Goal: Task Accomplishment & Management: Use online tool/utility

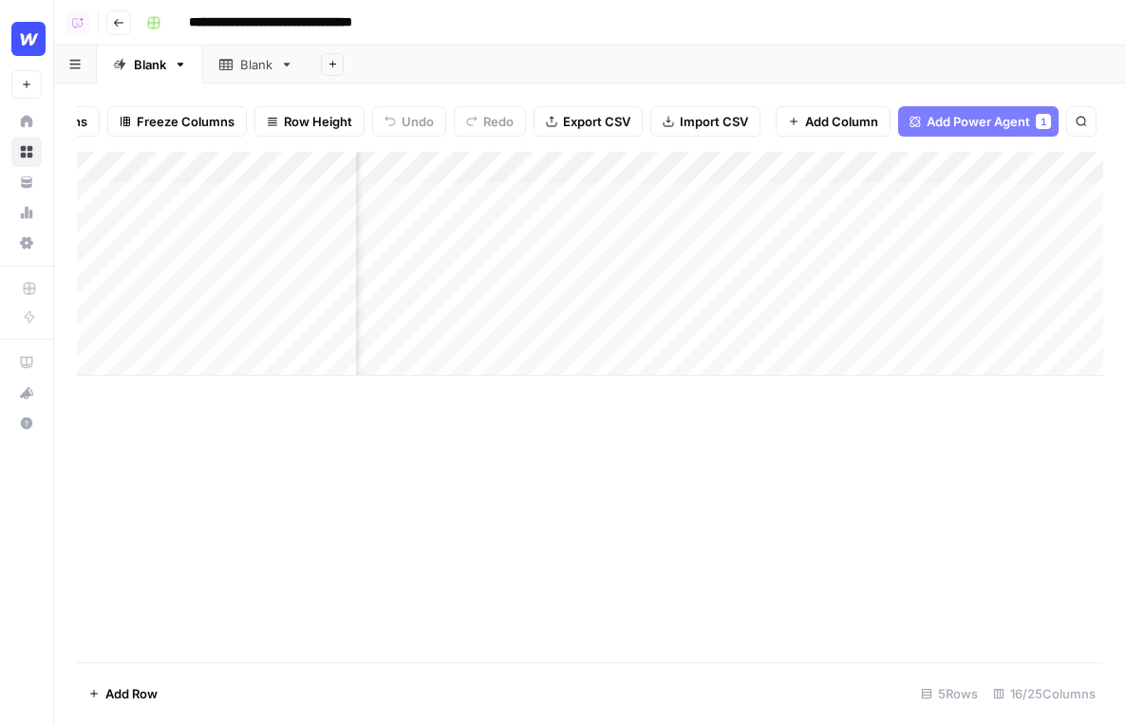
scroll to position [0, 1761]
click at [649, 165] on div "Add Column" at bounding box center [590, 264] width 1026 height 224
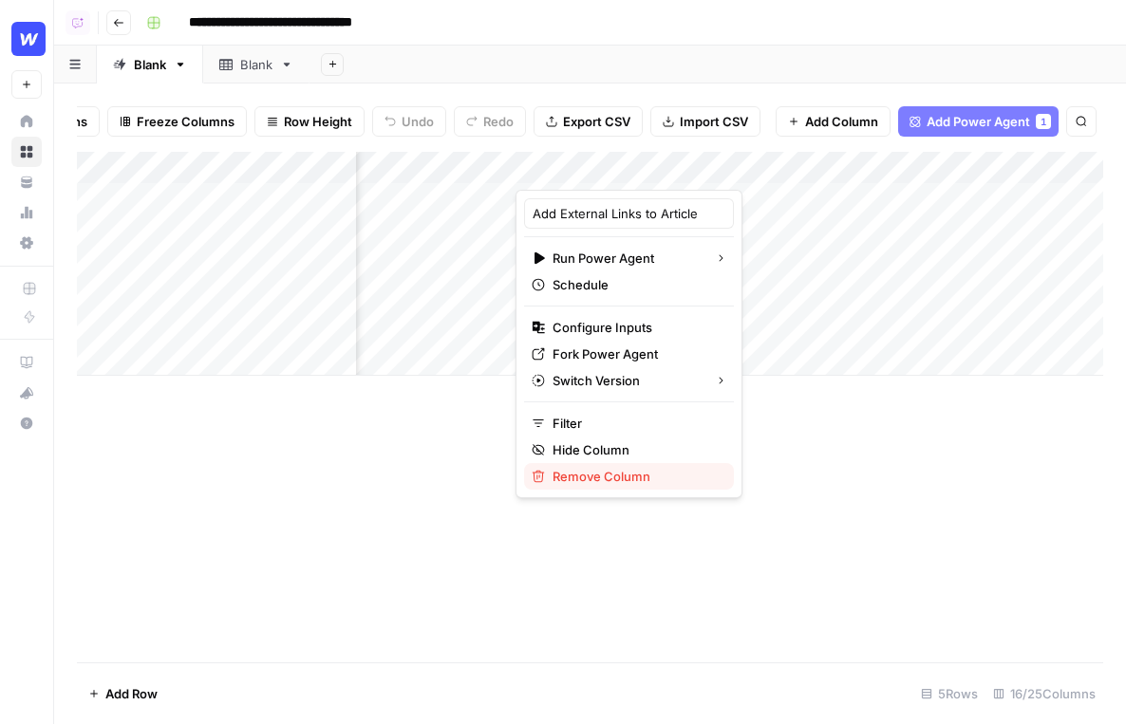
click at [570, 463] on button "Remove Column" at bounding box center [629, 476] width 210 height 27
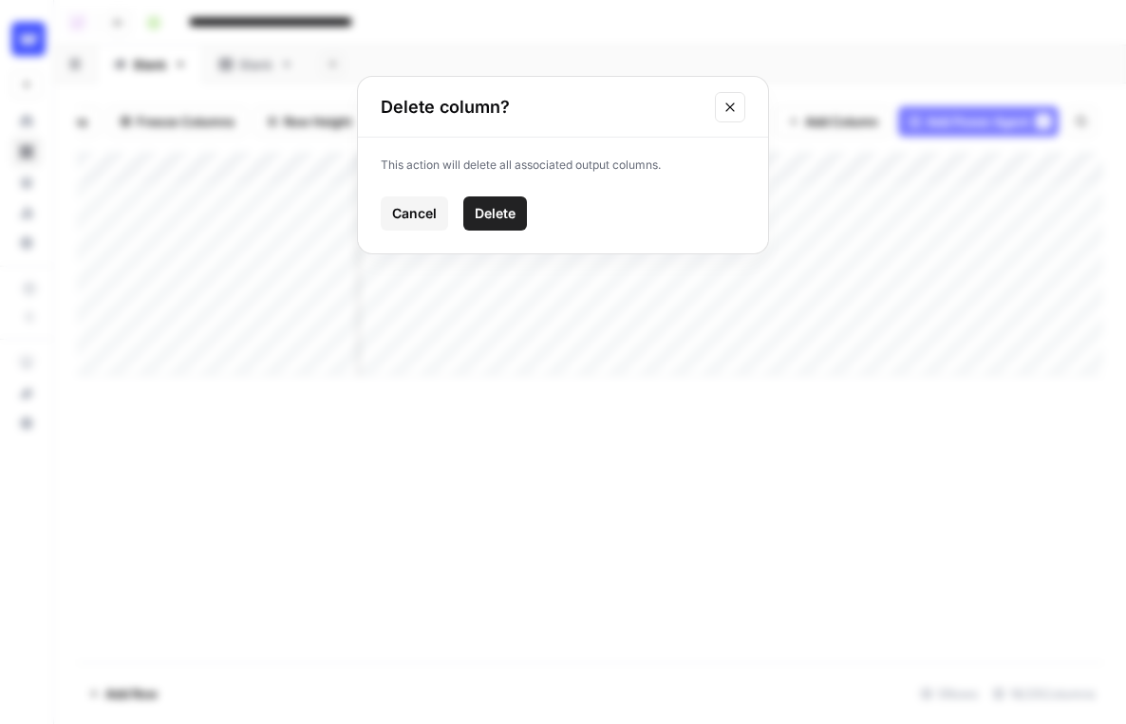
click at [489, 216] on span "Delete" at bounding box center [495, 213] width 41 height 19
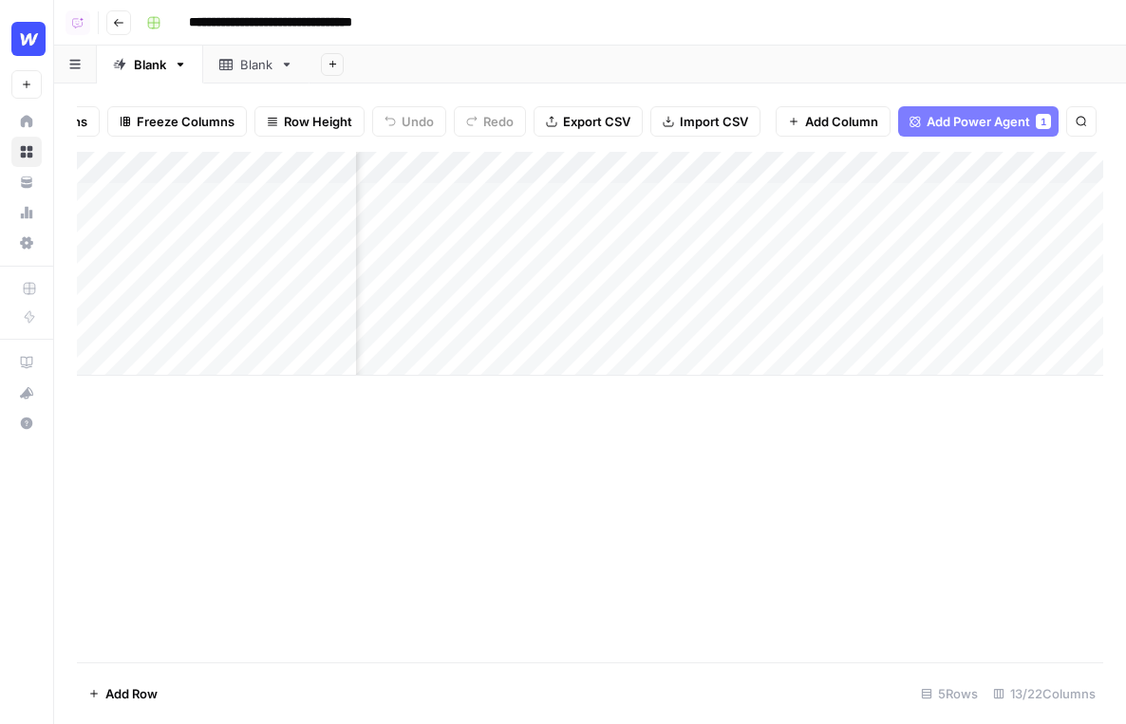
scroll to position [0, 1396]
click at [502, 167] on div "Add Column" at bounding box center [590, 264] width 1026 height 224
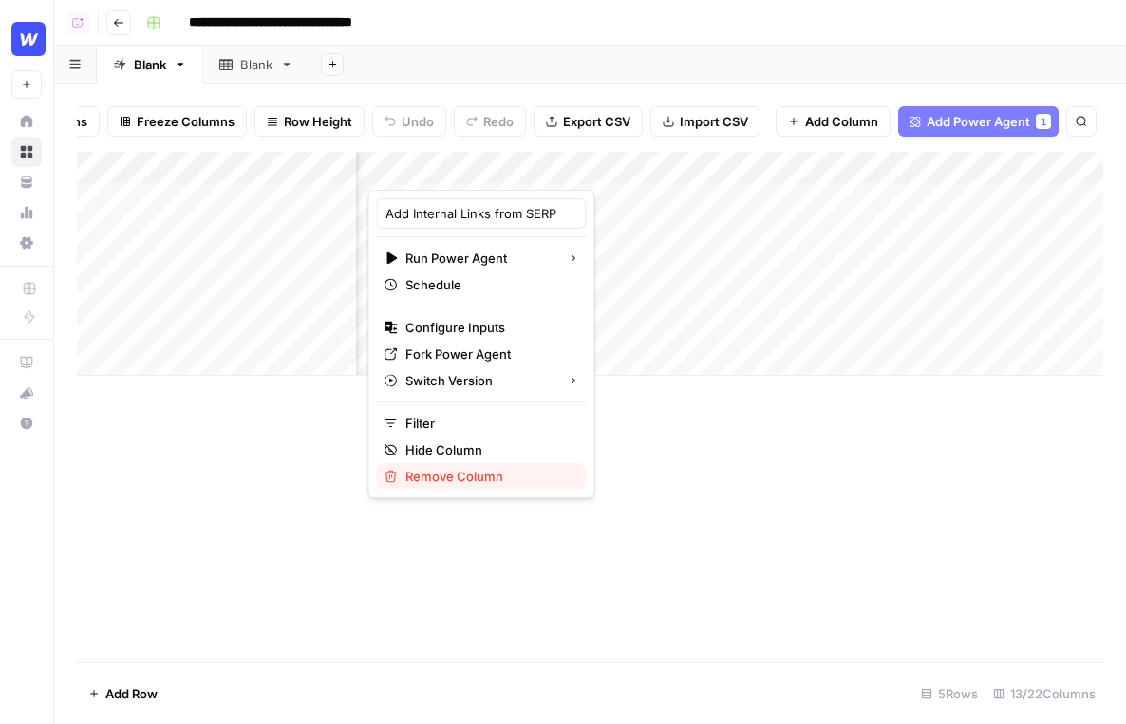
click at [434, 477] on span "Remove Column" at bounding box center [488, 476] width 166 height 19
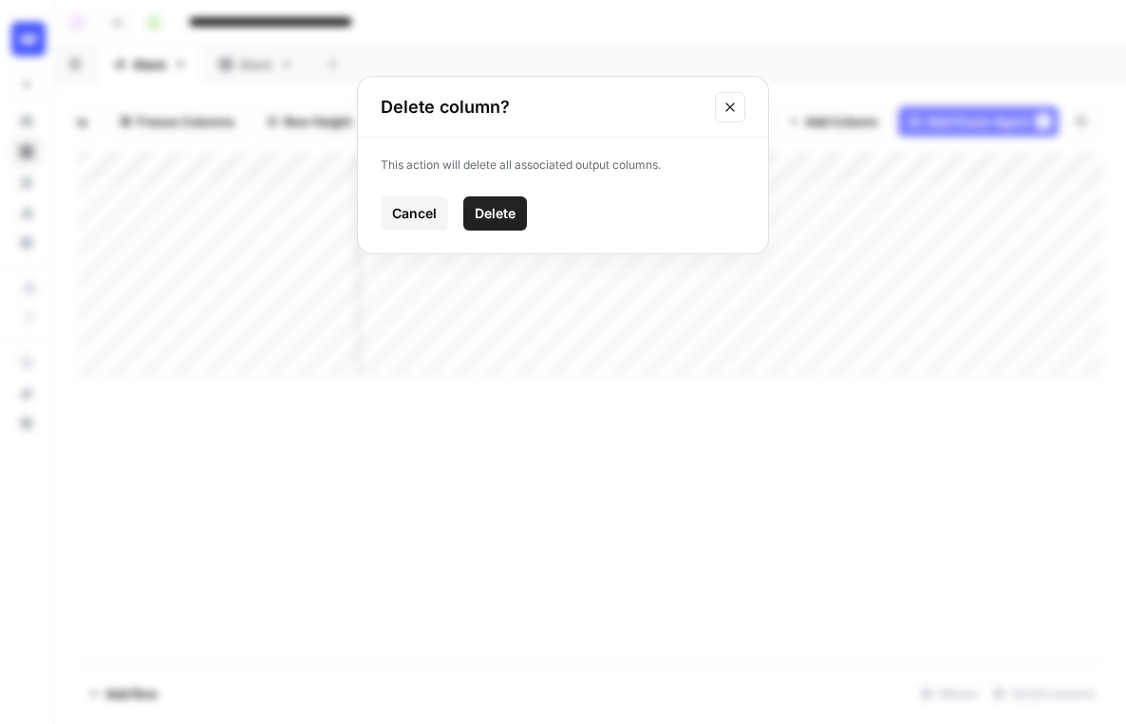
click at [488, 209] on span "Delete" at bounding box center [495, 213] width 41 height 19
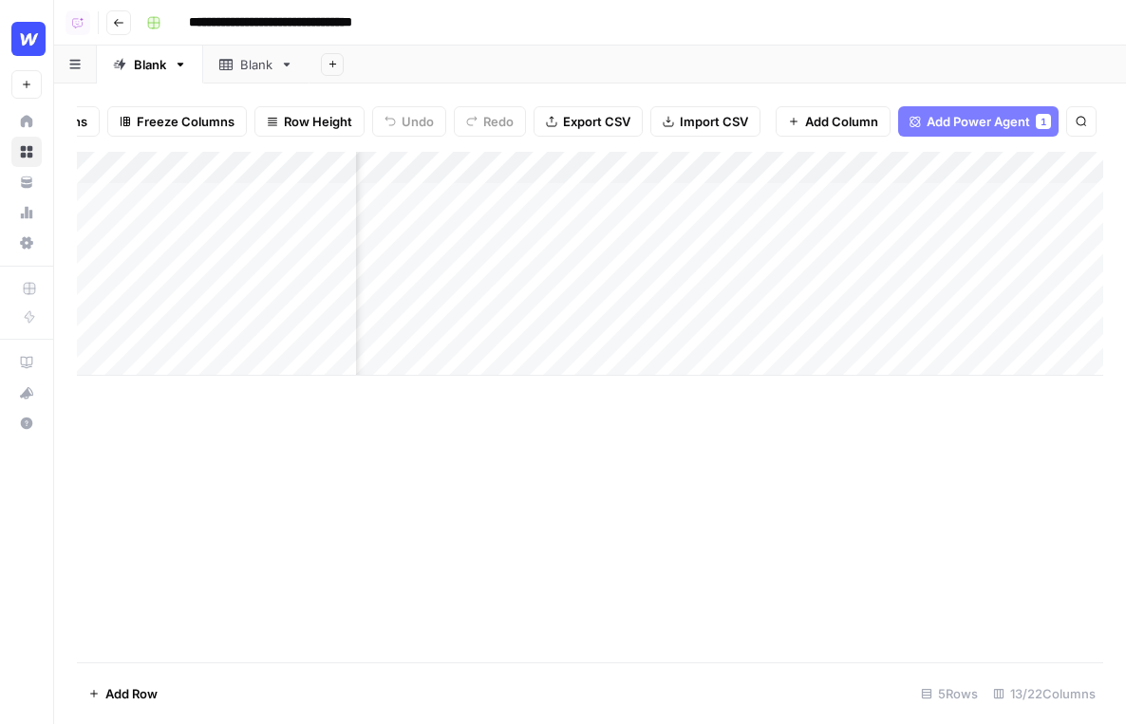
scroll to position [0, 1109]
click at [792, 167] on div "Add Column" at bounding box center [590, 264] width 1026 height 224
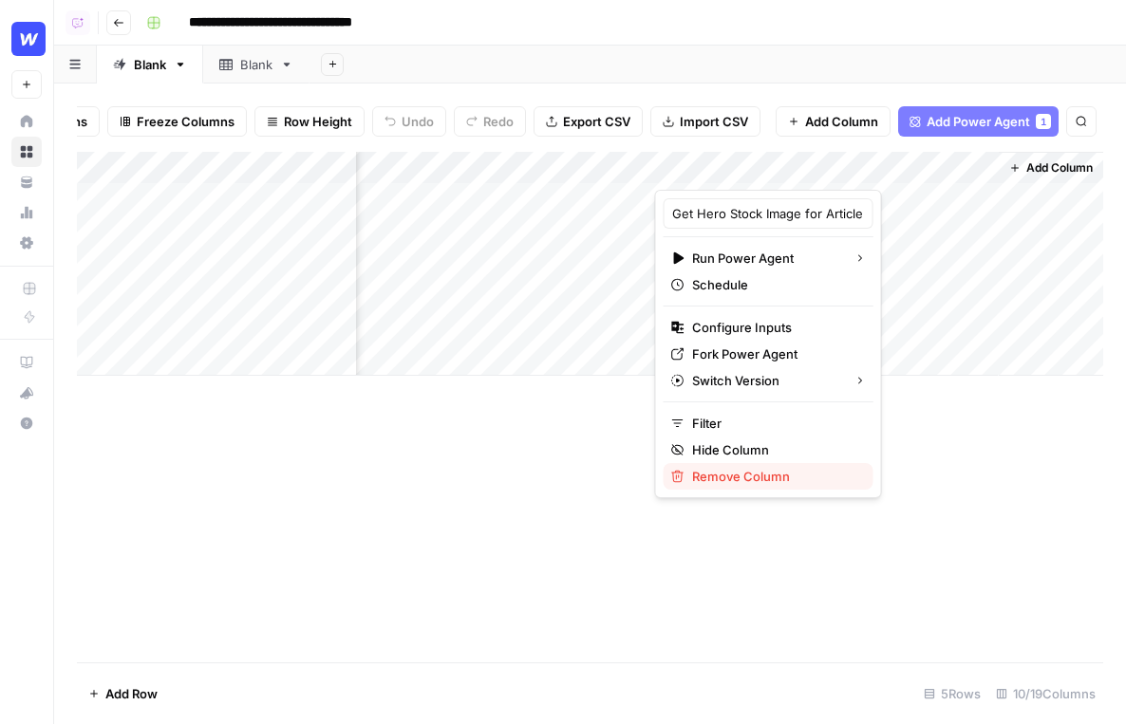
click at [729, 466] on button "Remove Column" at bounding box center [769, 476] width 210 height 27
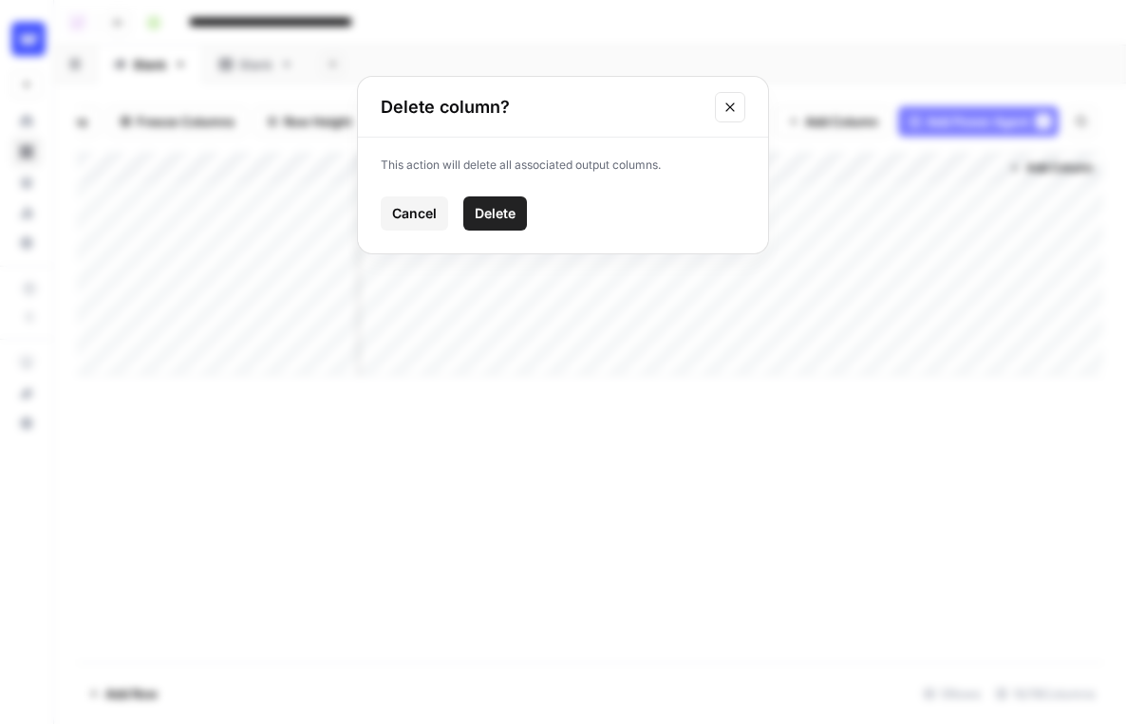
click at [507, 206] on span "Delete" at bounding box center [495, 213] width 41 height 19
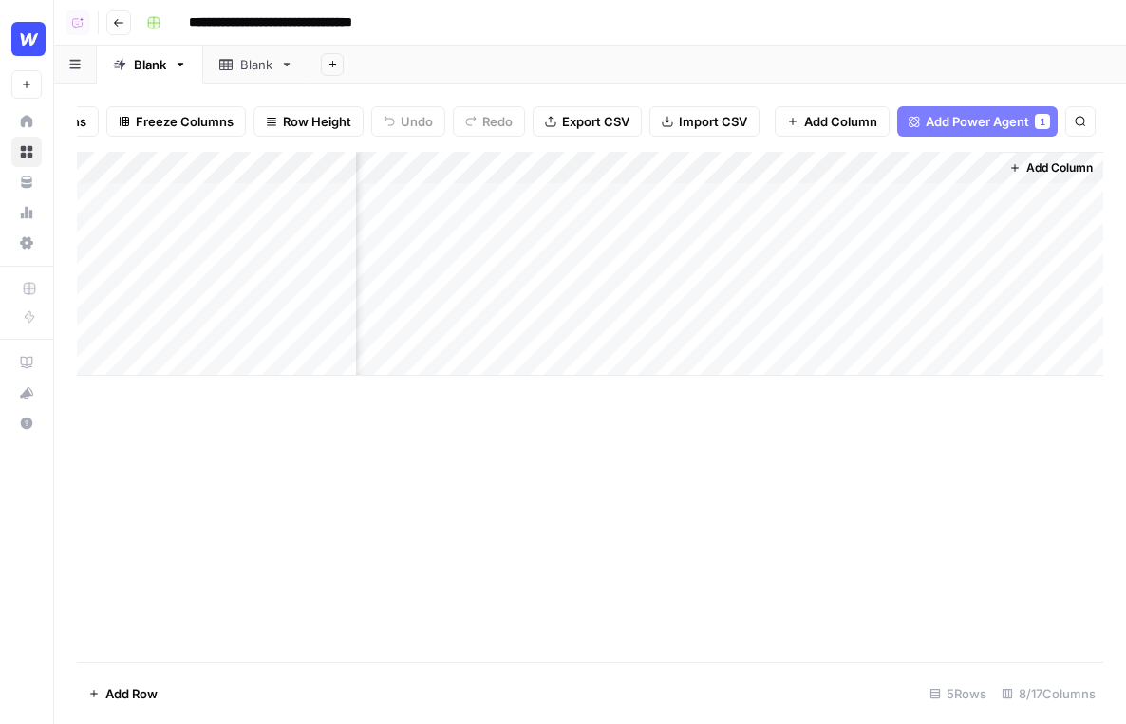
scroll to position [0, 767]
click at [990, 126] on span "Add Power Agent" at bounding box center [978, 121] width 103 height 19
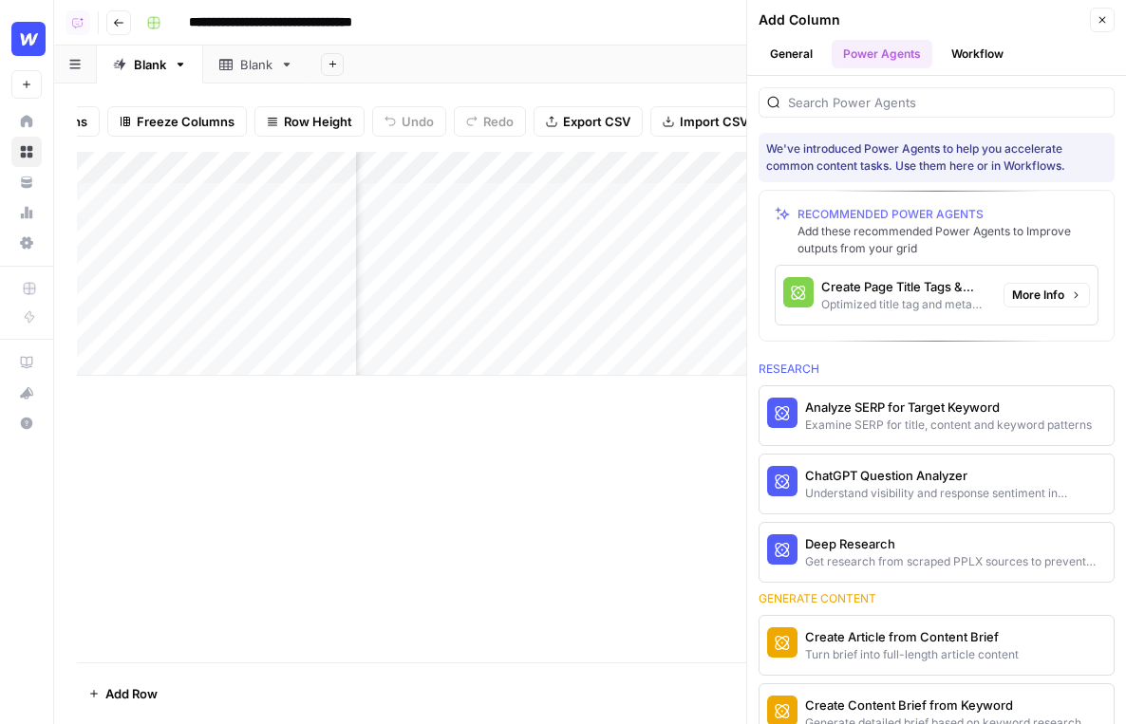
click at [910, 279] on div "Create Page Title Tags & Meta Descriptions" at bounding box center [904, 286] width 167 height 19
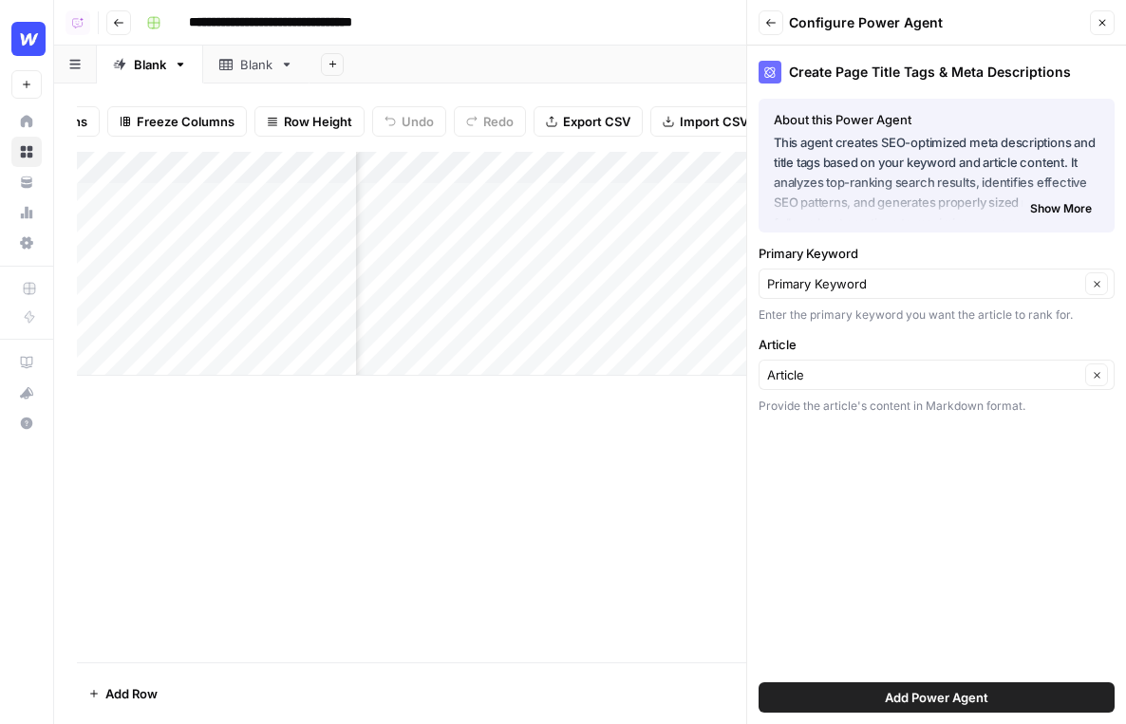
click at [872, 707] on button "Add Power Agent" at bounding box center [937, 698] width 356 height 30
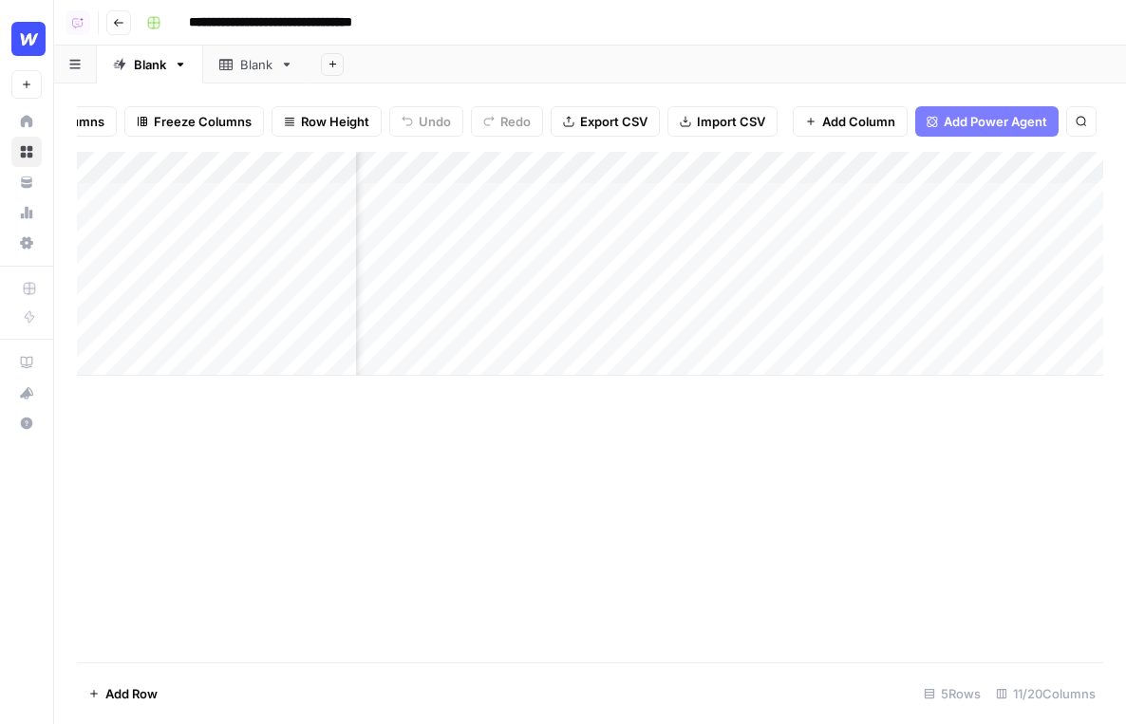
scroll to position [0, 1201]
click at [470, 194] on div "Add Column" at bounding box center [590, 264] width 1026 height 224
click at [538, 235] on div "Add Column" at bounding box center [590, 264] width 1026 height 224
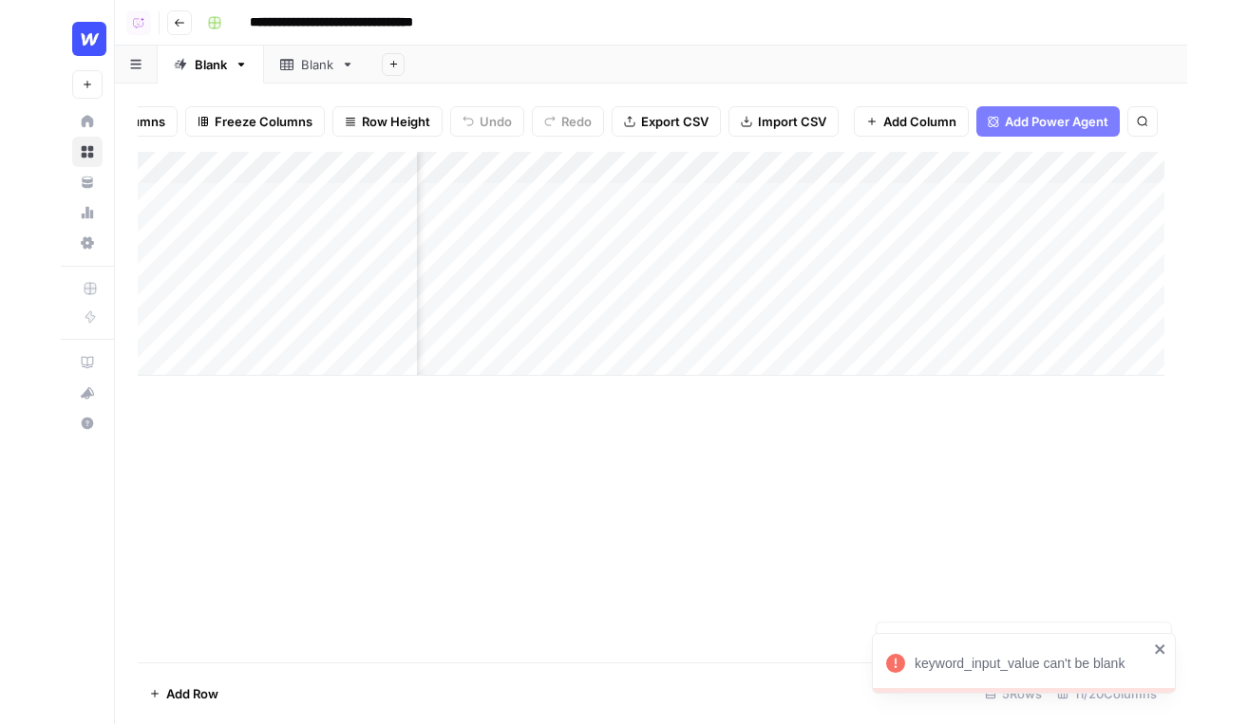
scroll to position [0, 1050]
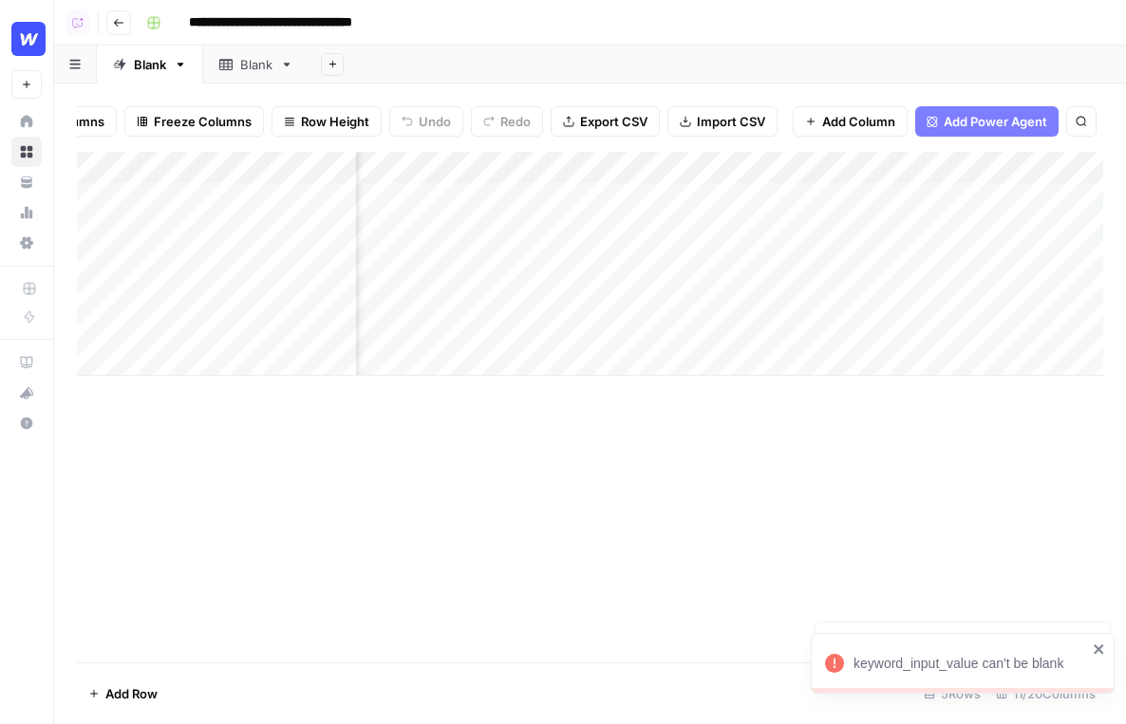
click at [844, 166] on div "Add Column" at bounding box center [590, 264] width 1026 height 224
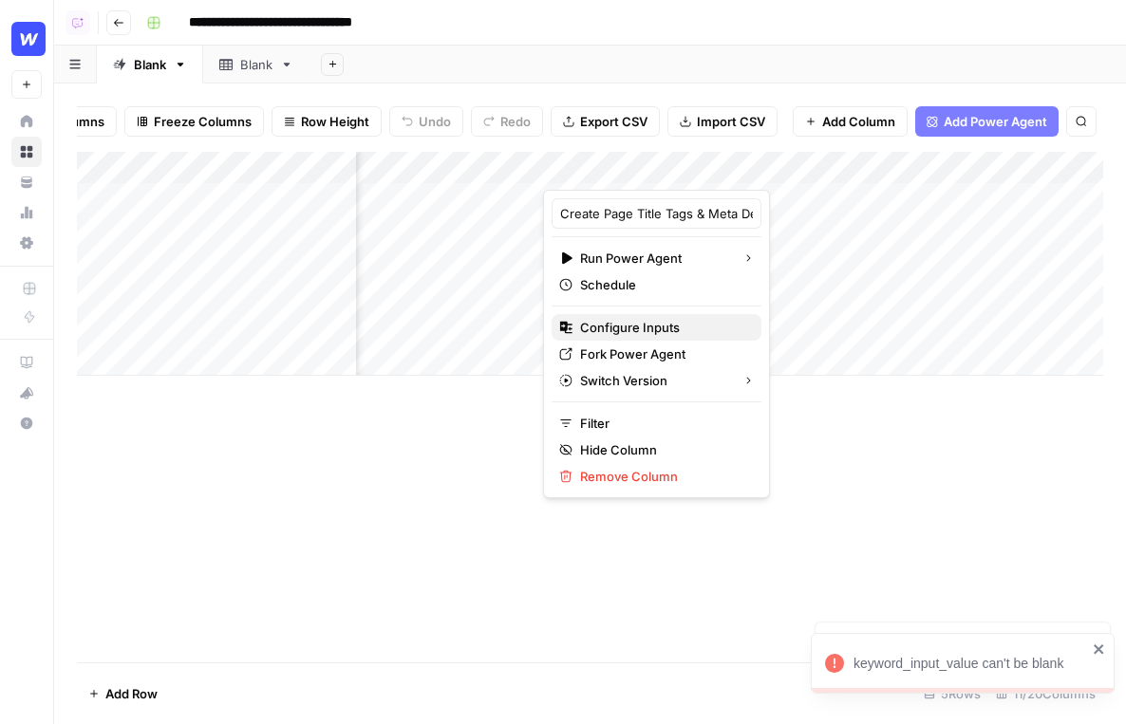
click at [648, 325] on span "Configure Inputs" at bounding box center [663, 327] width 166 height 19
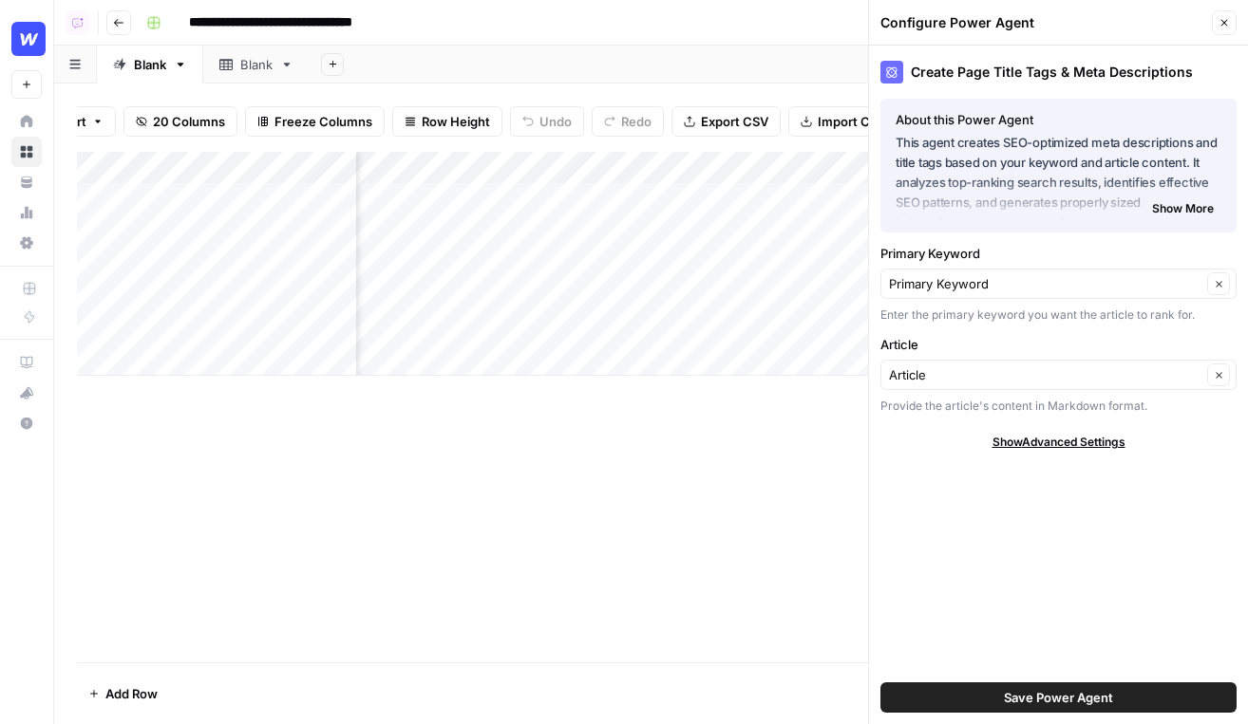
scroll to position [0, 114]
click at [1125, 28] on button "Close" at bounding box center [1223, 22] width 25 height 25
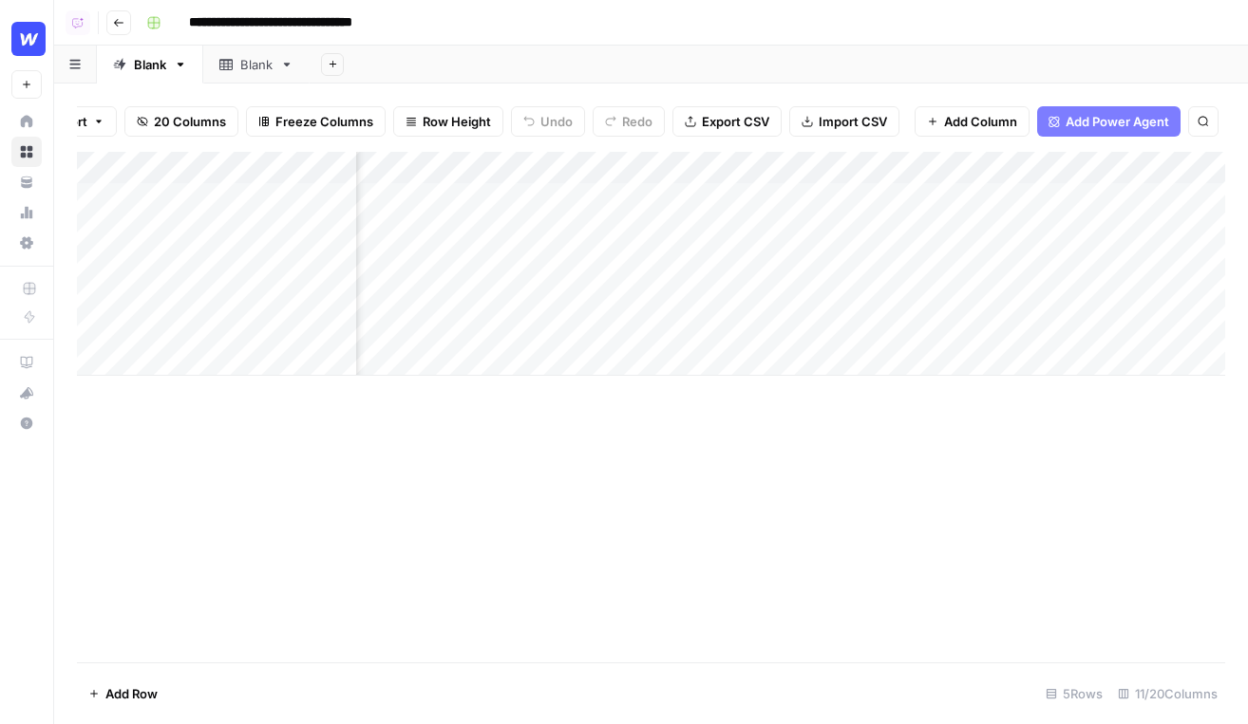
scroll to position [0, 0]
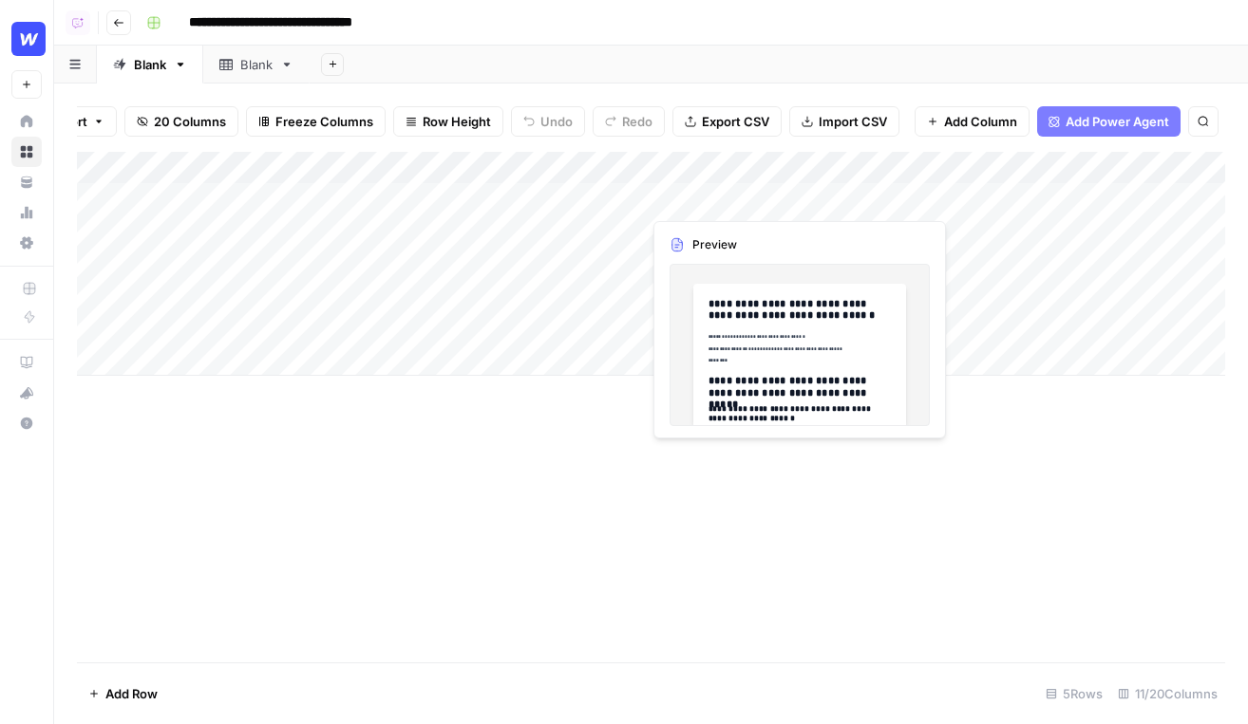
click at [713, 195] on div "Add Column" at bounding box center [651, 264] width 1148 height 224
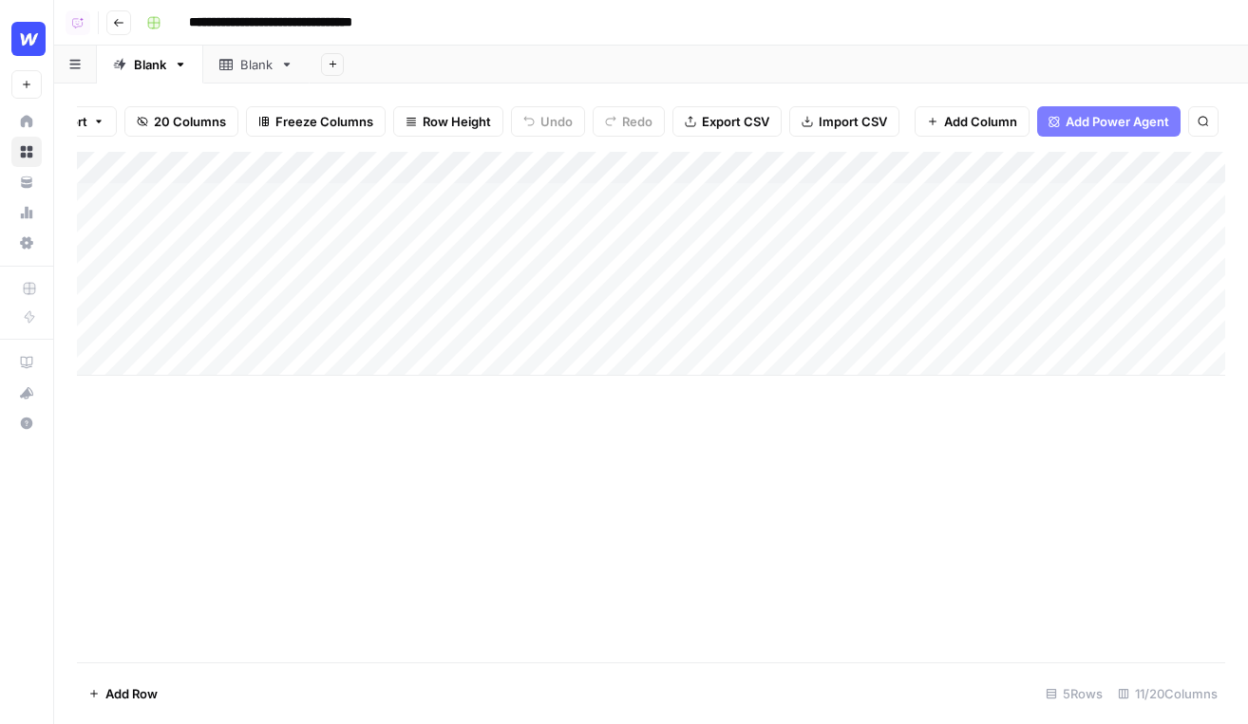
scroll to position [0, 91]
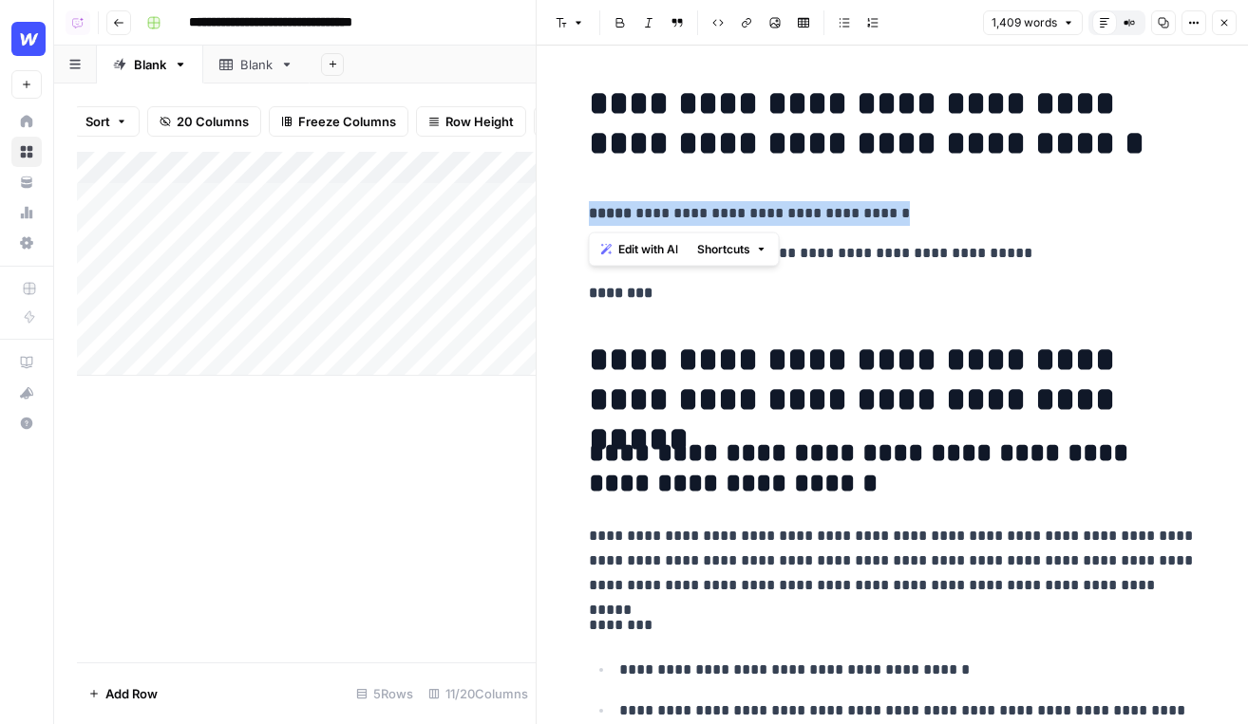
drag, startPoint x: 590, startPoint y: 215, endPoint x: 941, endPoint y: 220, distance: 351.3
click at [944, 221] on p "**********" at bounding box center [893, 213] width 608 height 25
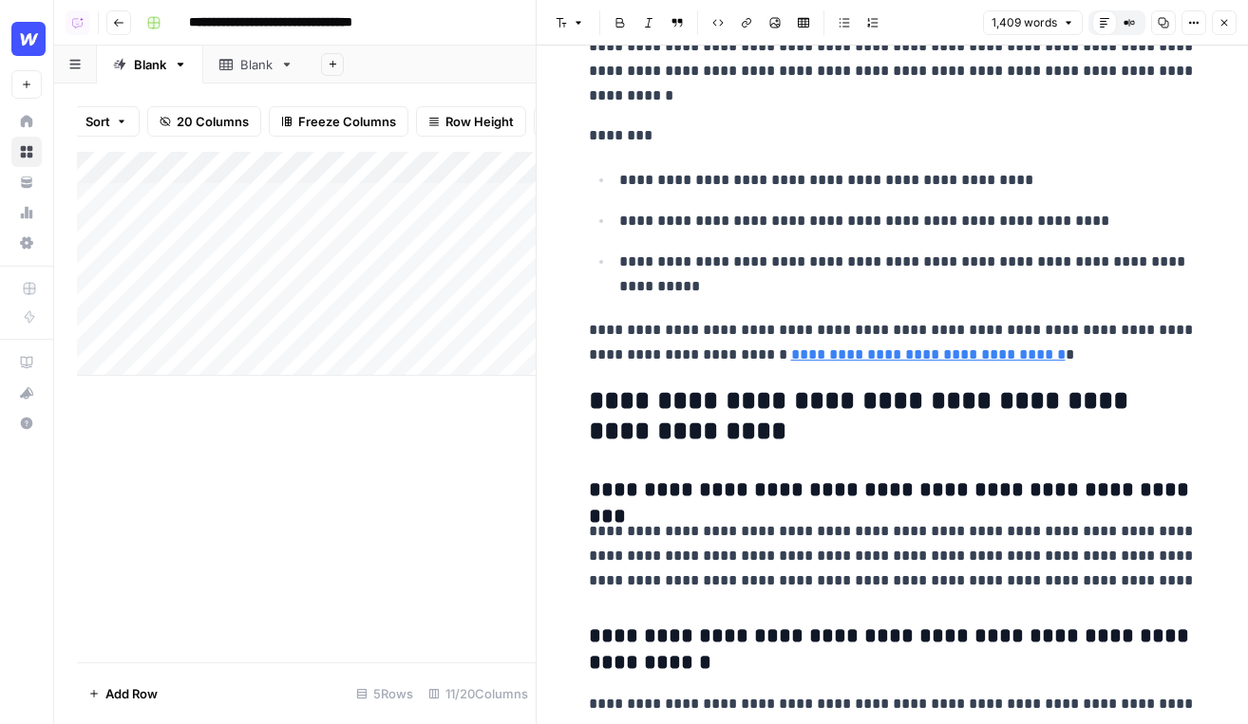
scroll to position [8467, 0]
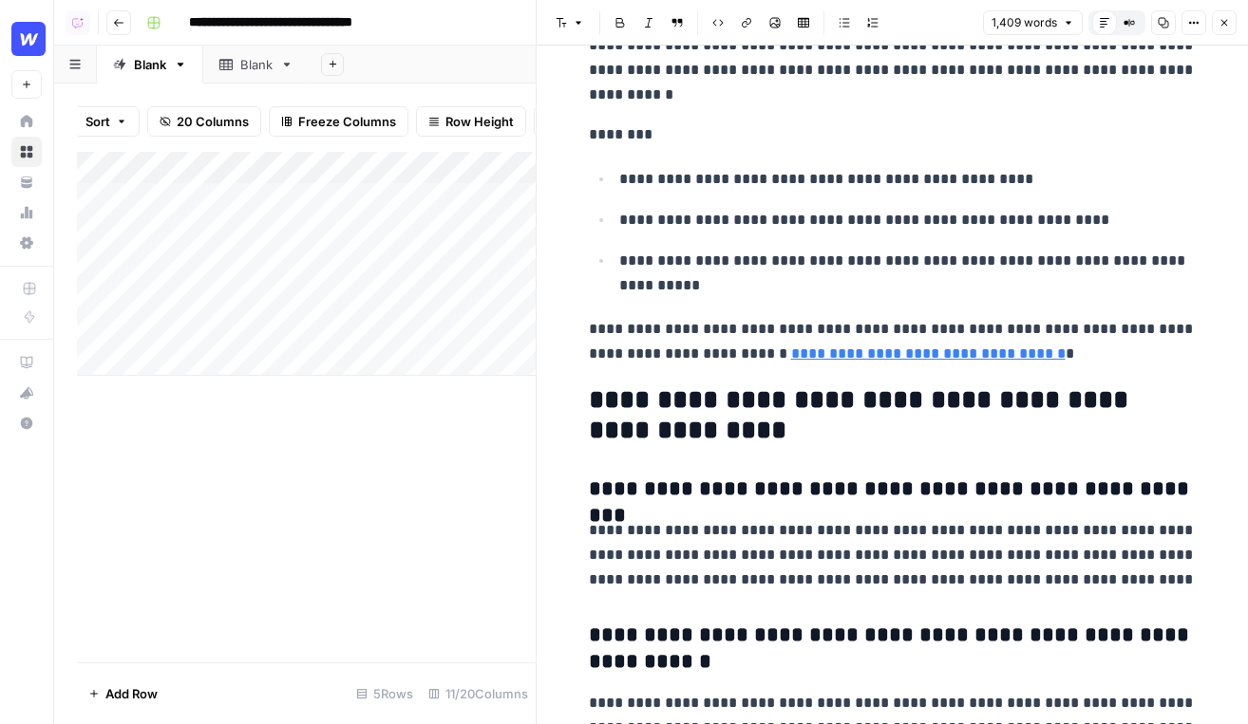
click at [1125, 24] on button "Close" at bounding box center [1223, 22] width 25 height 25
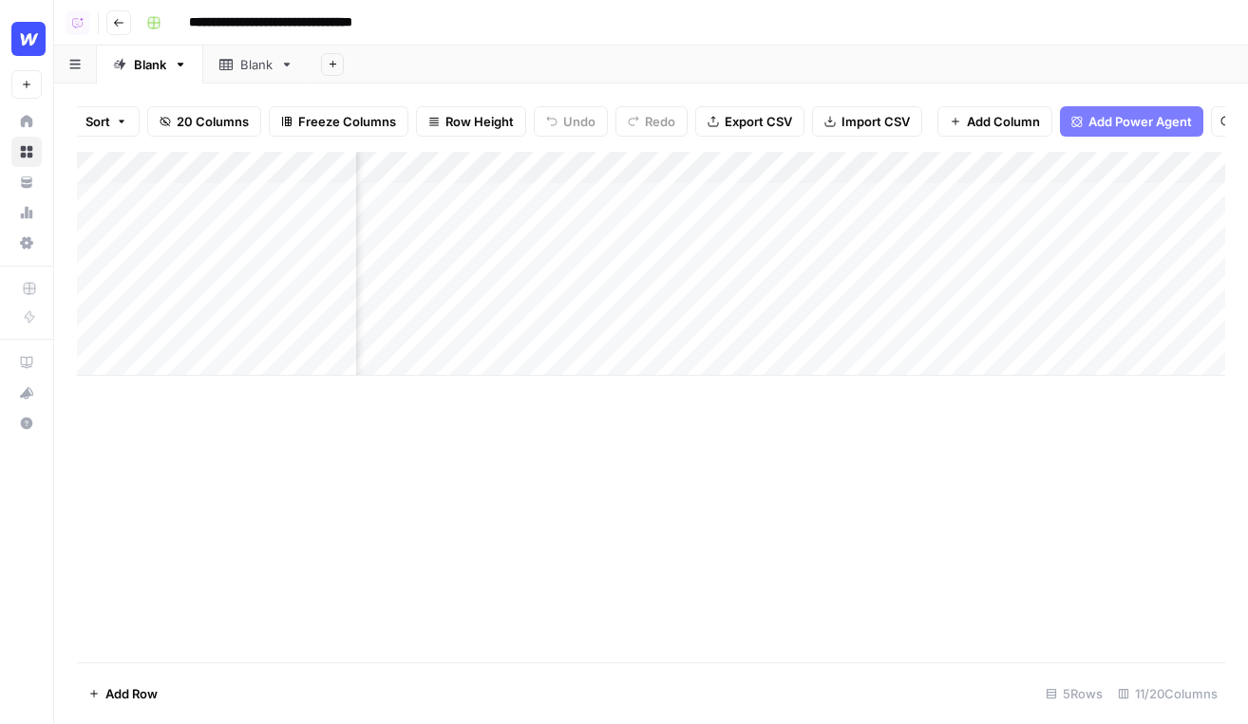
scroll to position [0, 357]
click at [797, 197] on div "Add Column" at bounding box center [651, 264] width 1148 height 224
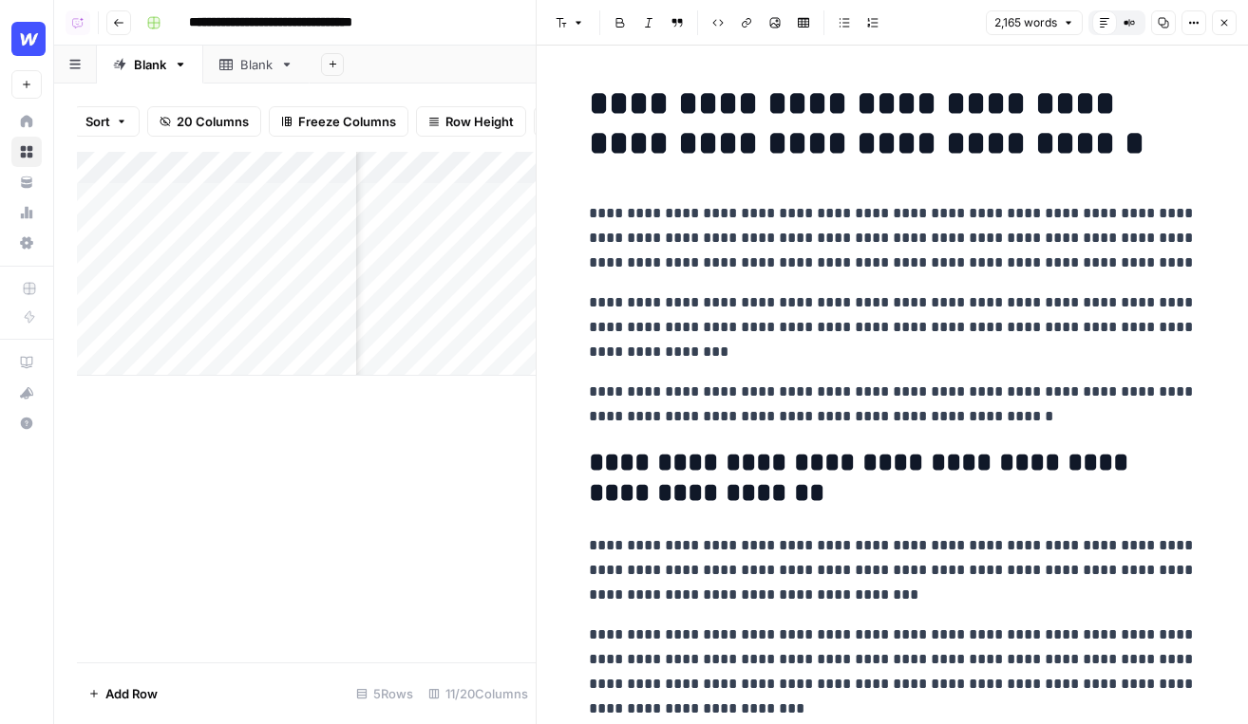
scroll to position [56, 0]
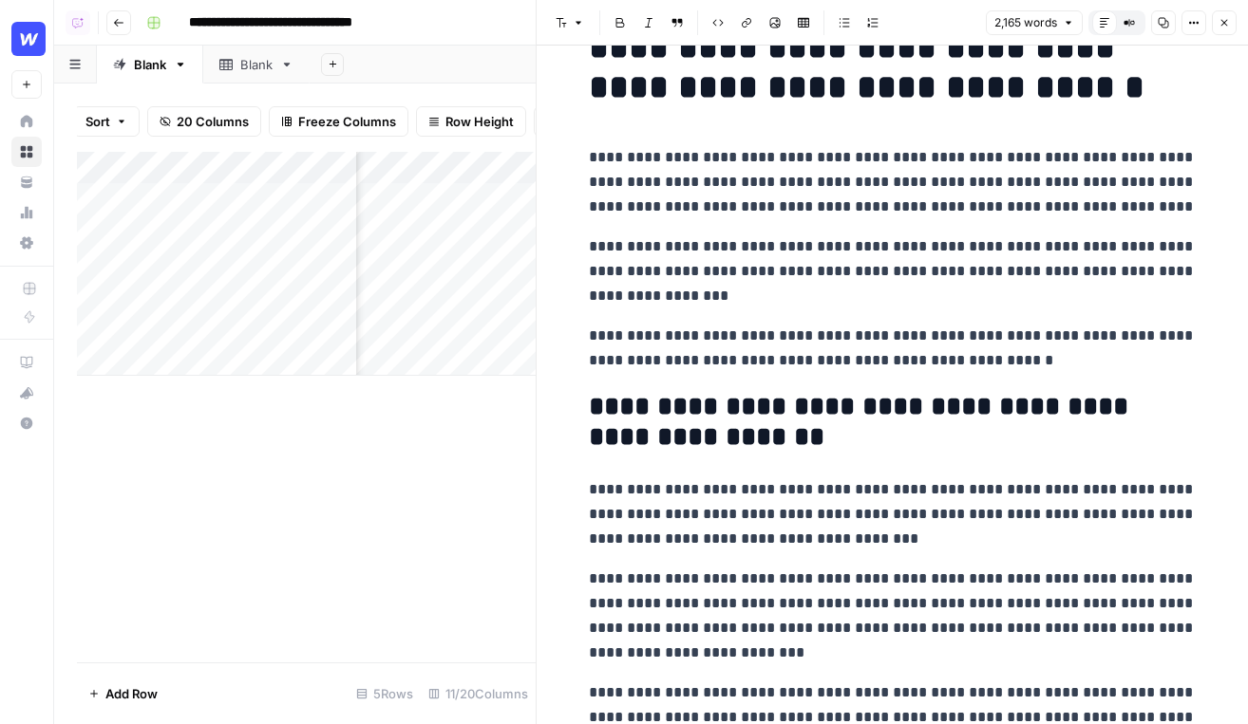
drag, startPoint x: 1024, startPoint y: 358, endPoint x: 518, endPoint y: 303, distance: 509.0
click at [518, 303] on body "**********" at bounding box center [624, 362] width 1248 height 724
click at [760, 396] on span "Edit with AI" at bounding box center [766, 396] width 60 height 17
click at [745, 551] on p "**********" at bounding box center [893, 515] width 608 height 74
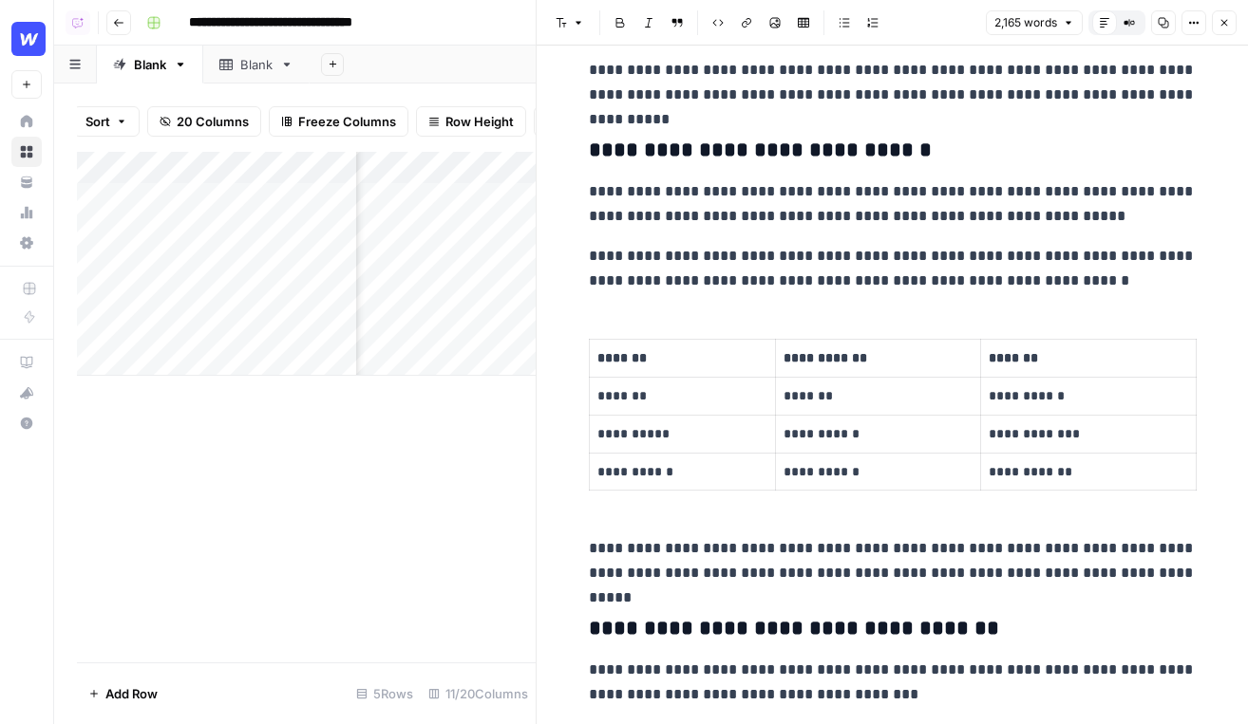
scroll to position [5140, 0]
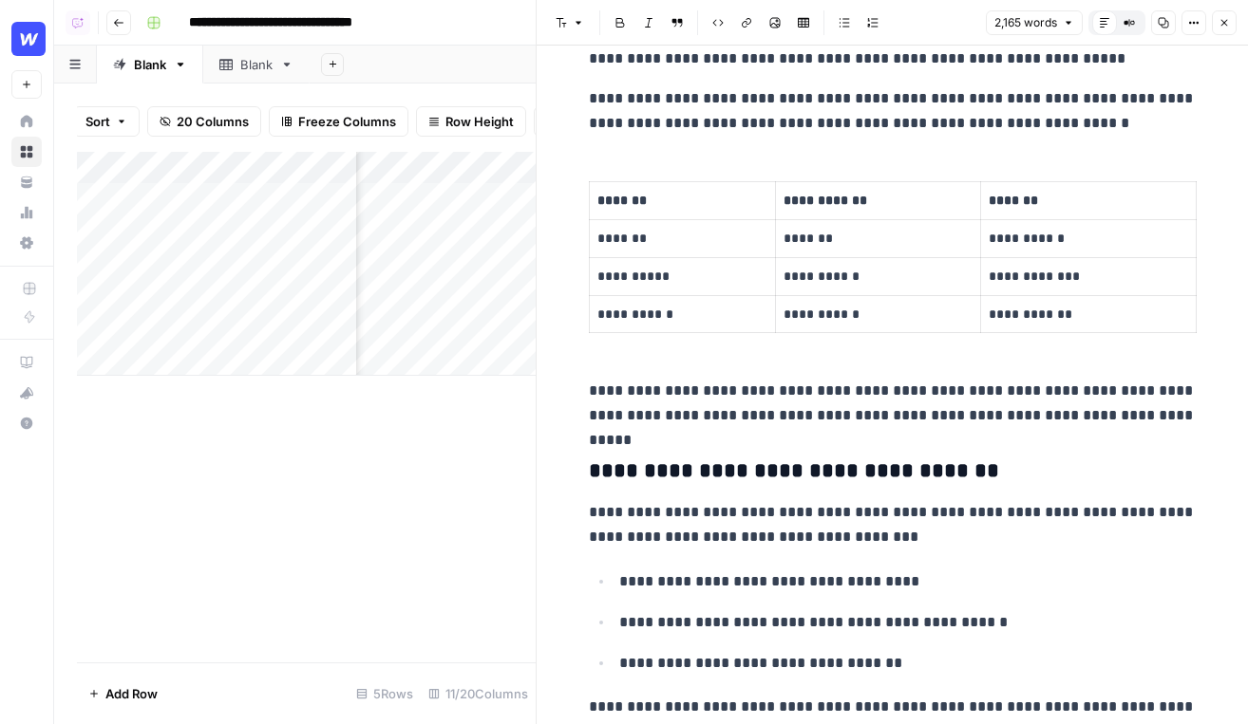
click at [1125, 17] on button "Close" at bounding box center [1223, 22] width 25 height 25
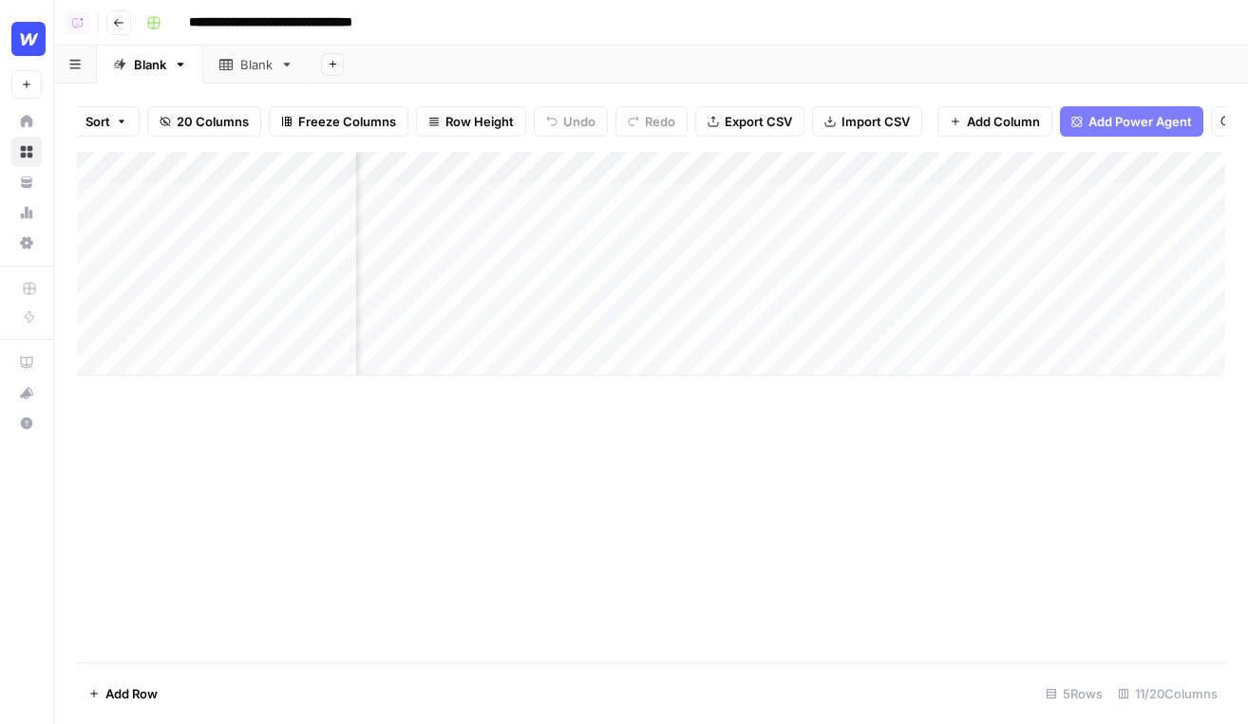
scroll to position [0, 1010]
click at [891, 166] on div "Add Column" at bounding box center [651, 264] width 1148 height 224
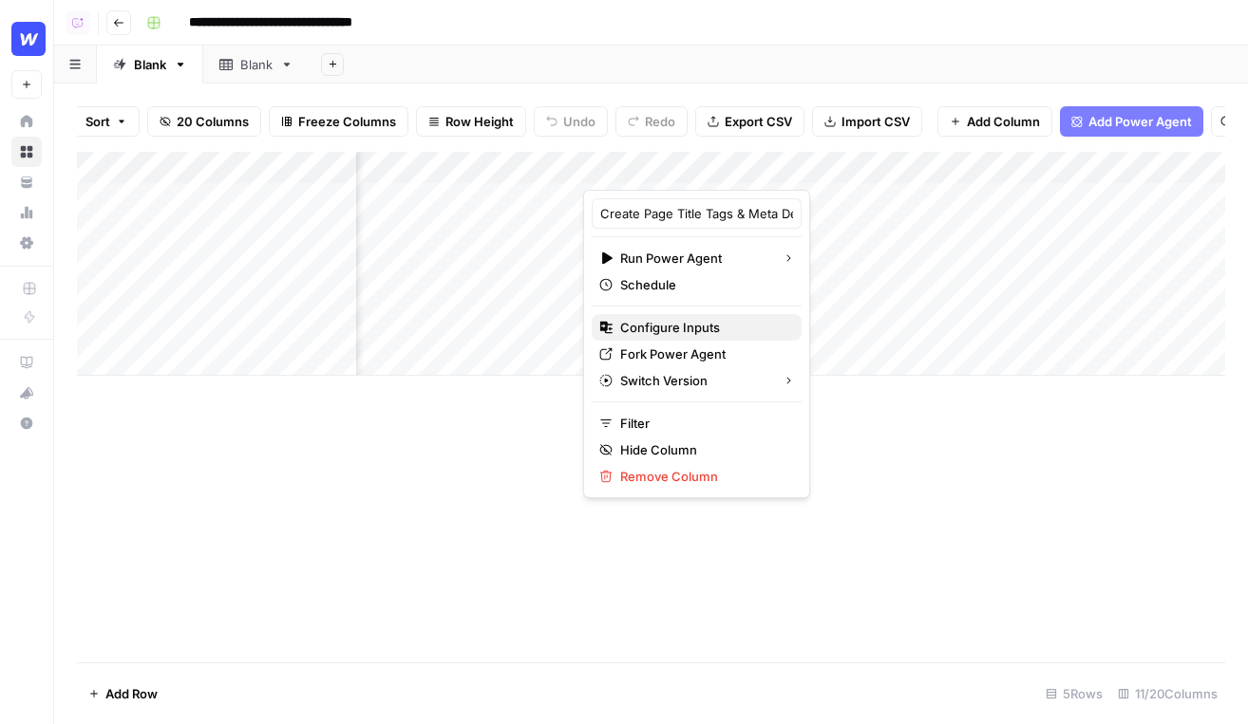
click at [665, 326] on span "Configure Inputs" at bounding box center [703, 327] width 166 height 19
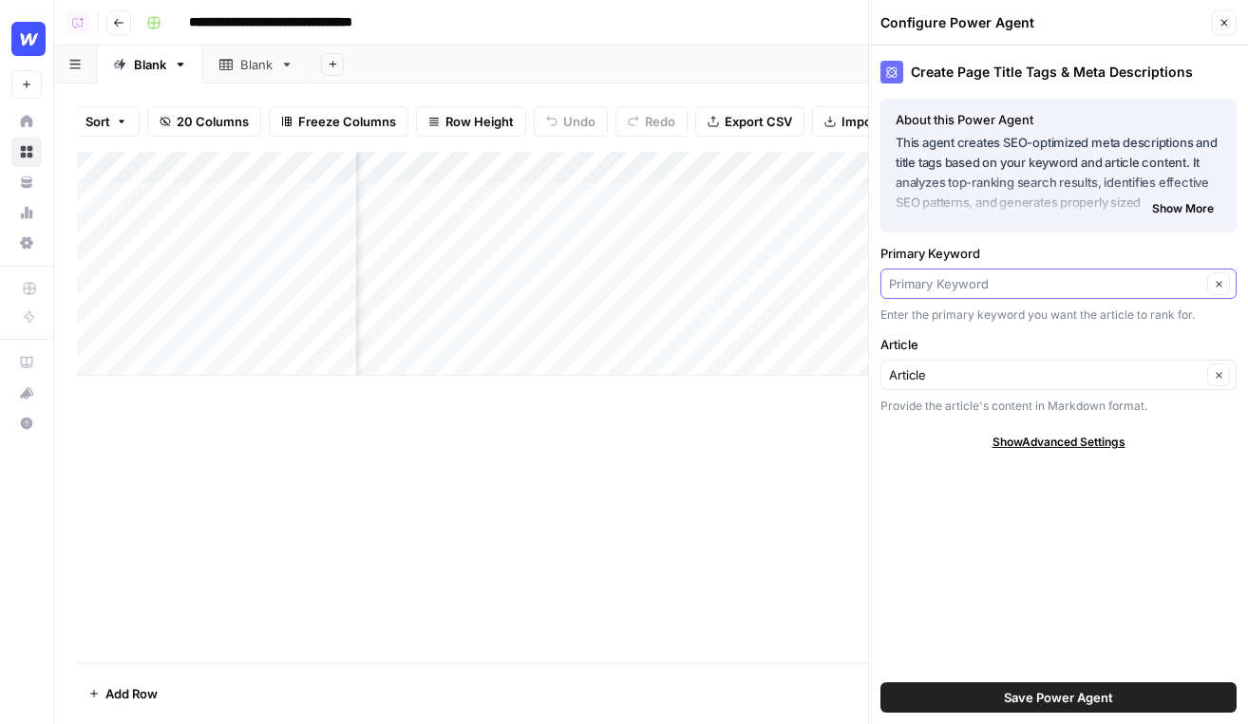
click at [1080, 282] on input "Primary Keyword" at bounding box center [1045, 283] width 312 height 19
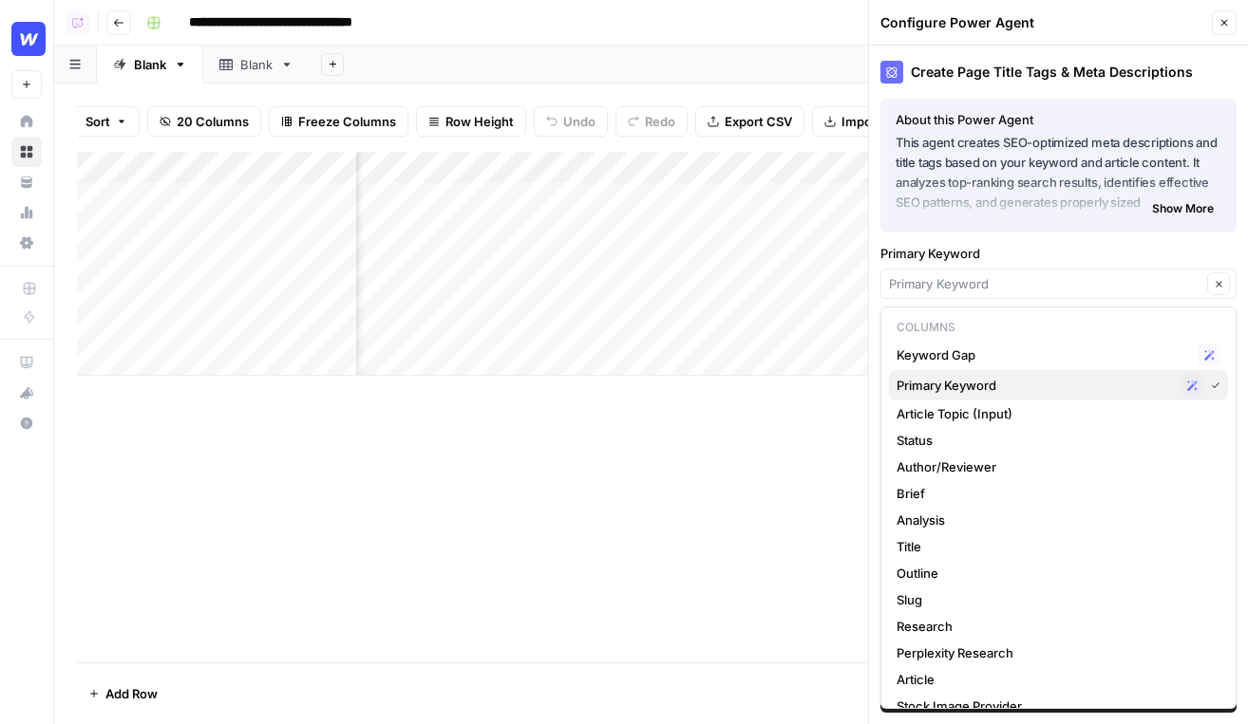
click at [1028, 390] on span "Primary Keyword" at bounding box center [1034, 385] width 276 height 19
type input "Primary Keyword"
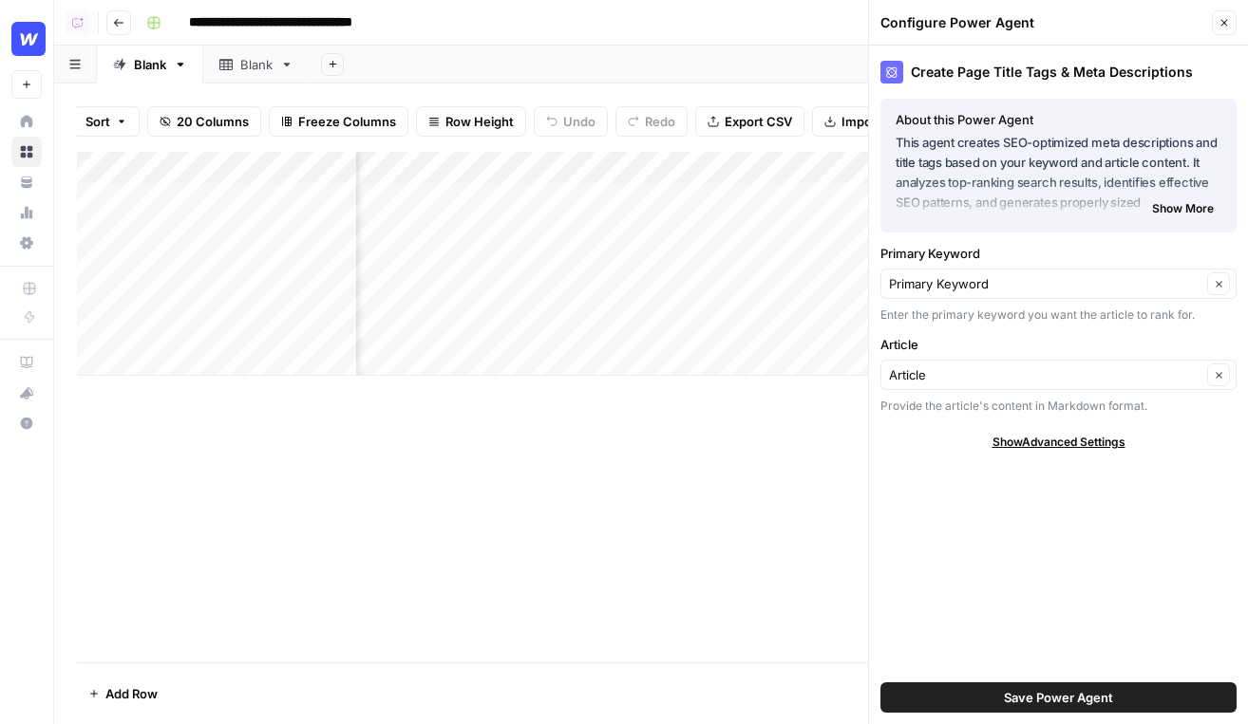
click at [1069, 697] on span "Save Power Agent" at bounding box center [1058, 697] width 109 height 19
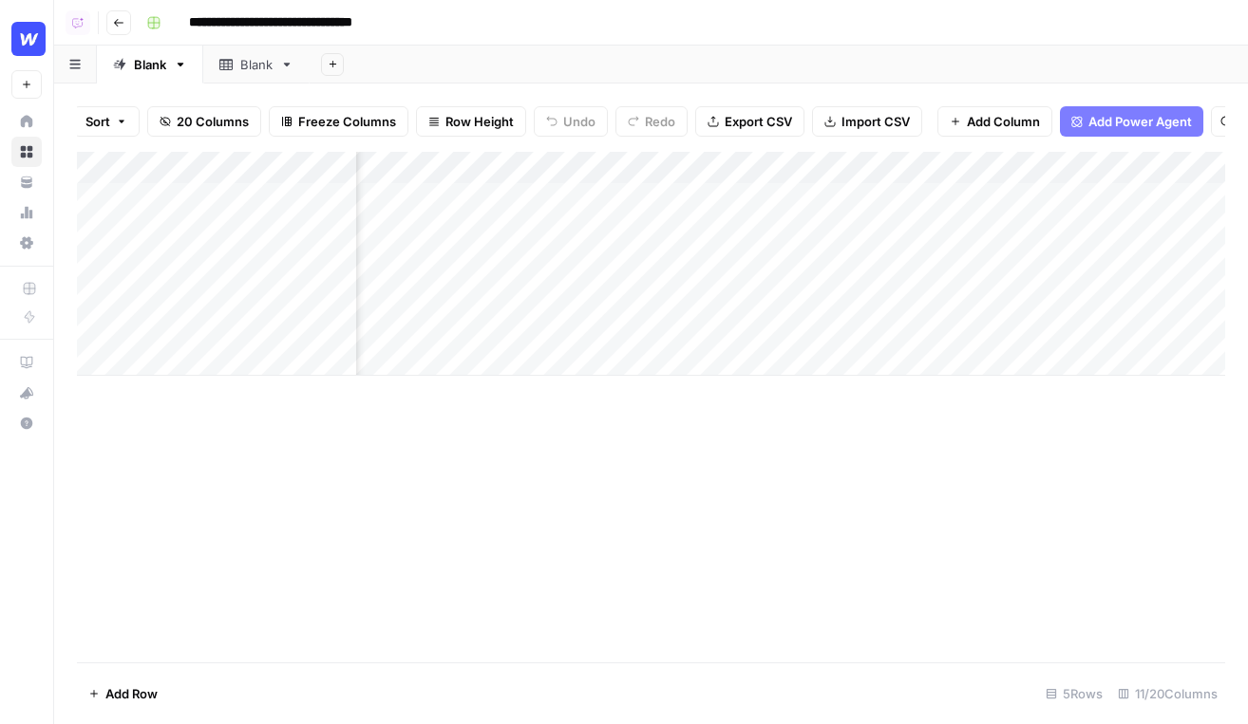
click at [1101, 122] on span "Add Power Agent" at bounding box center [1139, 121] width 103 height 19
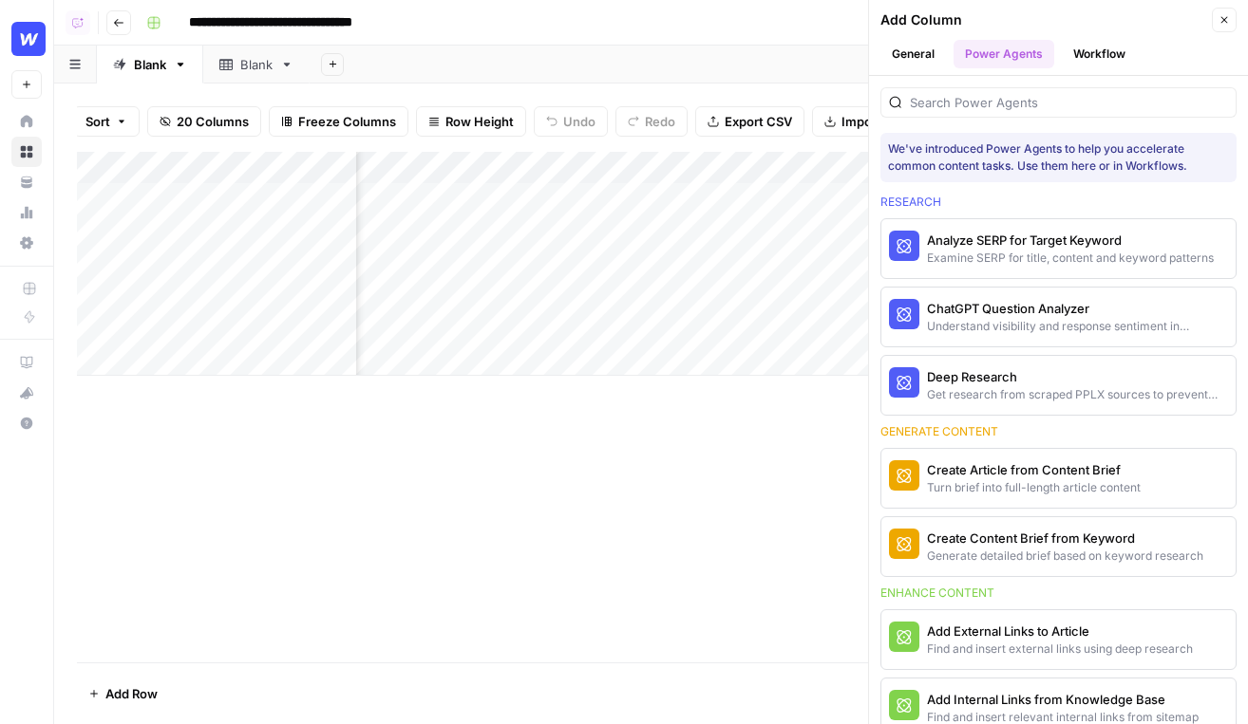
click at [1125, 17] on button "Close" at bounding box center [1223, 20] width 25 height 25
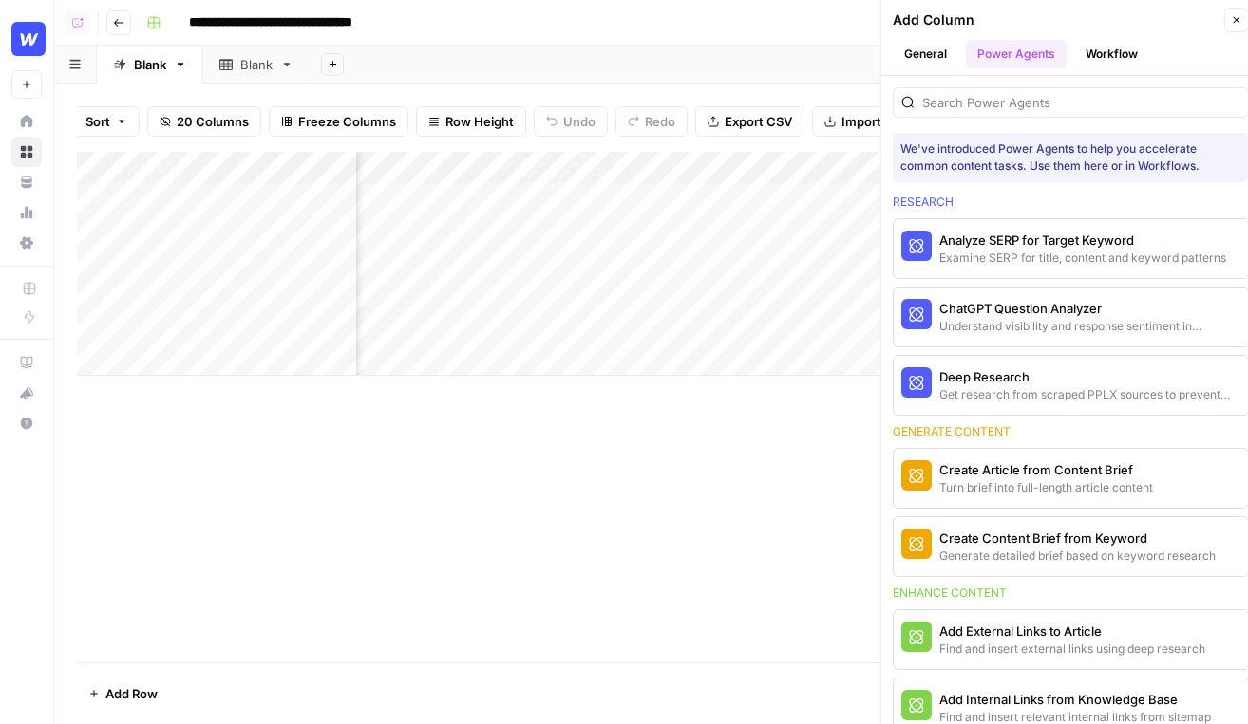
scroll to position [0, 1332]
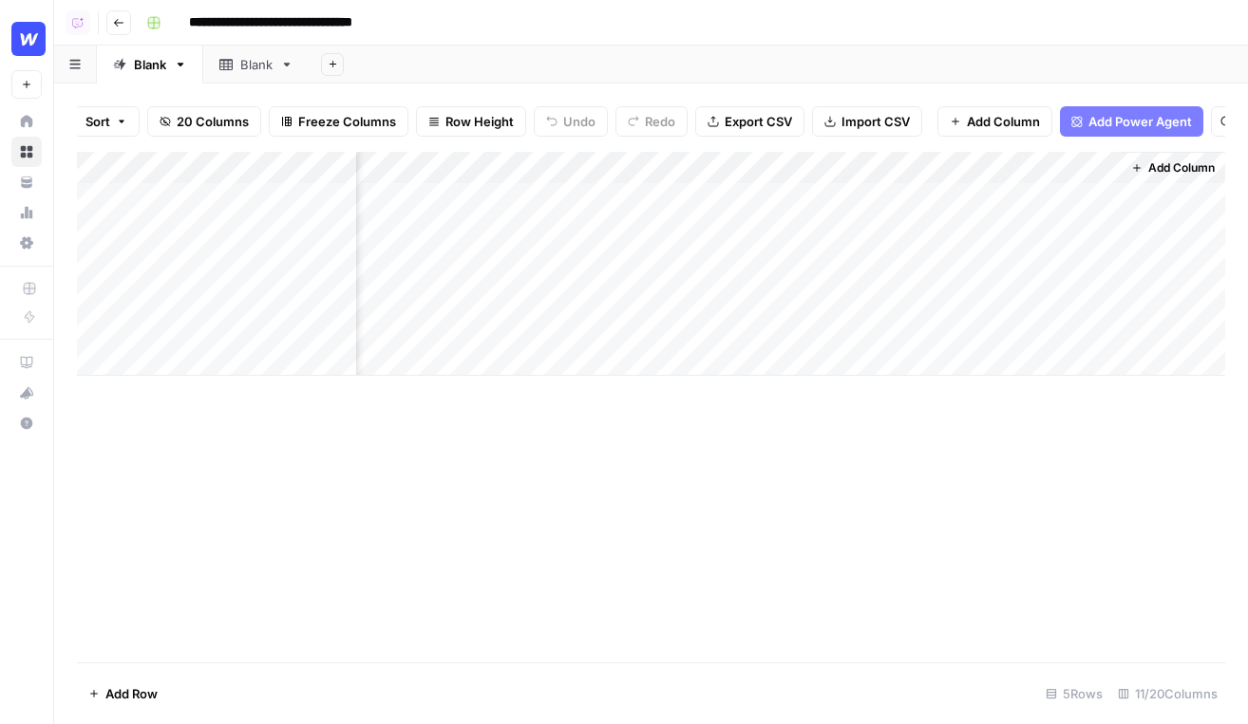
click at [1125, 121] on span "Add Power Agent" at bounding box center [1139, 121] width 103 height 19
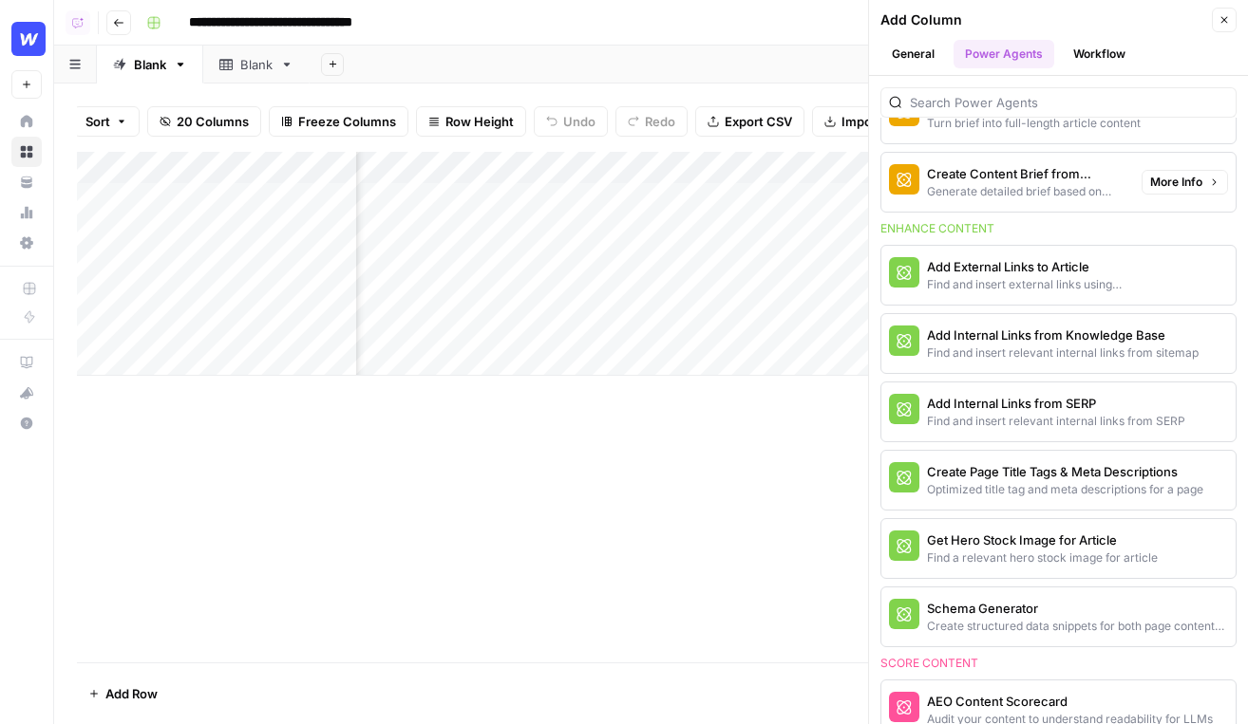
scroll to position [393, 0]
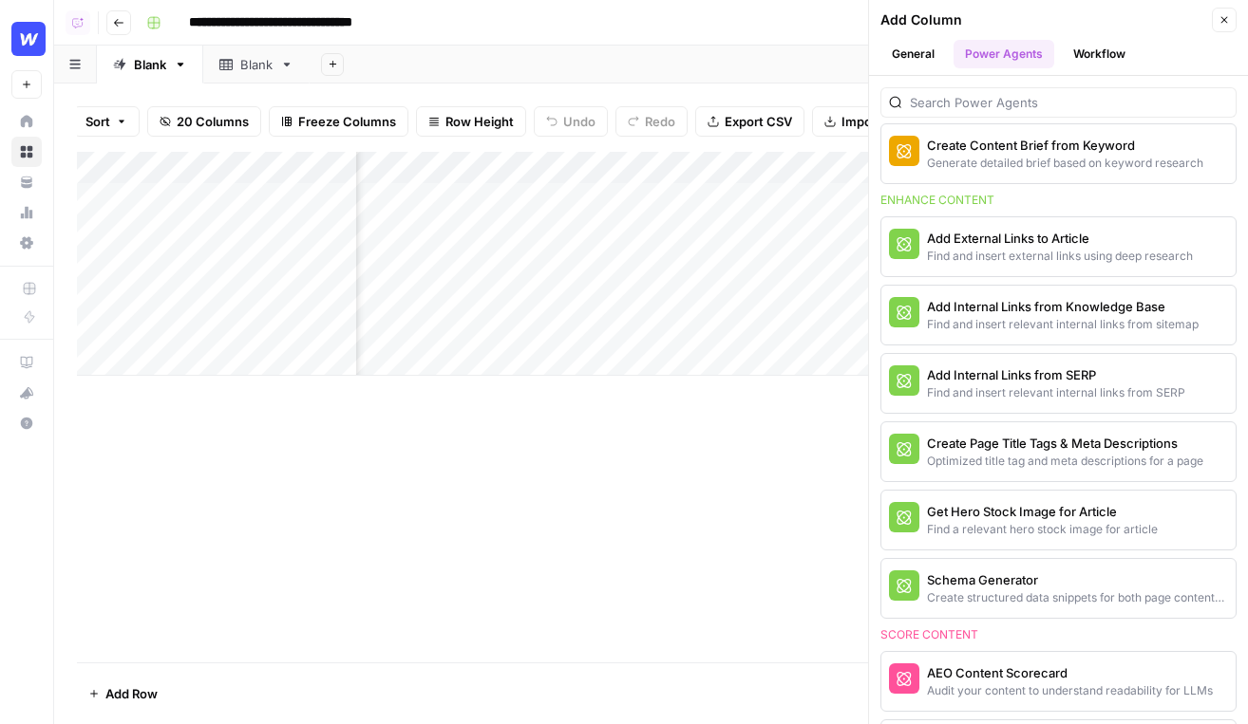
drag, startPoint x: 1032, startPoint y: 199, endPoint x: 872, endPoint y: 192, distance: 159.7
click at [872, 192] on div "We've introduced Power Agents to help you accelerate common content tasks. Use …" at bounding box center [1058, 400] width 379 height 648
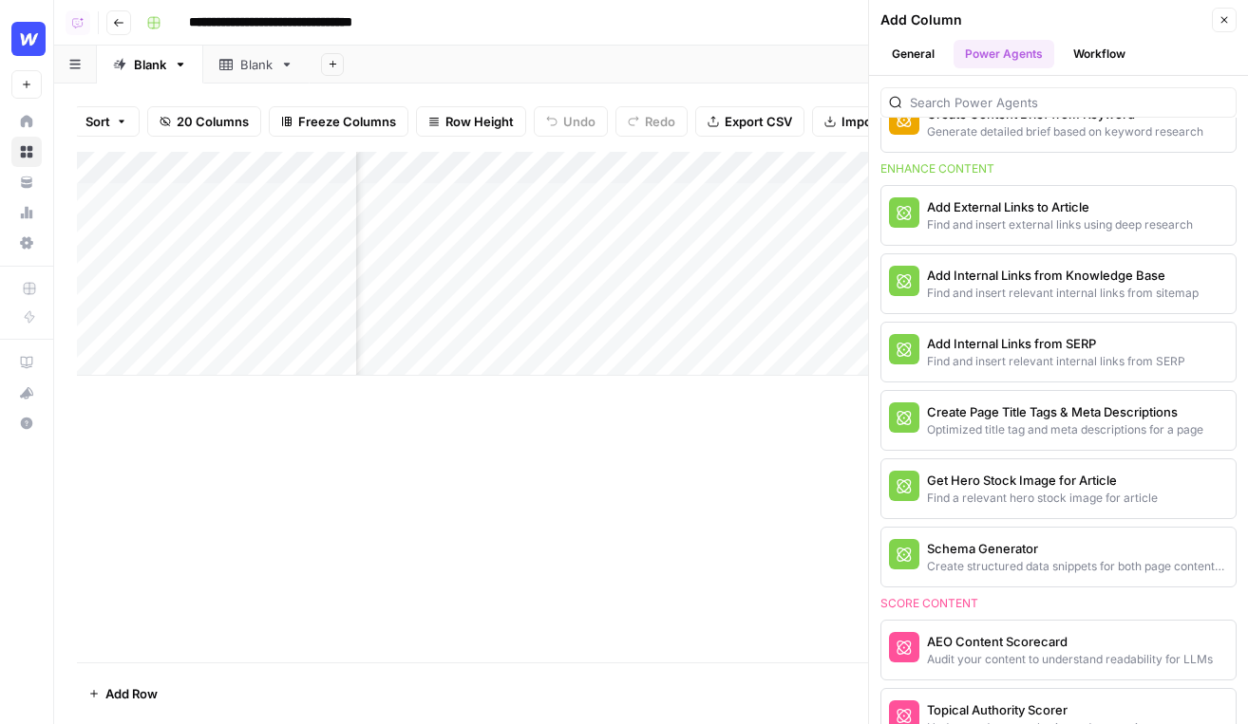
scroll to position [0, 1172]
click at [573, 200] on div "Add Column" at bounding box center [651, 264] width 1148 height 224
click at [728, 163] on div "Add Column" at bounding box center [651, 264] width 1148 height 224
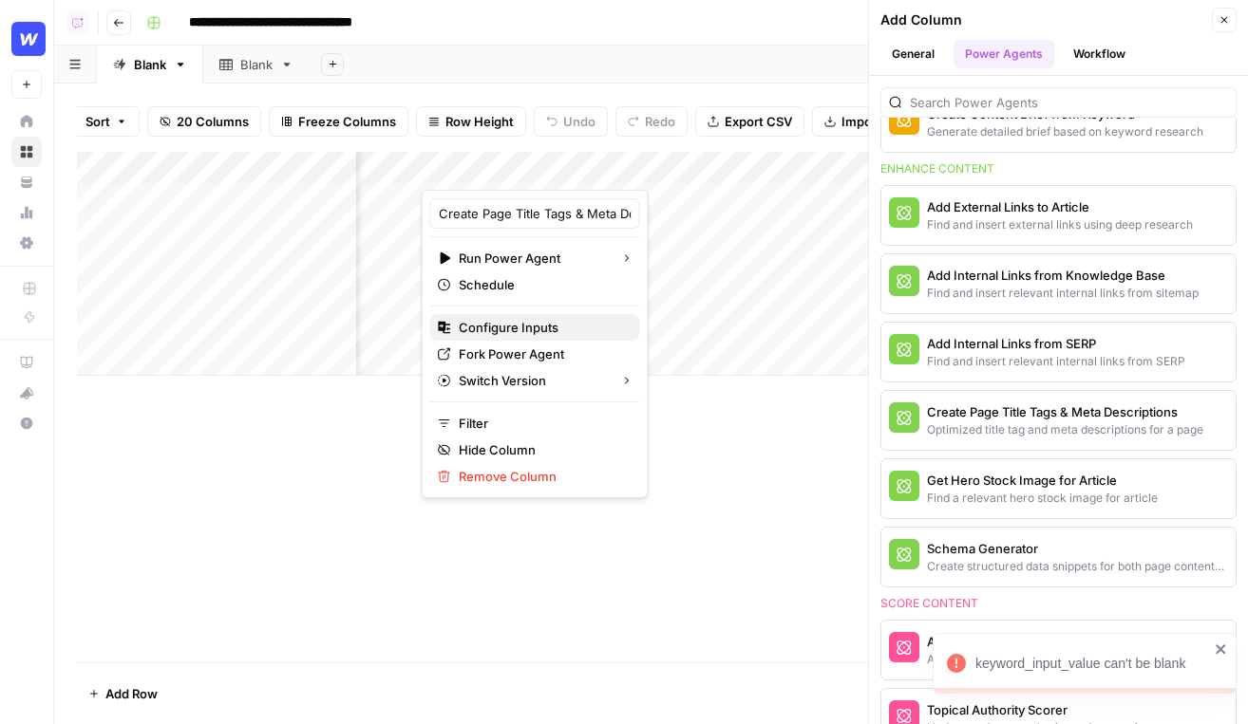
click at [535, 329] on span "Configure Inputs" at bounding box center [542, 327] width 166 height 19
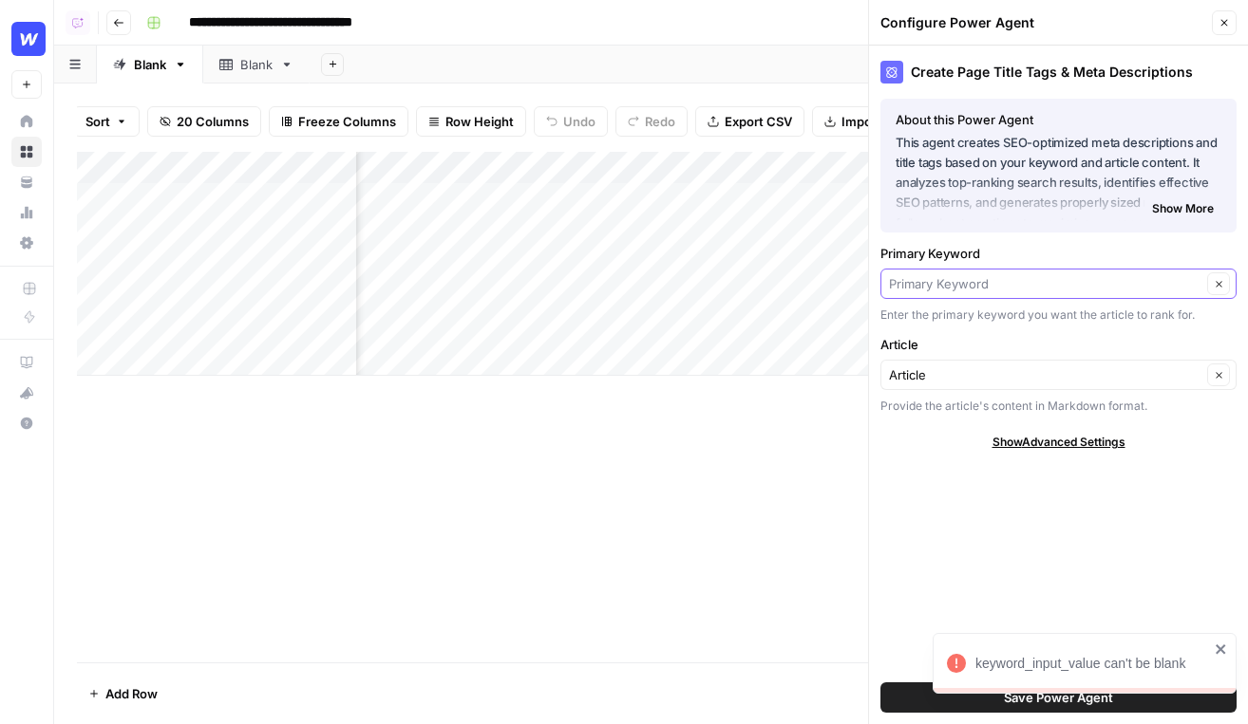
click at [1018, 291] on input "Primary Keyword" at bounding box center [1045, 283] width 312 height 19
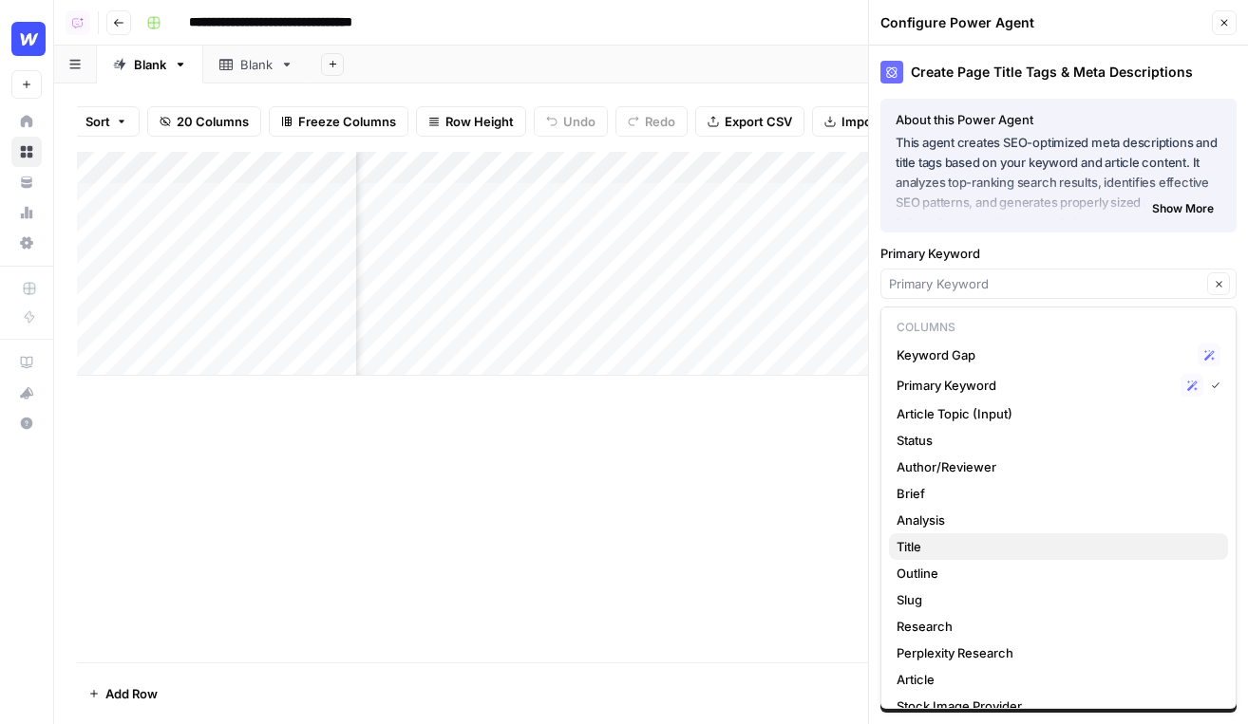
click at [996, 541] on span "Title" at bounding box center [1054, 546] width 316 height 19
type input "Title"
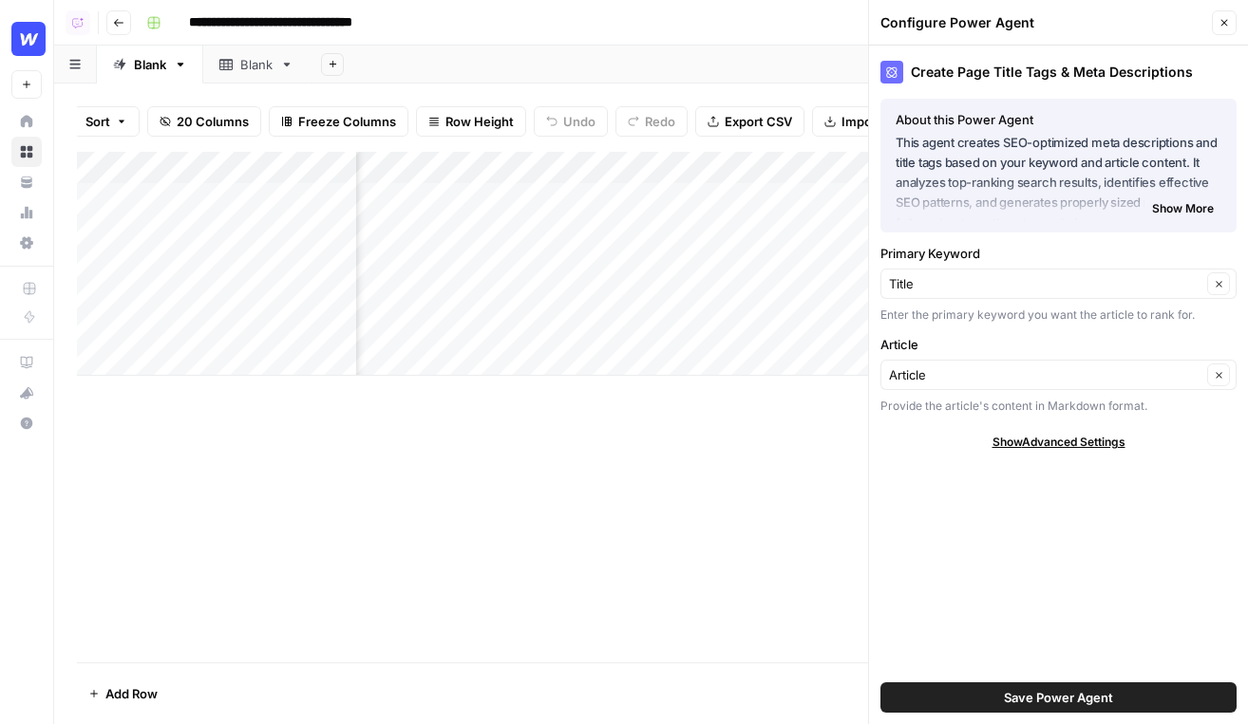
click at [557, 192] on div "Add Column" at bounding box center [651, 264] width 1148 height 224
click at [1055, 374] on input "Article" at bounding box center [1045, 375] width 312 height 19
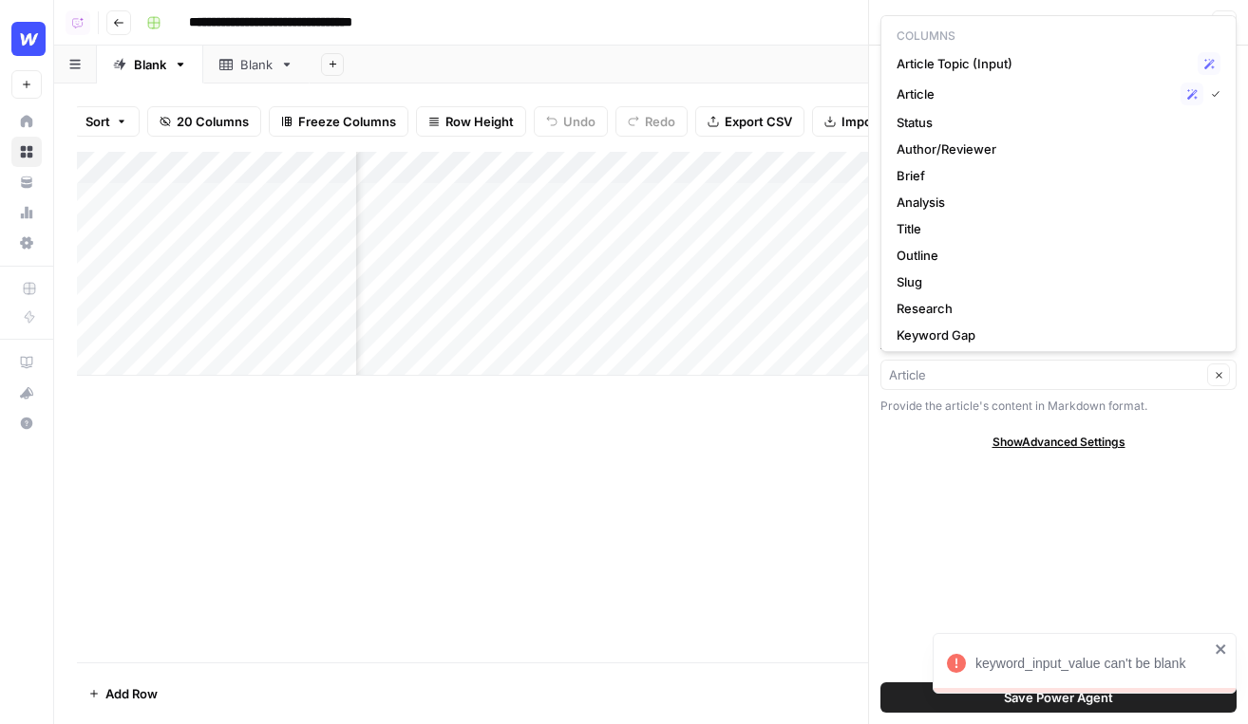
type input "Article"
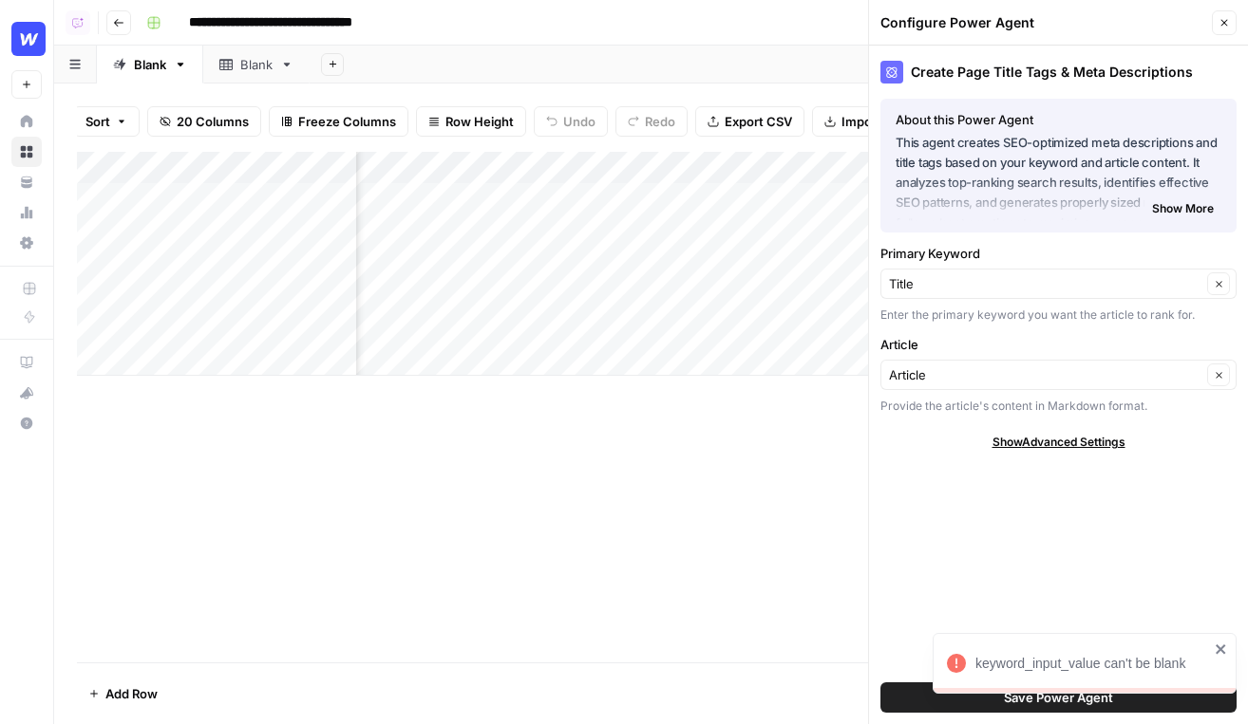
click at [1125, 3] on header "Configure Power Agent Close" at bounding box center [1058, 23] width 379 height 46
click at [1125, 18] on icon "button" at bounding box center [1223, 22] width 11 height 11
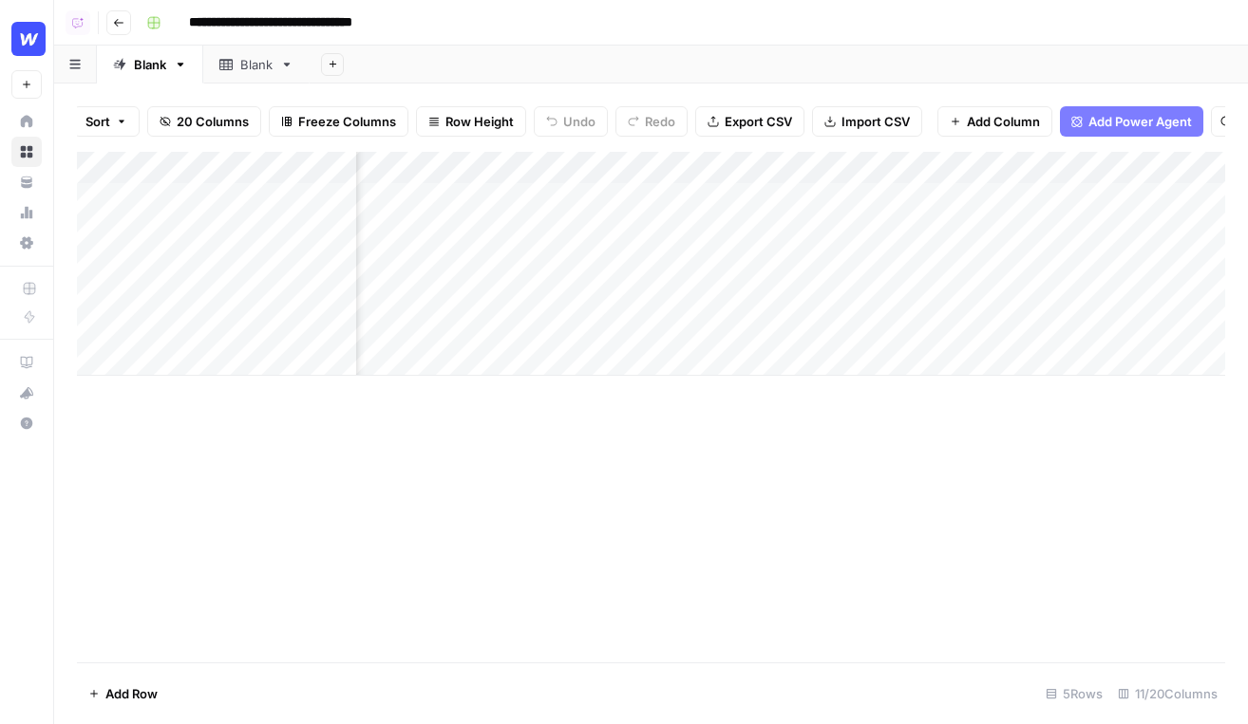
scroll to position [0, 865]
click at [1030, 165] on div "Add Column" at bounding box center [651, 264] width 1148 height 224
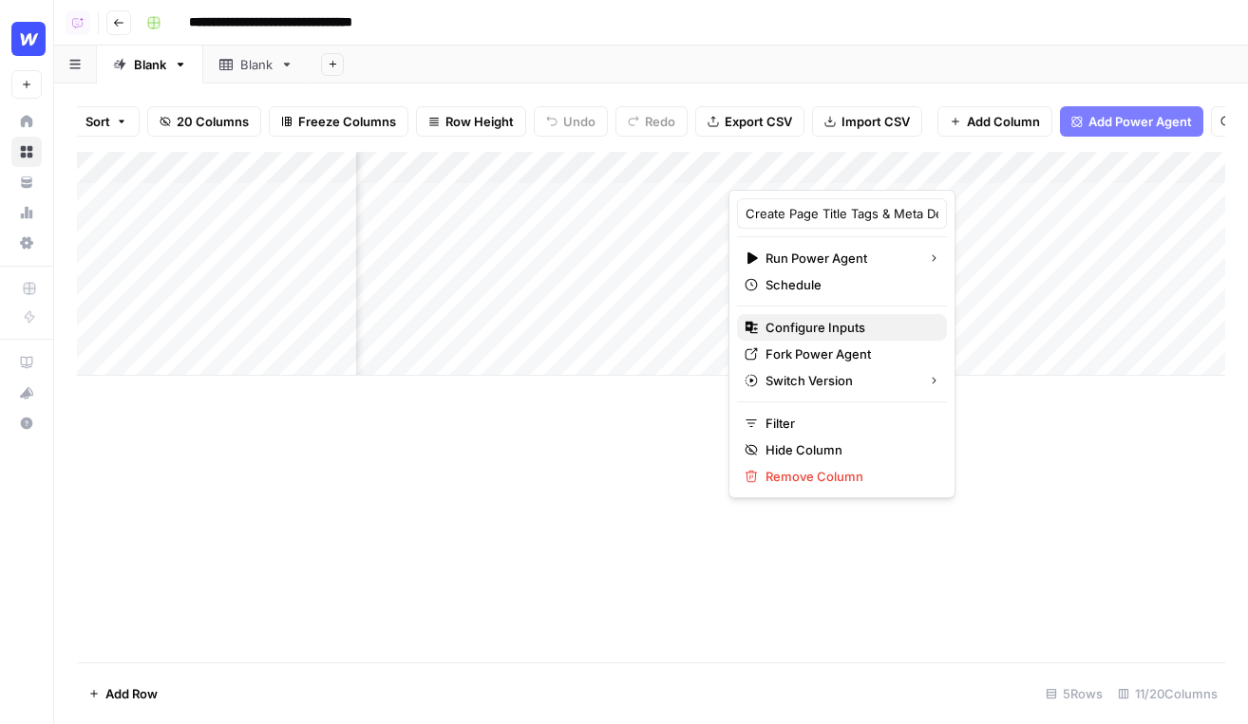
click at [840, 323] on span "Configure Inputs" at bounding box center [848, 327] width 166 height 19
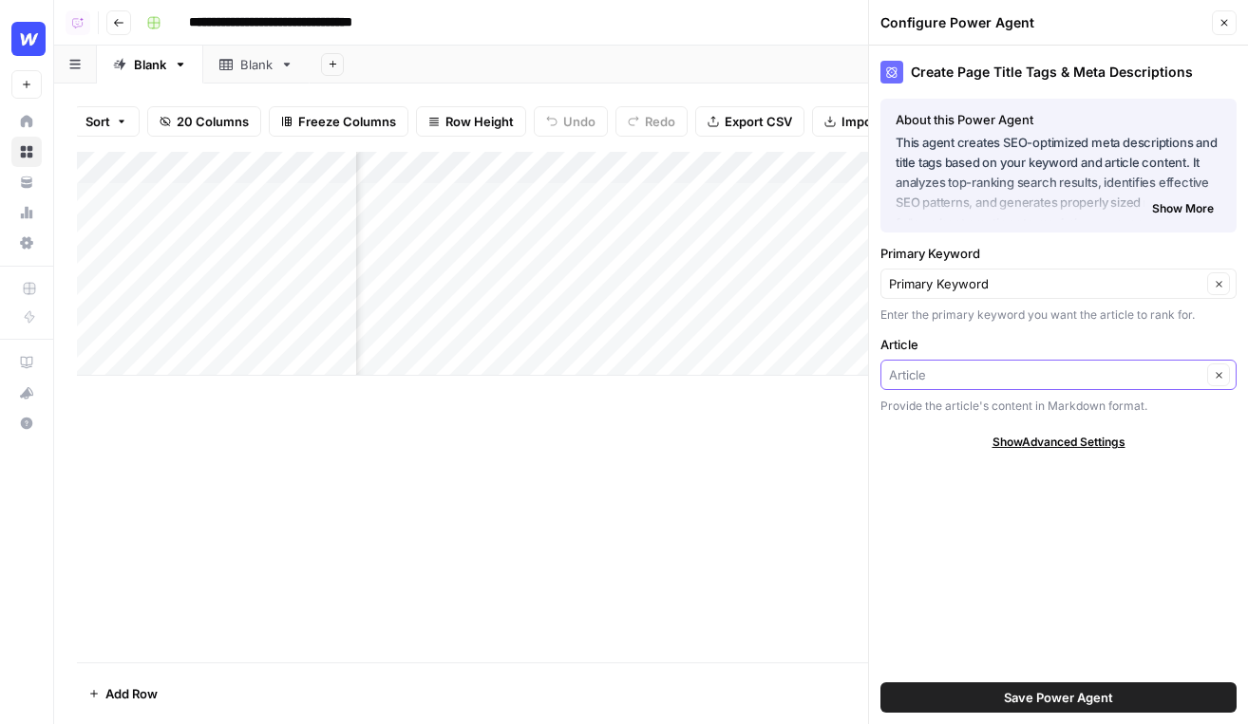
click at [1026, 371] on input "Article" at bounding box center [1045, 375] width 312 height 19
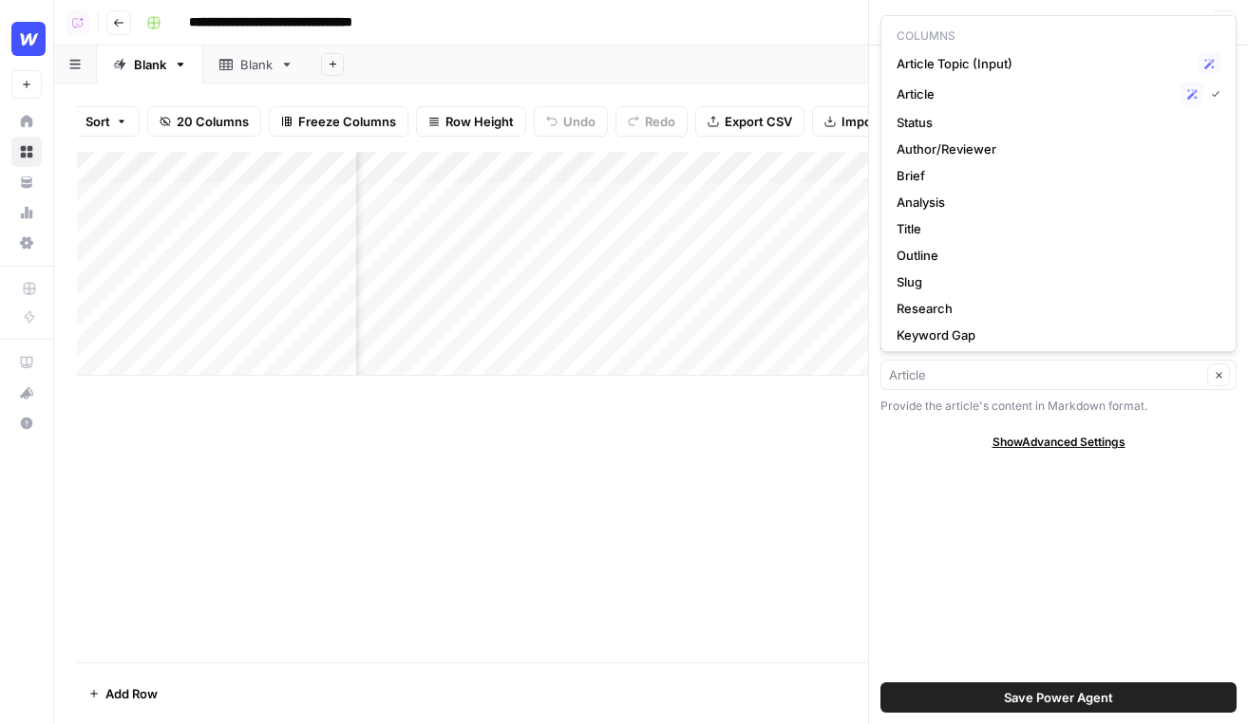
type input "Article"
click at [919, 525] on div "Create Page Title Tags & Meta Descriptions About this Power Agent This agent cr…" at bounding box center [1058, 385] width 379 height 679
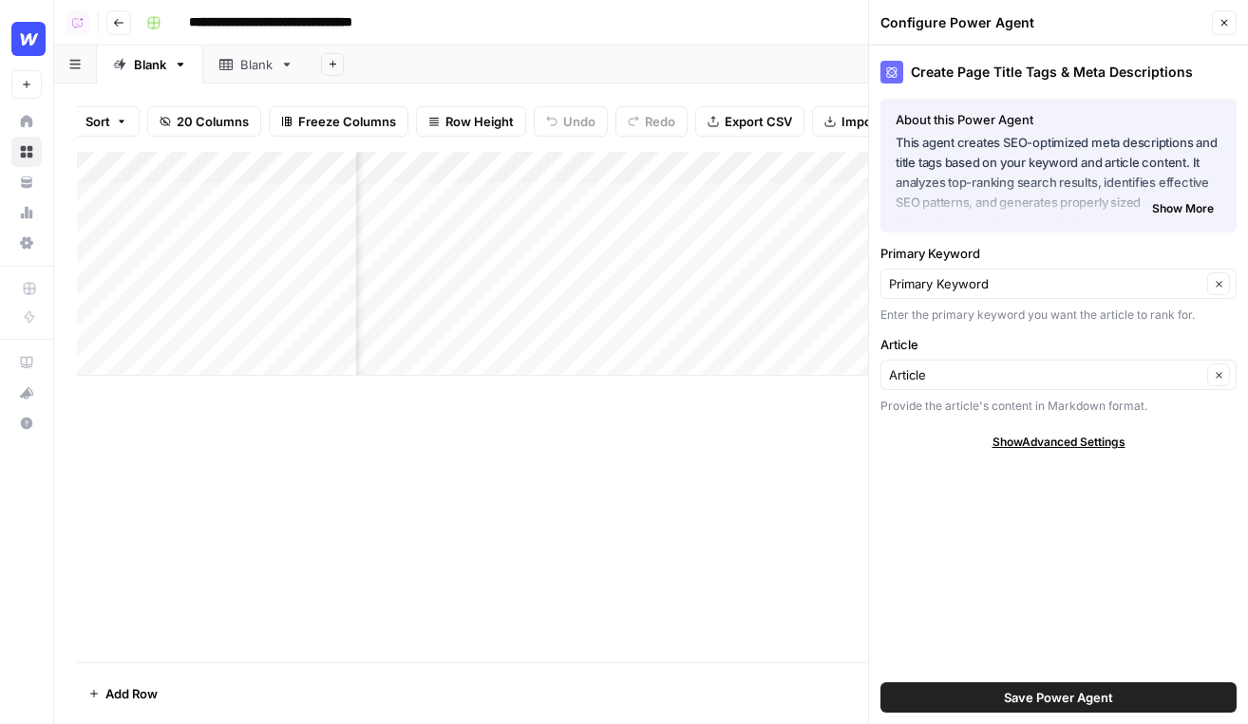
scroll to position [0, 1034]
click at [1006, 267] on div "Primary Keyword Primary Keyword Clear Enter the primary keyword you want the ar…" at bounding box center [1058, 284] width 356 height 80
click at [1021, 290] on input "Primary Keyword" at bounding box center [1045, 283] width 312 height 19
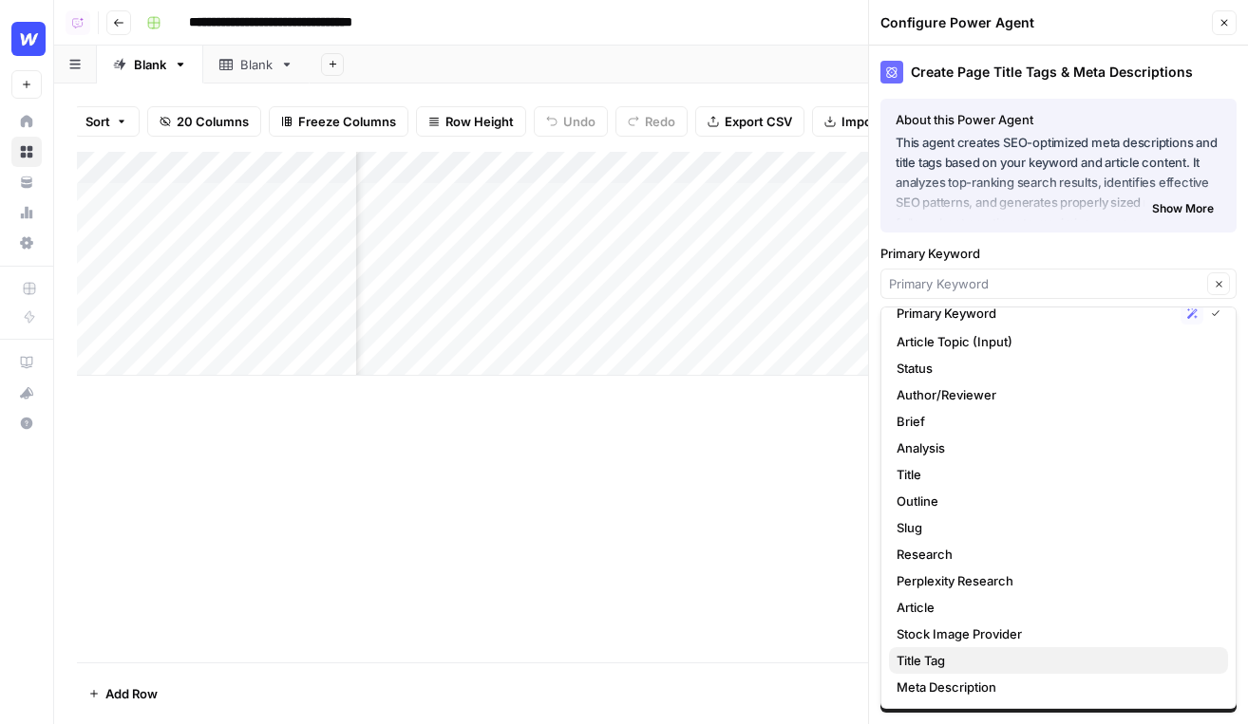
scroll to position [0, 0]
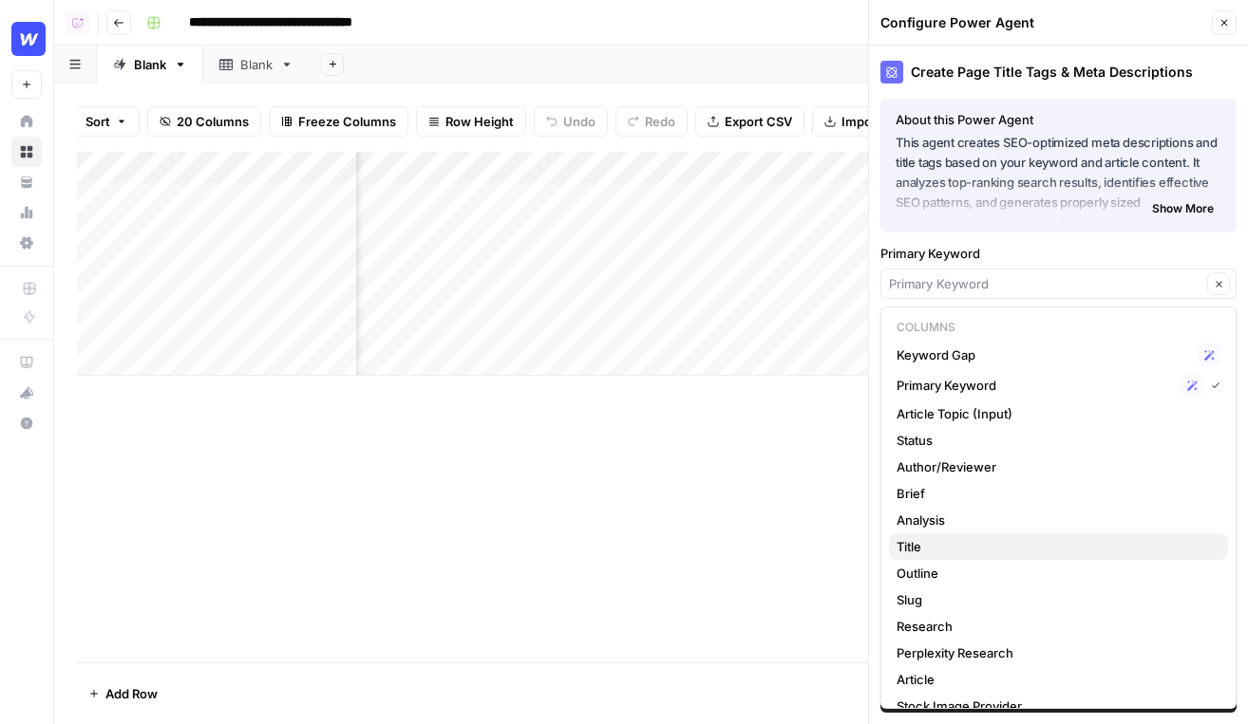
click at [1006, 549] on span "Title" at bounding box center [1054, 546] width 316 height 19
type input "Title"
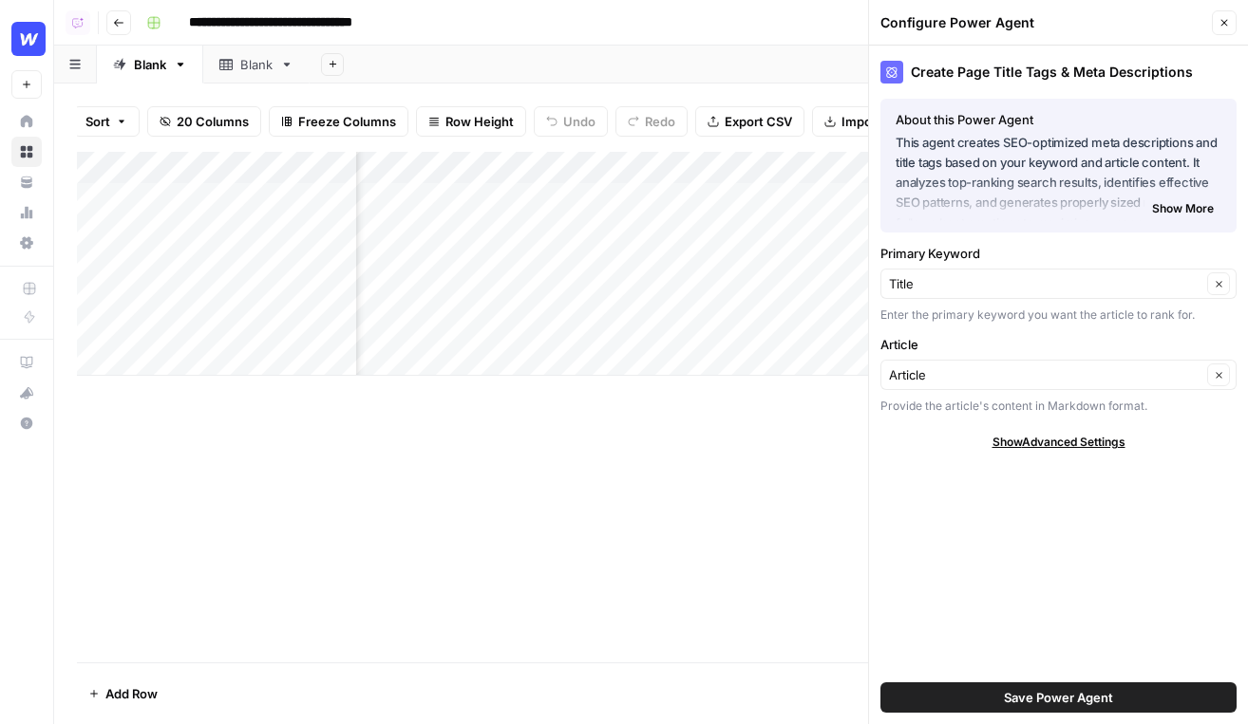
click at [704, 197] on div "Add Column" at bounding box center [651, 264] width 1148 height 224
click at [966, 685] on div "keyword_input_value can't be blank" at bounding box center [1084, 663] width 304 height 61
click at [1125, 21] on icon "button" at bounding box center [1223, 22] width 11 height 11
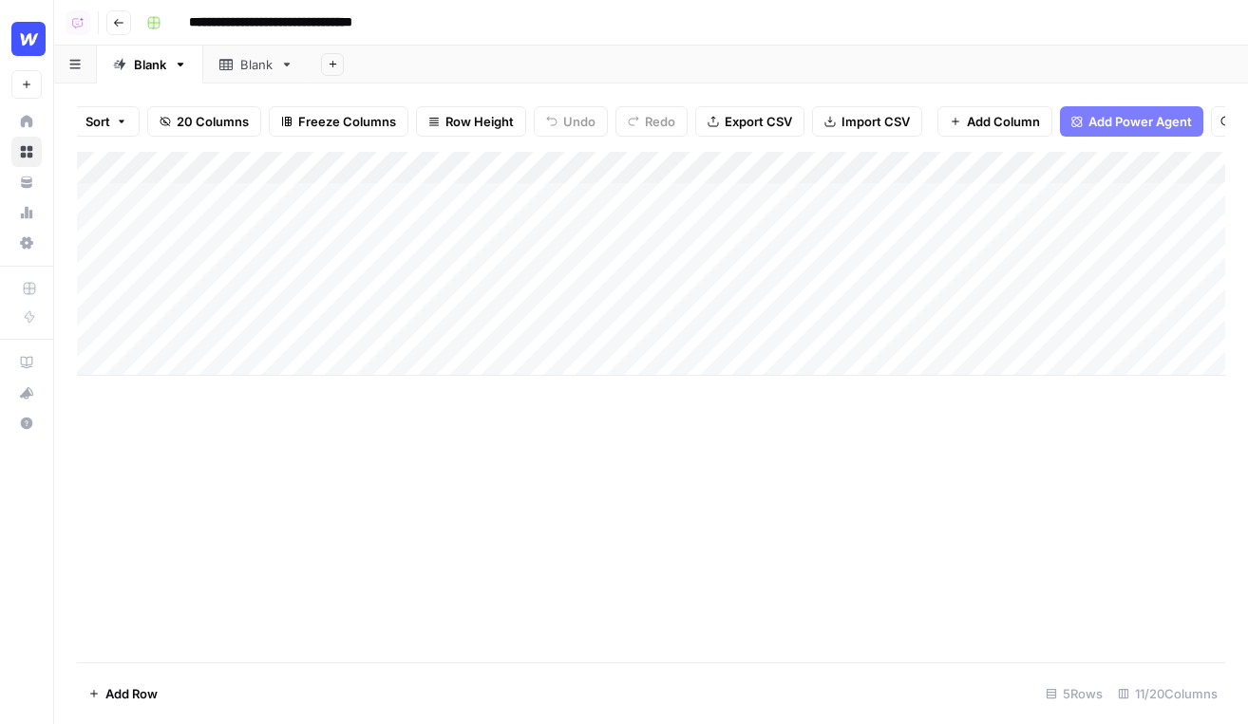
click at [147, 319] on div "Add Column" at bounding box center [651, 264] width 1148 height 224
click at [161, 457] on div "Add Column" at bounding box center [651, 407] width 1148 height 511
click at [121, 19] on icon "button" at bounding box center [118, 22] width 11 height 11
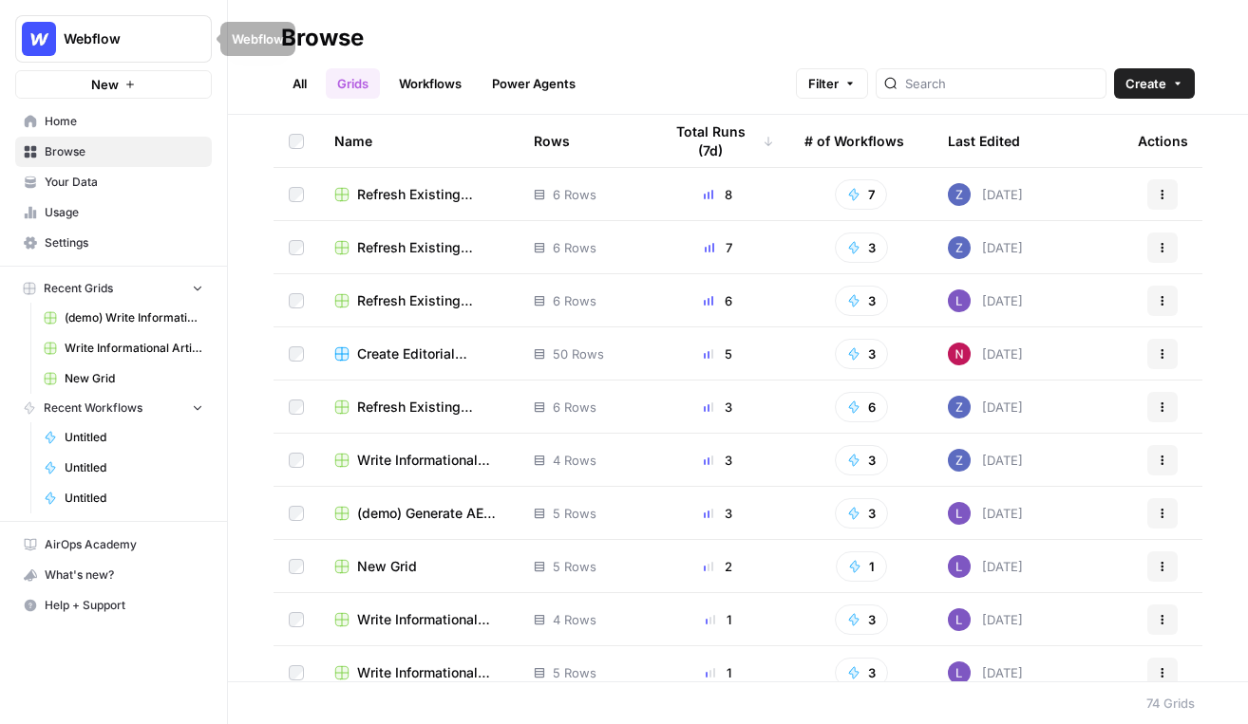
click at [87, 121] on span "Home" at bounding box center [124, 121] width 159 height 17
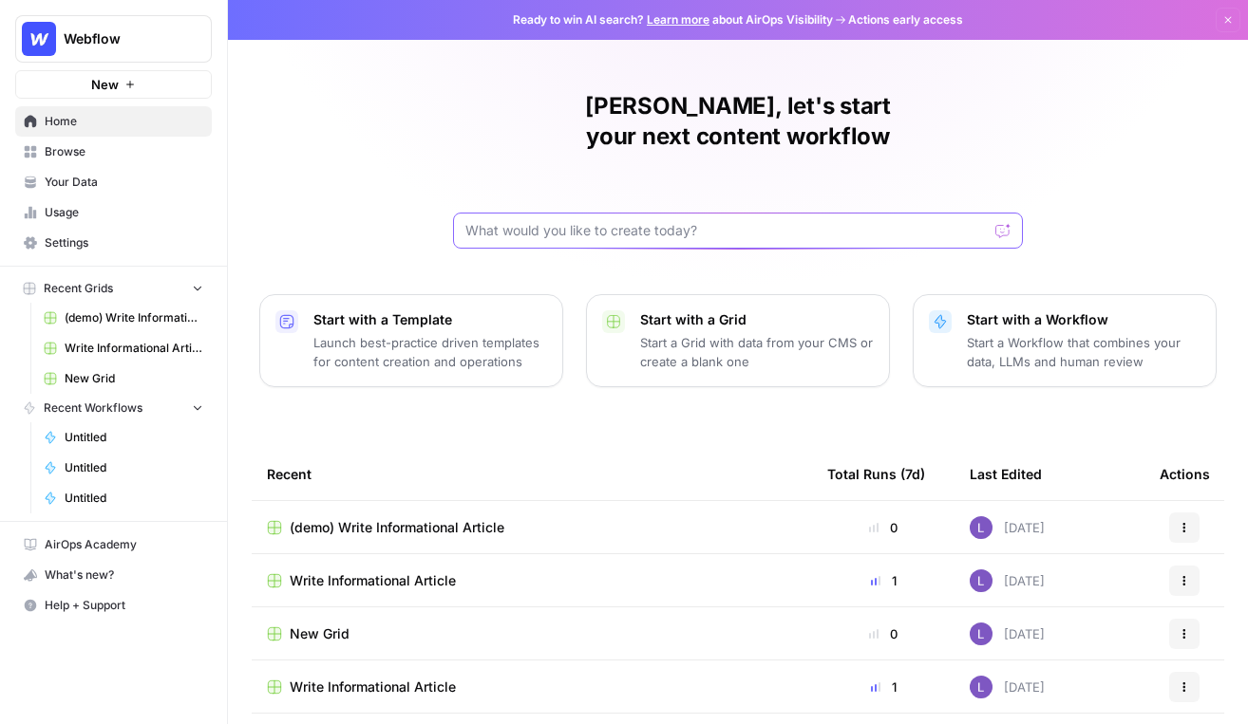
click at [497, 221] on input "text" at bounding box center [726, 230] width 522 height 19
type input "Generate a workflow that creates a linkedin post. Use the brandkit variable cal…"
click button "Send" at bounding box center [1003, 230] width 25 height 25
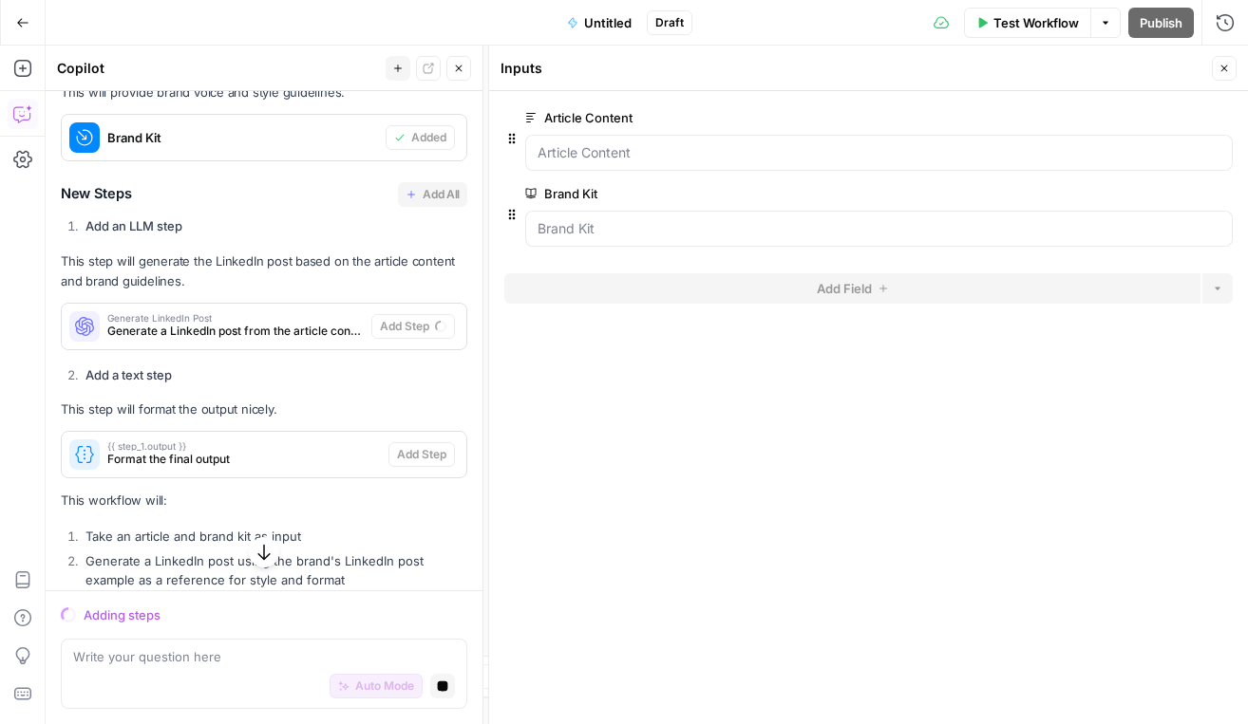
scroll to position [844, 0]
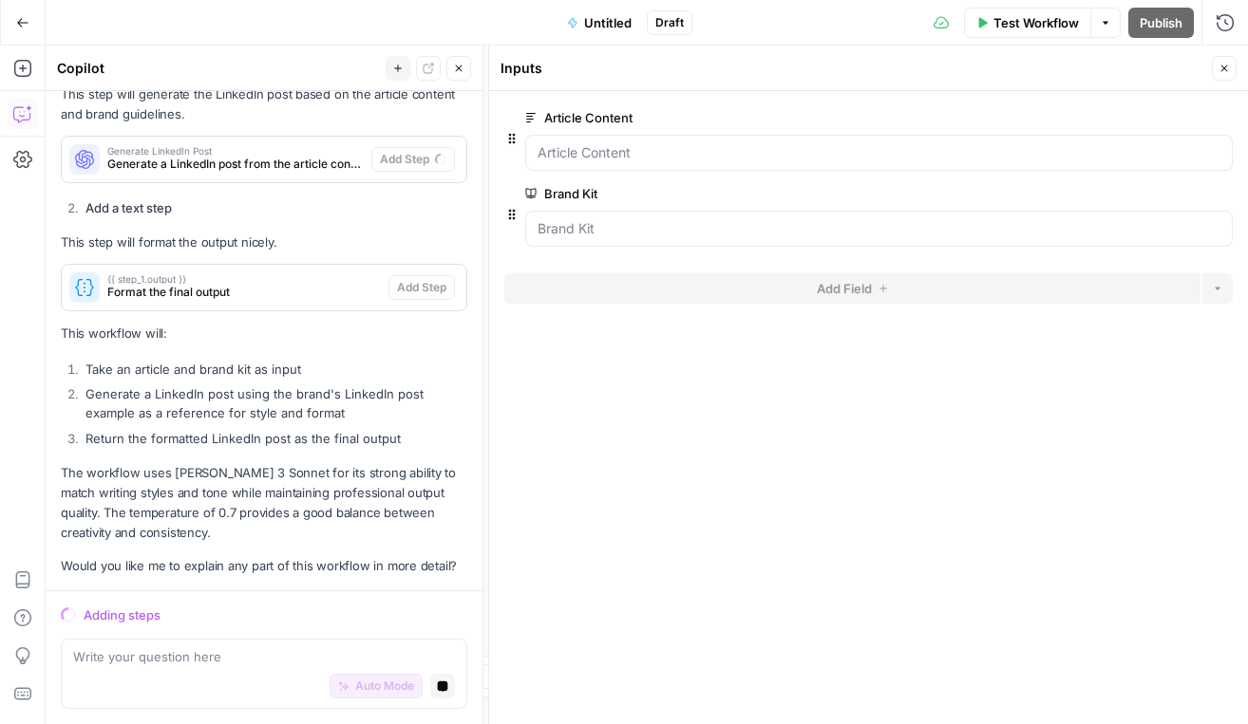
click at [1125, 66] on icon "button" at bounding box center [1223, 68] width 11 height 11
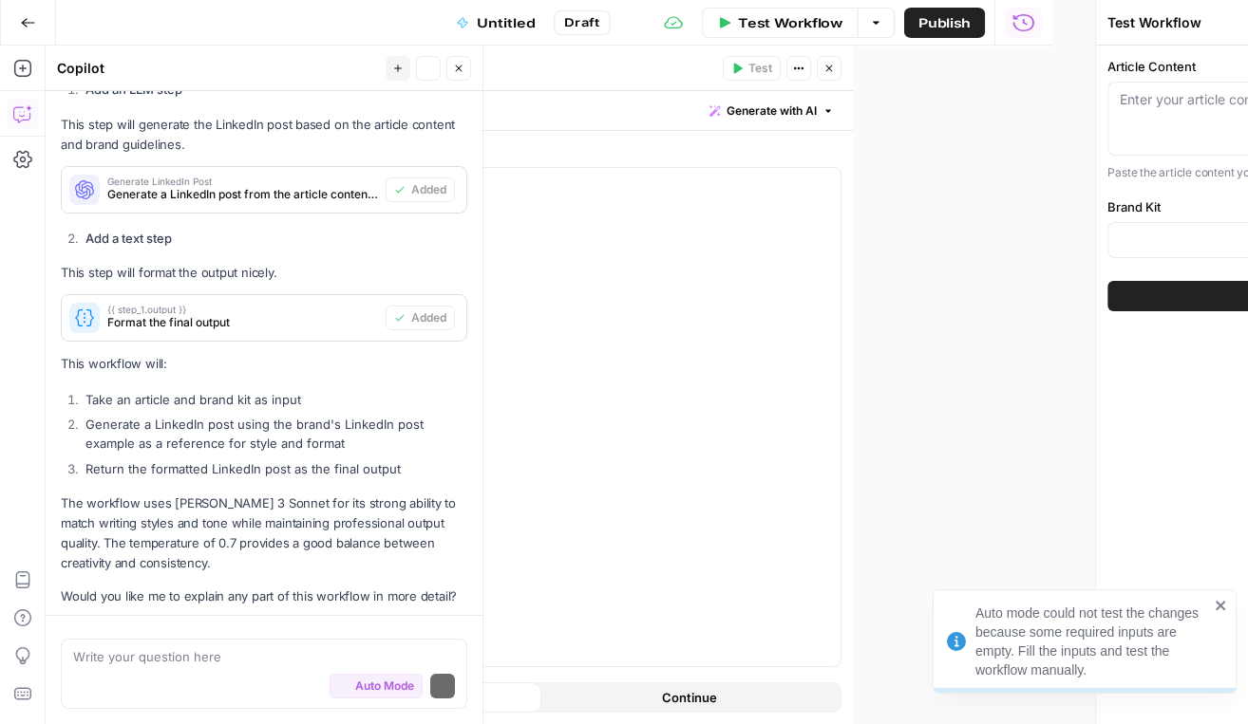
scroll to position [880, 0]
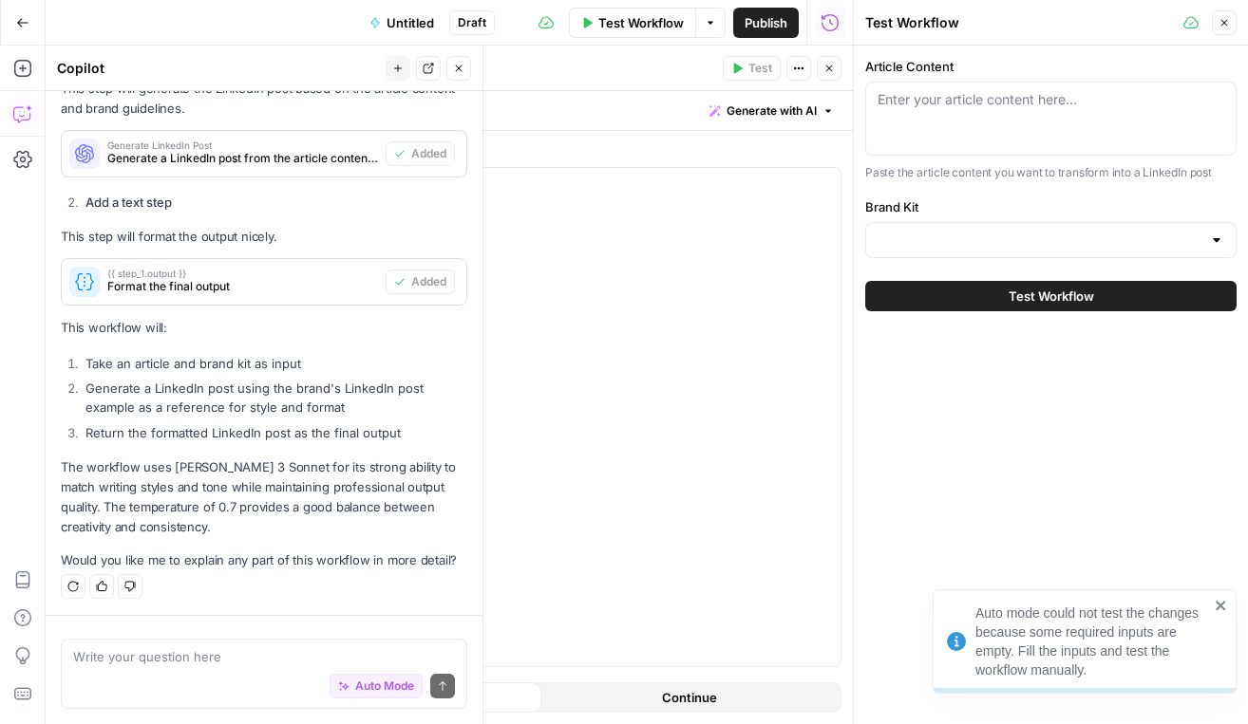
click at [1125, 27] on icon "button" at bounding box center [1223, 22] width 11 height 11
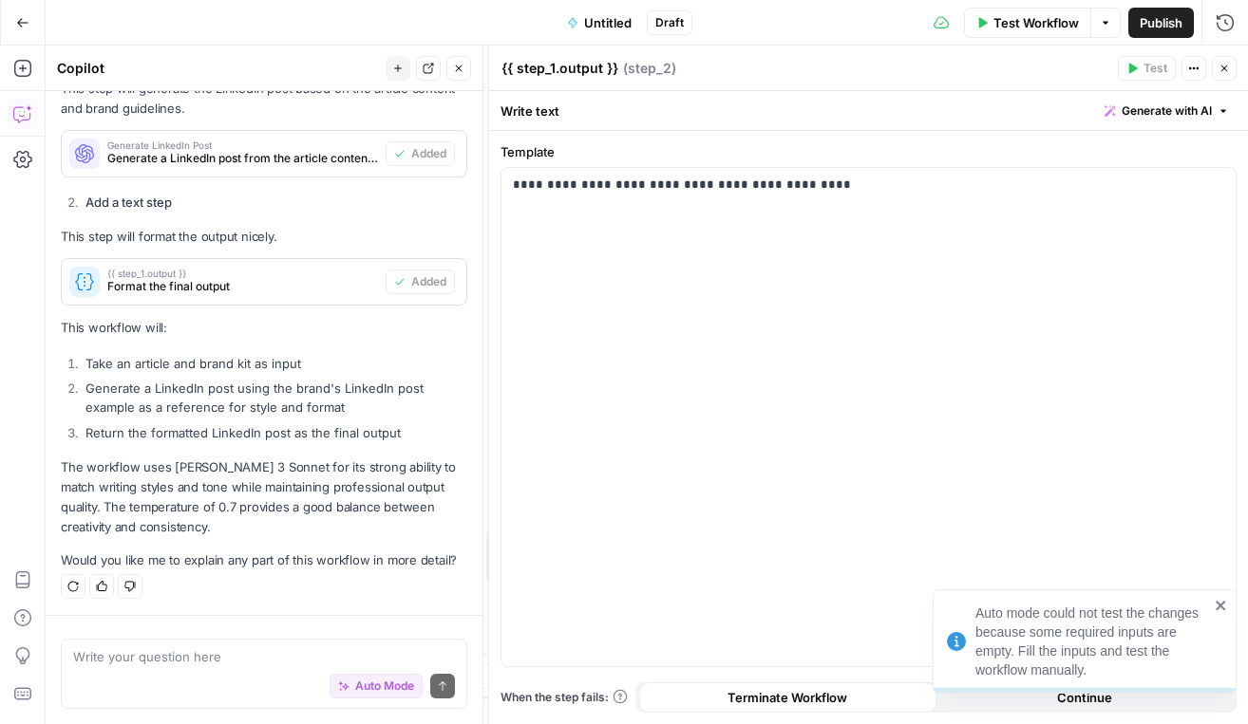
click at [1125, 68] on icon "button" at bounding box center [1223, 68] width 11 height 11
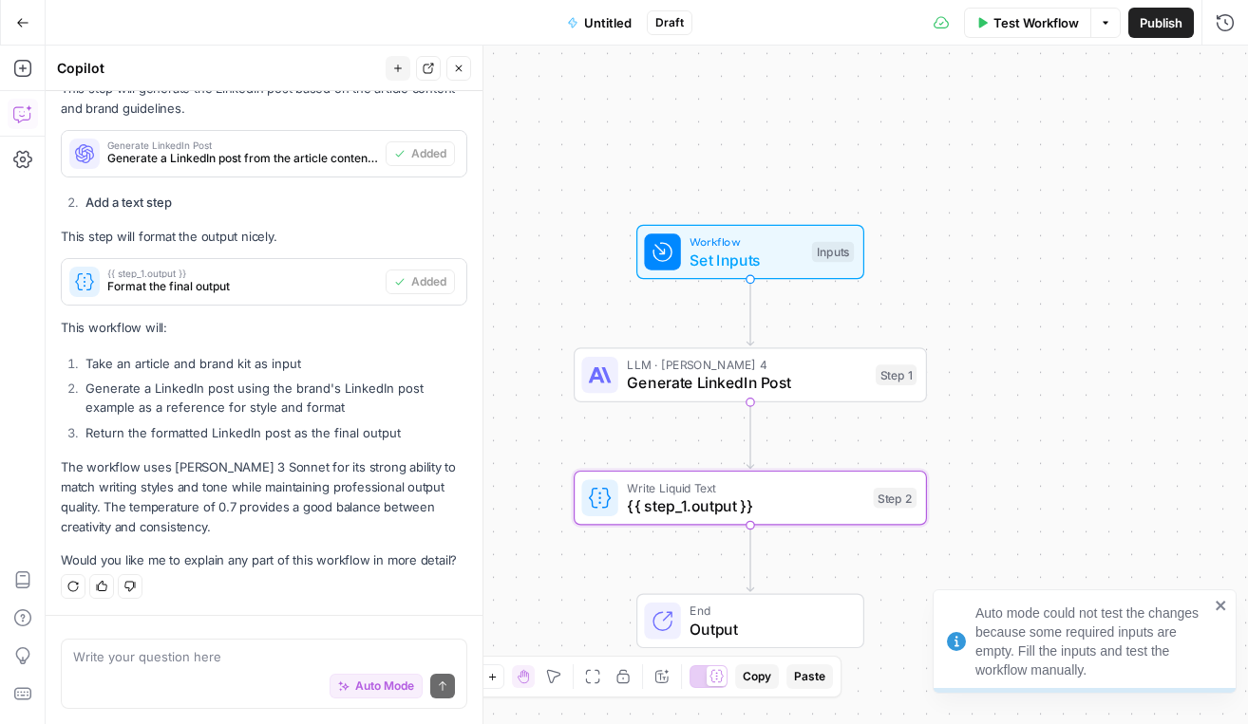
click at [699, 363] on span "LLM · Claude Sonnet 4" at bounding box center [746, 365] width 239 height 18
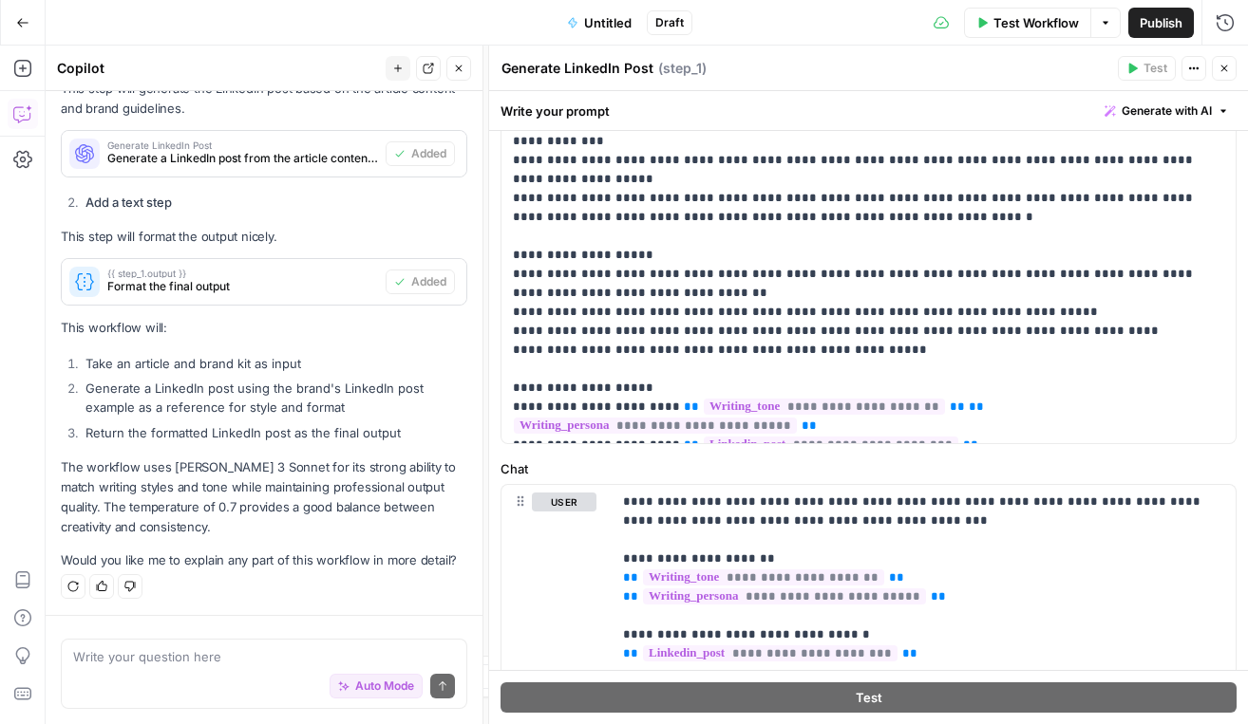
scroll to position [419, 0]
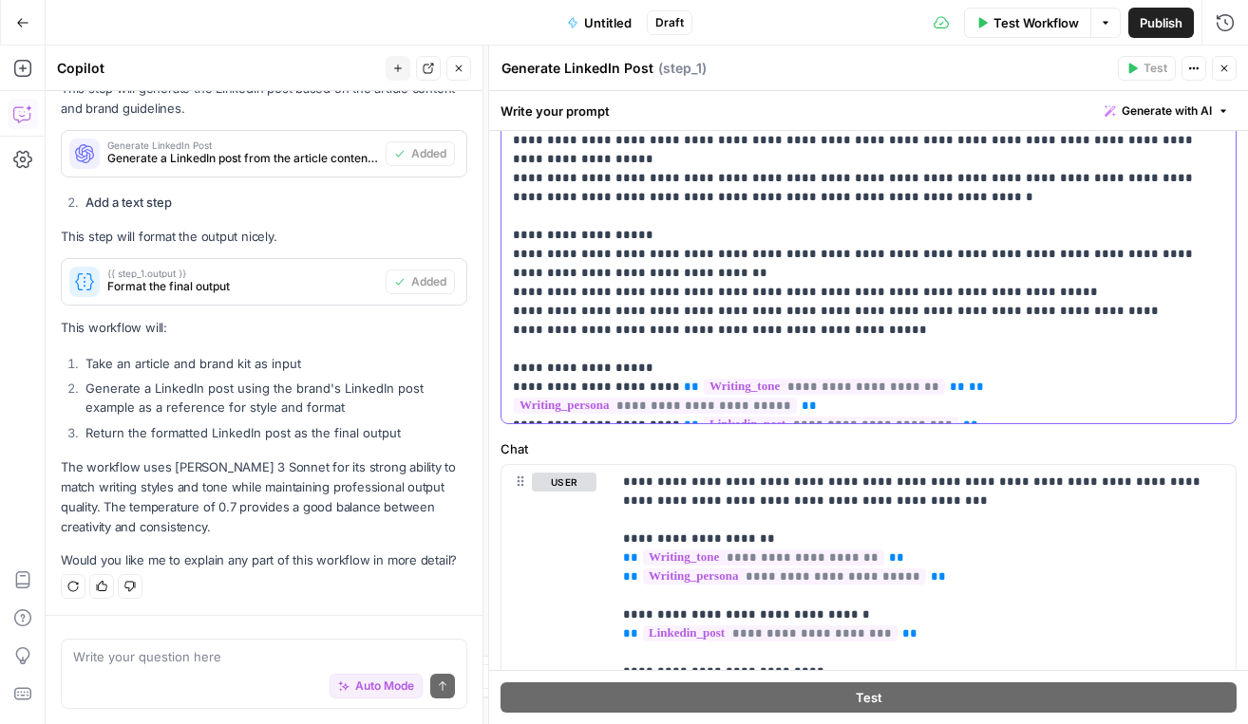
drag, startPoint x: 992, startPoint y: 330, endPoint x: 656, endPoint y: 328, distance: 336.1
click at [655, 328] on p "**********" at bounding box center [868, 112] width 711 height 608
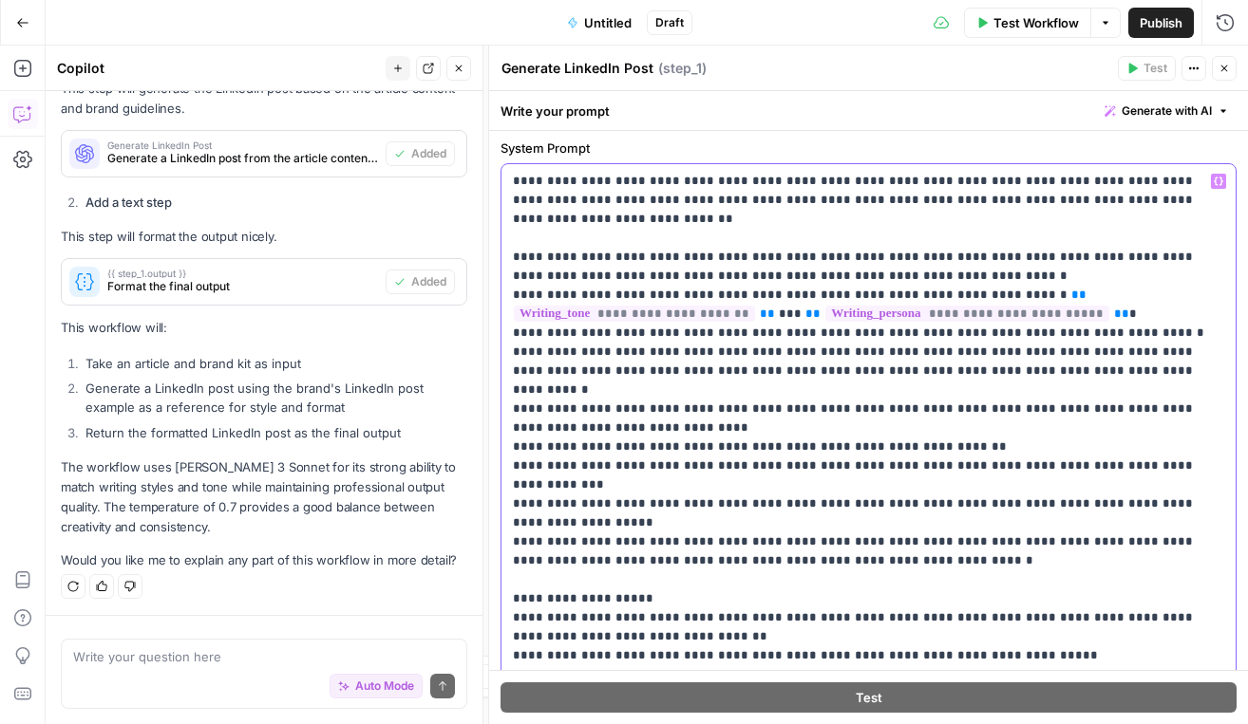
scroll to position [74, 0]
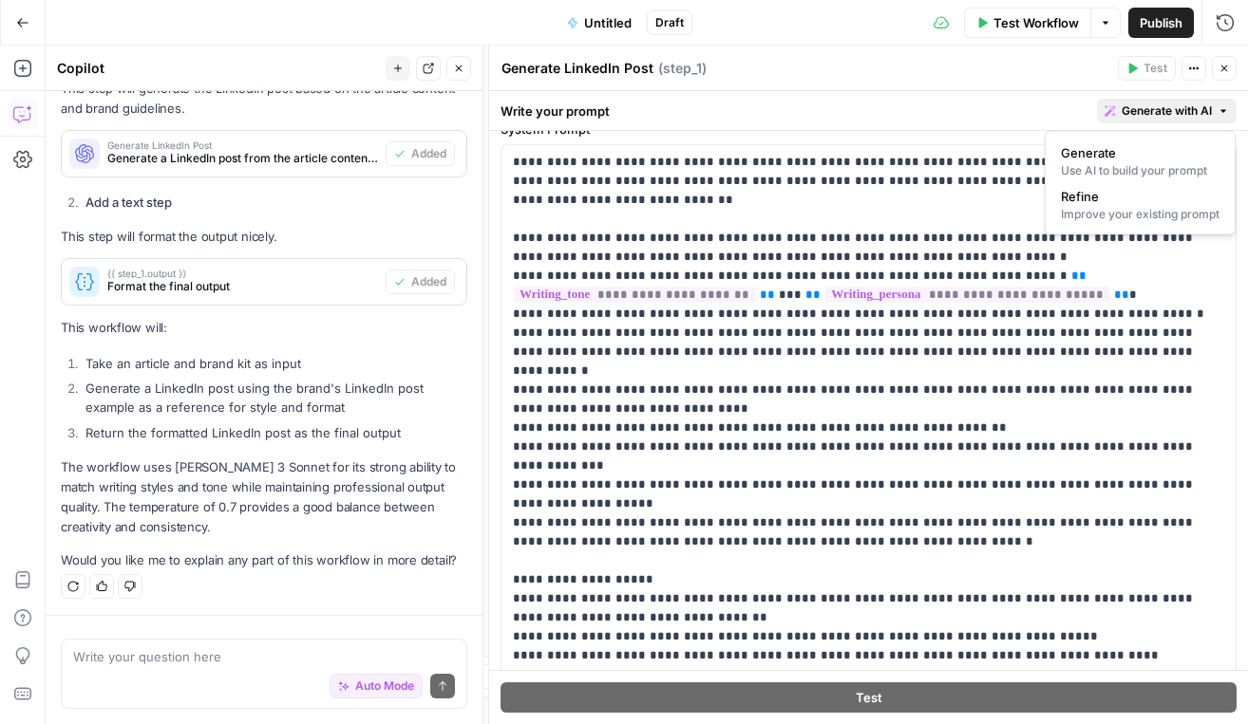
click at [1125, 103] on span "Generate with AI" at bounding box center [1166, 111] width 90 height 17
click at [952, 478] on p "**********" at bounding box center [868, 457] width 711 height 608
click at [1125, 80] on button "Close" at bounding box center [1223, 68] width 25 height 25
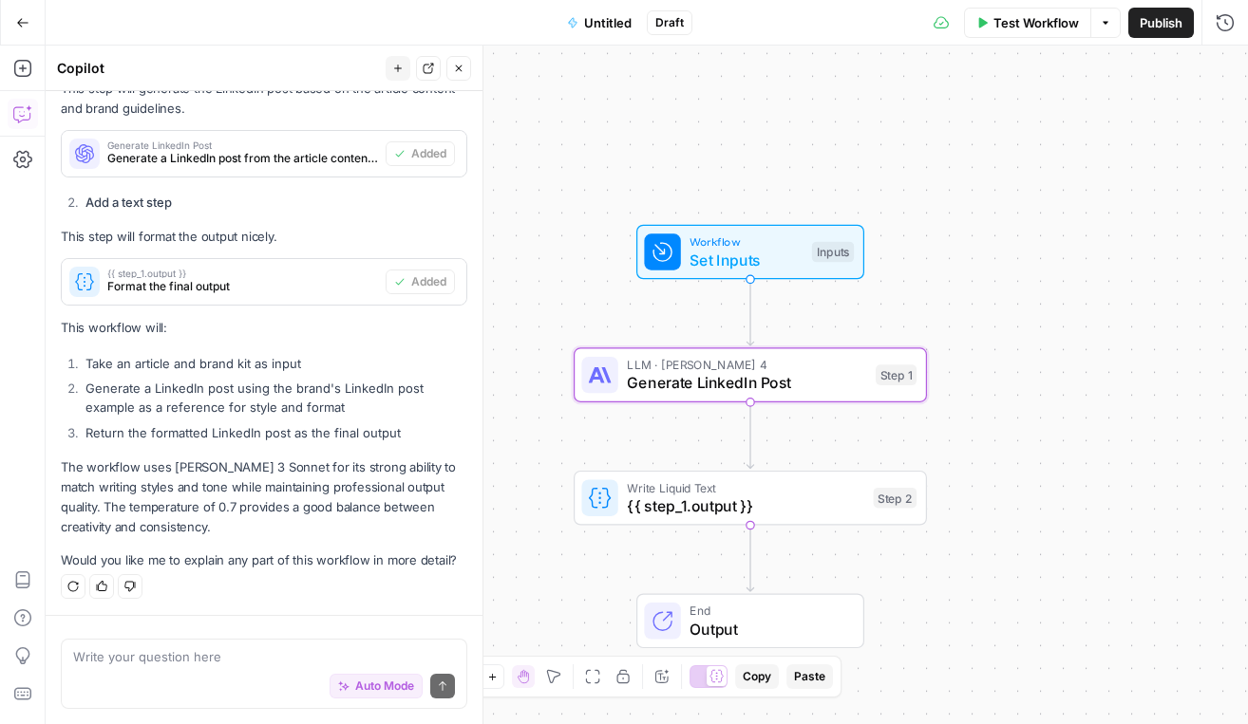
click at [1125, 18] on span "Publish" at bounding box center [1160, 22] width 43 height 19
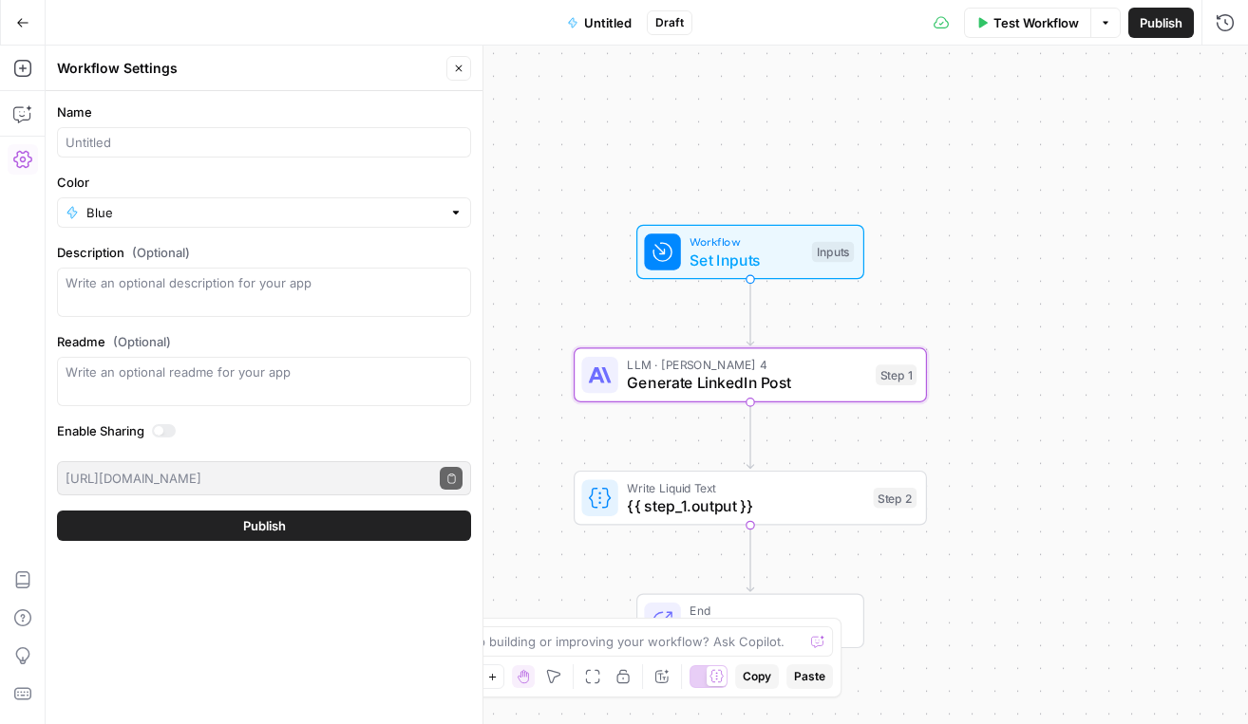
click at [291, 154] on div at bounding box center [264, 142] width 414 height 30
type input "linkedin example"
click at [57, 511] on button "Publish" at bounding box center [264, 526] width 414 height 30
click at [292, 535] on button "Publish" at bounding box center [264, 526] width 414 height 30
click at [318, 525] on button "Publish" at bounding box center [264, 526] width 414 height 30
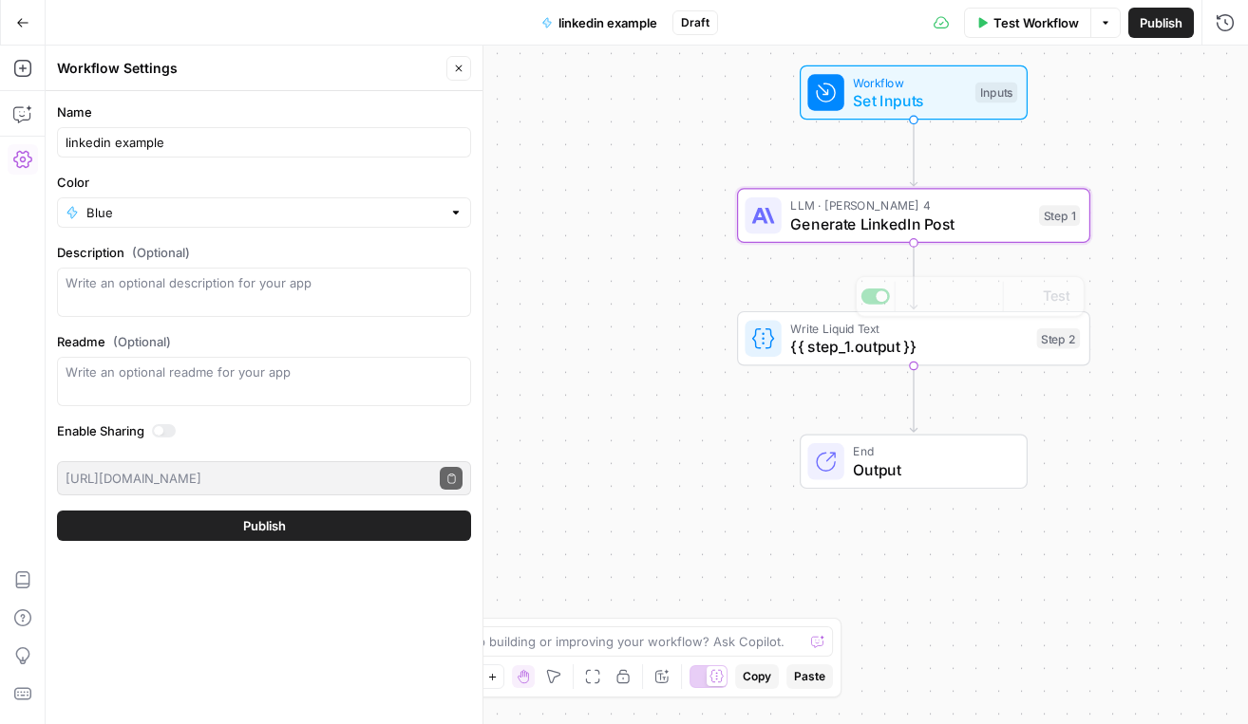
click at [297, 504] on form "Name linkedin example Color Blue Description (Optional) Readme (Optional) Write…" at bounding box center [264, 321] width 437 height 461
click at [297, 519] on button "Publish" at bounding box center [264, 526] width 414 height 30
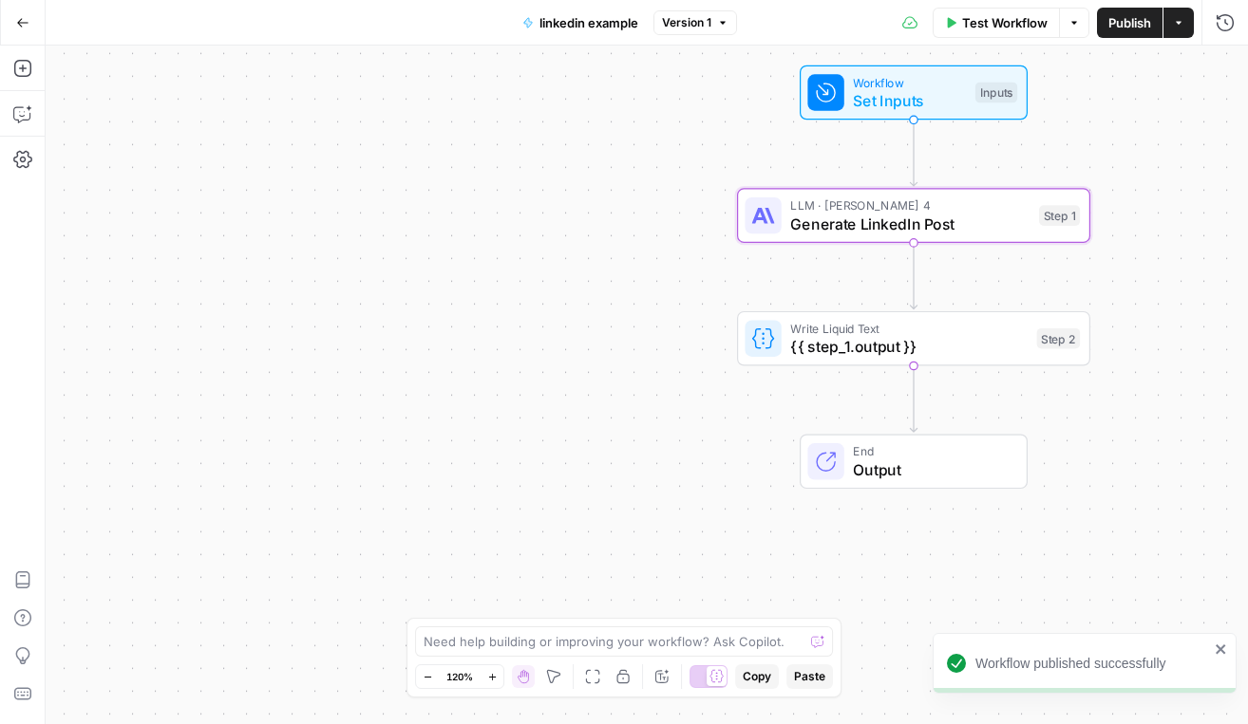
click at [1125, 28] on button "Actions" at bounding box center [1178, 23] width 30 height 30
click at [30, 16] on button "Go Back" at bounding box center [23, 23] width 34 height 34
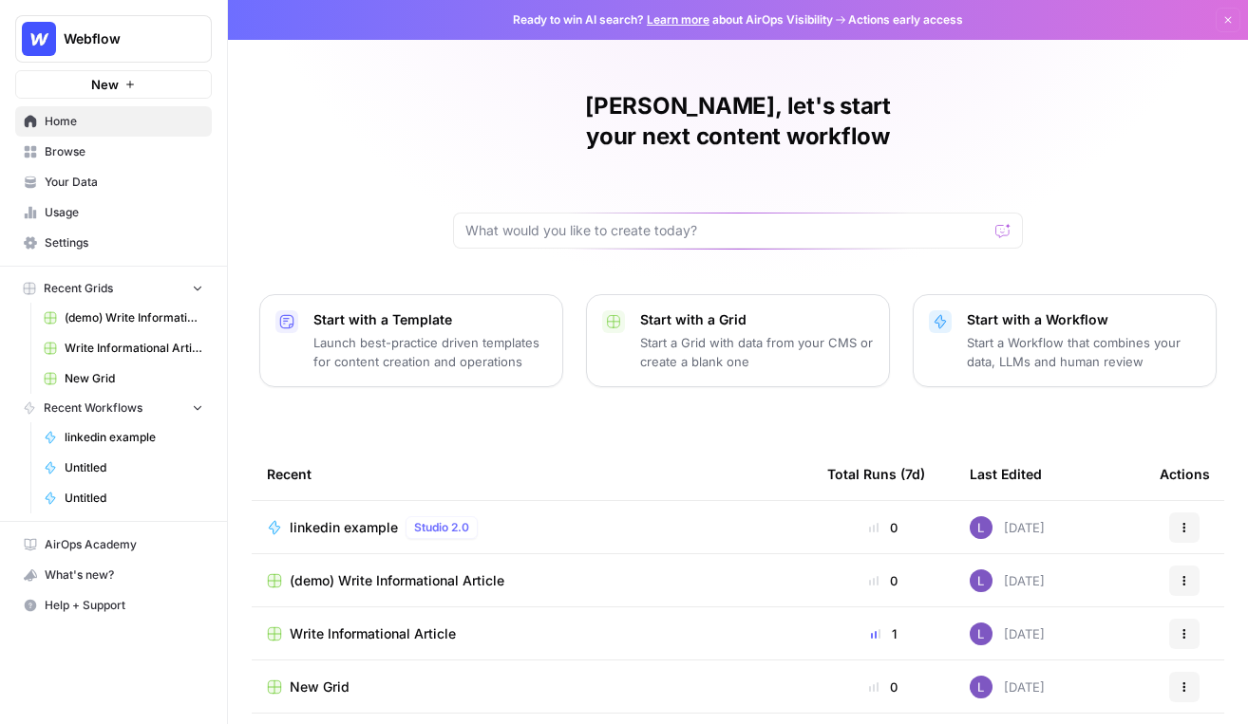
click at [383, 572] on span "(demo) Write Informational Article" at bounding box center [397, 581] width 215 height 19
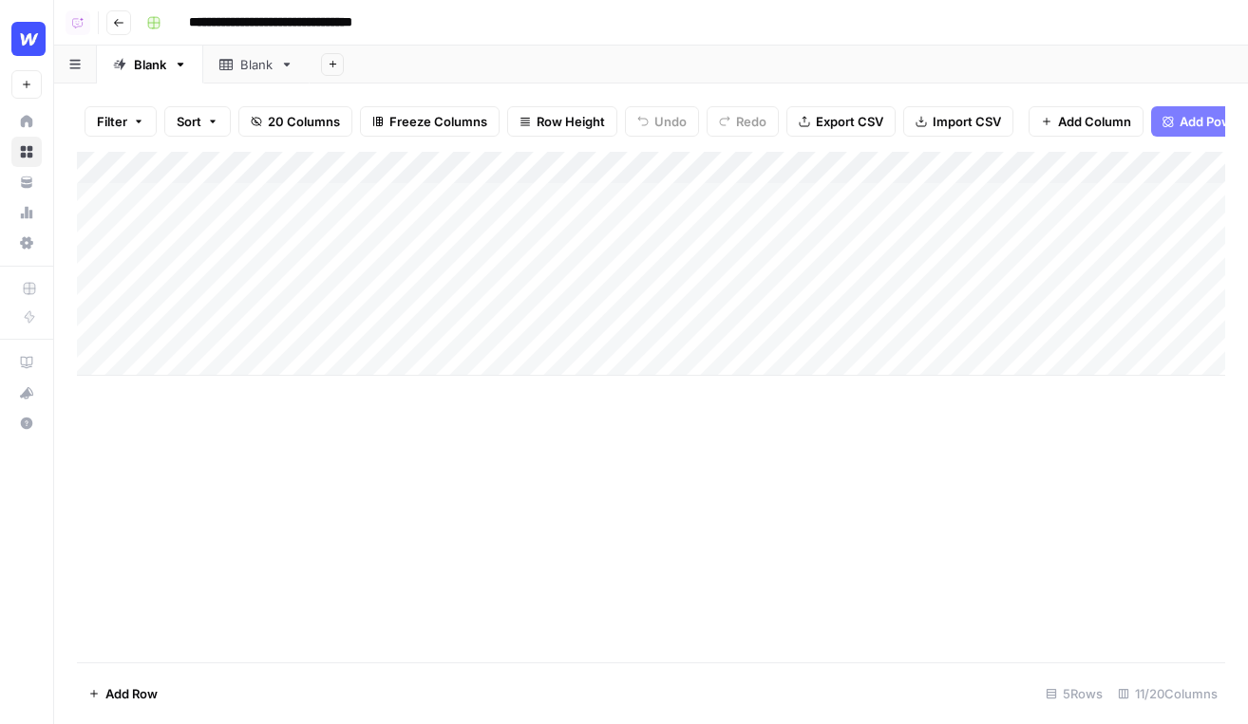
scroll to position [0, 500]
click at [1105, 113] on span "Add Column" at bounding box center [1094, 121] width 73 height 19
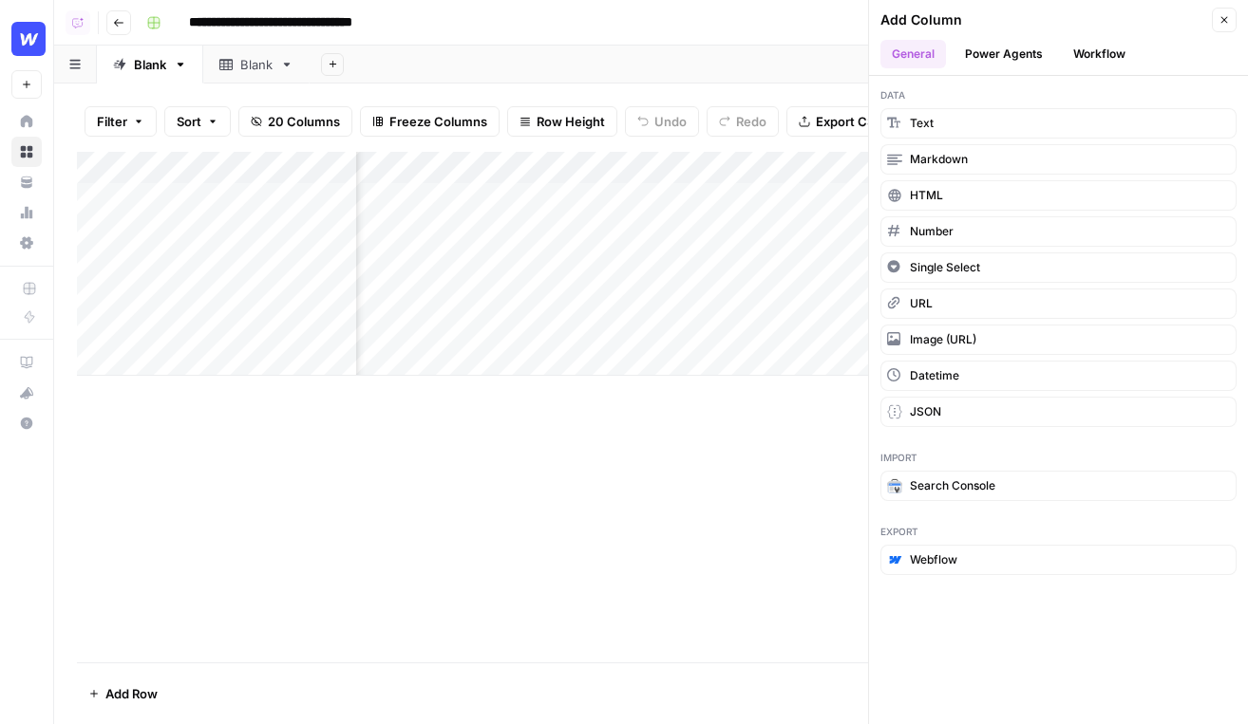
click at [967, 35] on header "Add Column Close General Power Agents Workflow" at bounding box center [1058, 38] width 379 height 76
click at [989, 42] on button "Power Agents" at bounding box center [1003, 54] width 101 height 28
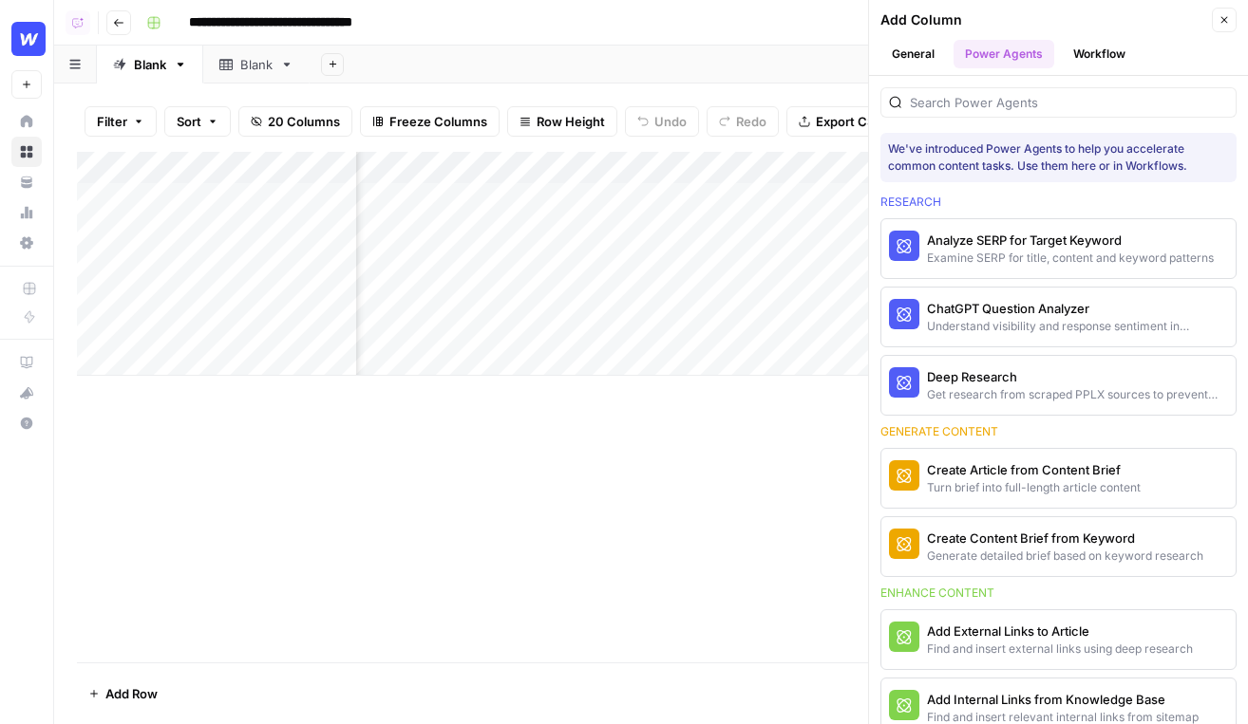
click at [1123, 48] on button "Workflow" at bounding box center [1098, 54] width 75 height 28
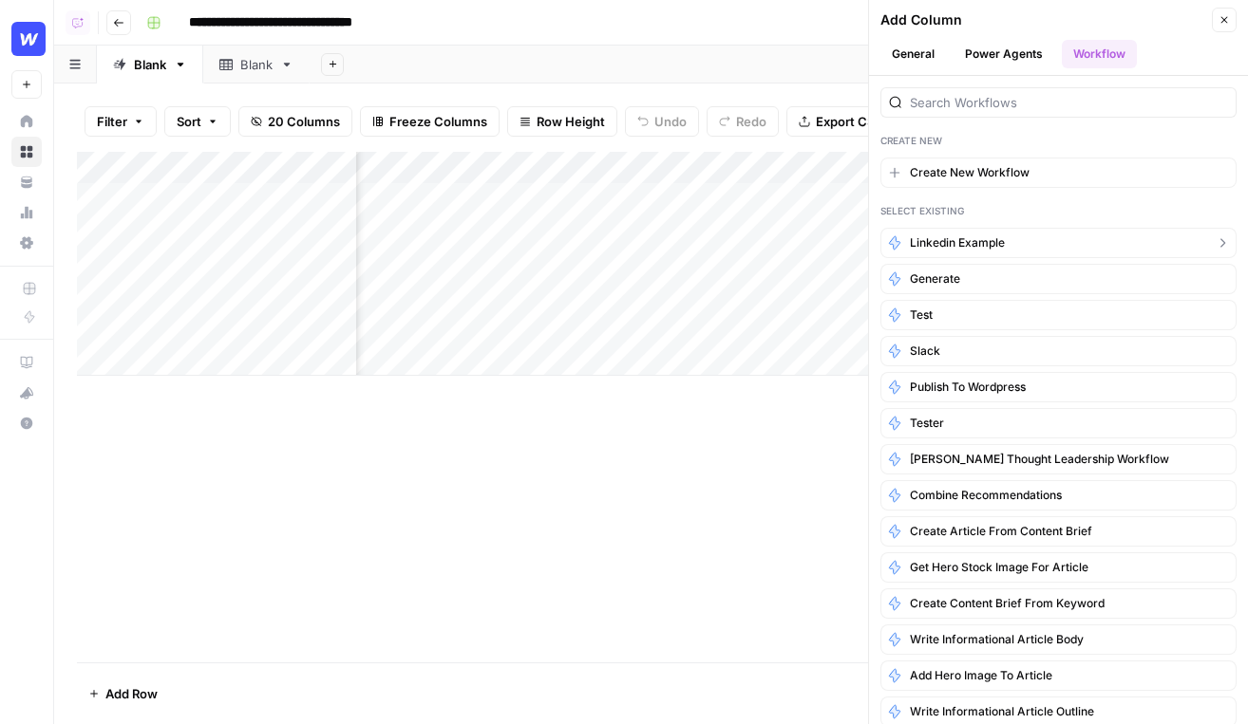
click at [970, 239] on span "linkedin example" at bounding box center [957, 243] width 95 height 17
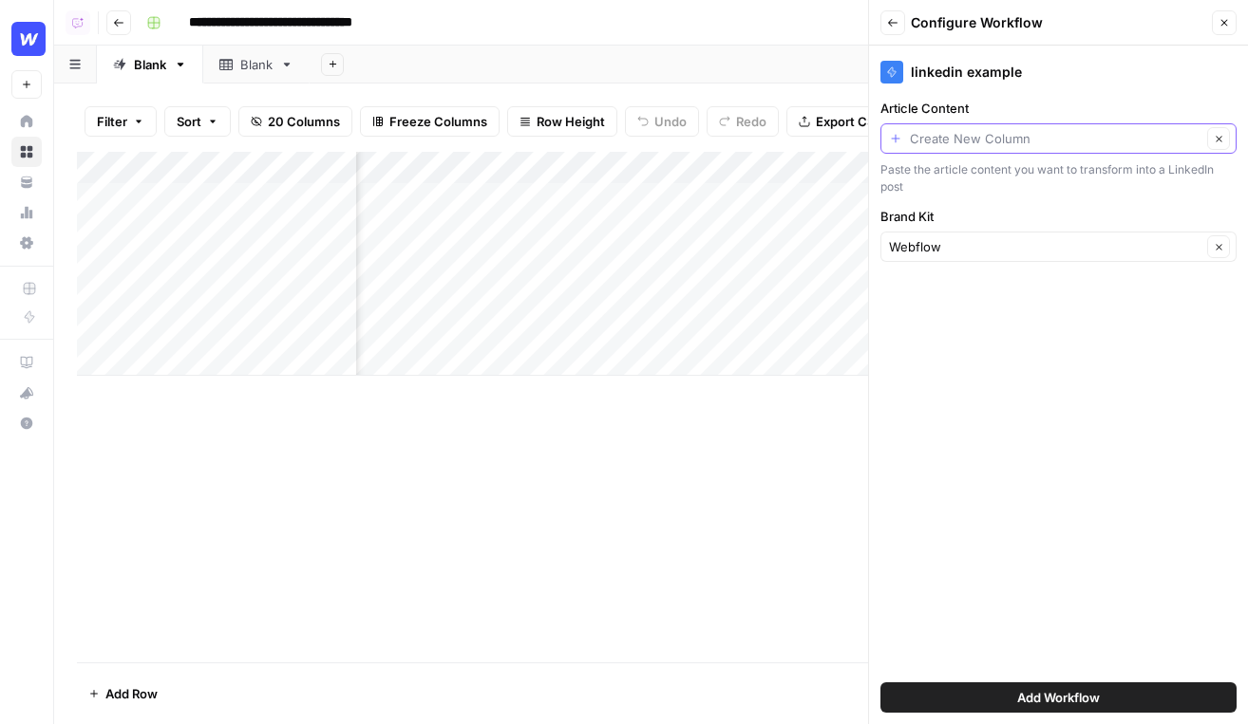
click at [985, 137] on input "Article Content" at bounding box center [1055, 138] width 291 height 19
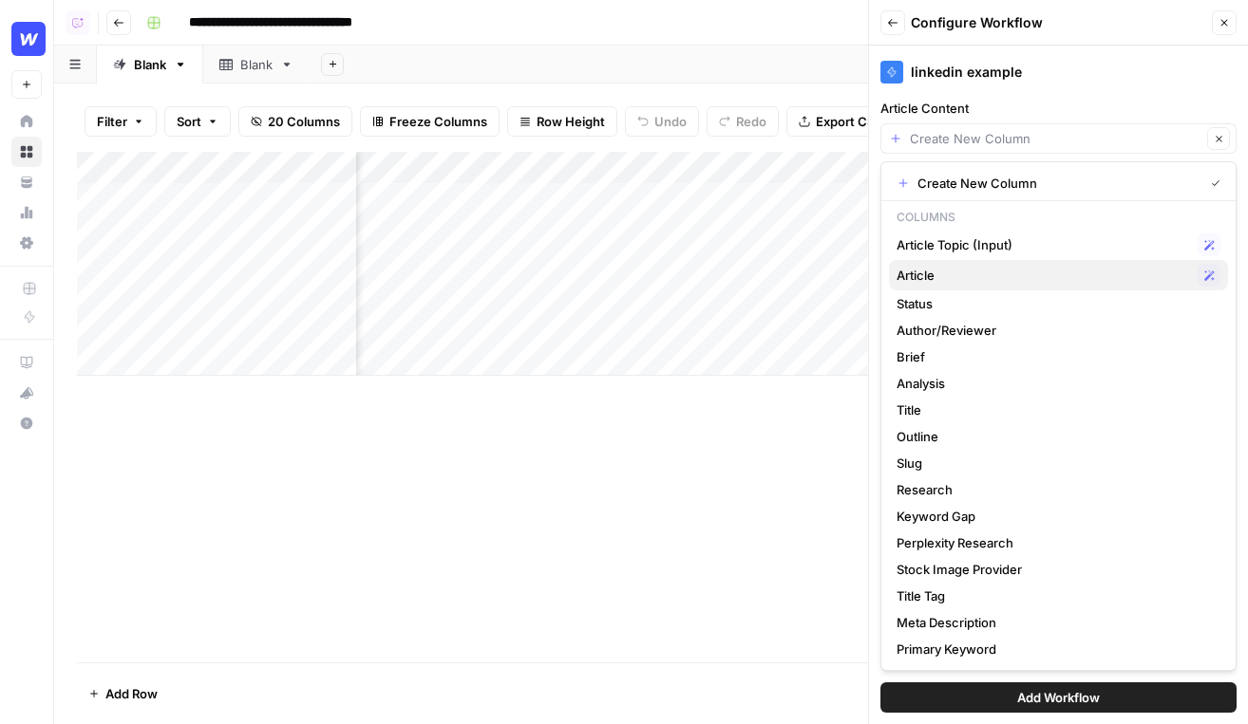
click at [942, 273] on span "Article" at bounding box center [1042, 275] width 293 height 19
type input "Article"
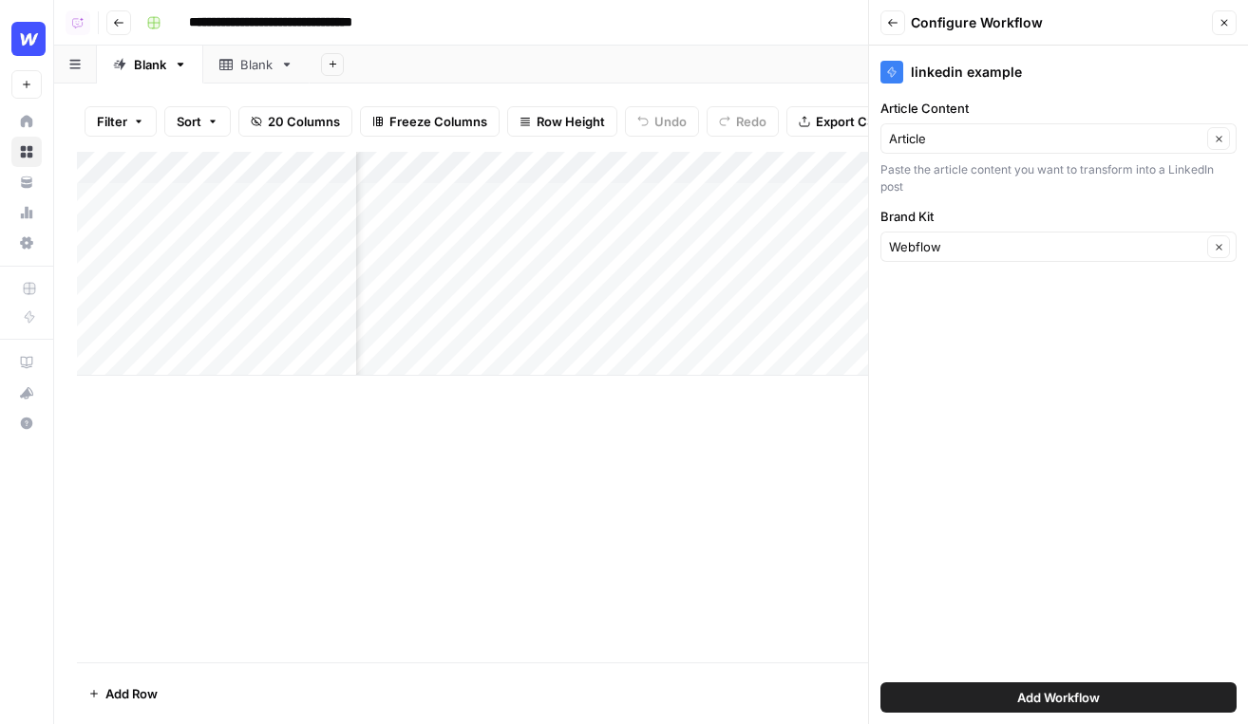
click at [988, 689] on button "Add Workflow" at bounding box center [1058, 698] width 356 height 30
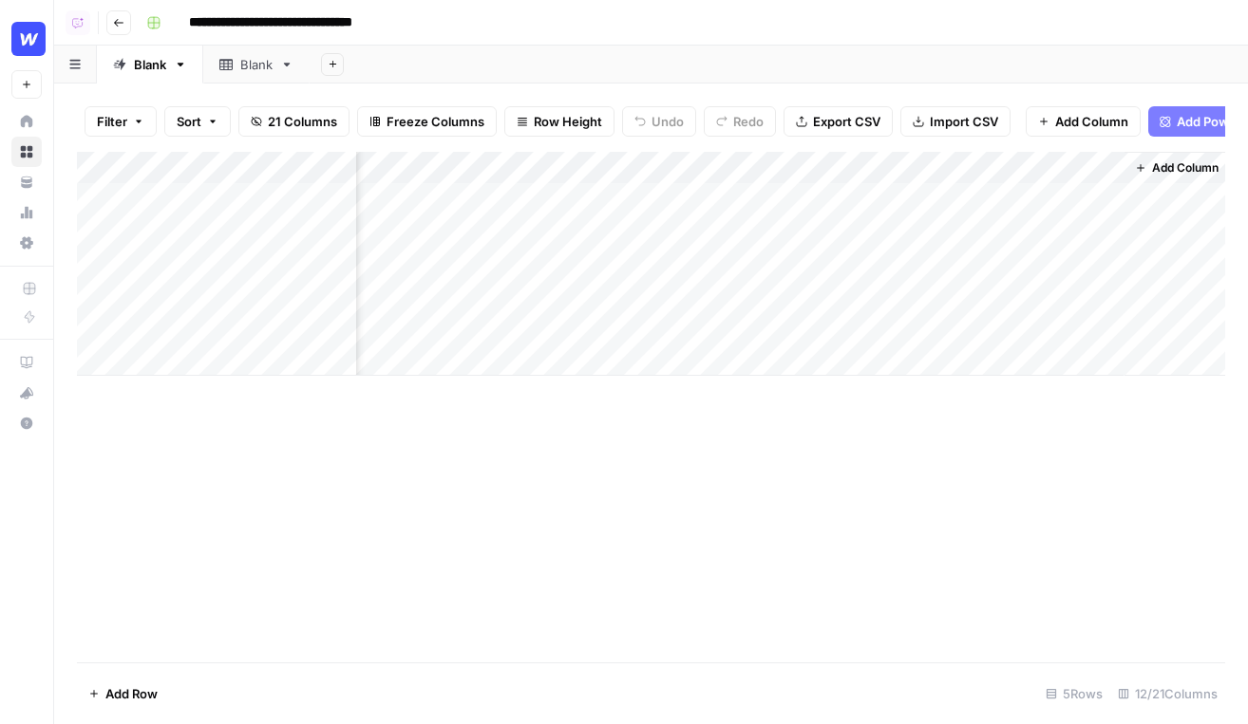
scroll to position [0, 1521]
click at [1003, 193] on div "Add Column" at bounding box center [651, 264] width 1148 height 224
click at [1081, 199] on div "Add Column" at bounding box center [651, 264] width 1148 height 224
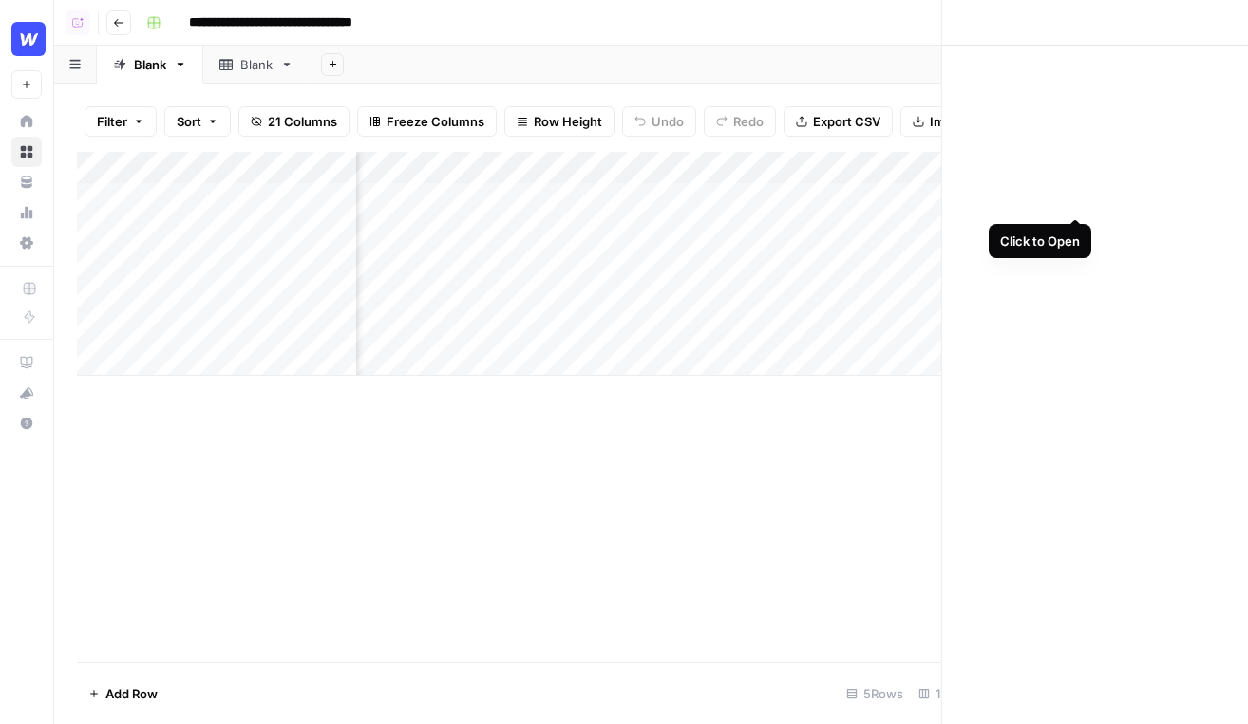
scroll to position [0, 1511]
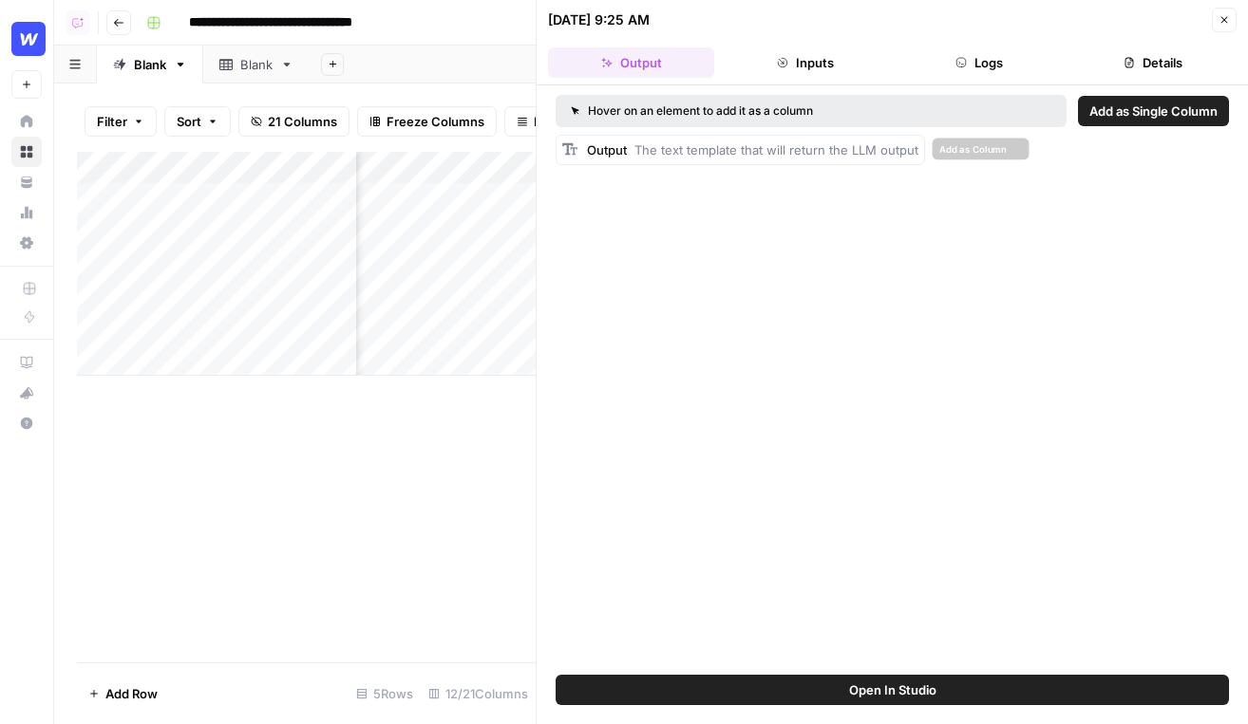
click at [783, 159] on div "Output The text template that will return the LLM output" at bounding box center [752, 150] width 331 height 19
click at [943, 148] on span "Add as Column" at bounding box center [972, 148] width 70 height 15
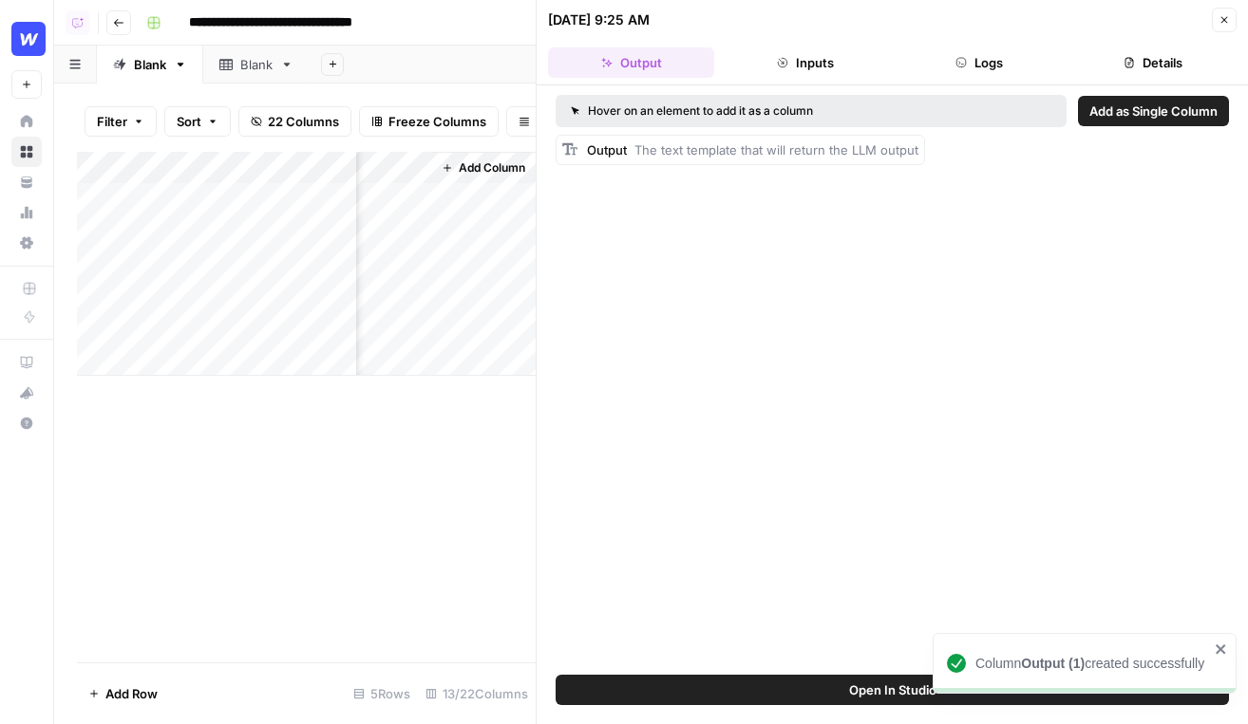
scroll to position [0, 2381]
click at [987, 73] on button "Logs" at bounding box center [979, 62] width 166 height 30
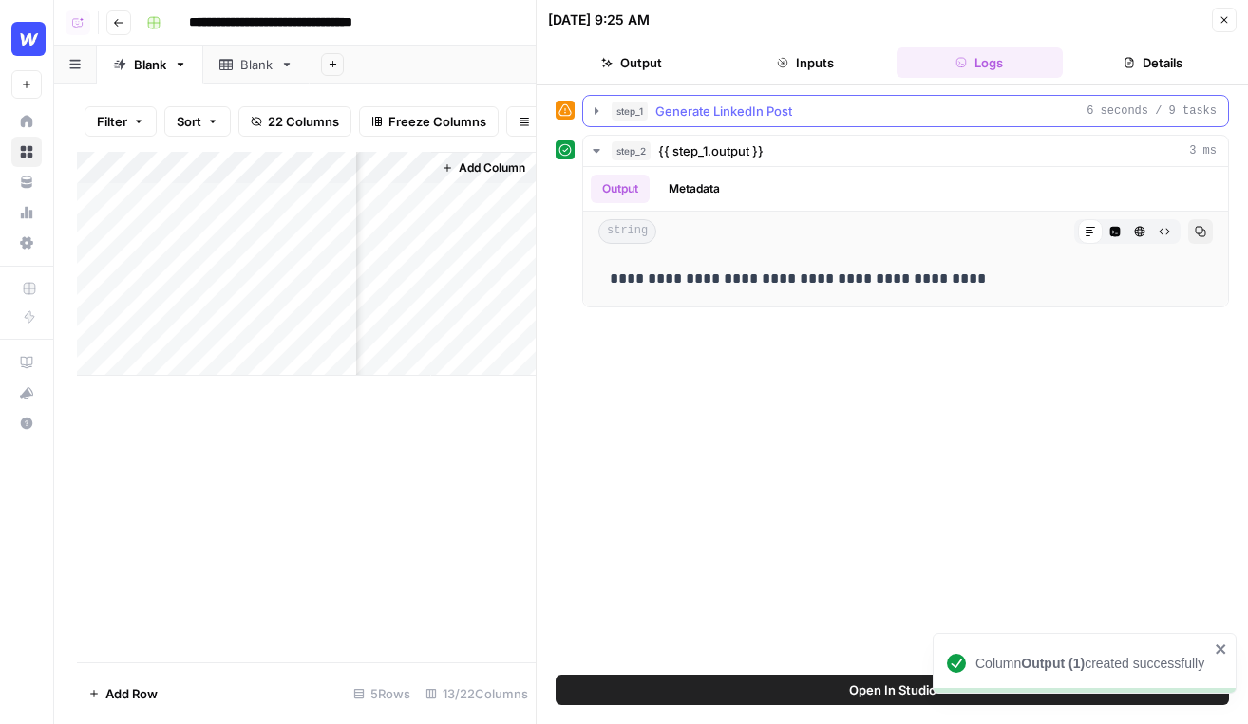
click at [830, 113] on div "step_1 Generate LinkedIn Post 6 seconds / 9 tasks" at bounding box center [913, 111] width 605 height 19
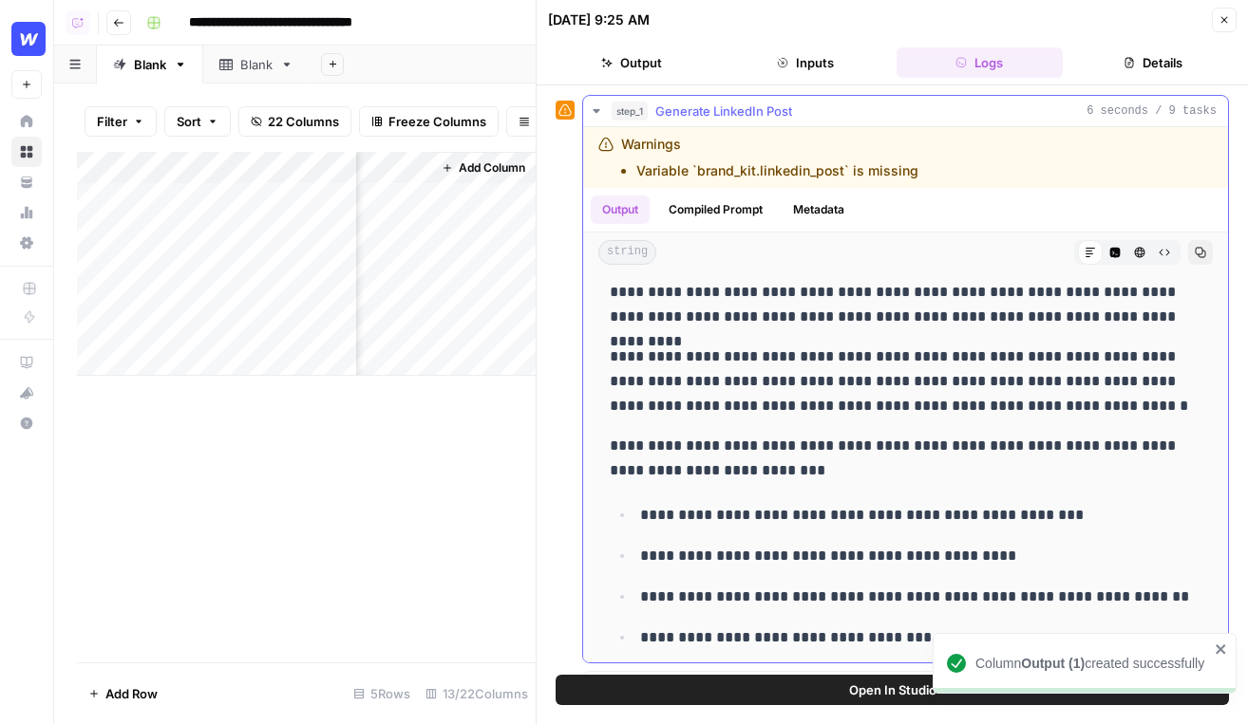
scroll to position [0, 0]
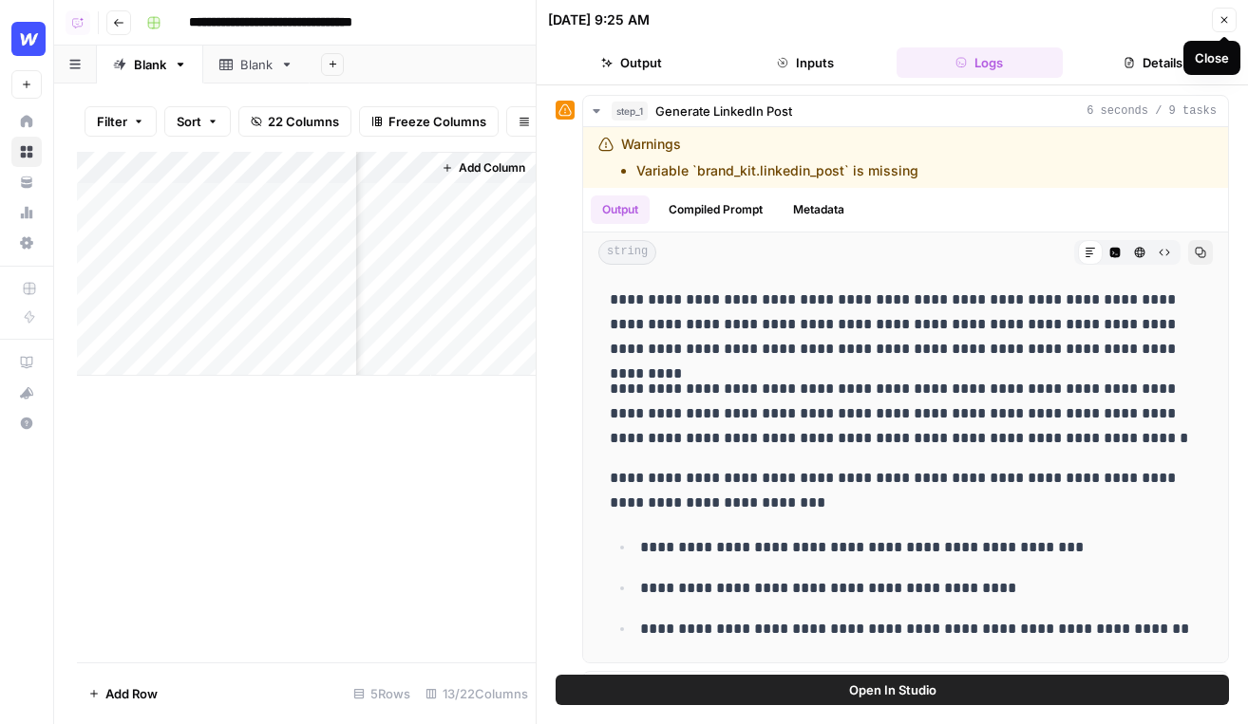
click at [1125, 15] on icon "button" at bounding box center [1223, 19] width 11 height 11
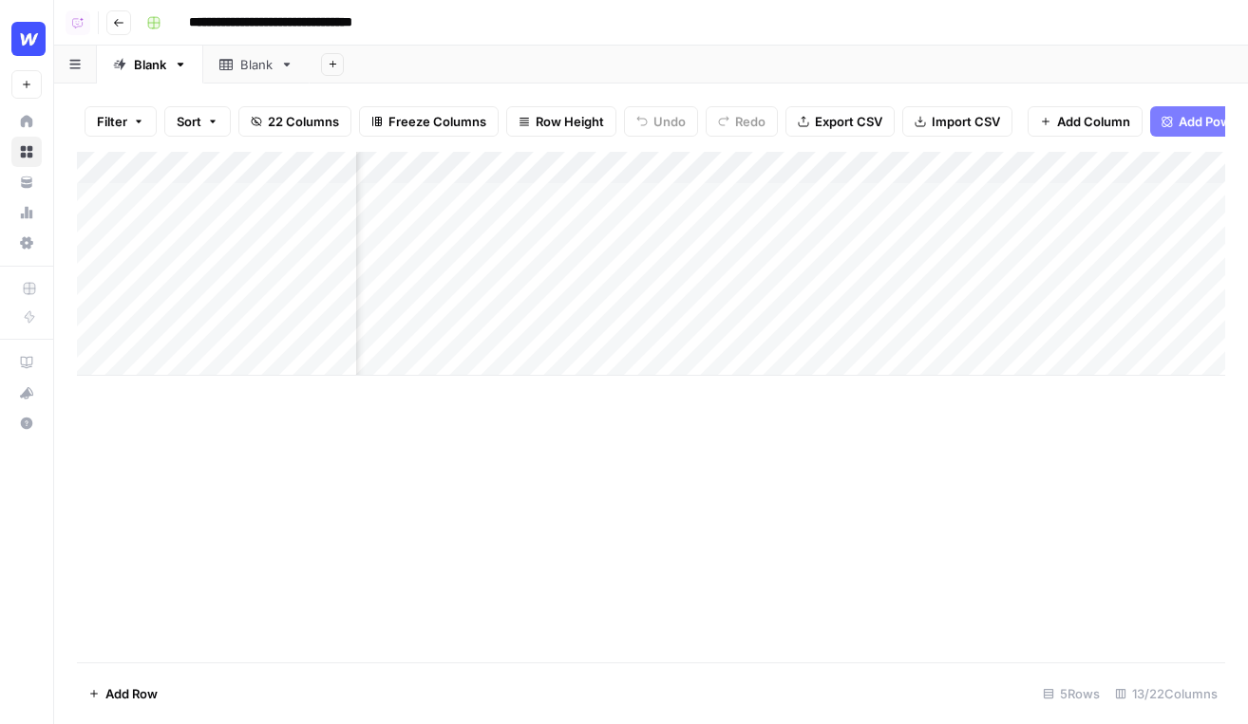
scroll to position [0, 94]
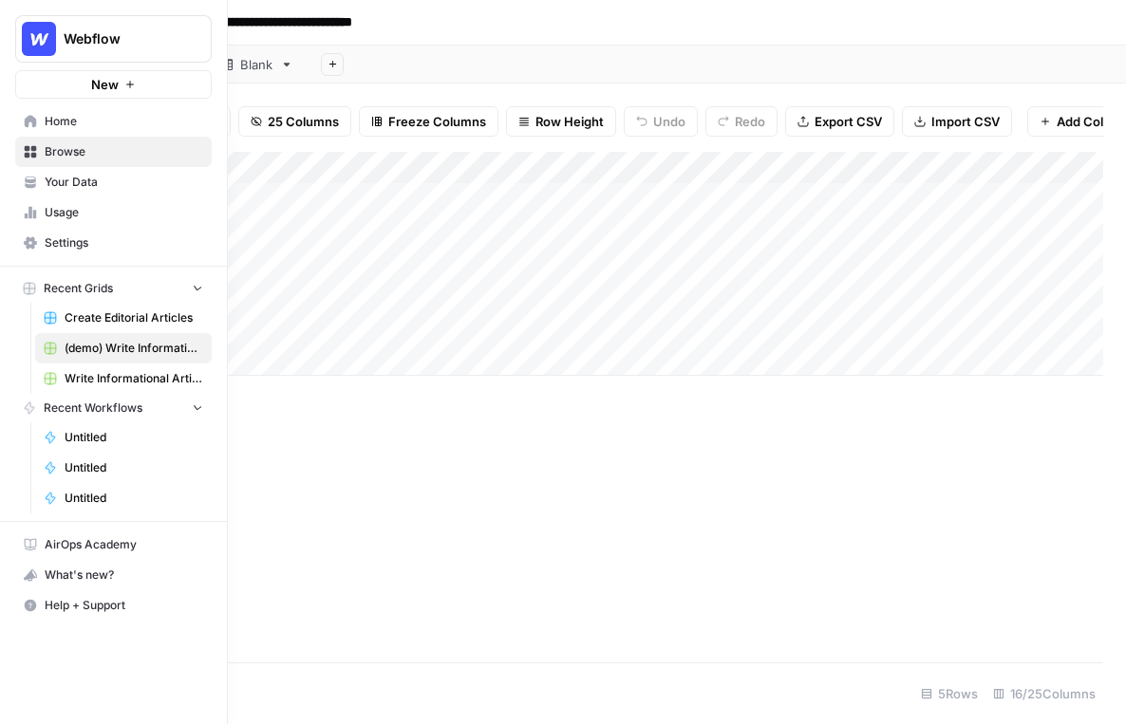
click at [32, 118] on icon at bounding box center [31, 121] width 12 height 12
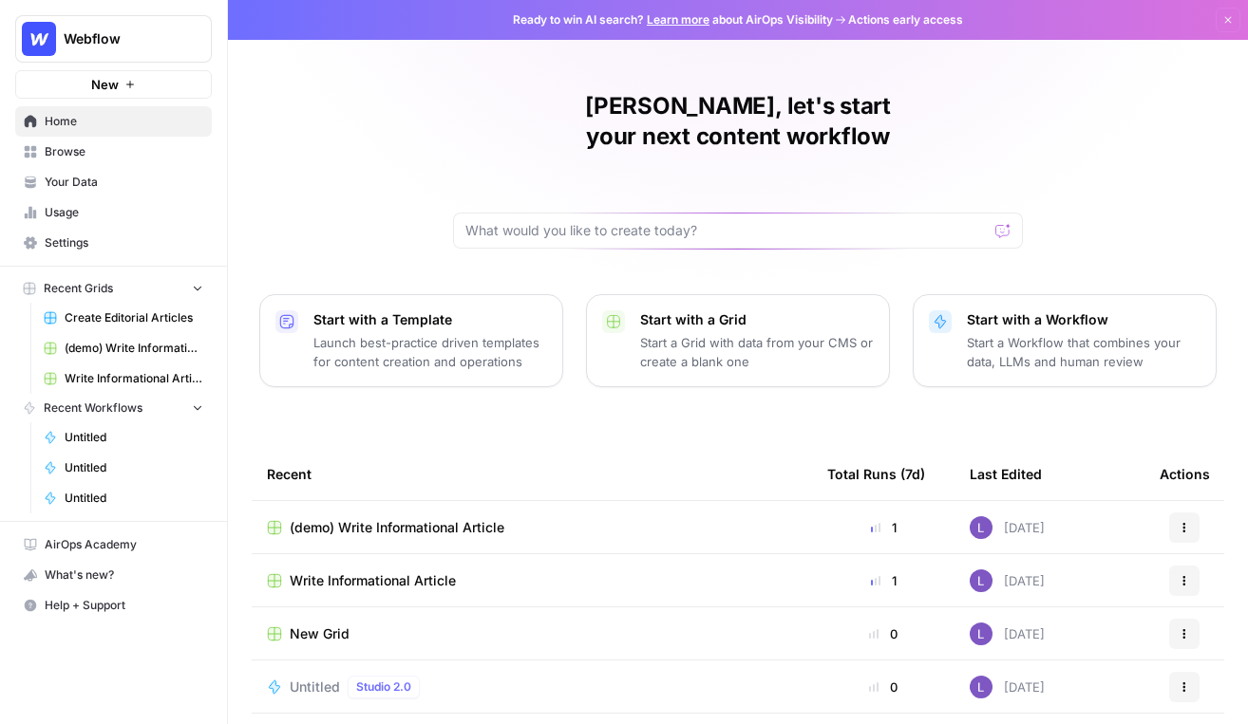
click at [128, 183] on span "Your Data" at bounding box center [124, 182] width 159 height 17
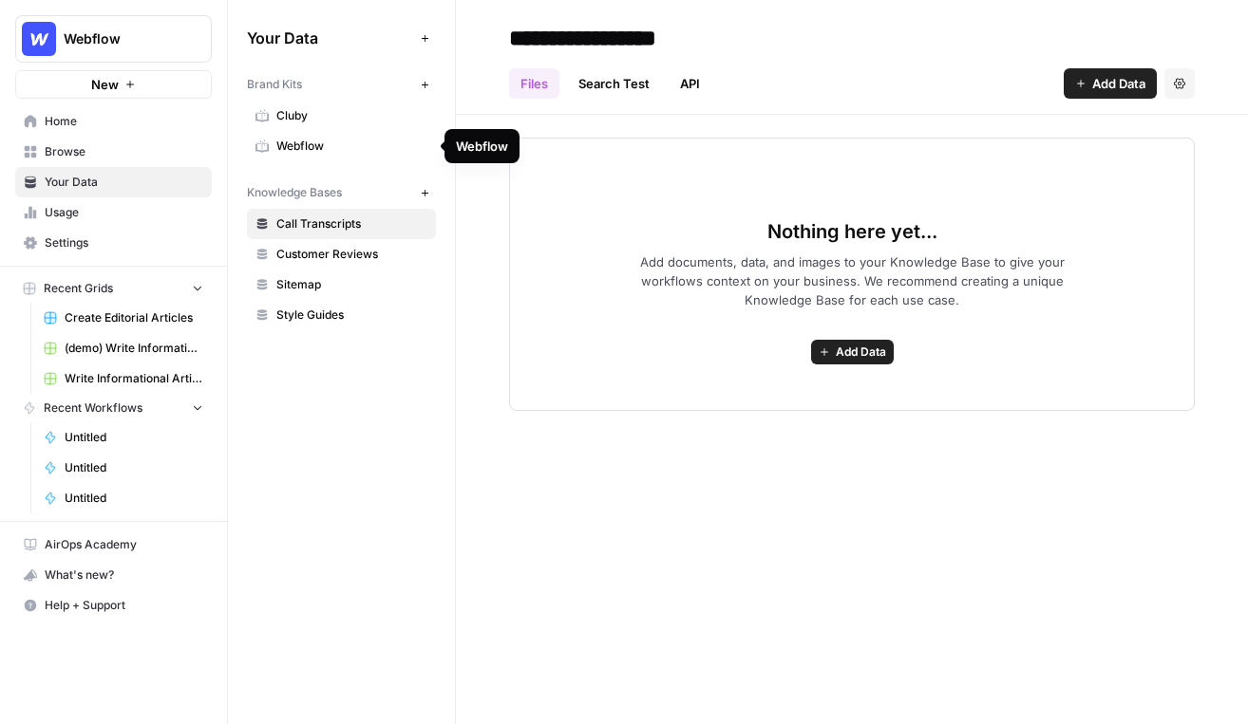
click at [314, 142] on span "Webflow" at bounding box center [351, 146] width 151 height 17
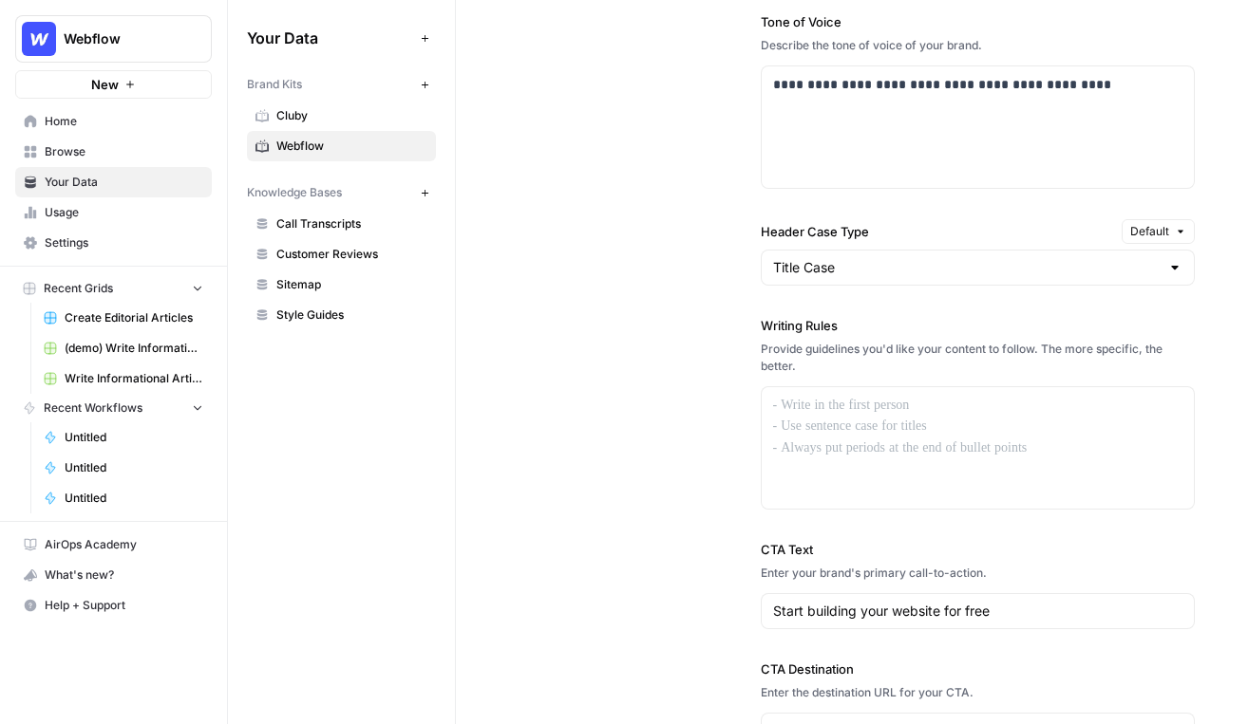
scroll to position [1632, 0]
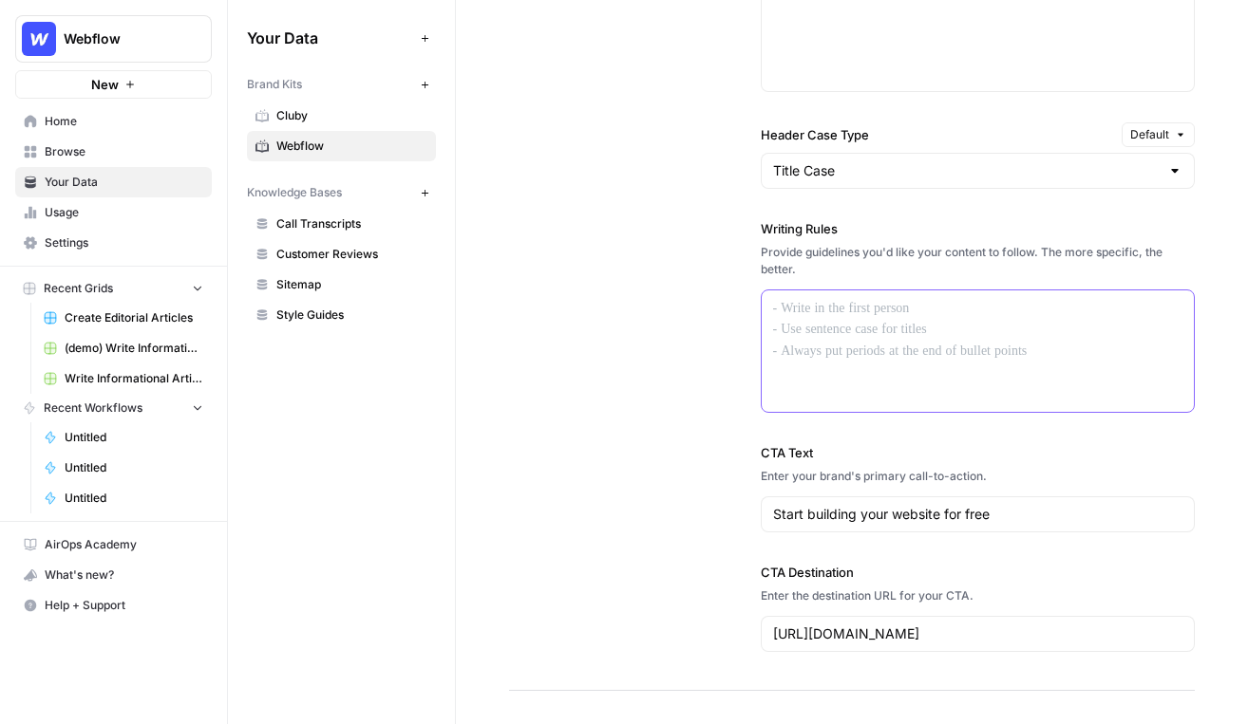
drag, startPoint x: 1010, startPoint y: 386, endPoint x: 766, endPoint y: 269, distance: 270.9
click at [766, 269] on div "Writing Rules Provide guidelines you'd like your content to follow. The more sp…" at bounding box center [977, 316] width 435 height 194
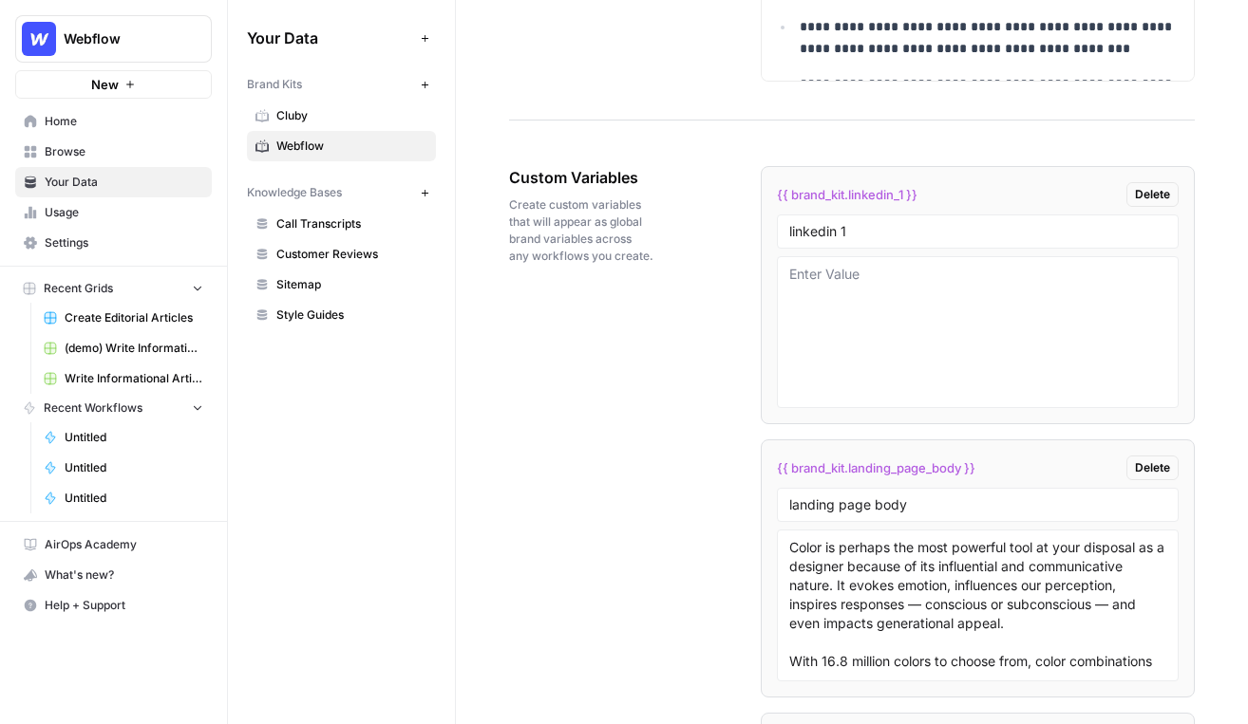
scroll to position [3157, 0]
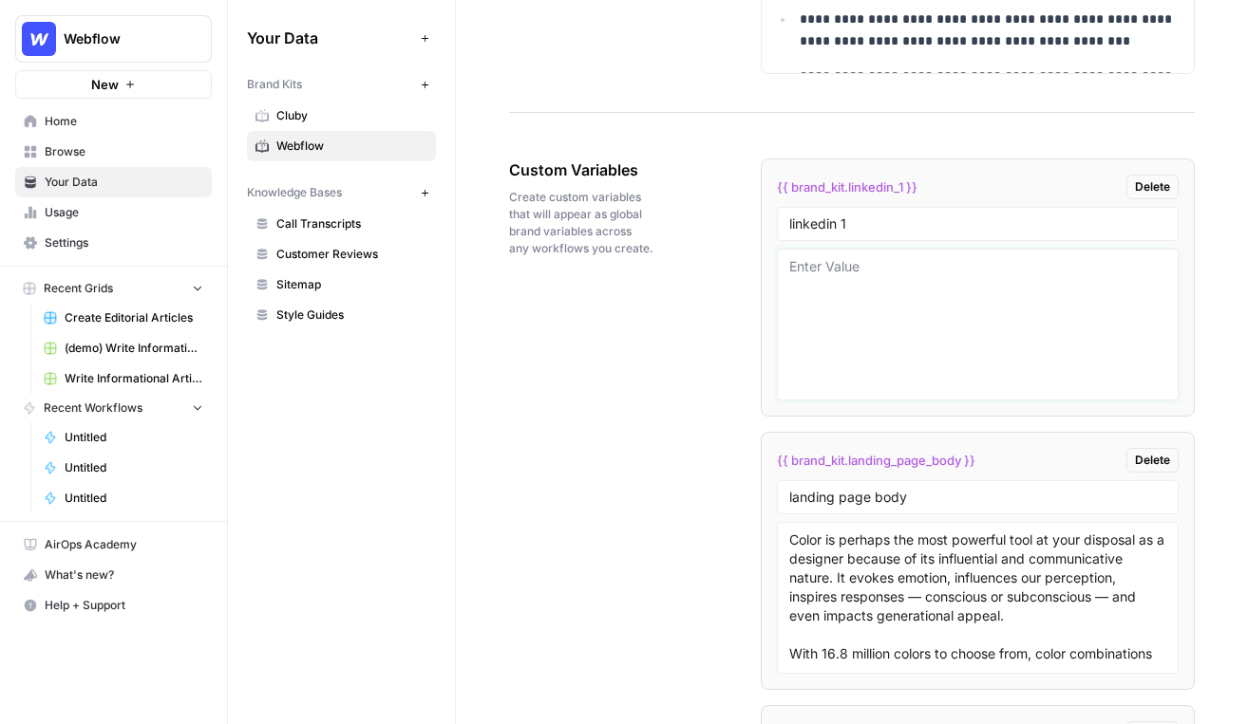
click at [854, 313] on textarea at bounding box center [978, 324] width 378 height 135
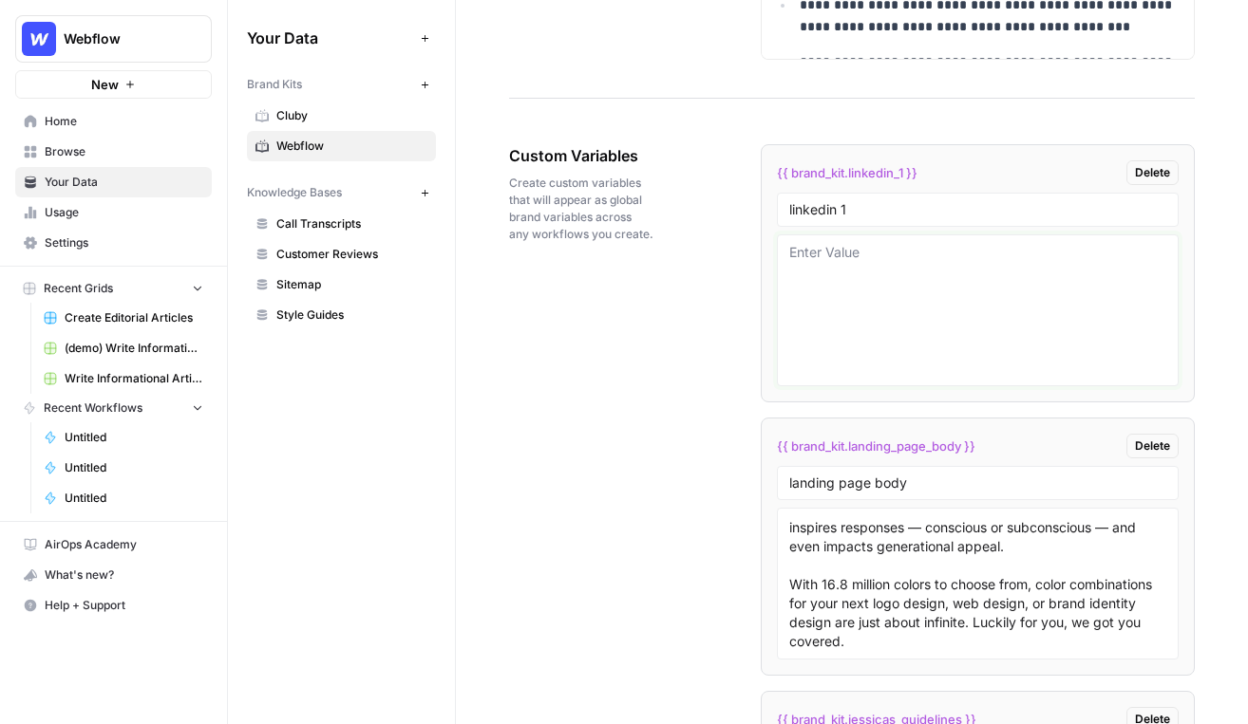
scroll to position [3173, 0]
click at [357, 225] on span "Call Transcripts" at bounding box center [351, 224] width 151 height 17
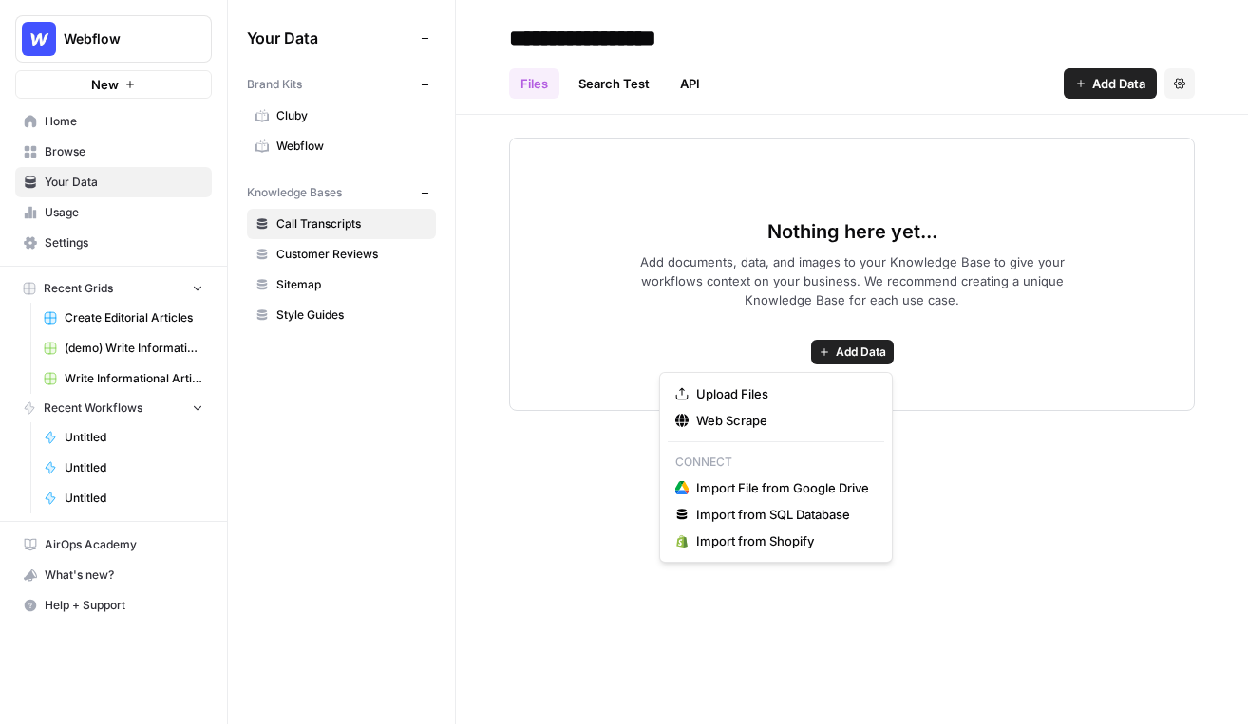
click at [844, 355] on span "Add Data" at bounding box center [860, 352] width 50 height 17
click at [753, 389] on span "Upload Files" at bounding box center [782, 394] width 173 height 19
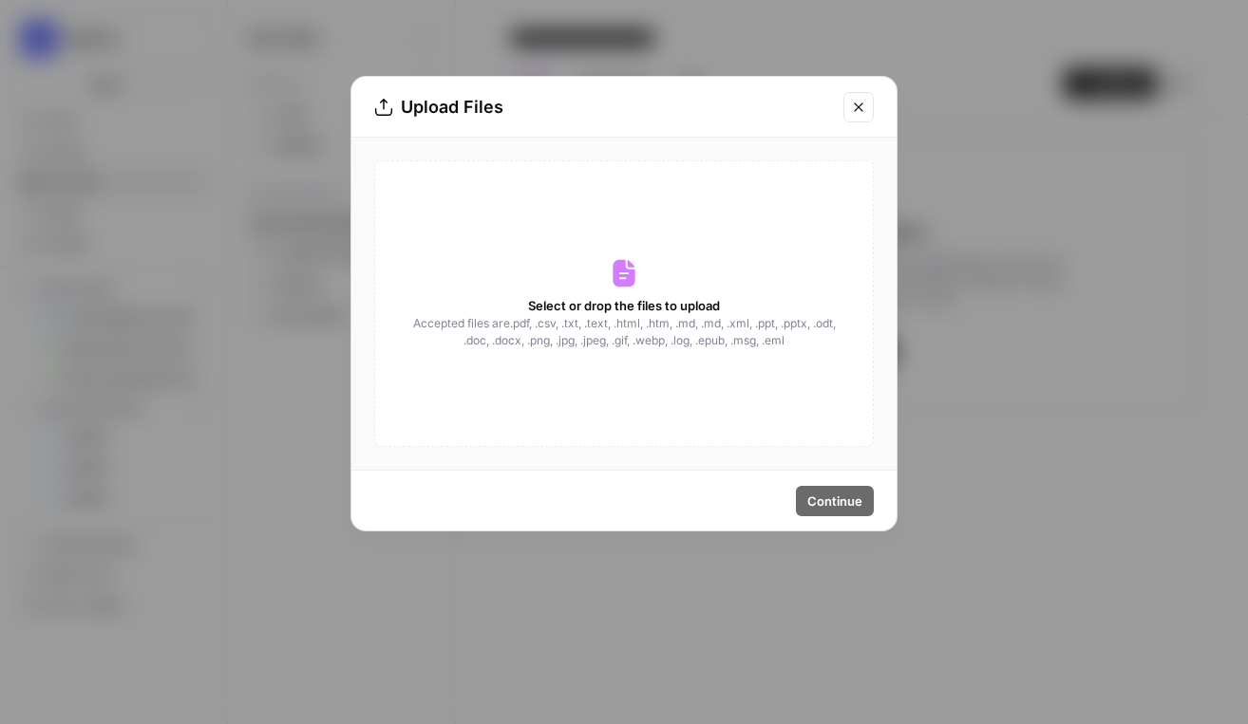
click at [854, 102] on icon "Close modal" at bounding box center [858, 107] width 15 height 15
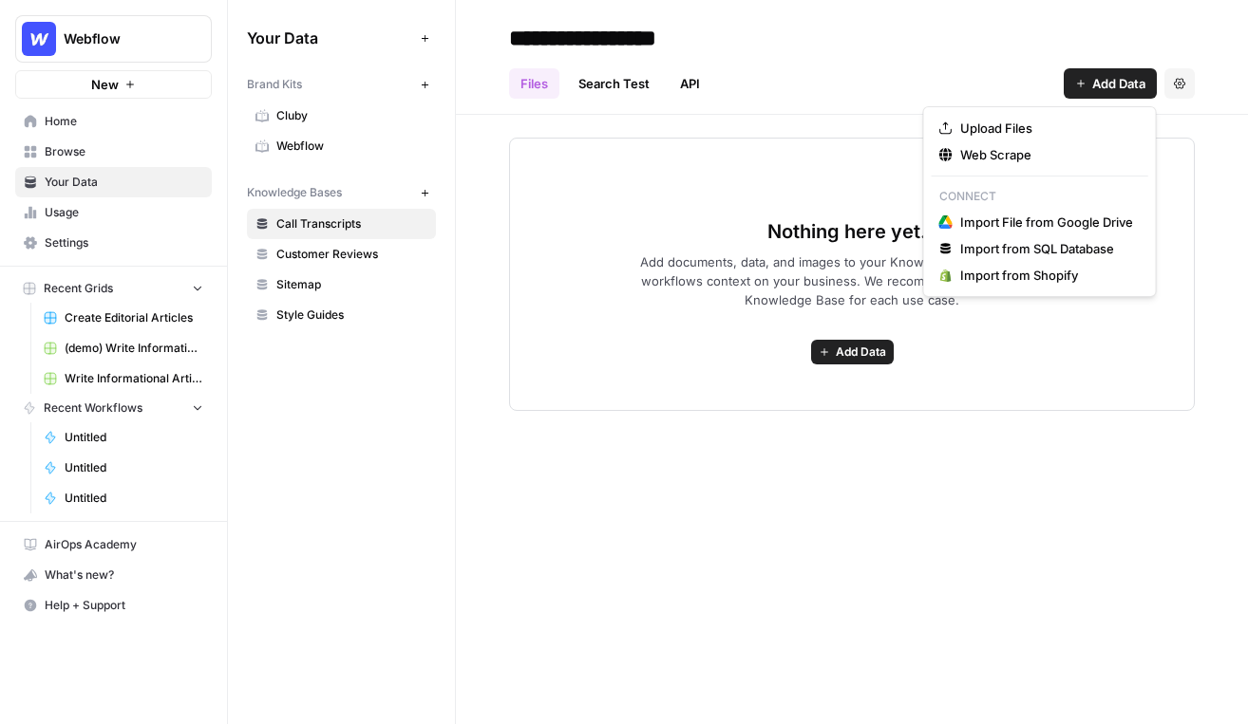
click at [1099, 74] on span "Add Data" at bounding box center [1118, 83] width 53 height 19
click at [1024, 159] on span "Web Scrape" at bounding box center [1046, 154] width 173 height 19
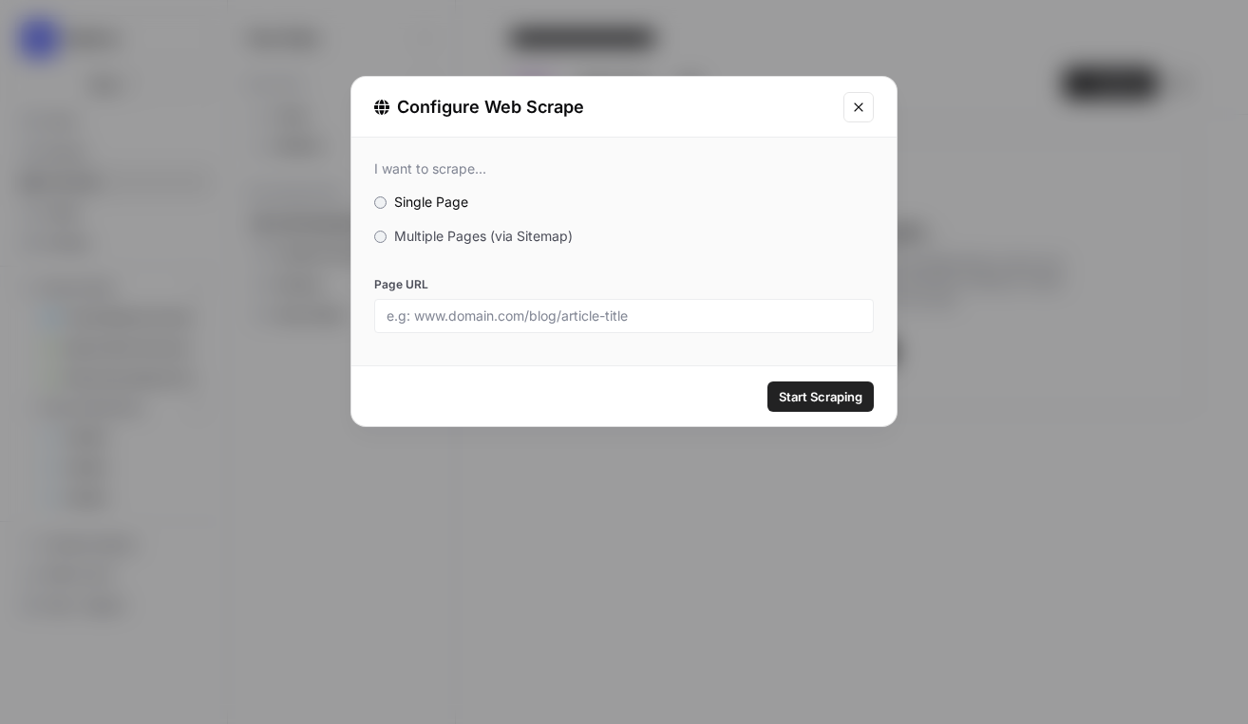
click at [408, 259] on div "I want to scrape... Single Page Multiple Pages (via Sitemap) Page URL" at bounding box center [623, 247] width 545 height 218
click at [389, 253] on div "I want to scrape... Single Page Multiple Pages (via Sitemap) Page URL" at bounding box center [623, 247] width 545 height 218
click at [383, 247] on div "I want to scrape... Single Page Multiple Pages (via Sitemap) Page URL" at bounding box center [623, 247] width 545 height 218
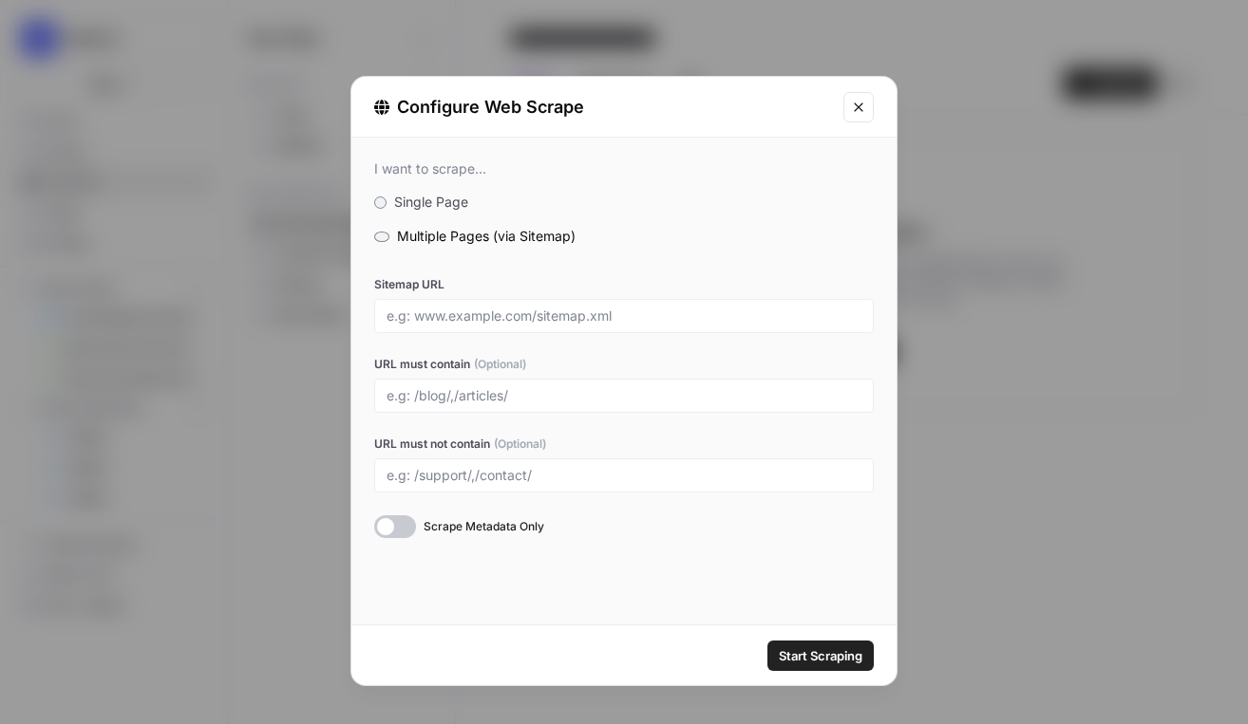
click at [861, 109] on icon "Close modal" at bounding box center [858, 107] width 15 height 15
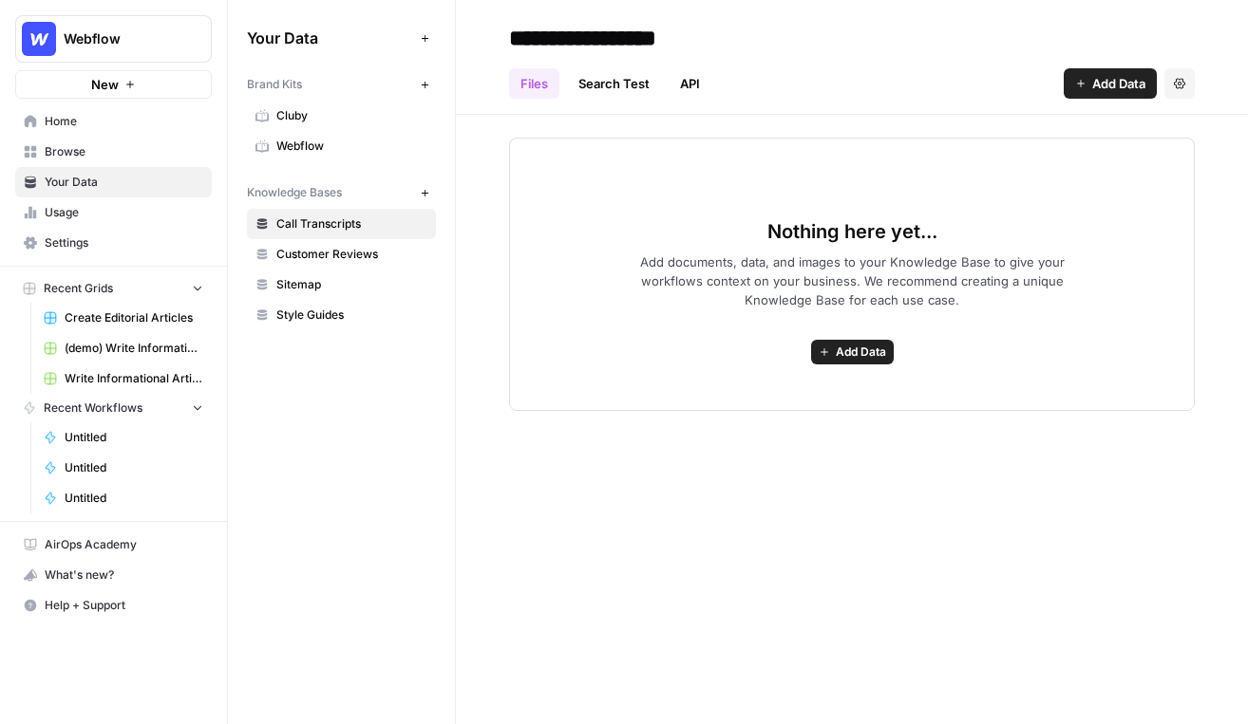
click at [95, 153] on span "Browse" at bounding box center [124, 151] width 159 height 17
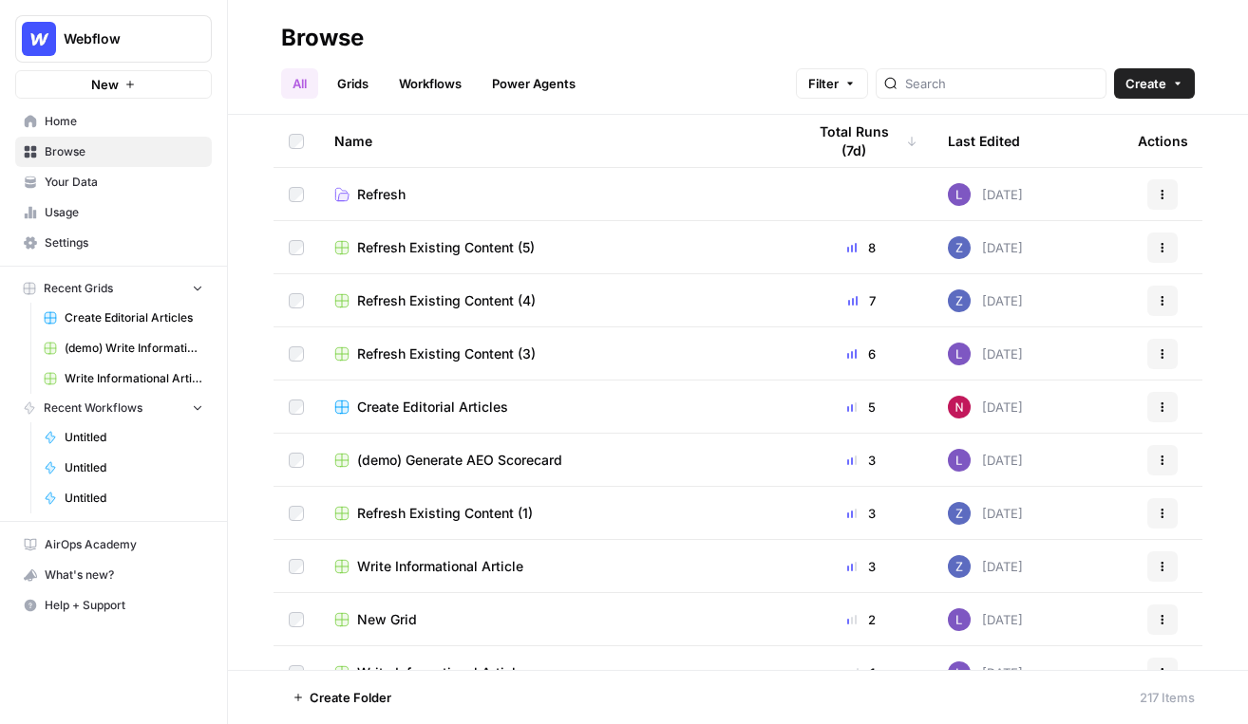
click at [358, 93] on link "Grids" at bounding box center [353, 83] width 54 height 30
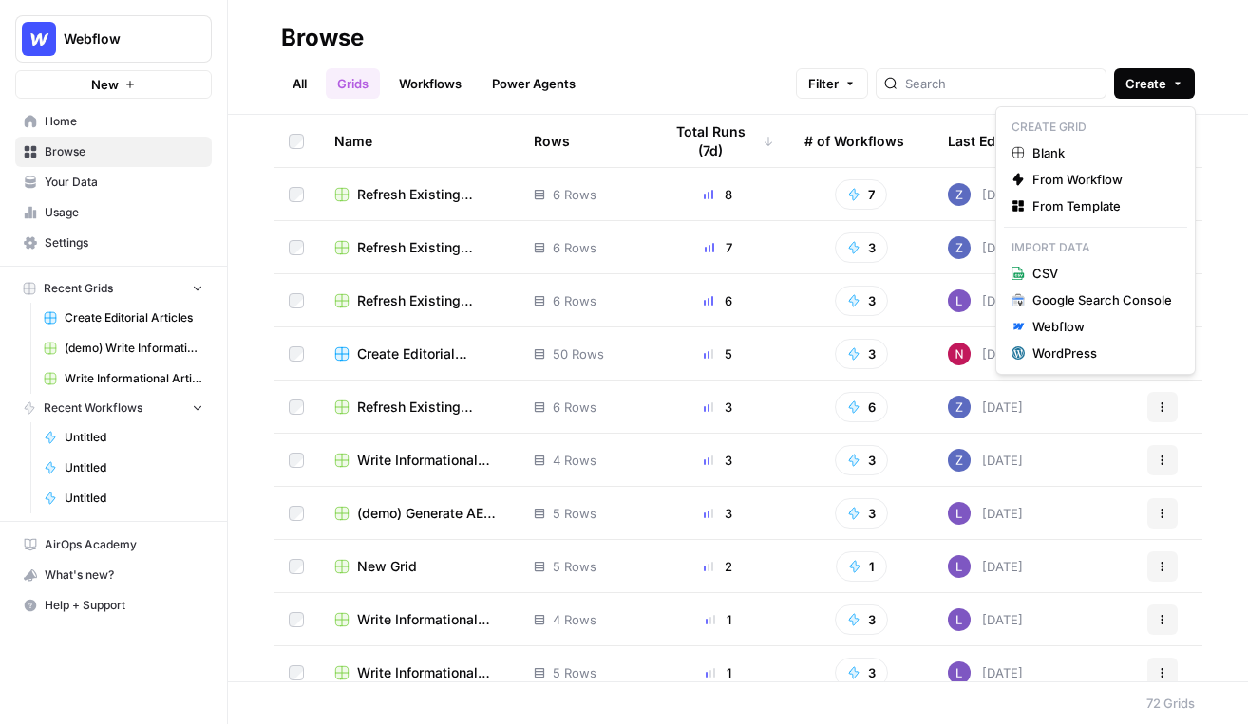
click at [1125, 77] on span "Create" at bounding box center [1145, 83] width 41 height 19
click at [1098, 154] on span "Blank" at bounding box center [1102, 152] width 140 height 19
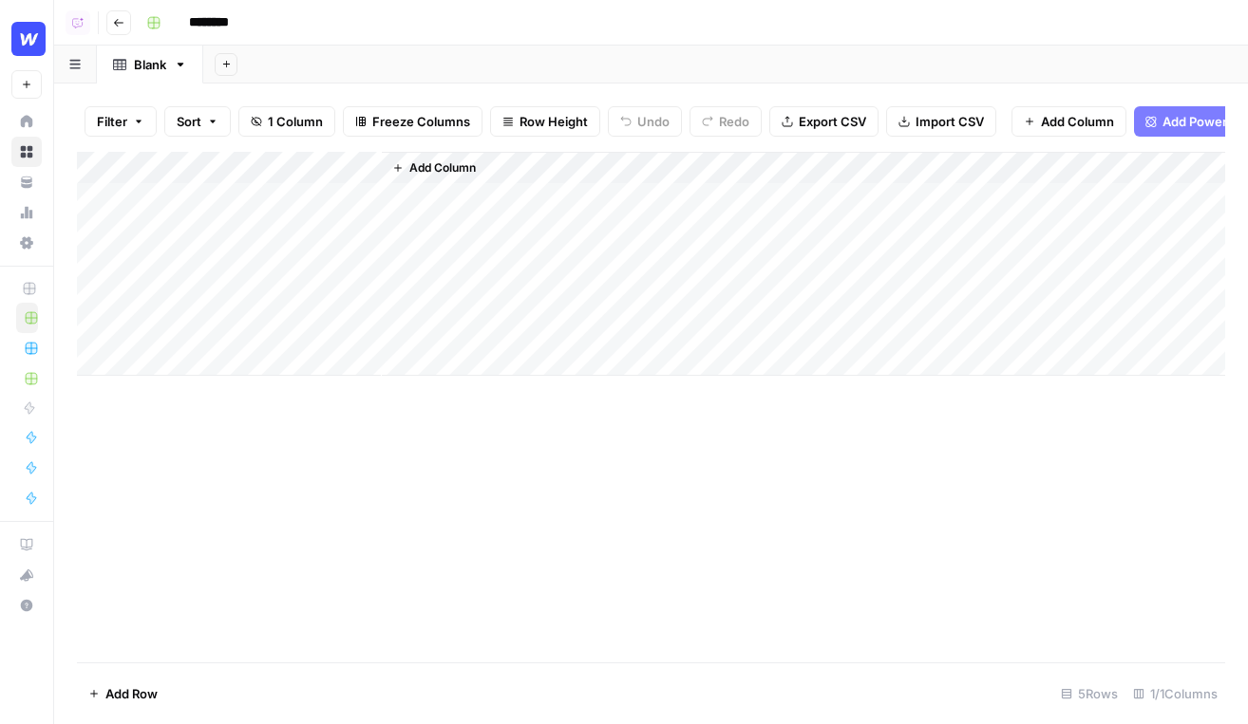
click at [122, 21] on icon "button" at bounding box center [118, 22] width 11 height 11
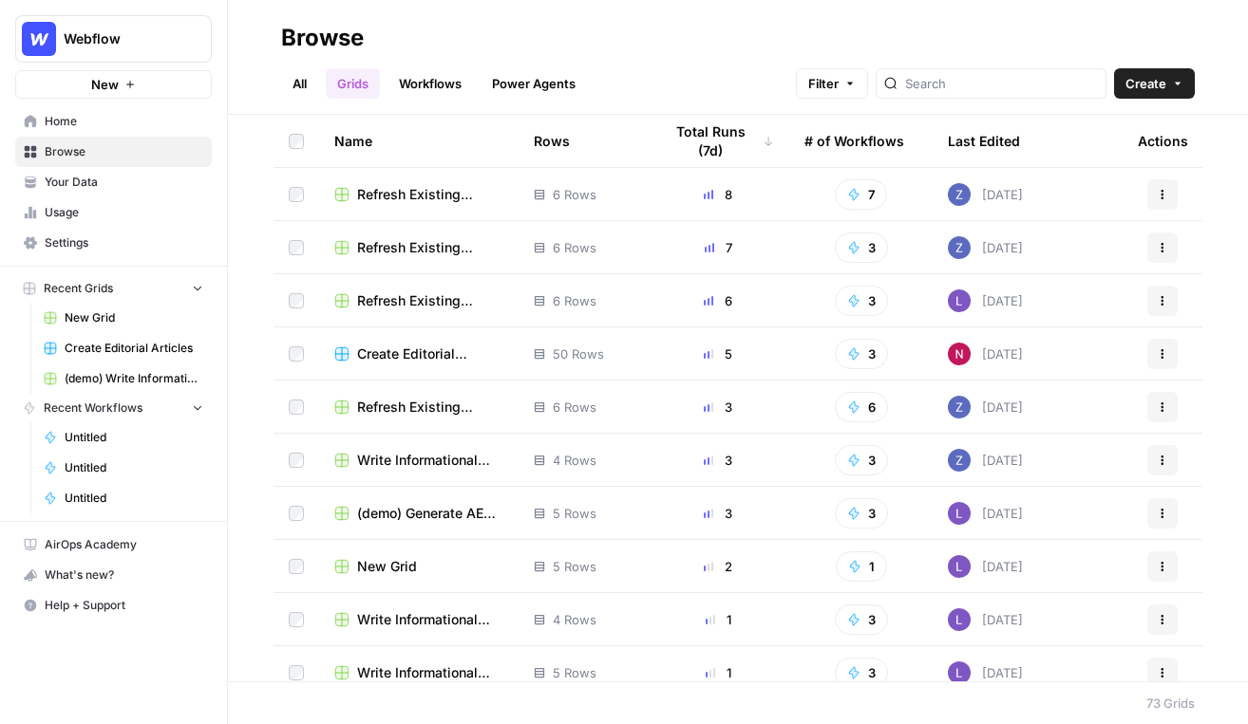
click at [1125, 96] on button "Create" at bounding box center [1154, 83] width 81 height 30
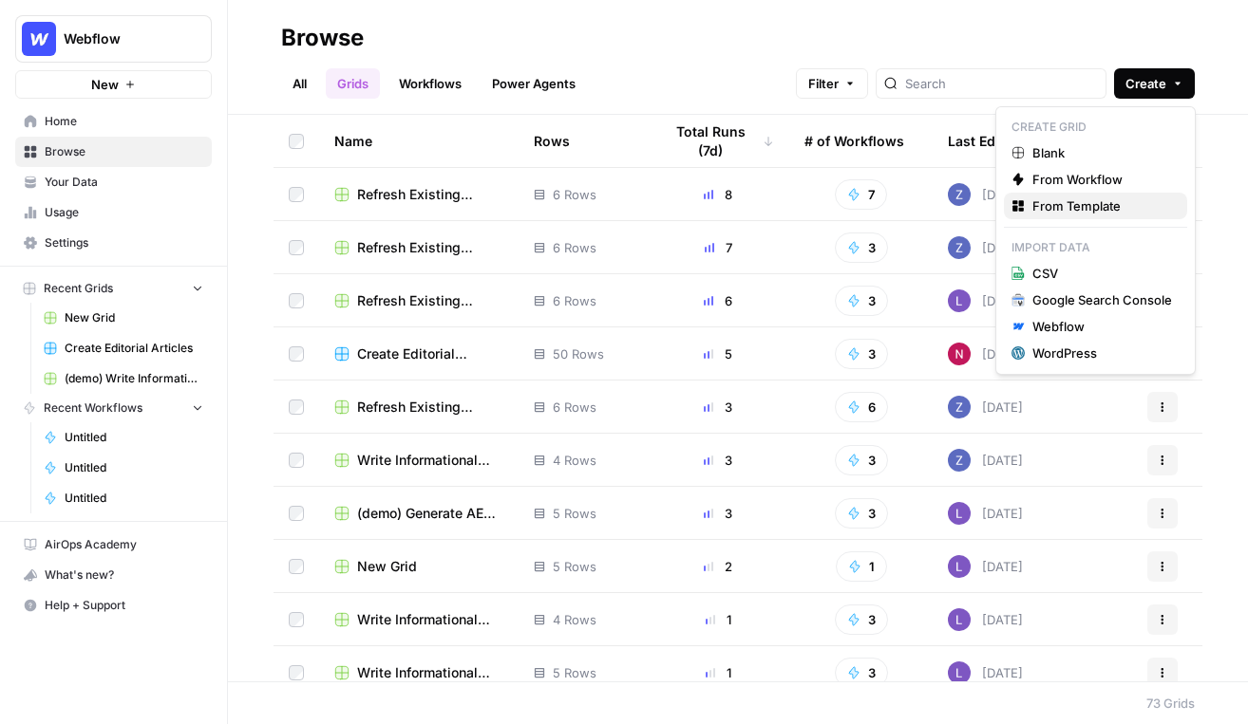
click at [1073, 209] on span "From Template" at bounding box center [1102, 206] width 140 height 19
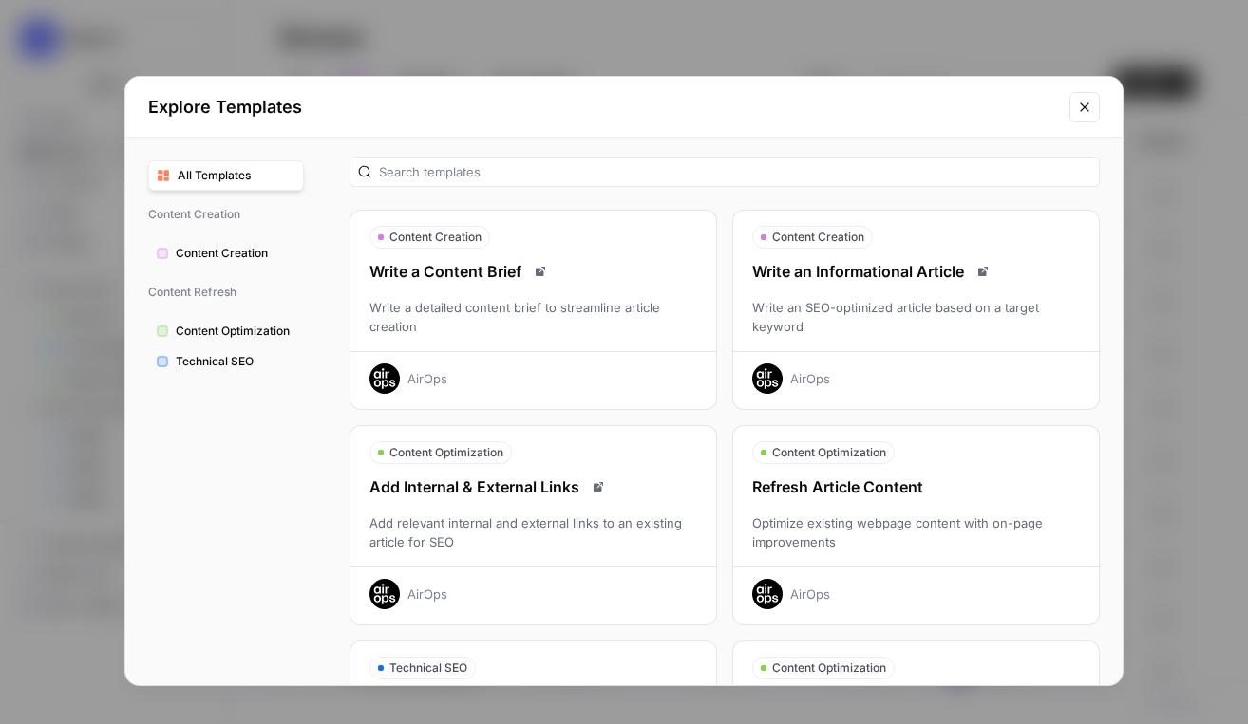
scroll to position [3, 0]
click at [997, 334] on div "Write an SEO-optimized article based on a target keyword" at bounding box center [916, 318] width 366 height 38
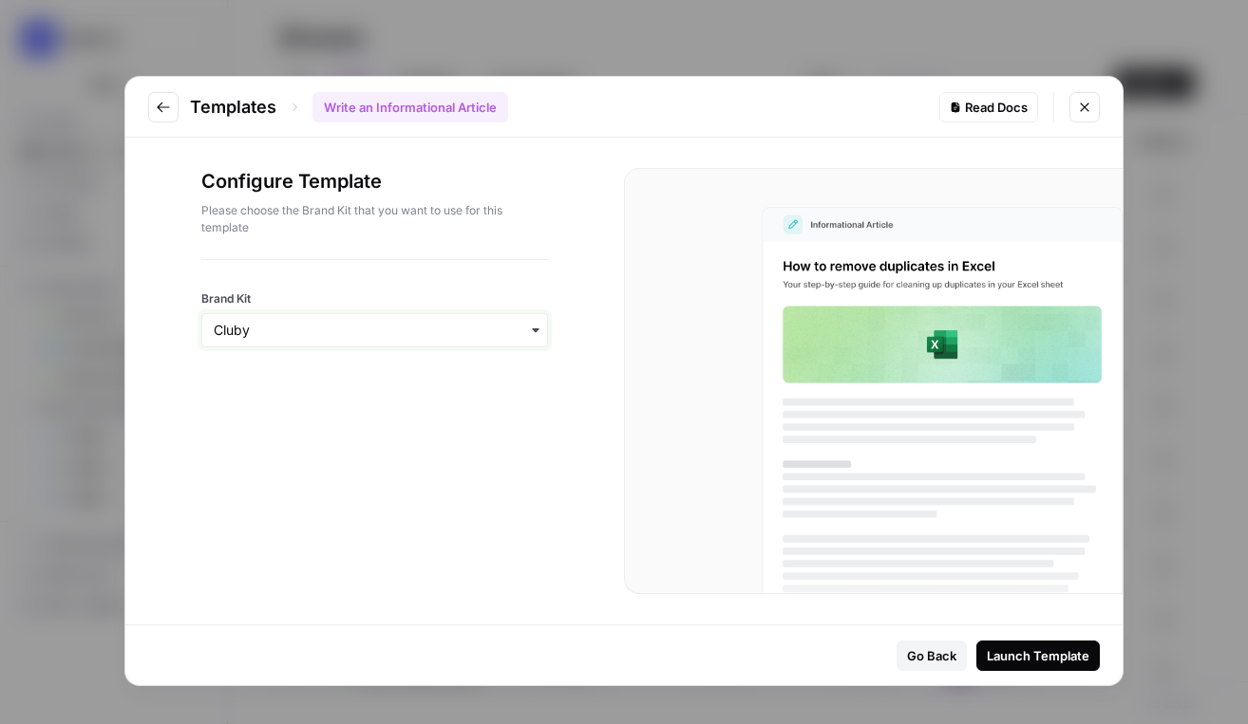
click at [351, 323] on input "Brand Kit" at bounding box center [375, 330] width 322 height 19
click at [1051, 659] on div "Launch Template" at bounding box center [1037, 656] width 103 height 19
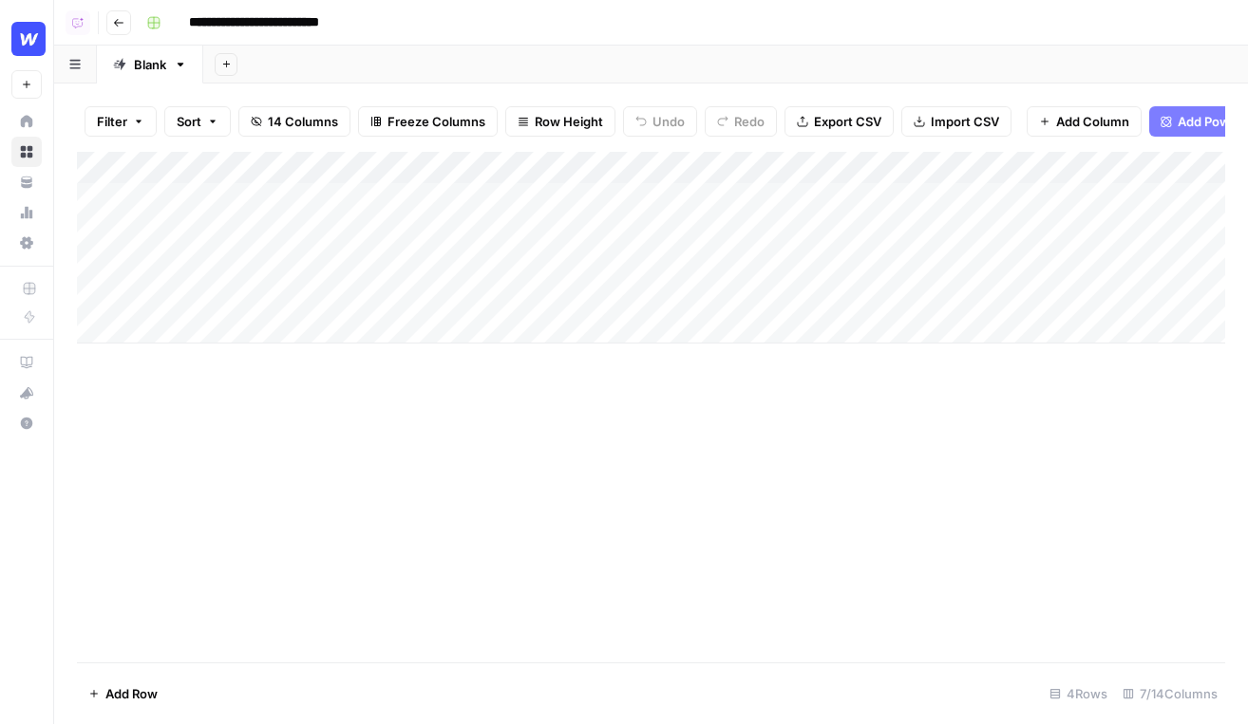
click at [196, 328] on div "Add Column" at bounding box center [651, 248] width 1148 height 192
click at [155, 357] on div "Add Column" at bounding box center [651, 264] width 1148 height 224
click at [139, 395] on div "Add Column" at bounding box center [651, 280] width 1148 height 256
click at [176, 477] on div "Add Column" at bounding box center [651, 407] width 1148 height 511
click at [206, 322] on div "Add Column" at bounding box center [651, 296] width 1148 height 289
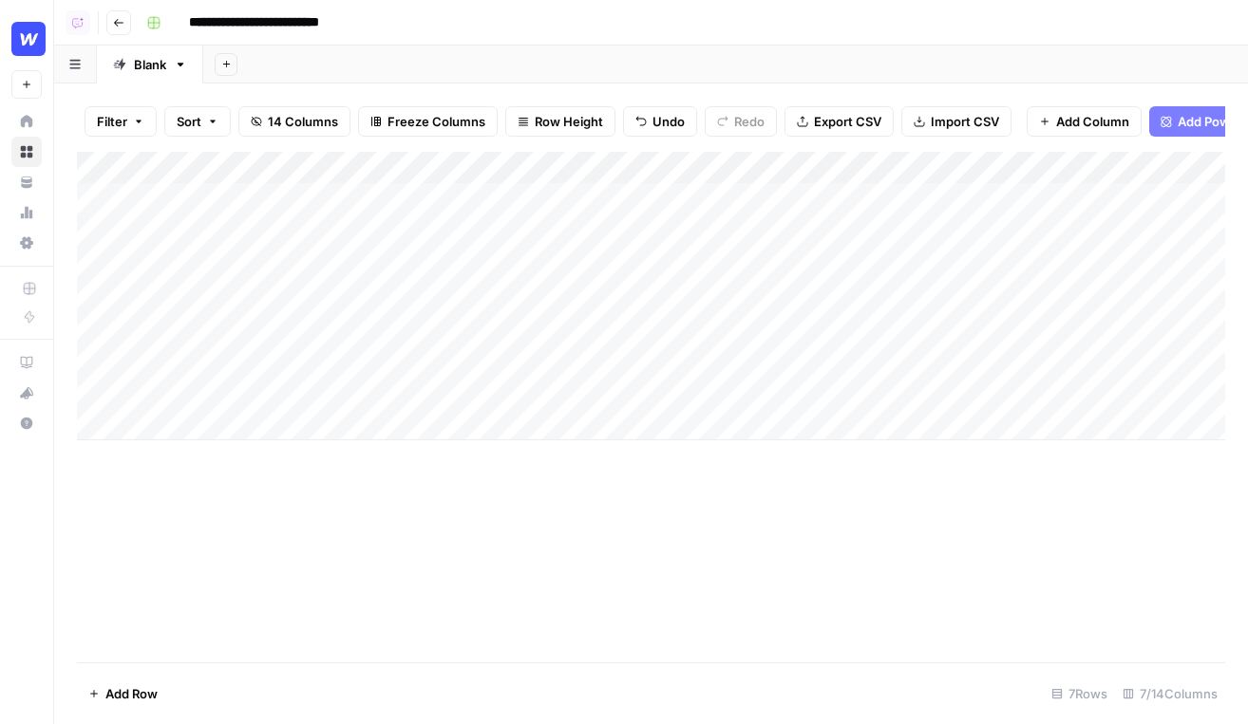
click at [206, 322] on div "Add Column" at bounding box center [651, 296] width 1148 height 289
click at [220, 220] on div "Add Column" at bounding box center [651, 296] width 1148 height 289
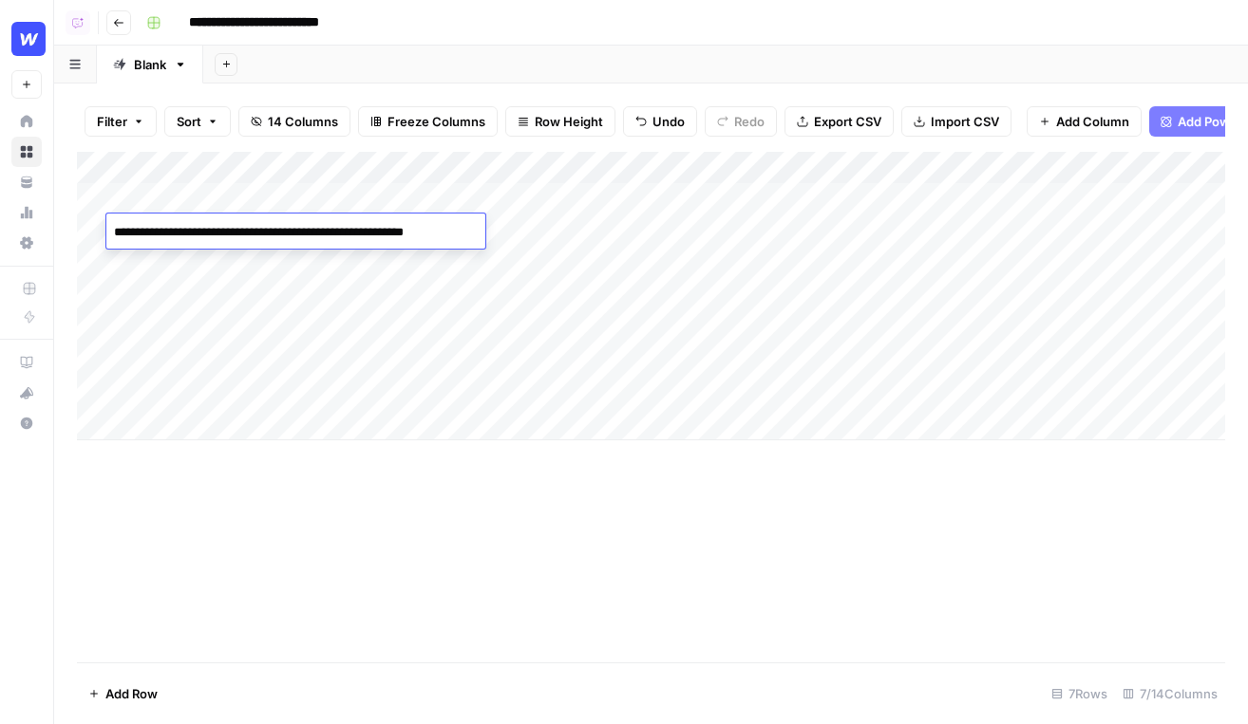
click at [480, 196] on div "Add Column" at bounding box center [651, 296] width 1148 height 289
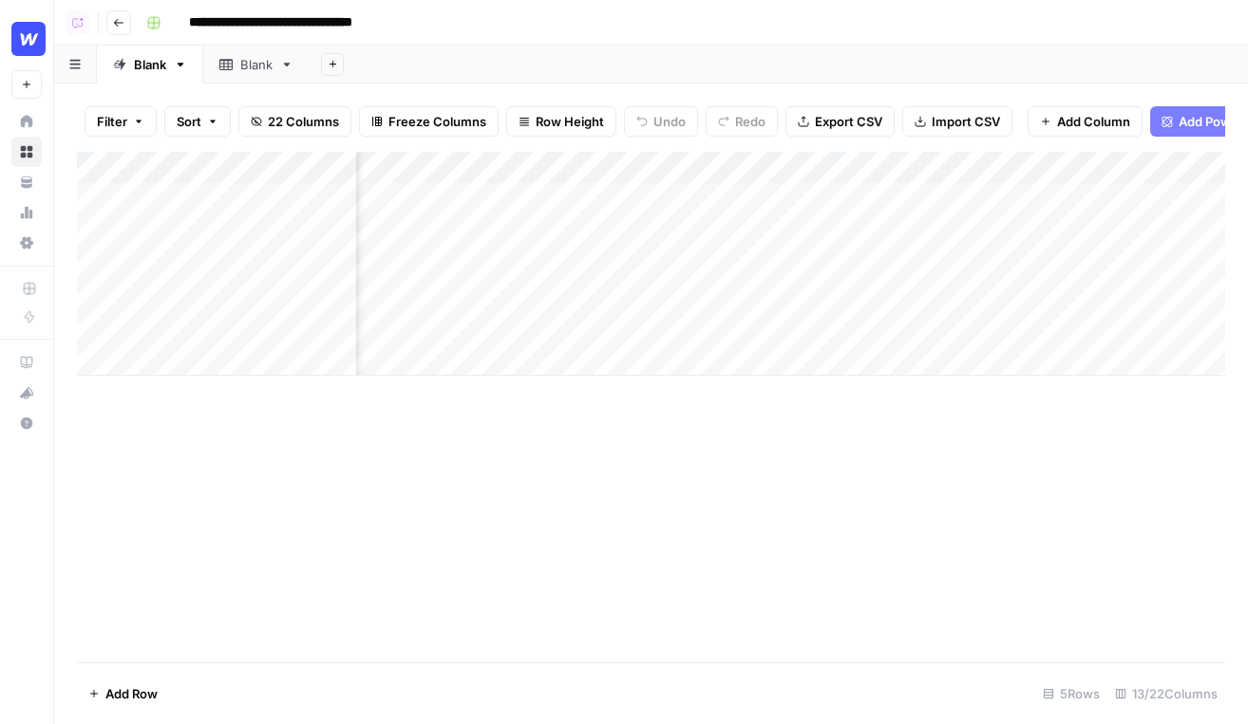
scroll to position [0, 94]
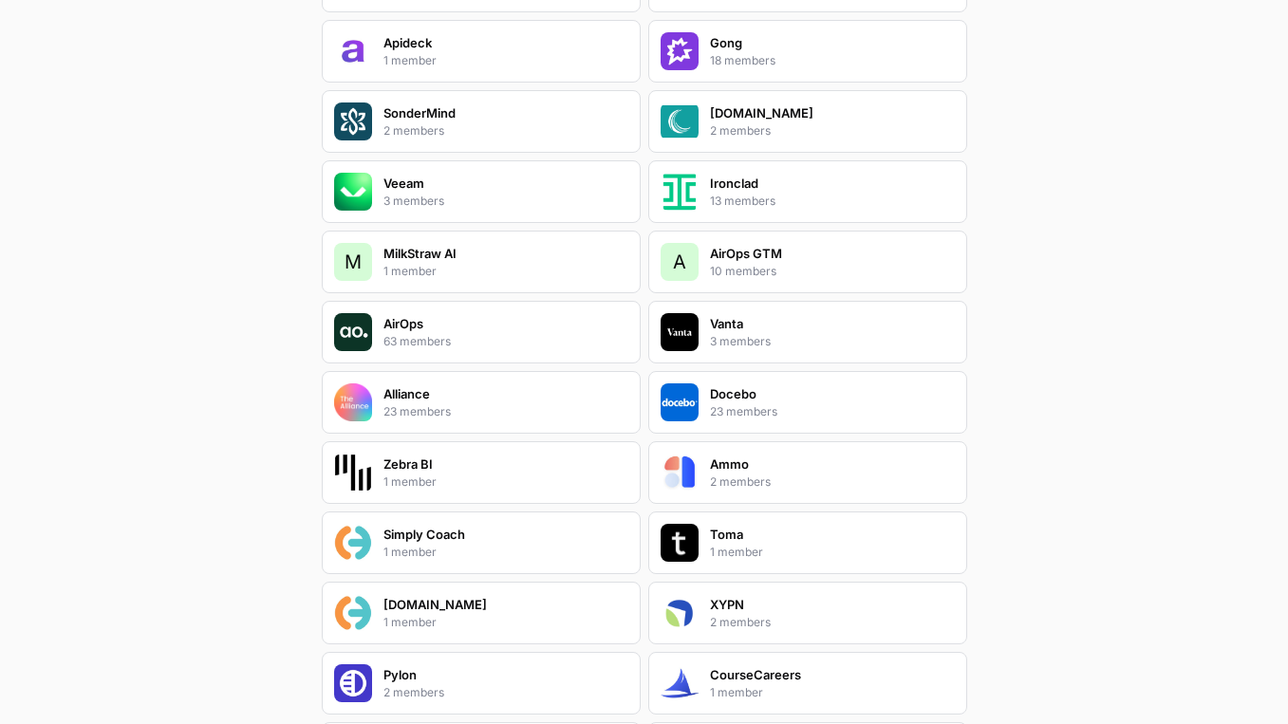
scroll to position [1899, 0]
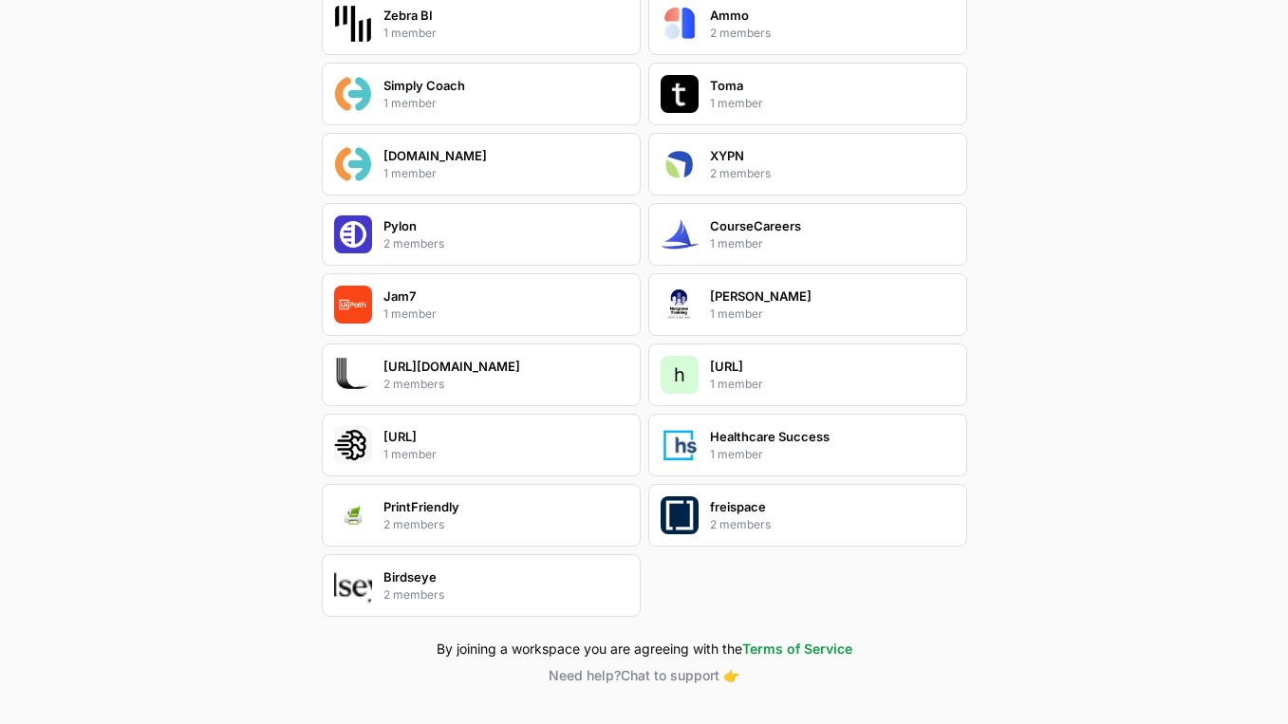
click at [496, 579] on div "Birdseye 2 members" at bounding box center [481, 585] width 319 height 63
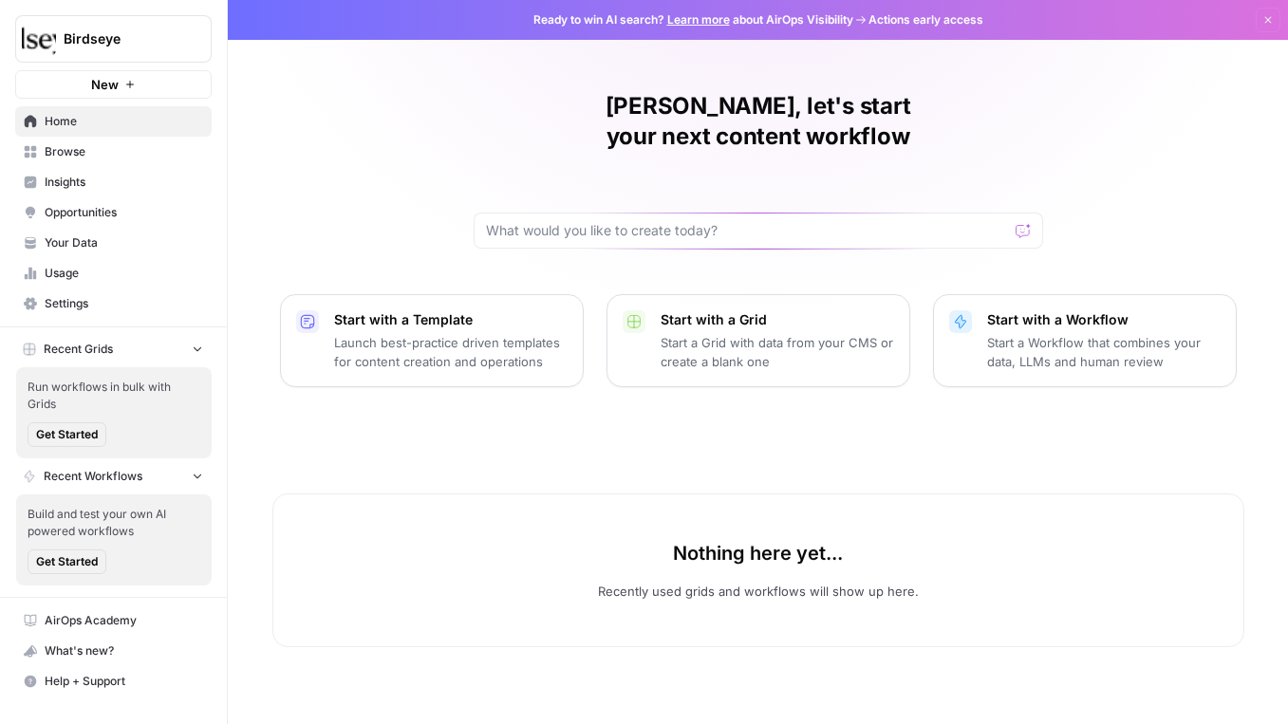
click at [101, 217] on span "Opportunities" at bounding box center [124, 212] width 159 height 17
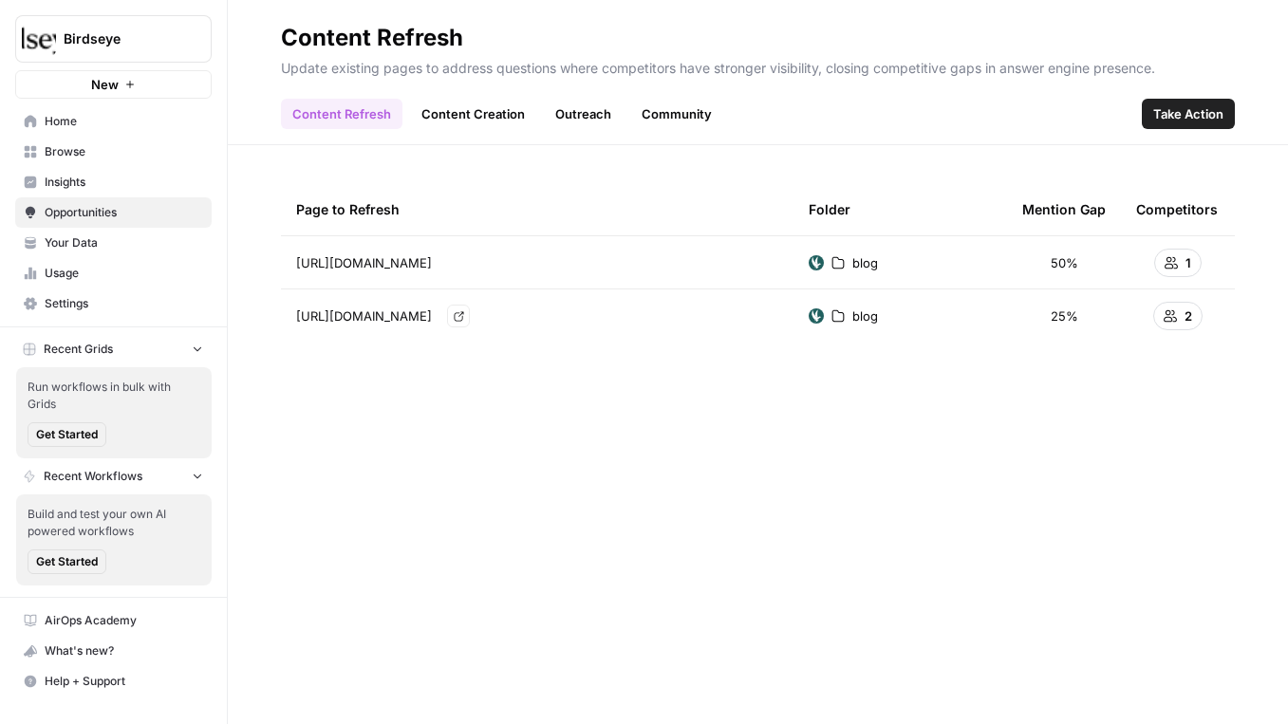
click at [450, 108] on link "Content Creation" at bounding box center [473, 114] width 126 height 30
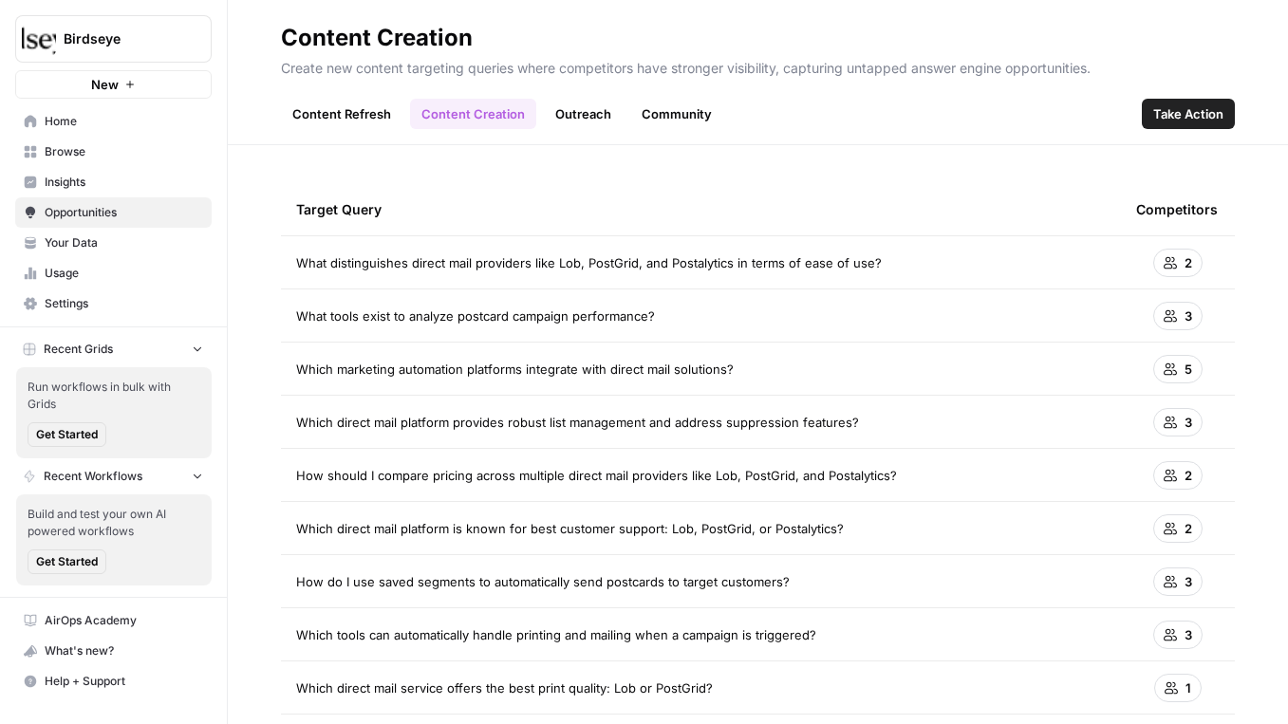
click at [563, 112] on link "Outreach" at bounding box center [583, 114] width 79 height 30
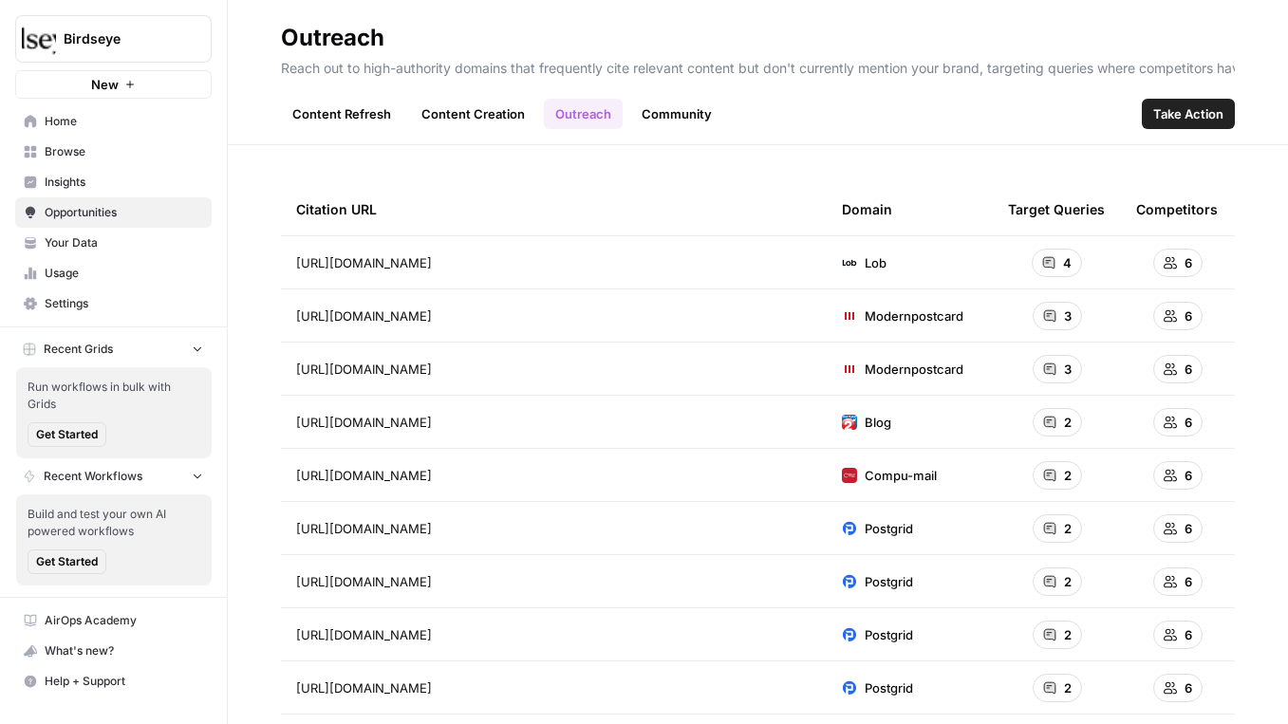
click at [671, 109] on link "Community" at bounding box center [676, 114] width 93 height 30
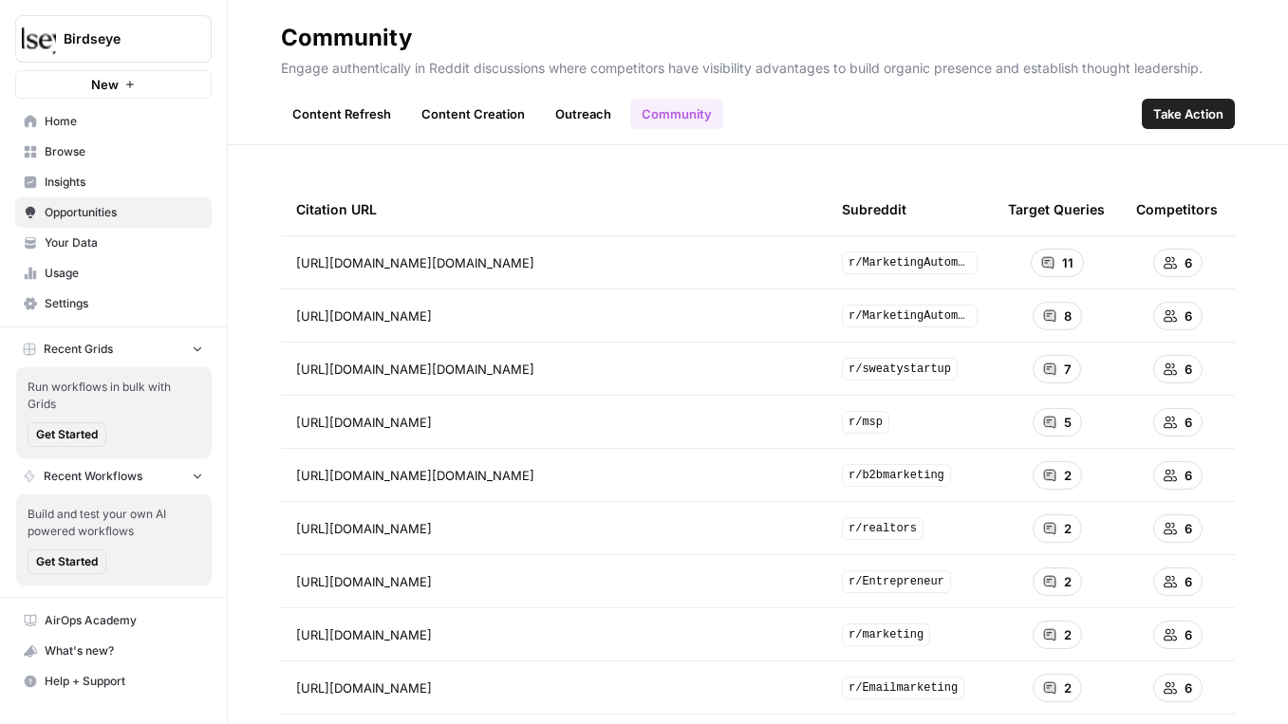
click at [132, 182] on span "Insights" at bounding box center [124, 182] width 159 height 17
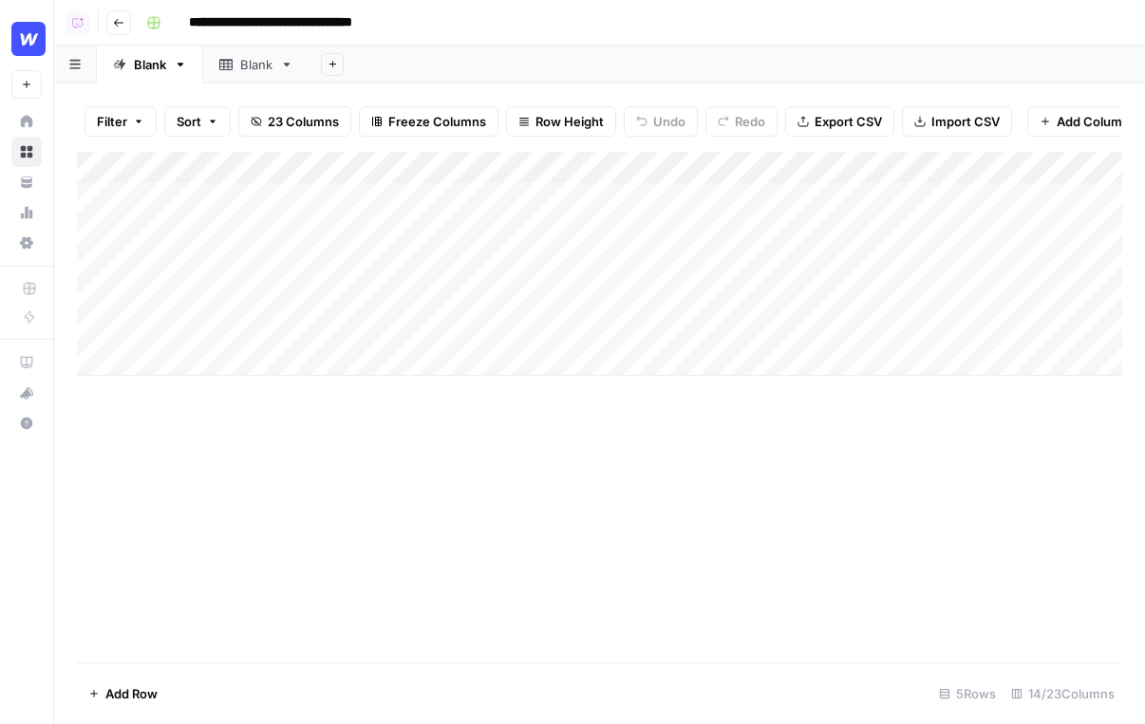
click at [57, 14] on header "**********" at bounding box center [599, 23] width 1091 height 46
click at [43, 32] on img "Workspace: Webflow" at bounding box center [28, 39] width 34 height 34
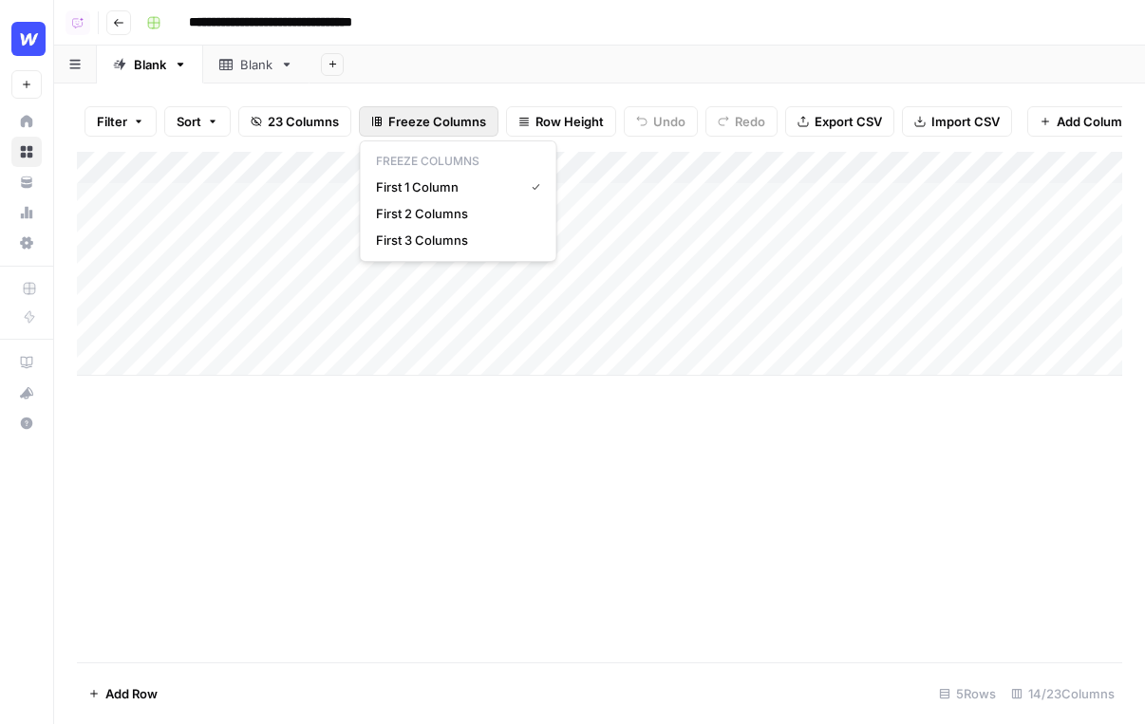
click at [471, 107] on button "Freeze Columns" at bounding box center [429, 121] width 140 height 30
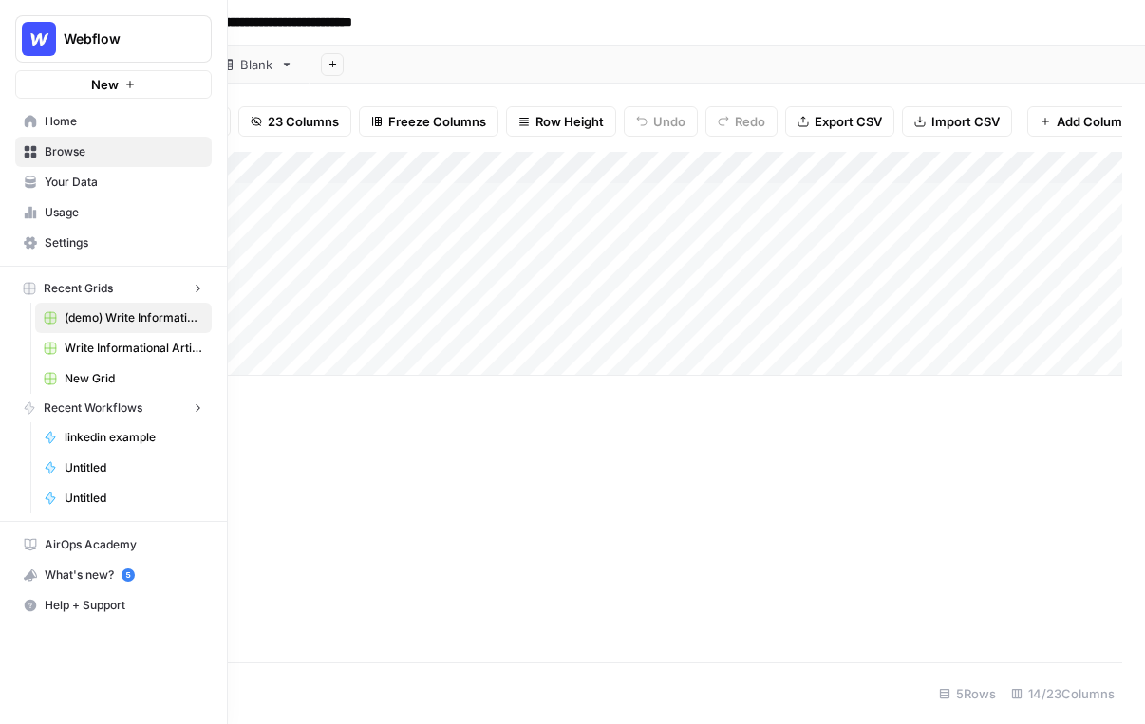
click at [16, 121] on link "Home" at bounding box center [113, 121] width 197 height 30
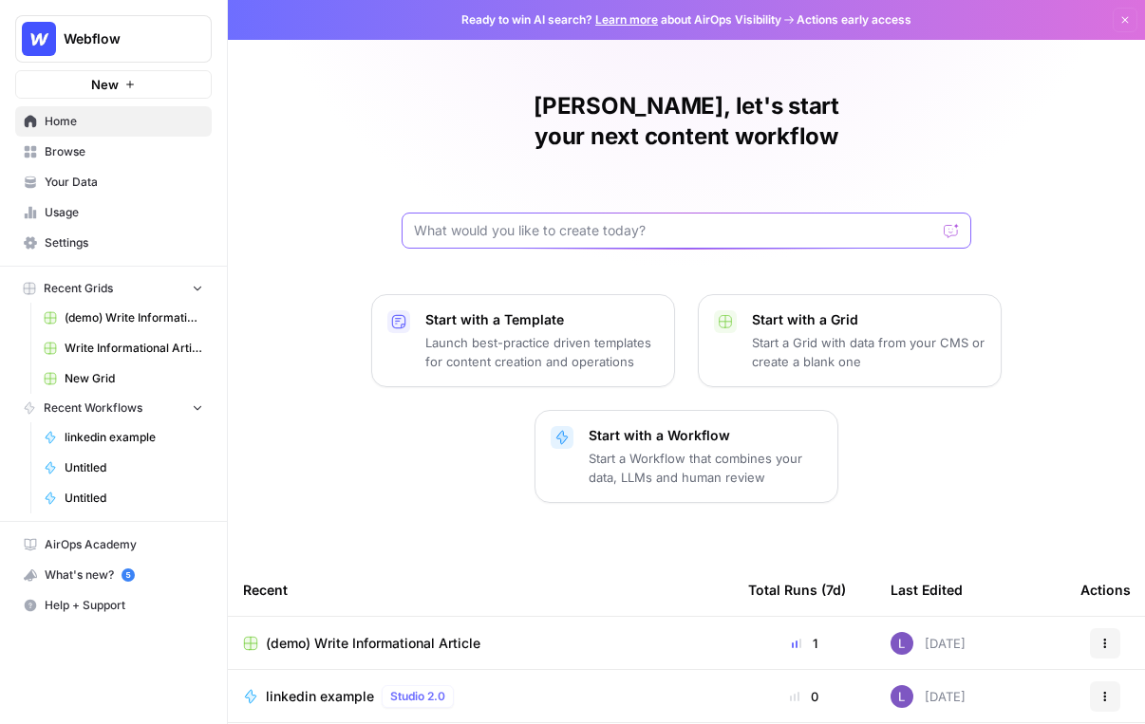
click at [534, 221] on input "text" at bounding box center [675, 230] width 522 height 19
type input "w"
type input "create a workflow that loops four times"
click button "Send" at bounding box center [952, 230] width 25 height 25
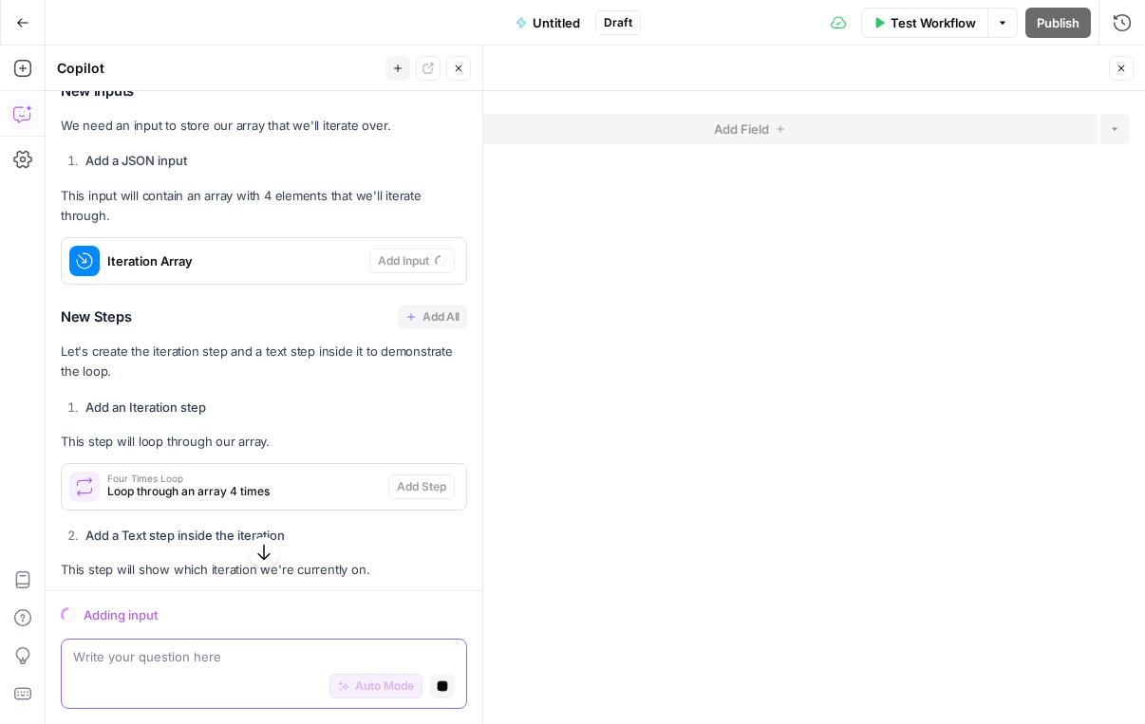
scroll to position [263, 0]
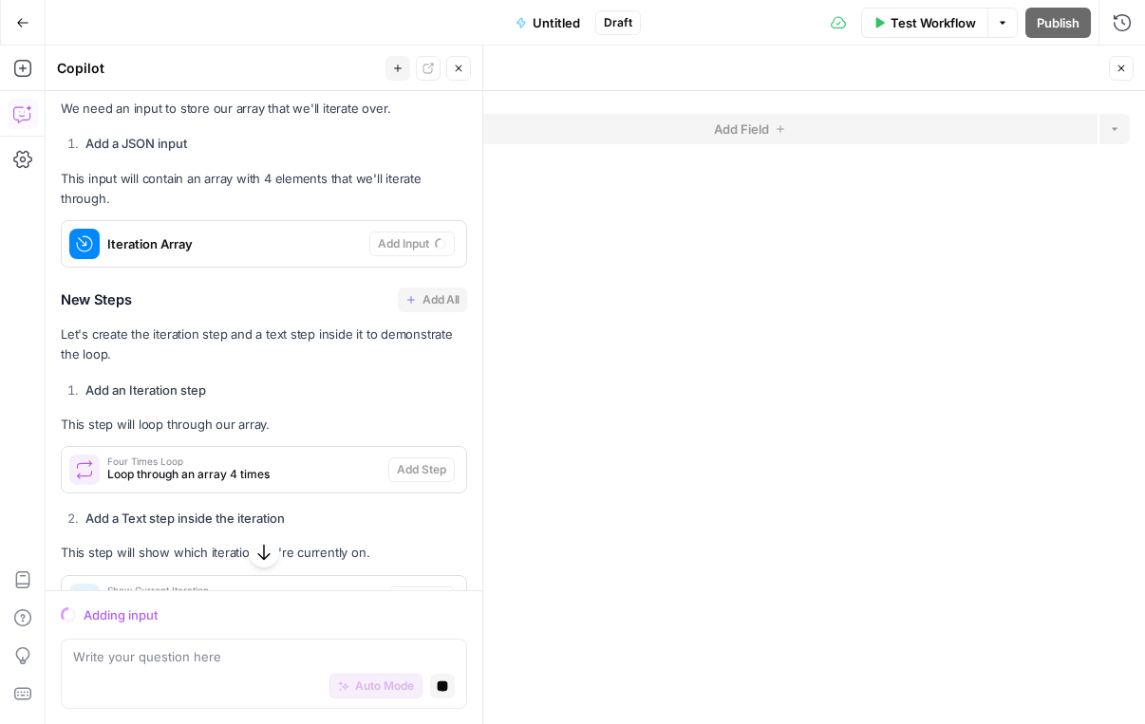
click at [276, 465] on span "Four Times Loop" at bounding box center [243, 461] width 273 height 9
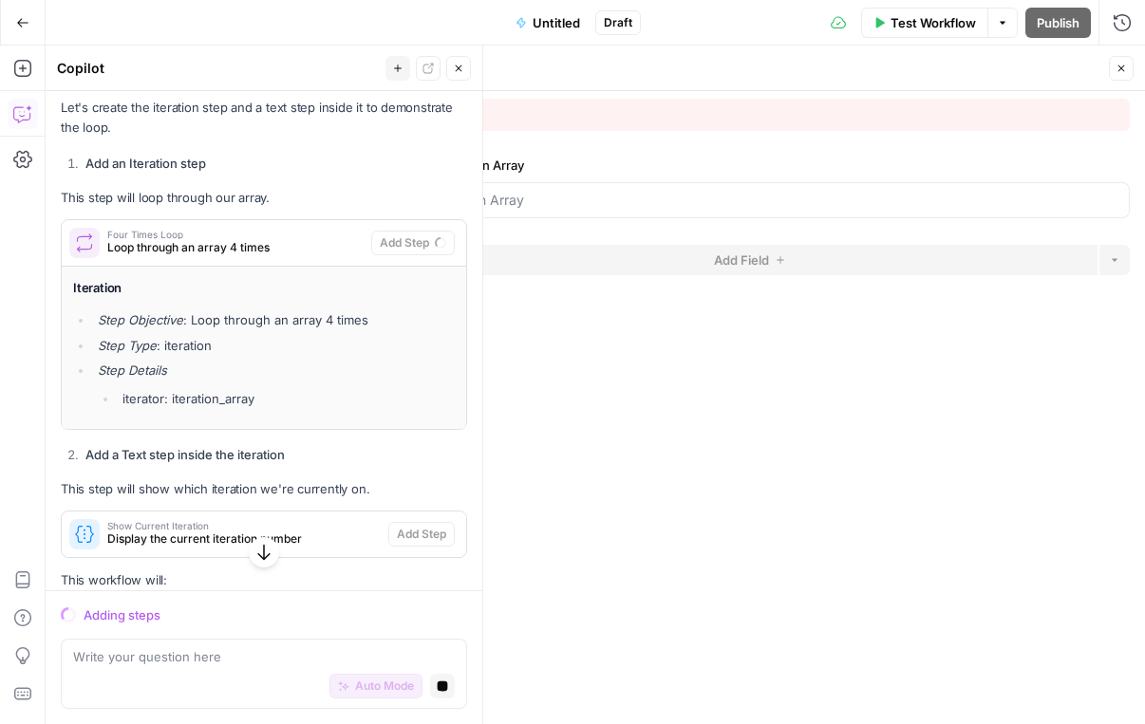
scroll to position [505, 0]
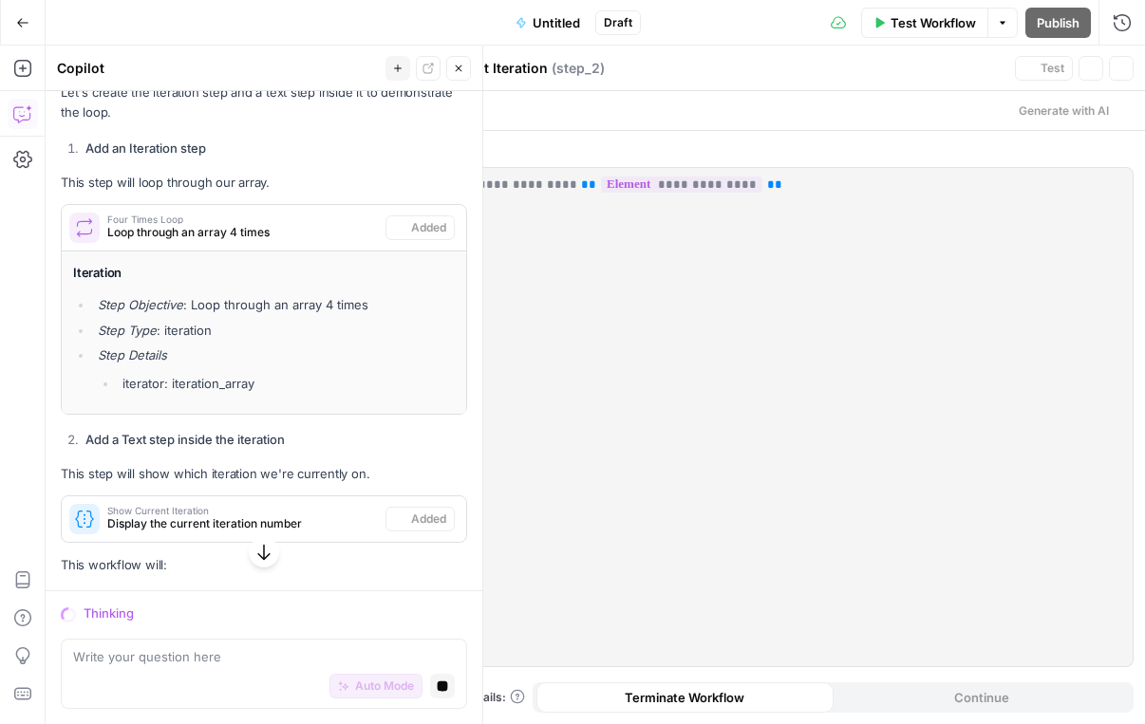
click at [606, 311] on div "**********" at bounding box center [766, 417] width 734 height 498
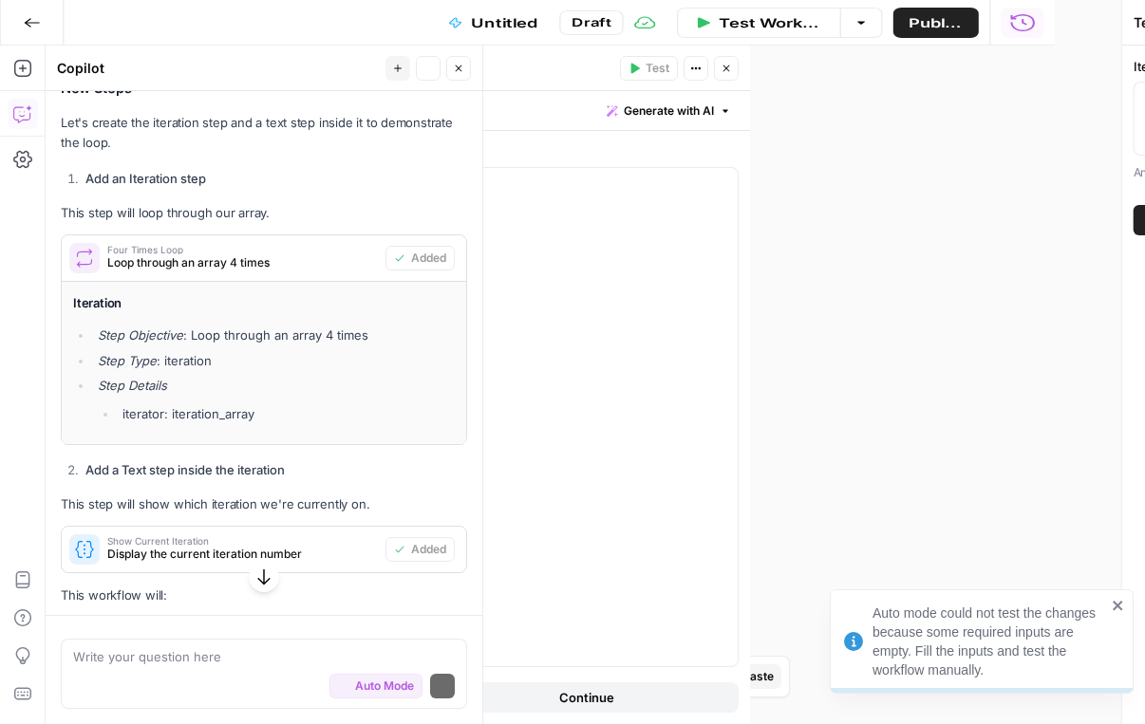
scroll to position [535, 0]
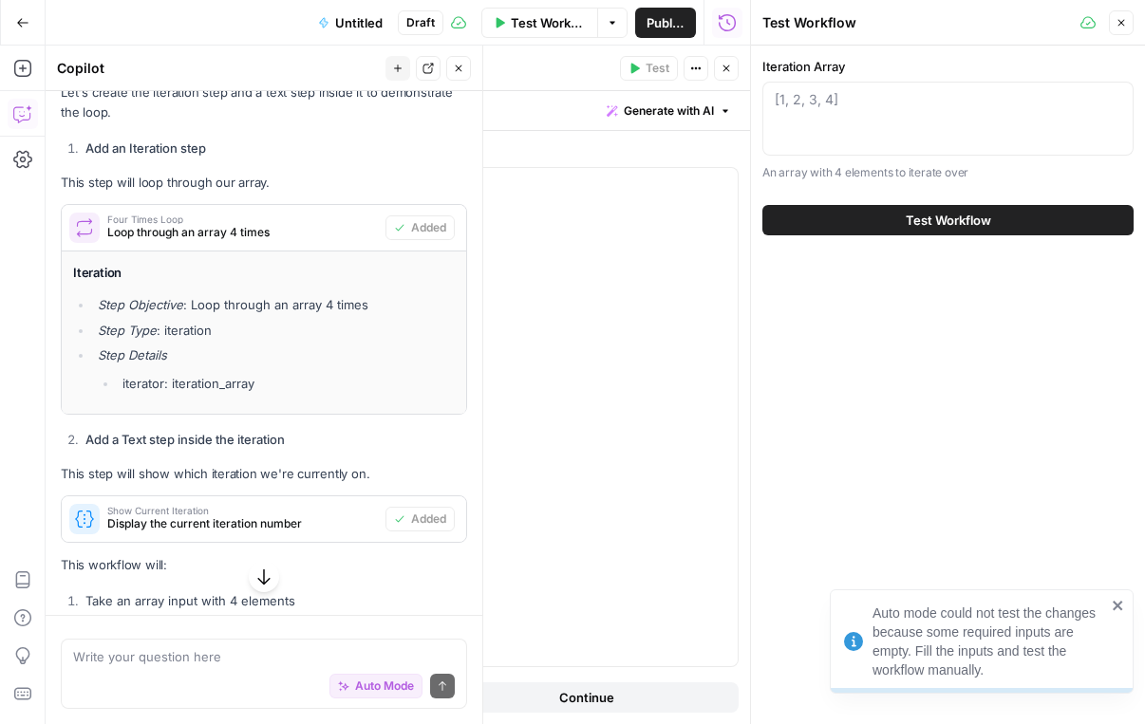
click at [723, 71] on icon "button" at bounding box center [726, 68] width 11 height 11
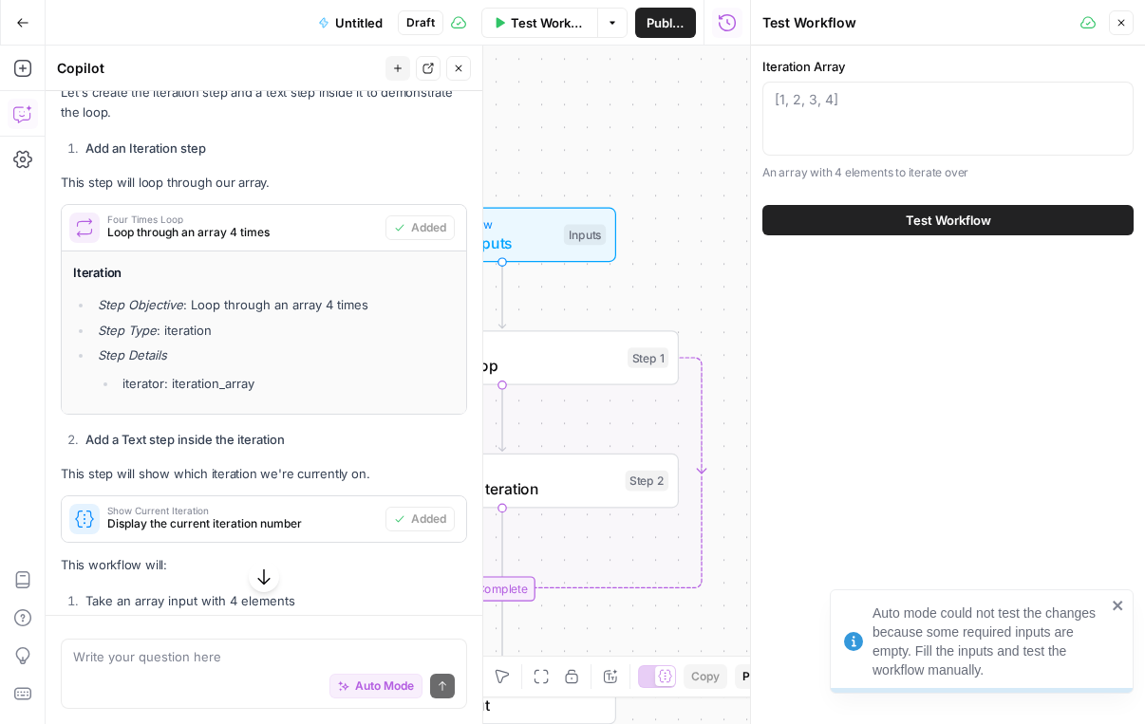
click at [616, 365] on span "Four Times Loop" at bounding box center [498, 365] width 239 height 23
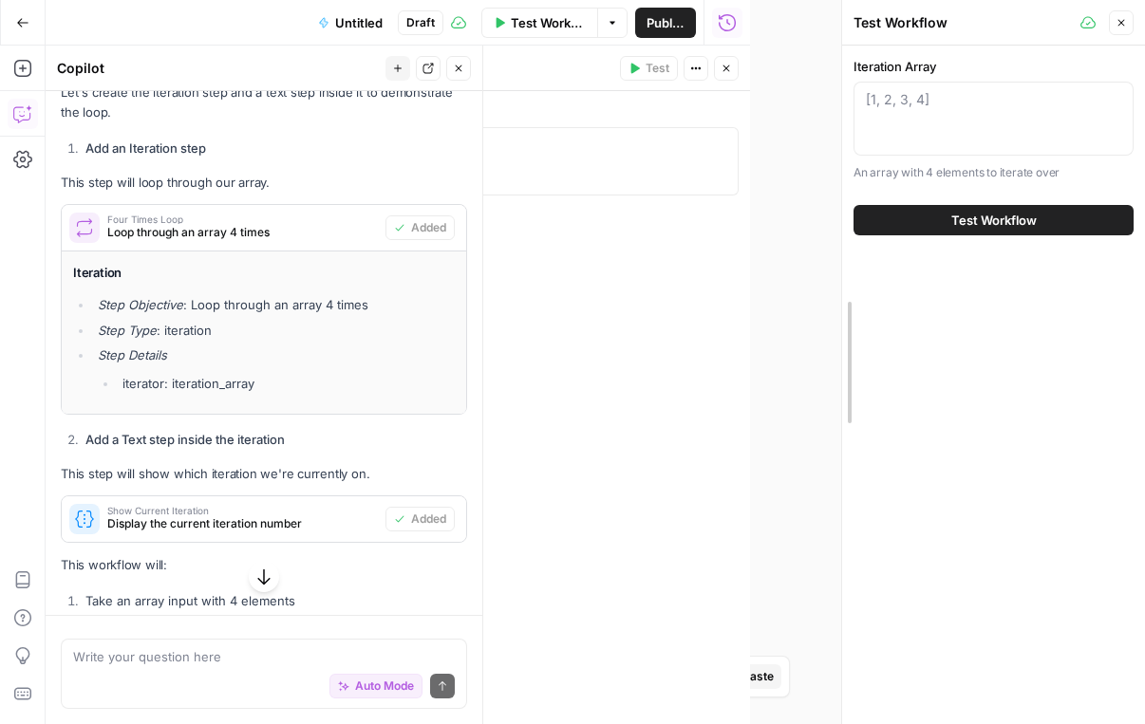
drag, startPoint x: 750, startPoint y: 234, endPoint x: 1034, endPoint y: 253, distance: 284.6
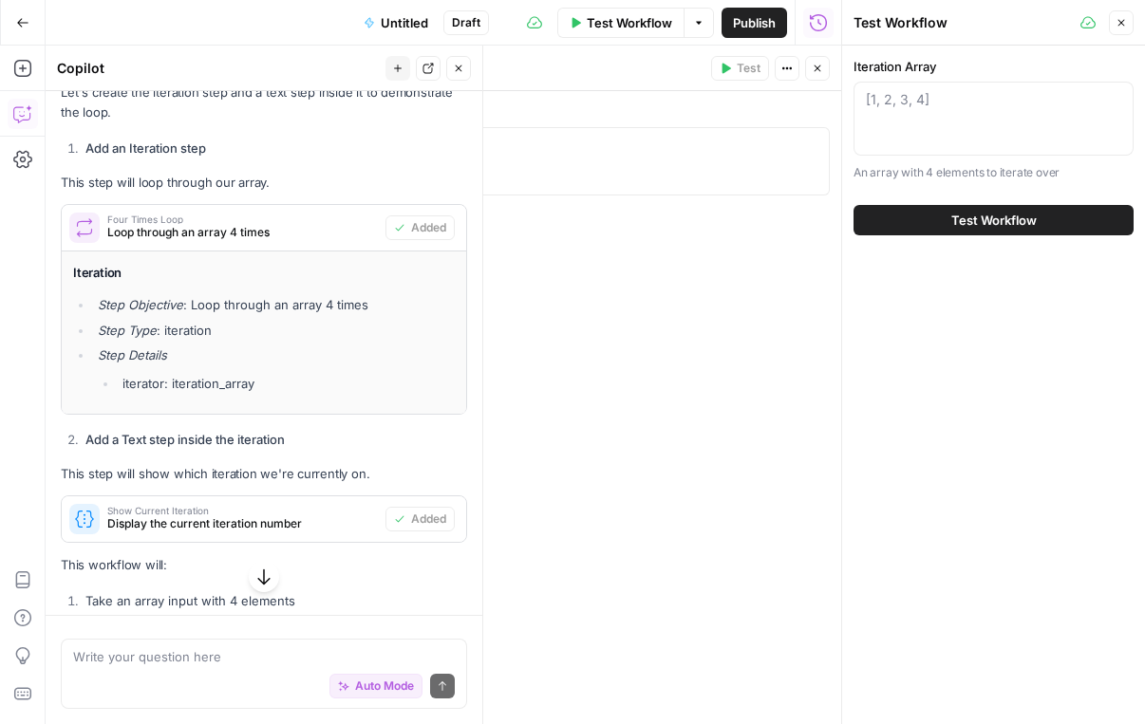
click at [771, 66] on header "Four Times Loop Four Times Loop ( step_1 ) Test Actions Close" at bounding box center [462, 69] width 759 height 46
click at [771, 64] on button "Close" at bounding box center [817, 68] width 25 height 25
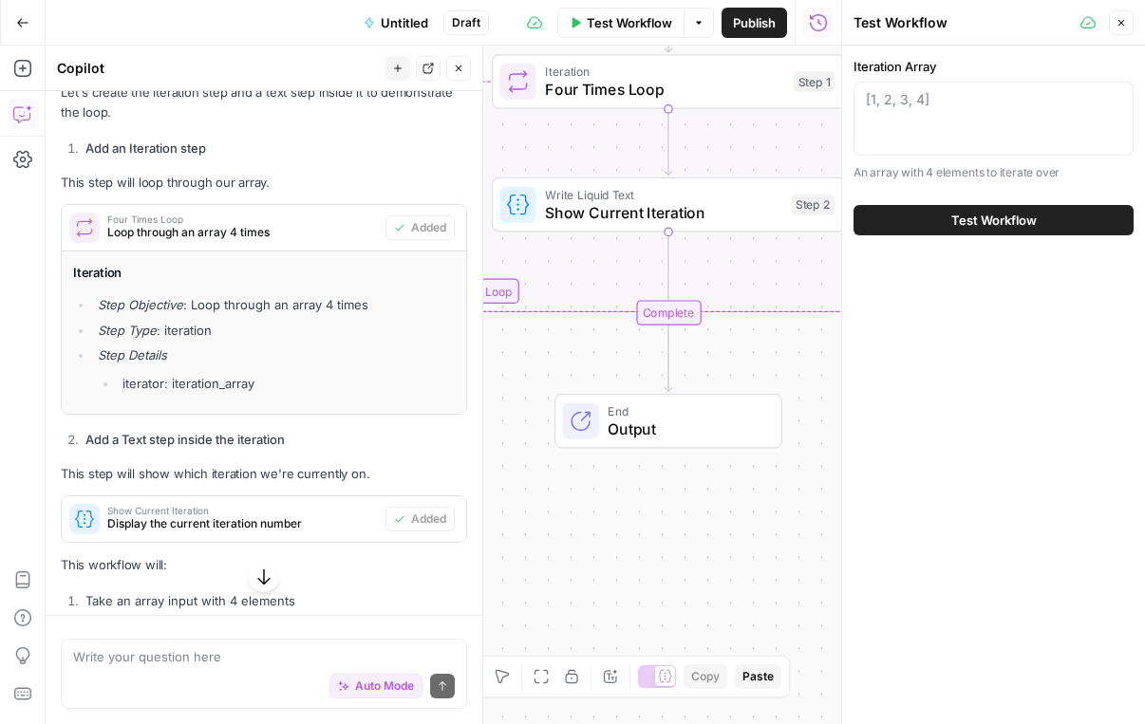
click at [591, 198] on span "Write Liquid Text" at bounding box center [663, 194] width 237 height 18
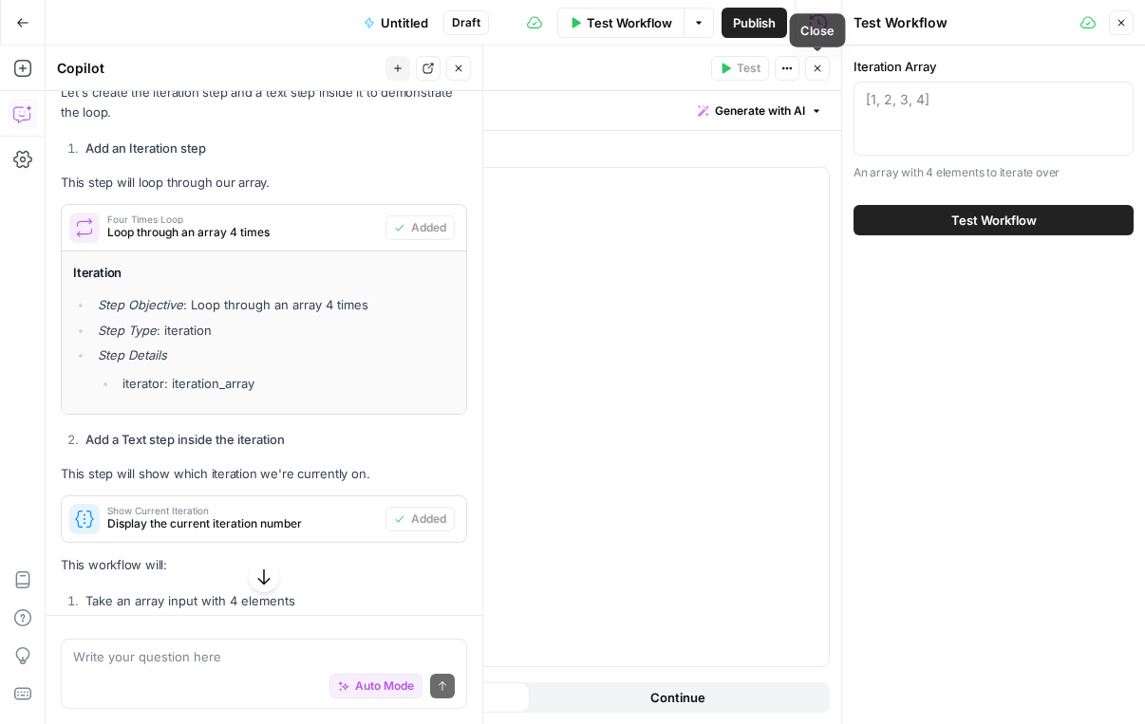
click at [771, 66] on button "Close" at bounding box center [817, 68] width 25 height 25
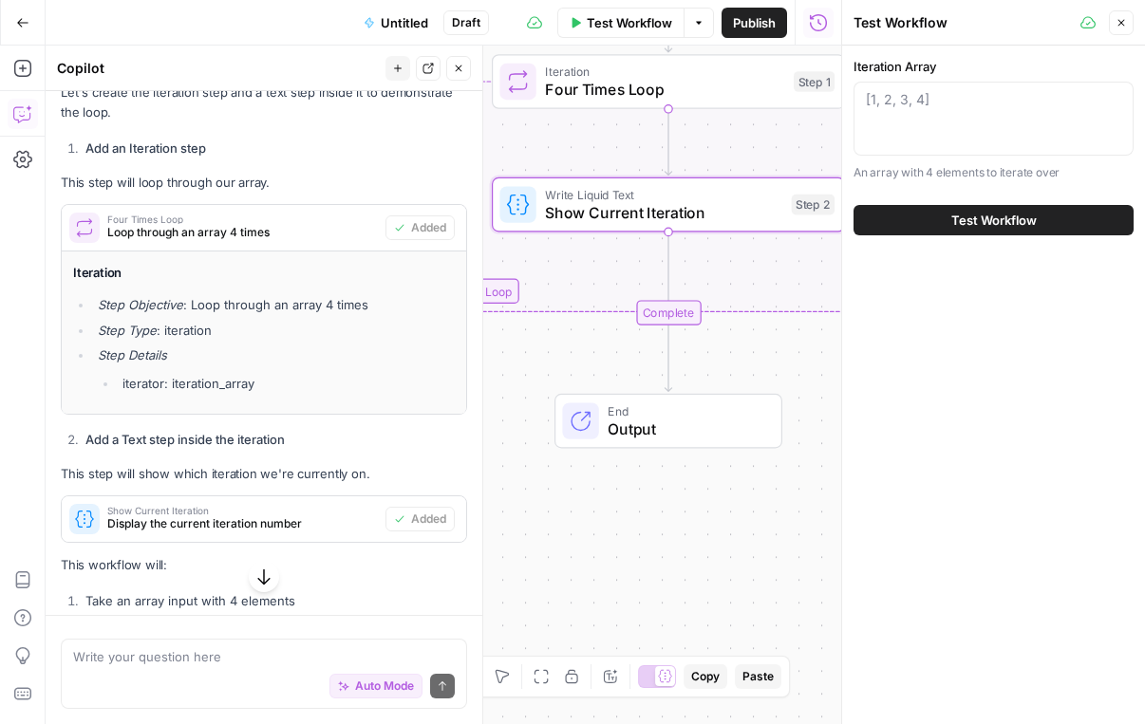
click at [571, 105] on div "Iteration Four Times Loop Step 1 Copy step Delete step Add Note Test" at bounding box center [668, 81] width 353 height 55
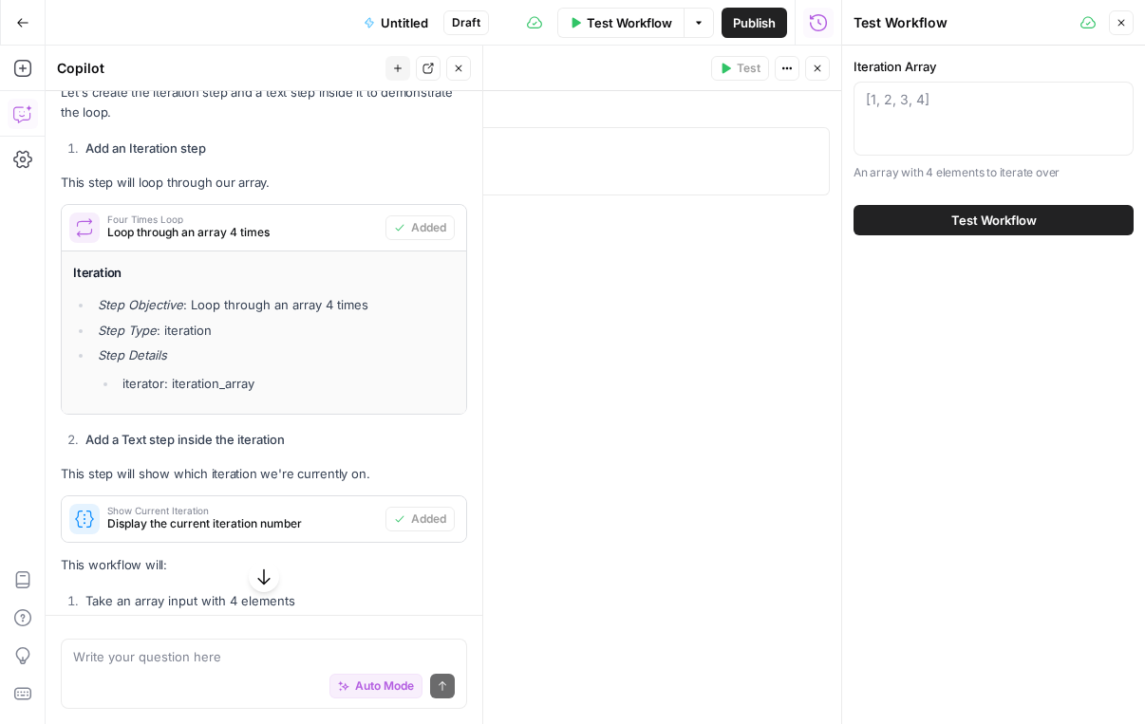
type textarea "**********"
click at [546, 144] on div "iteration_array" at bounding box center [462, 178] width 719 height 85
click at [771, 66] on button "Close" at bounding box center [817, 68] width 25 height 25
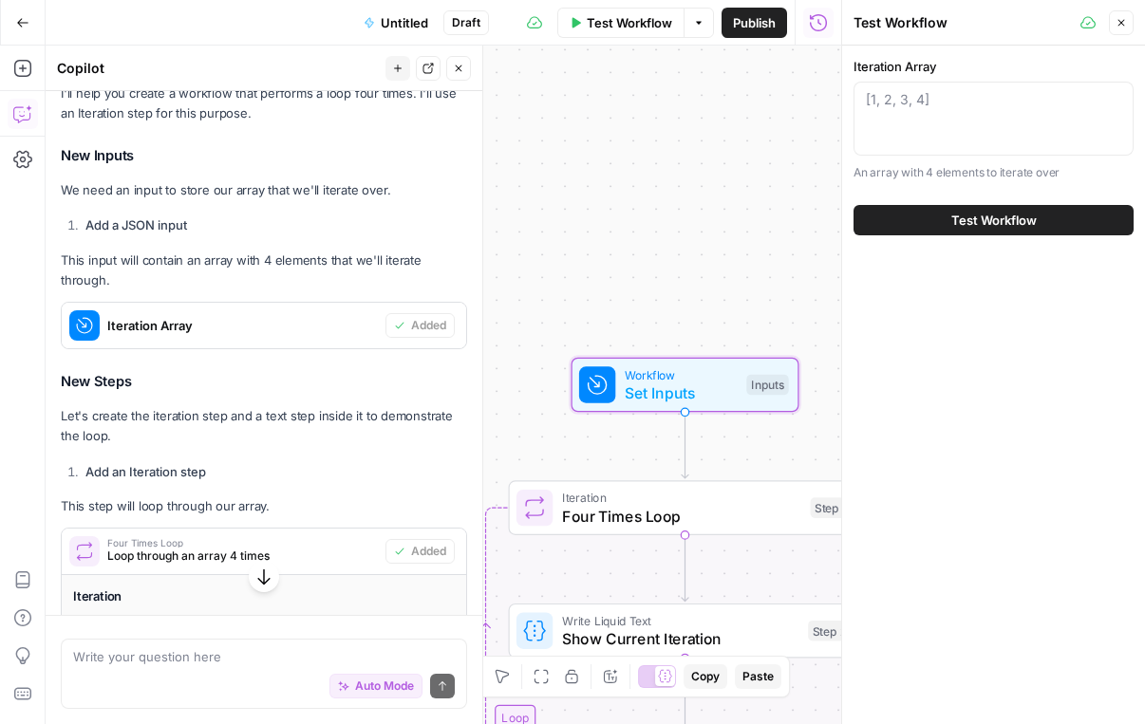
scroll to position [210, 0]
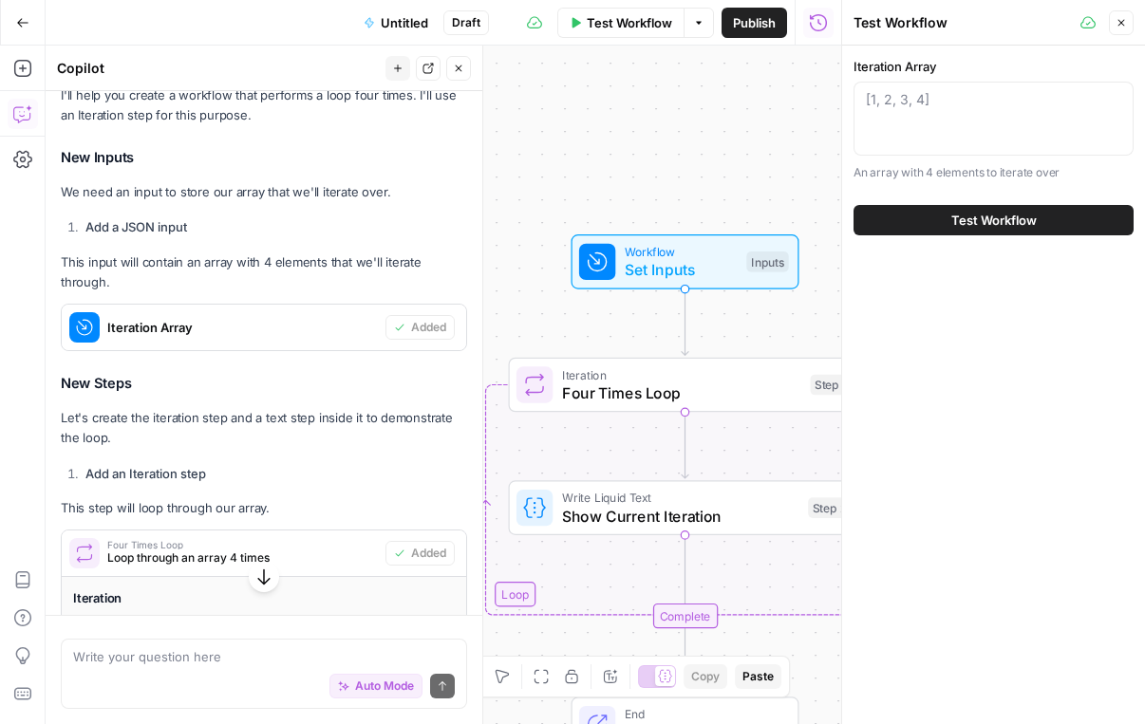
click at [198, 671] on div "Auto Mode Send" at bounding box center [264, 687] width 382 height 42
type textarea "so if i want to loop it 4 times"
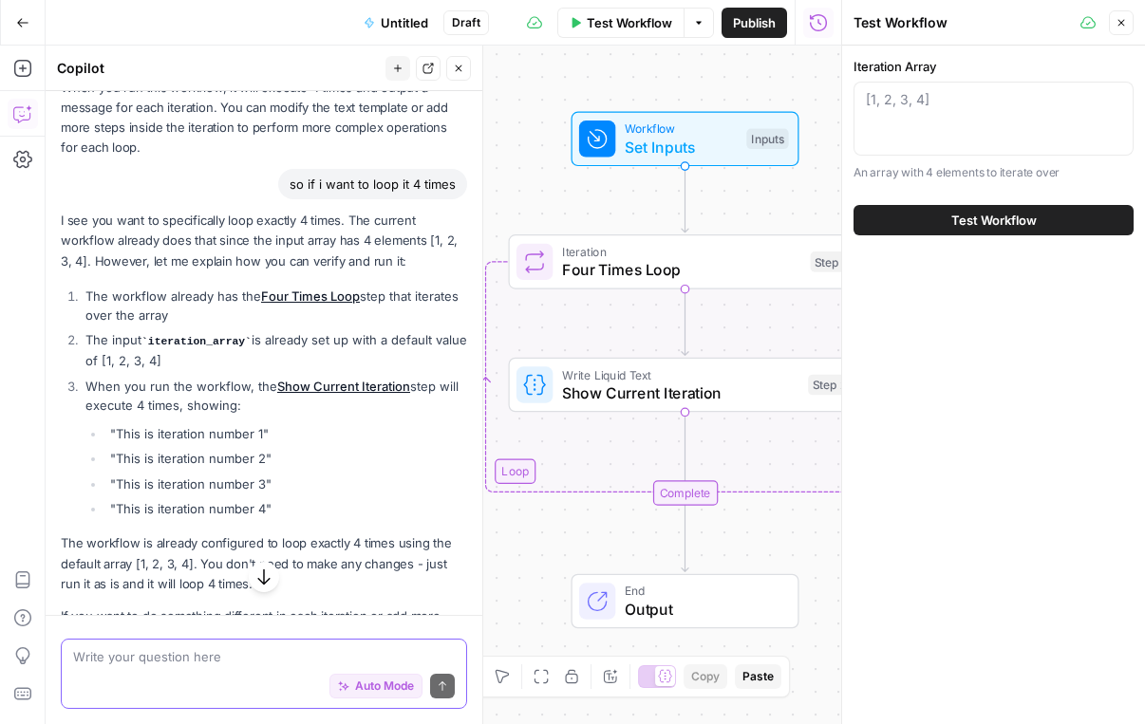
scroll to position [1248, 0]
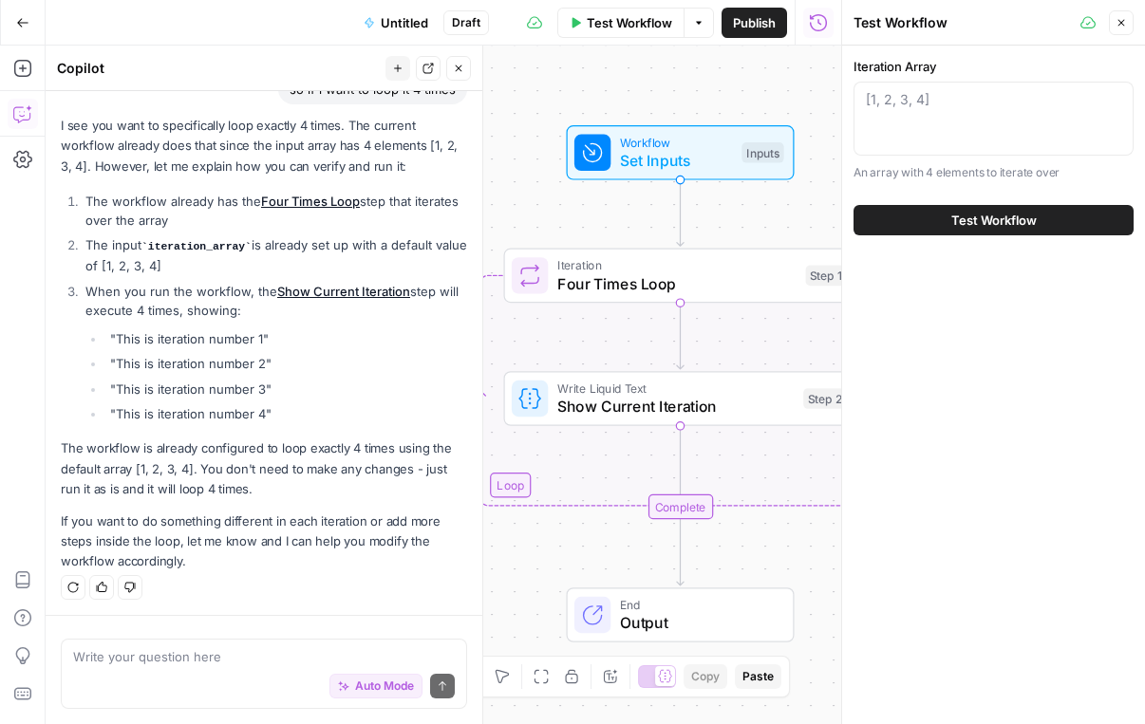
click at [656, 151] on span "Set Inputs" at bounding box center [676, 160] width 113 height 23
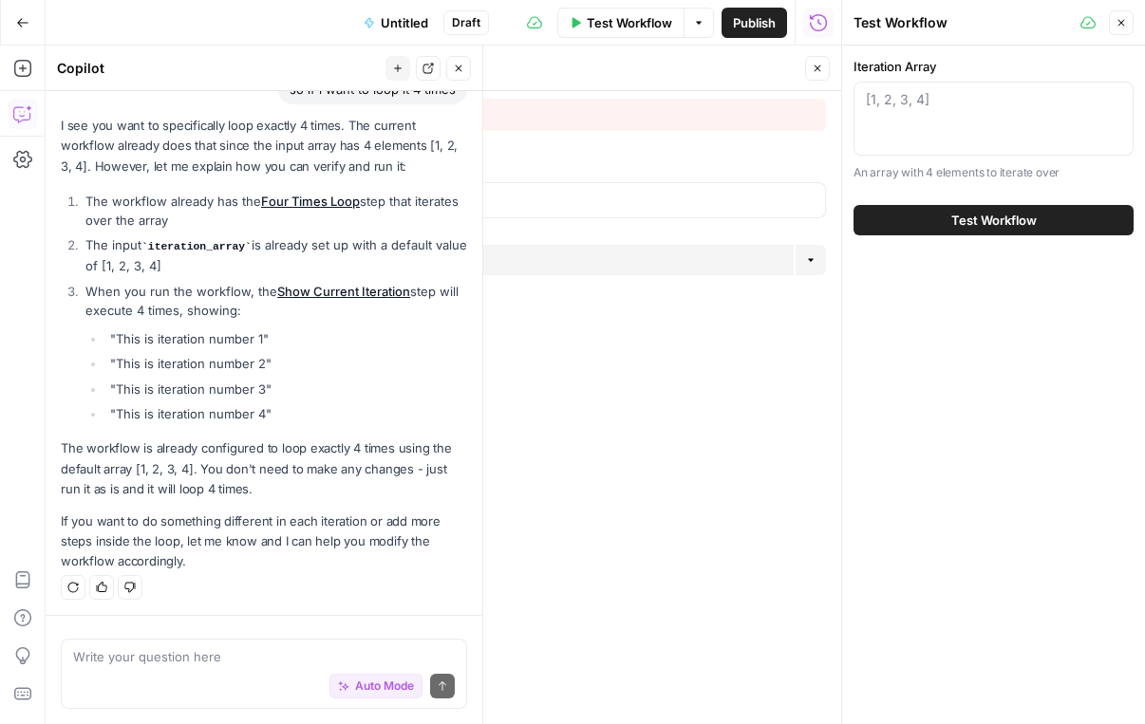
click at [771, 66] on icon "button" at bounding box center [817, 68] width 11 height 11
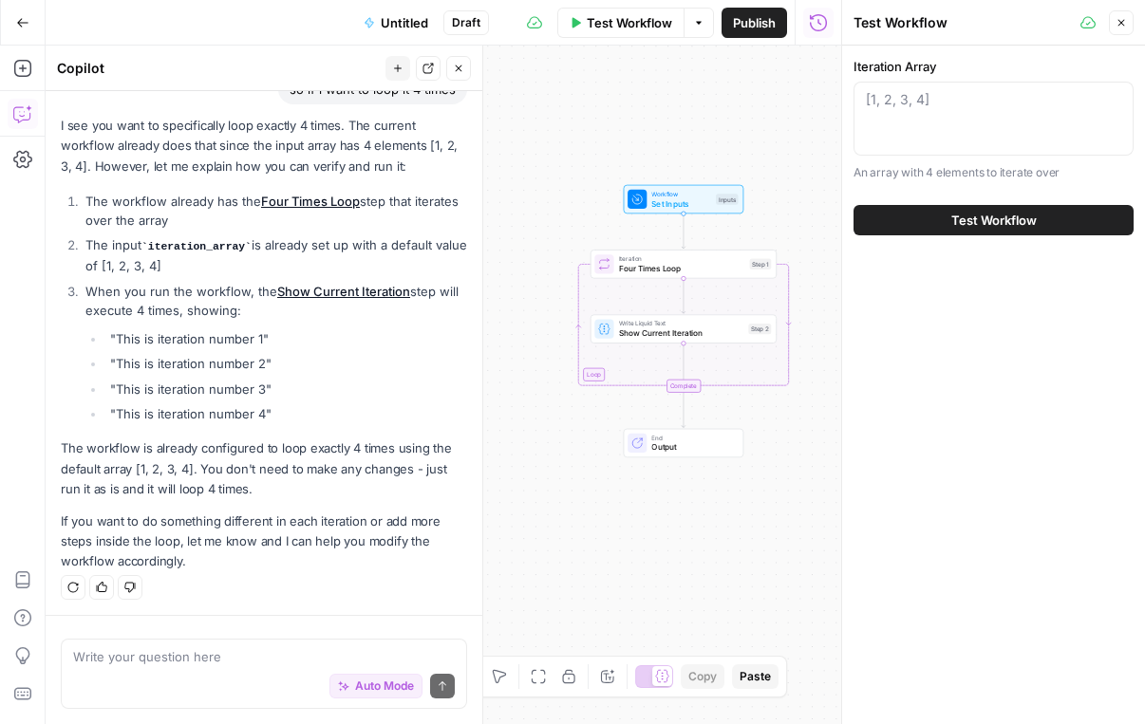
click at [771, 234] on button "Test Workflow" at bounding box center [994, 220] width 280 height 30
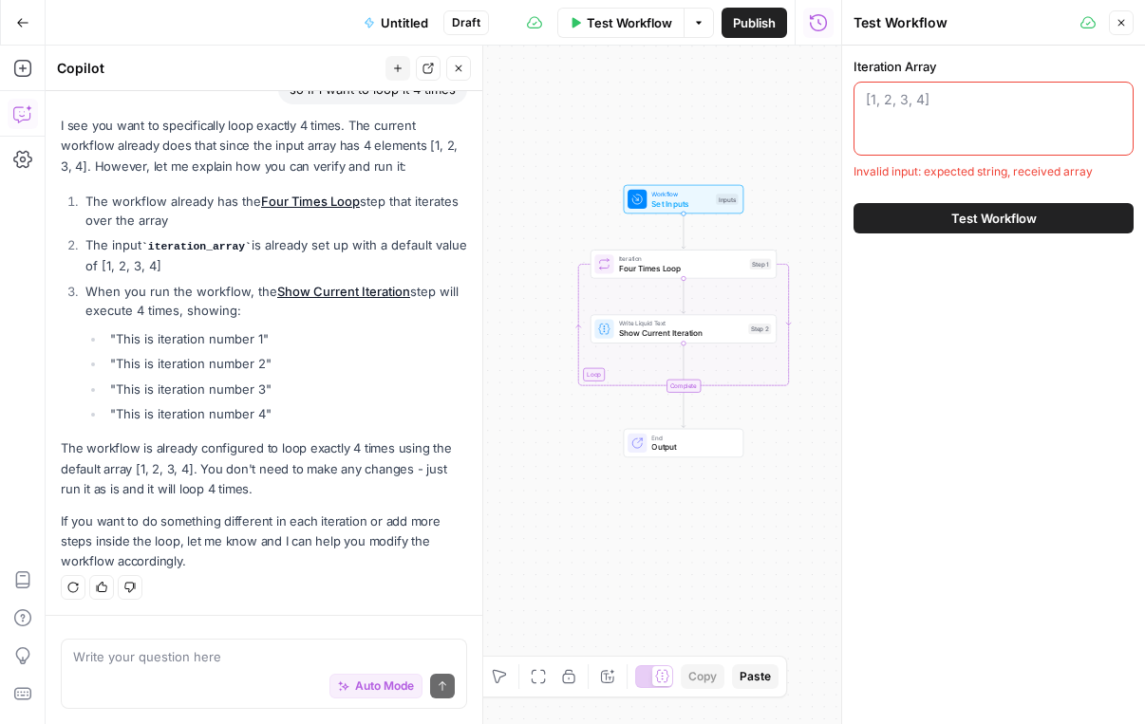
click at [771, 221] on button "Test Workflow" at bounding box center [994, 218] width 280 height 30
click at [771, 103] on textarea "Iteration Array" at bounding box center [993, 99] width 255 height 19
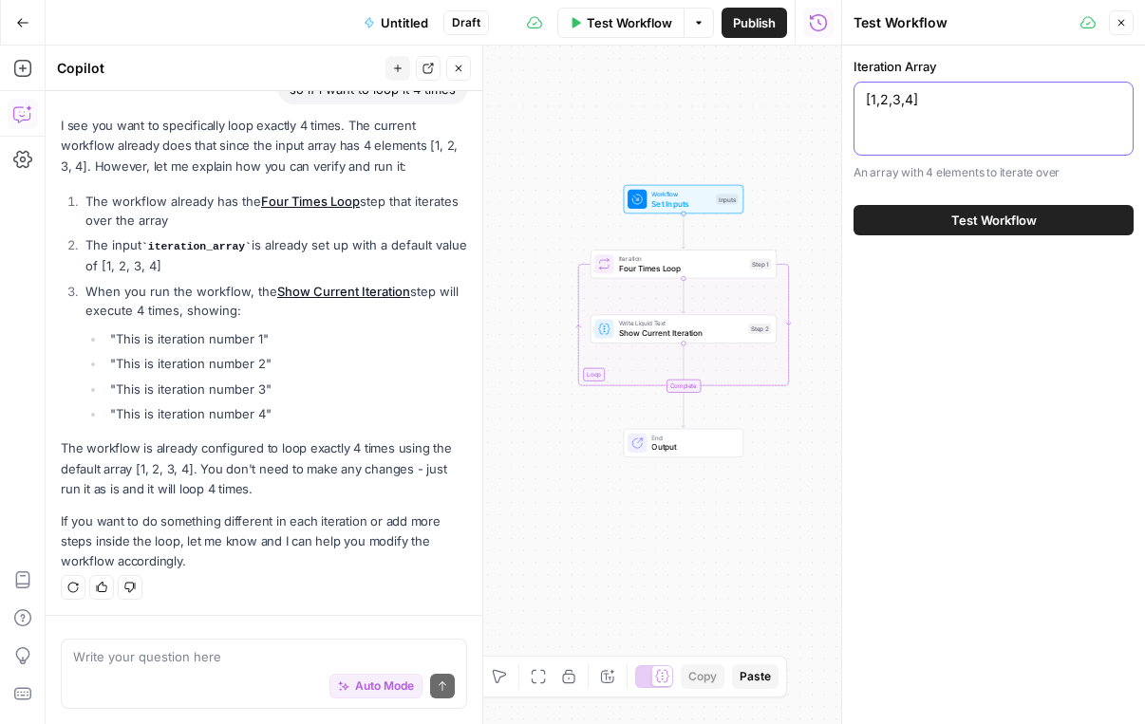
type textarea "[1,2,3,4]"
click at [771, 218] on button "Test Workflow" at bounding box center [994, 220] width 280 height 30
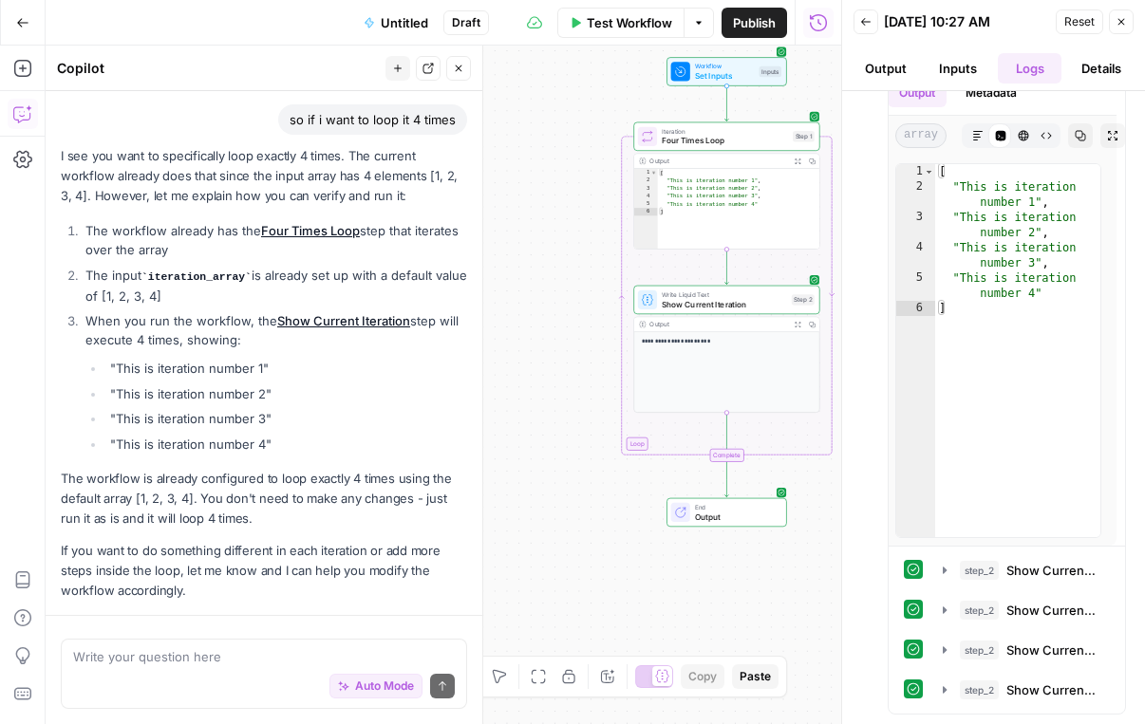
scroll to position [1110, 0]
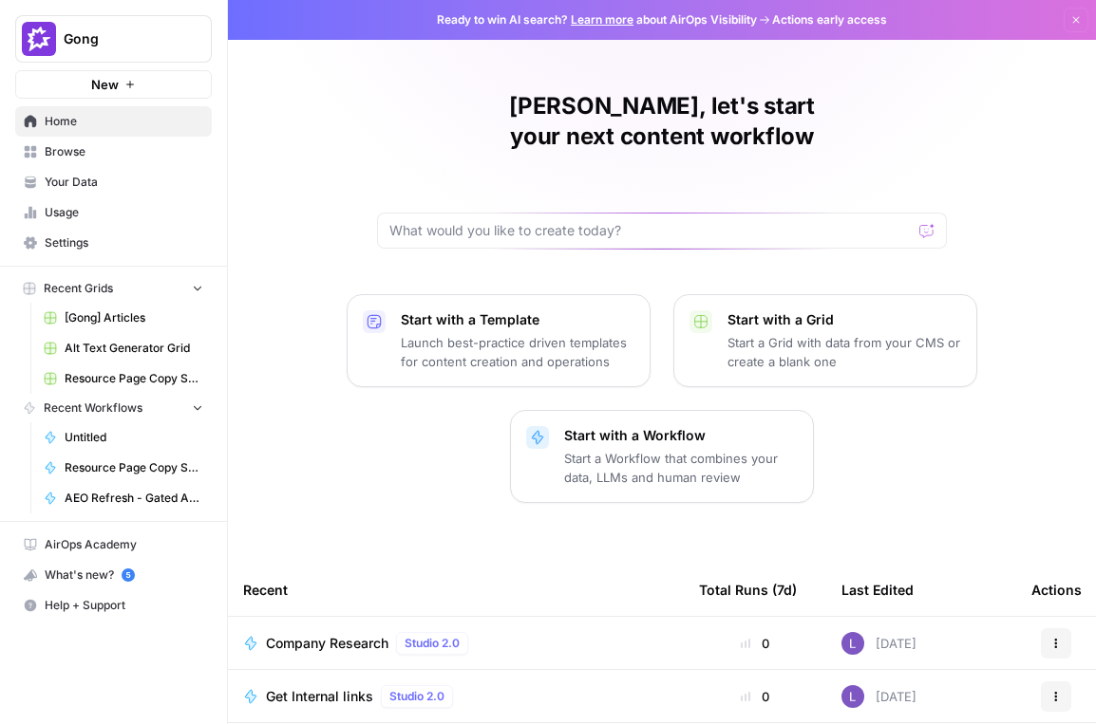
click at [83, 151] on span "Browse" at bounding box center [124, 151] width 159 height 17
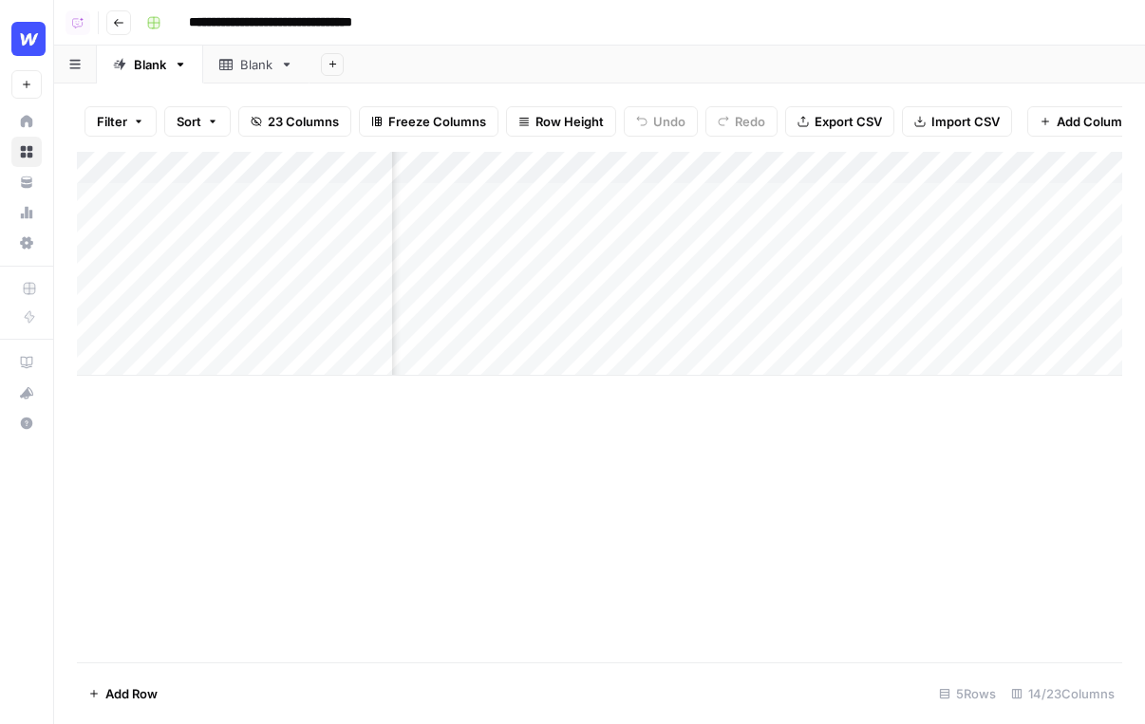
scroll to position [0, 1195]
click at [737, 167] on div "Add Column" at bounding box center [599, 264] width 1045 height 224
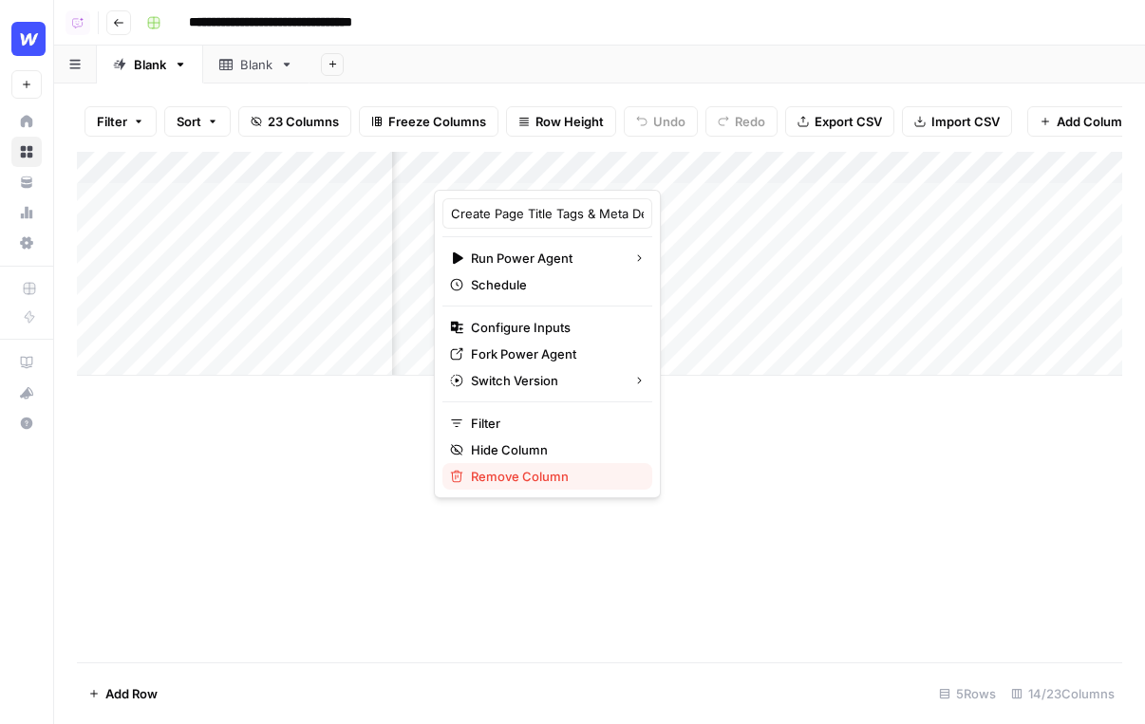
click at [502, 485] on span "Remove Column" at bounding box center [554, 476] width 166 height 19
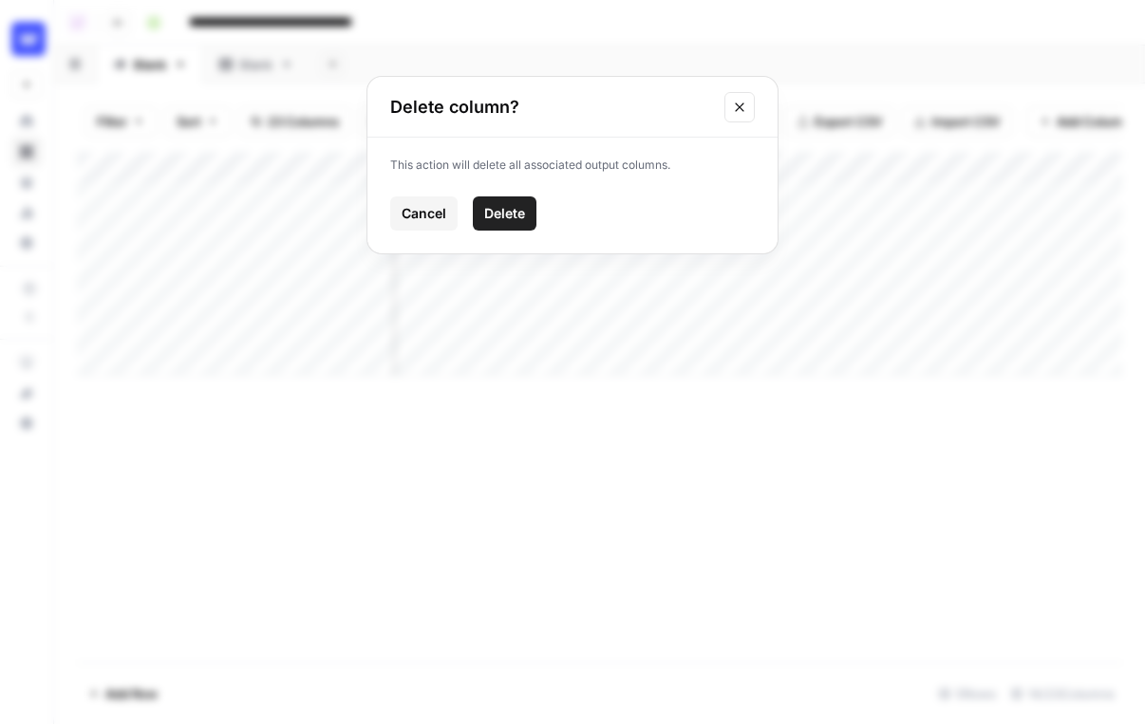
click at [498, 224] on button "Delete" at bounding box center [505, 214] width 64 height 34
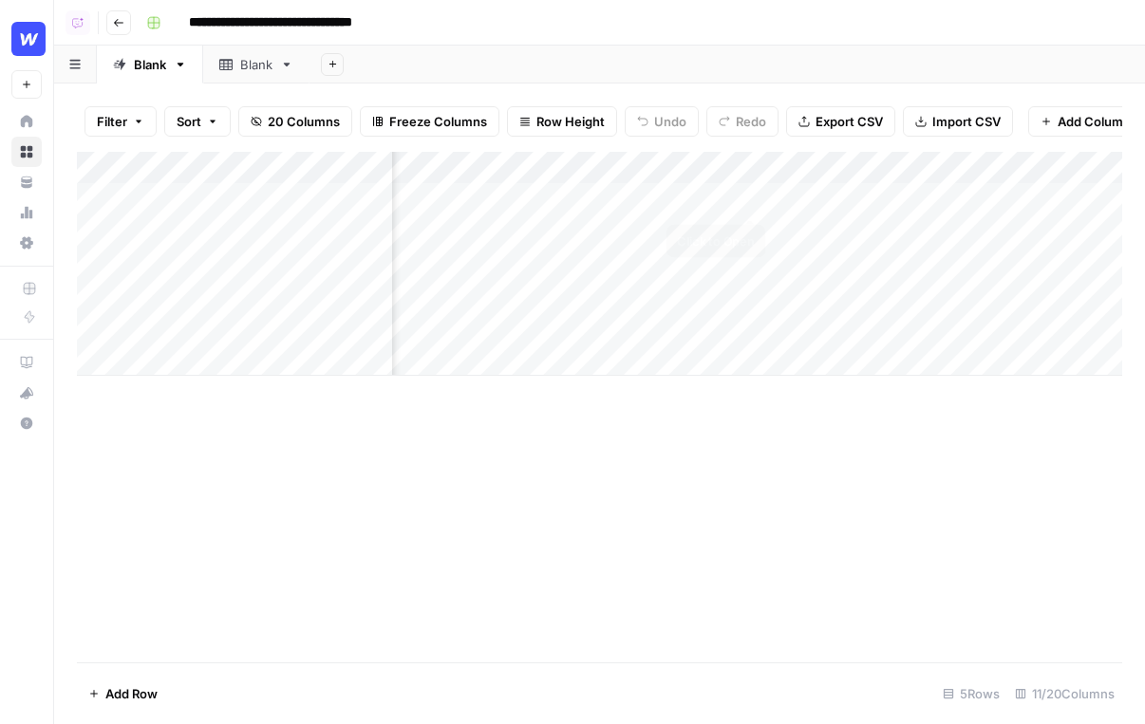
scroll to position [0, 1315]
click at [1074, 169] on span "Add Column" at bounding box center [1078, 167] width 66 height 17
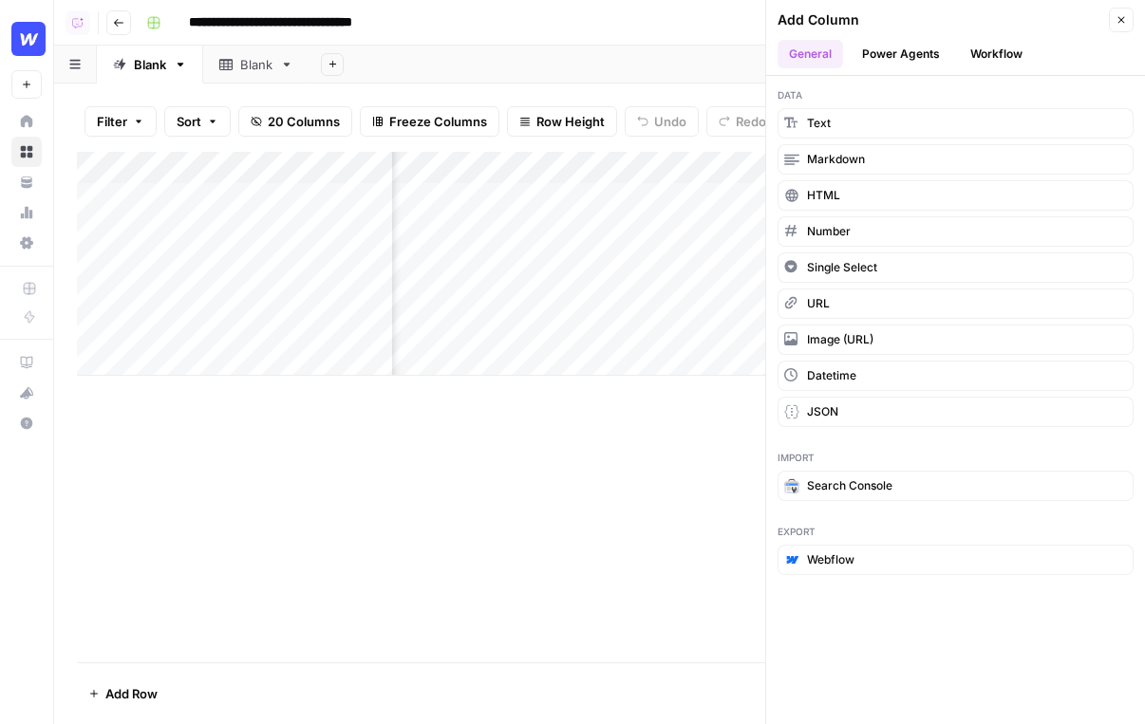
click at [985, 50] on button "Workflow" at bounding box center [996, 54] width 75 height 28
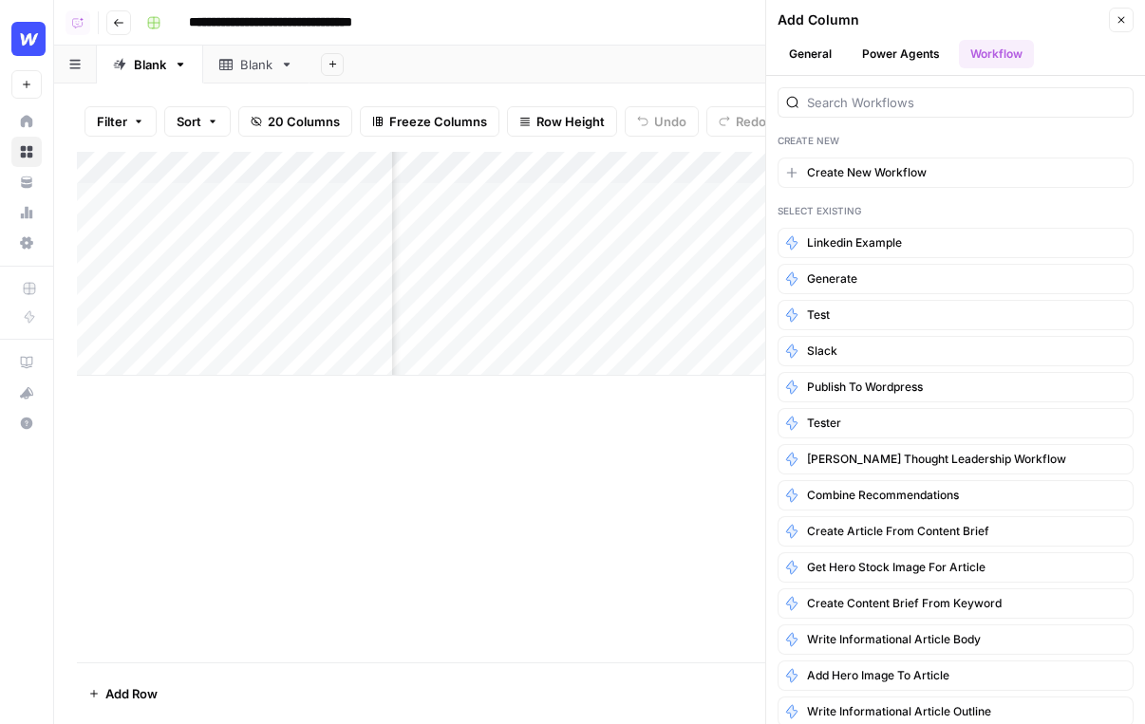
click at [855, 154] on div "Create New Create New Workflow Select Existing linkedin example generate test s…" at bounding box center [955, 400] width 379 height 648
click at [860, 169] on span "Create New Workflow" at bounding box center [867, 172] width 120 height 17
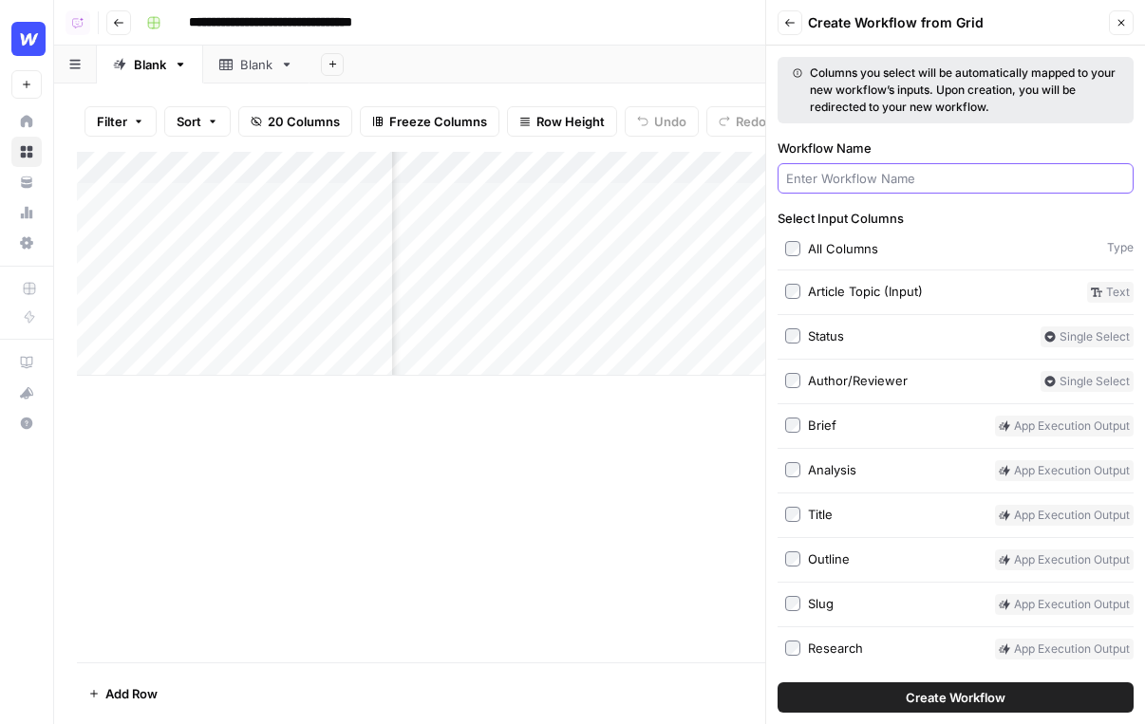
click at [872, 175] on input "Workflow Name" at bounding box center [955, 178] width 339 height 19
type input "wordpress"
click at [778, 683] on button "Create Workflow" at bounding box center [956, 698] width 356 height 30
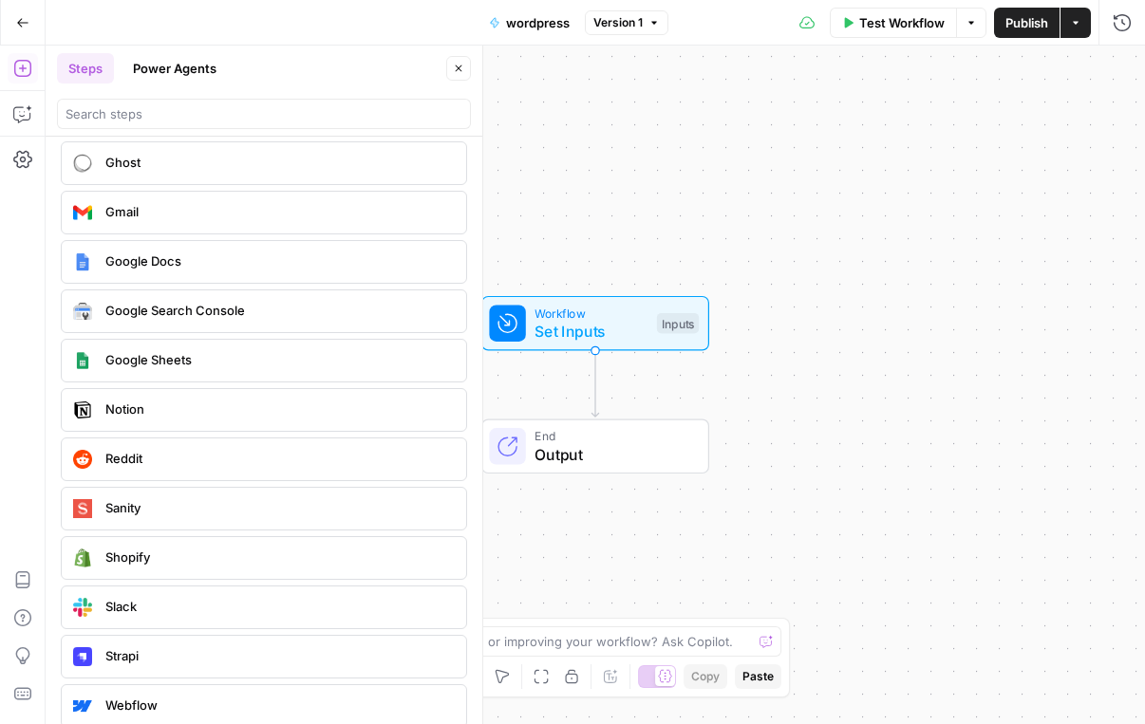
scroll to position [3550, 0]
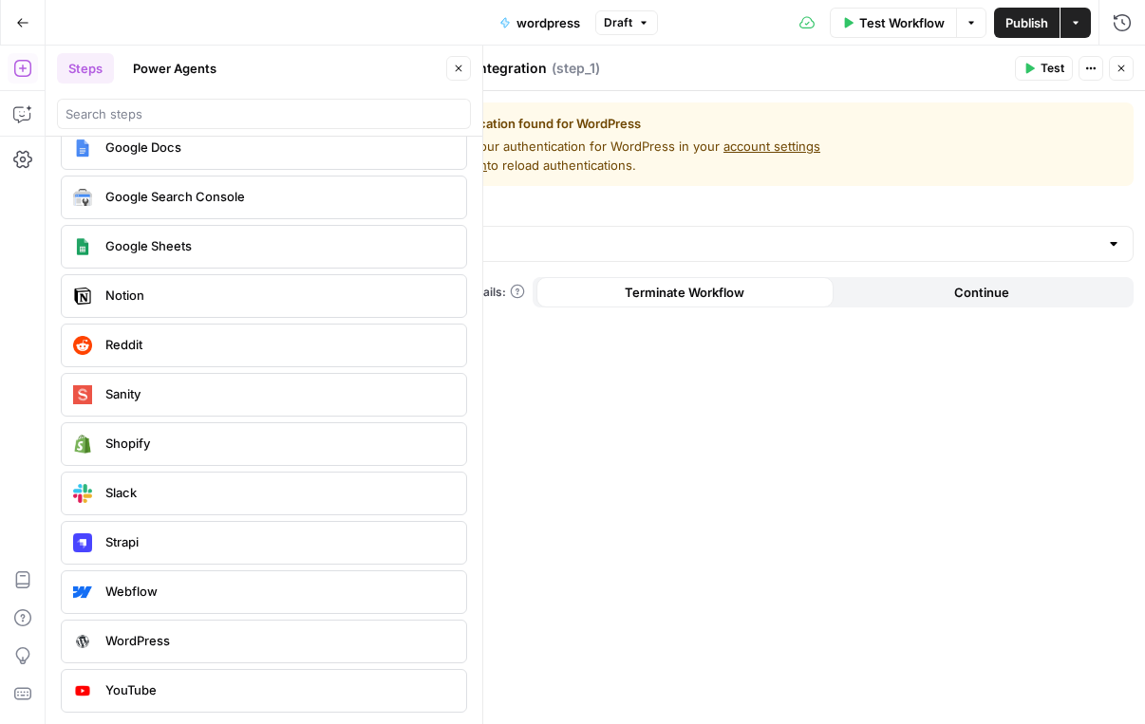
drag, startPoint x: 168, startPoint y: 647, endPoint x: 593, endPoint y: 23, distance: 755.0
click at [972, 17] on icon "button" at bounding box center [971, 22] width 11 height 11
click at [1079, 20] on icon "button" at bounding box center [1075, 22] width 11 height 11
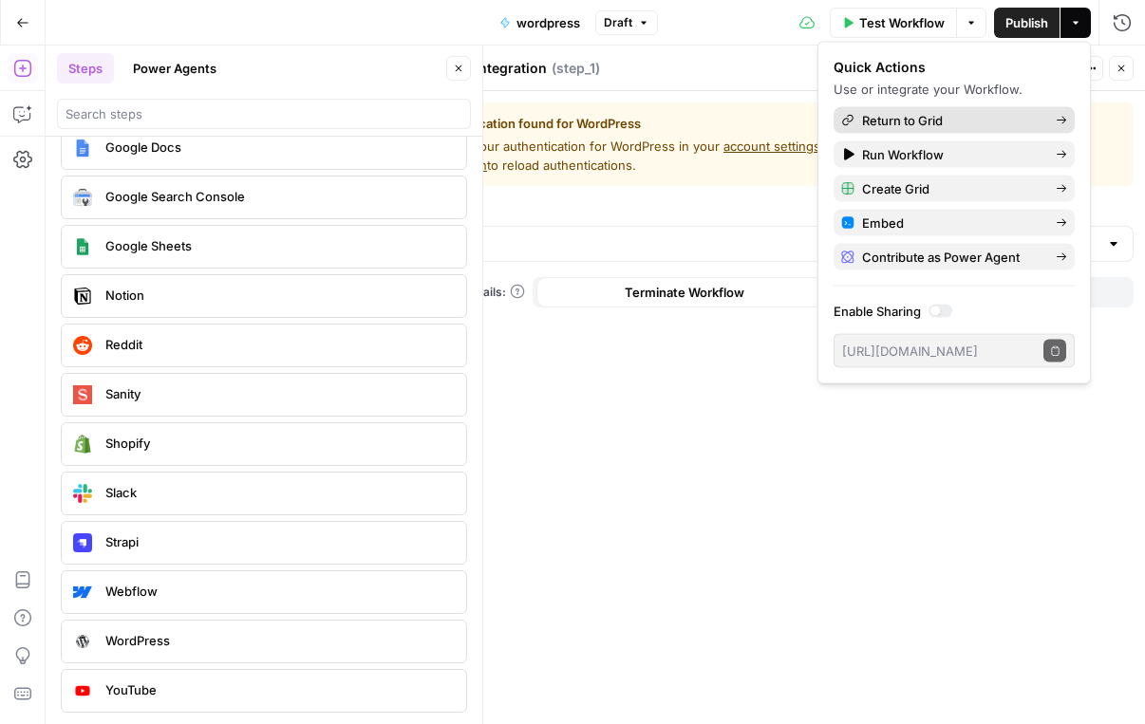
click at [970, 124] on span "Return to Grid" at bounding box center [951, 120] width 178 height 19
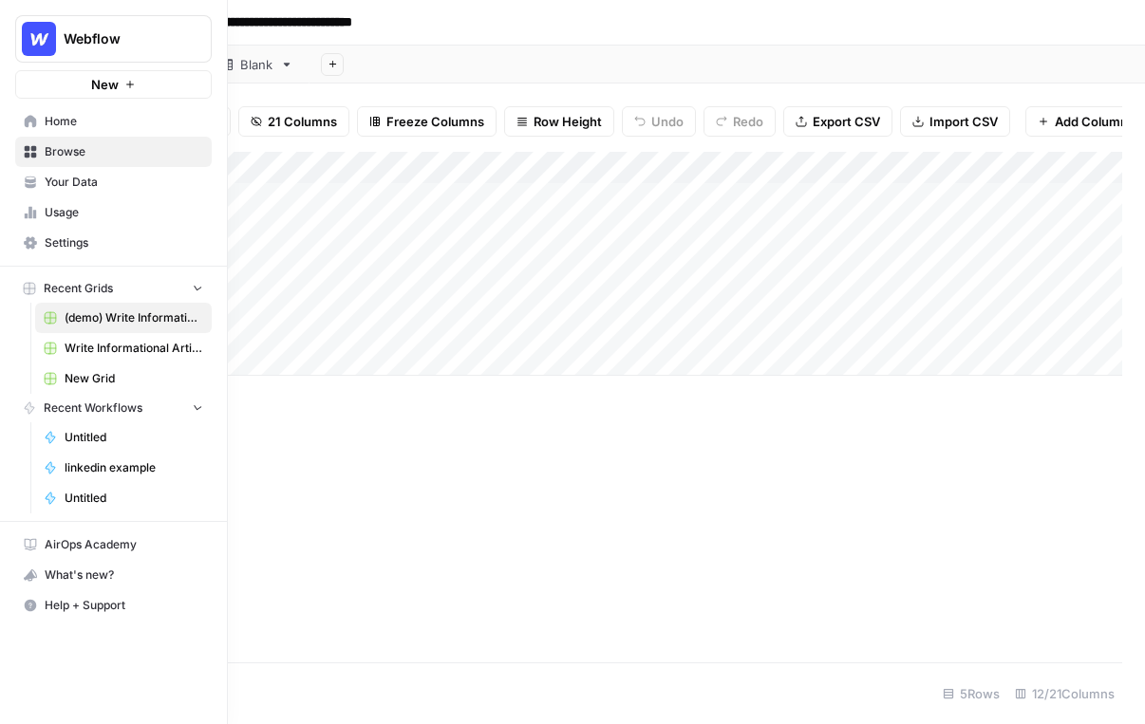
click at [9, 120] on nav "Home Browse Your Data Usage Settings" at bounding box center [113, 182] width 227 height 167
click at [71, 120] on span "Home" at bounding box center [124, 121] width 159 height 17
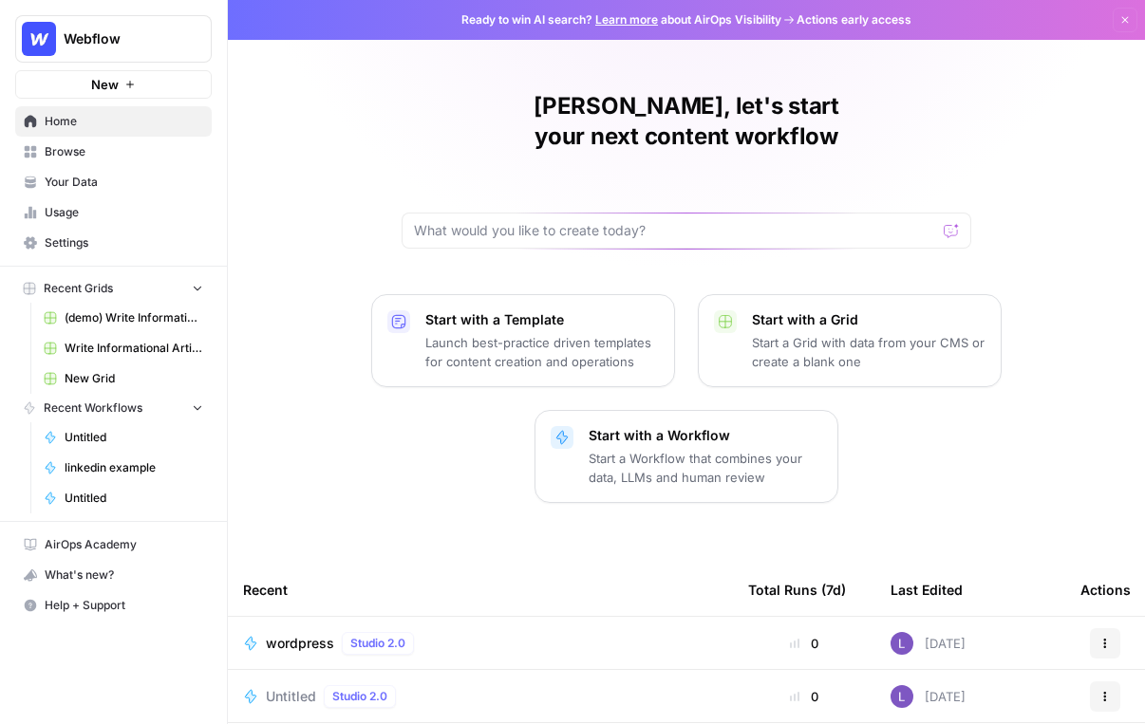
click at [61, 146] on span "Browse" at bounding box center [124, 151] width 159 height 17
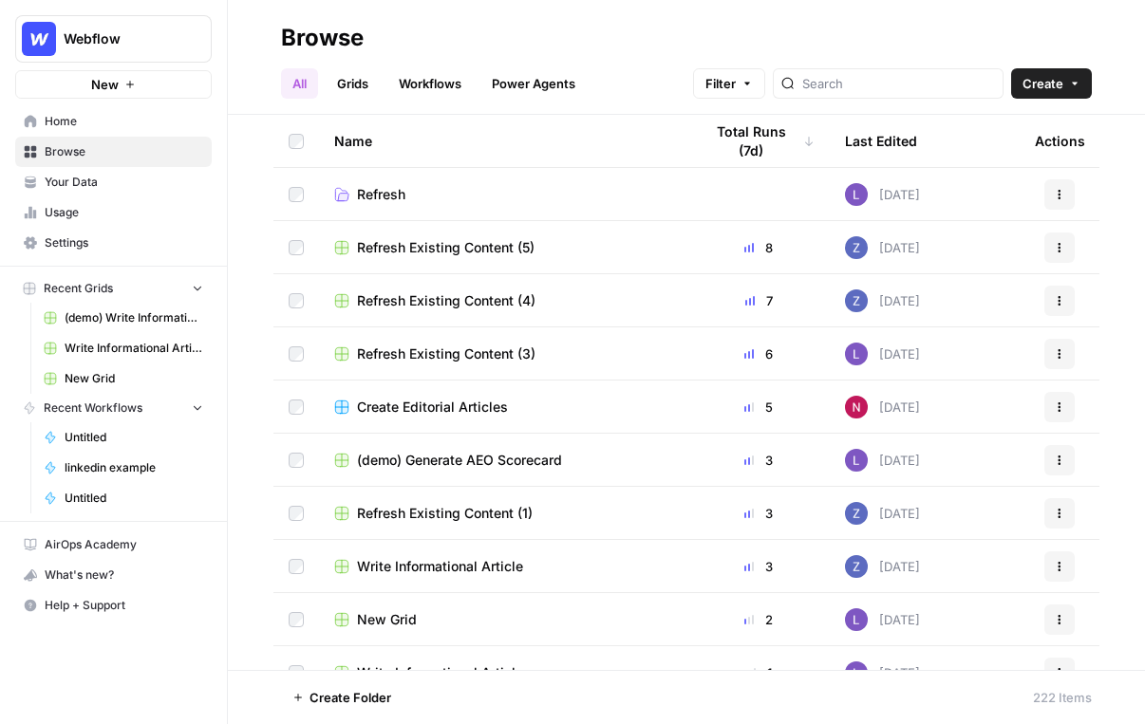
click at [351, 84] on link "Grids" at bounding box center [353, 83] width 54 height 30
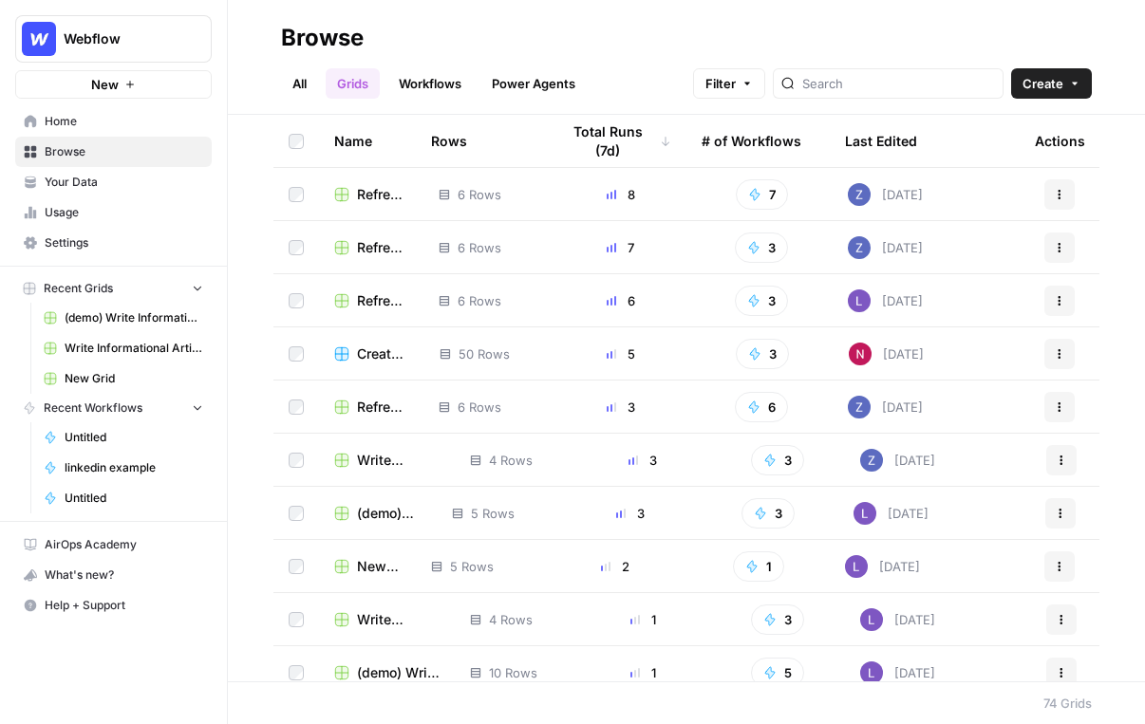
click at [1048, 84] on span "Create" at bounding box center [1043, 83] width 41 height 19
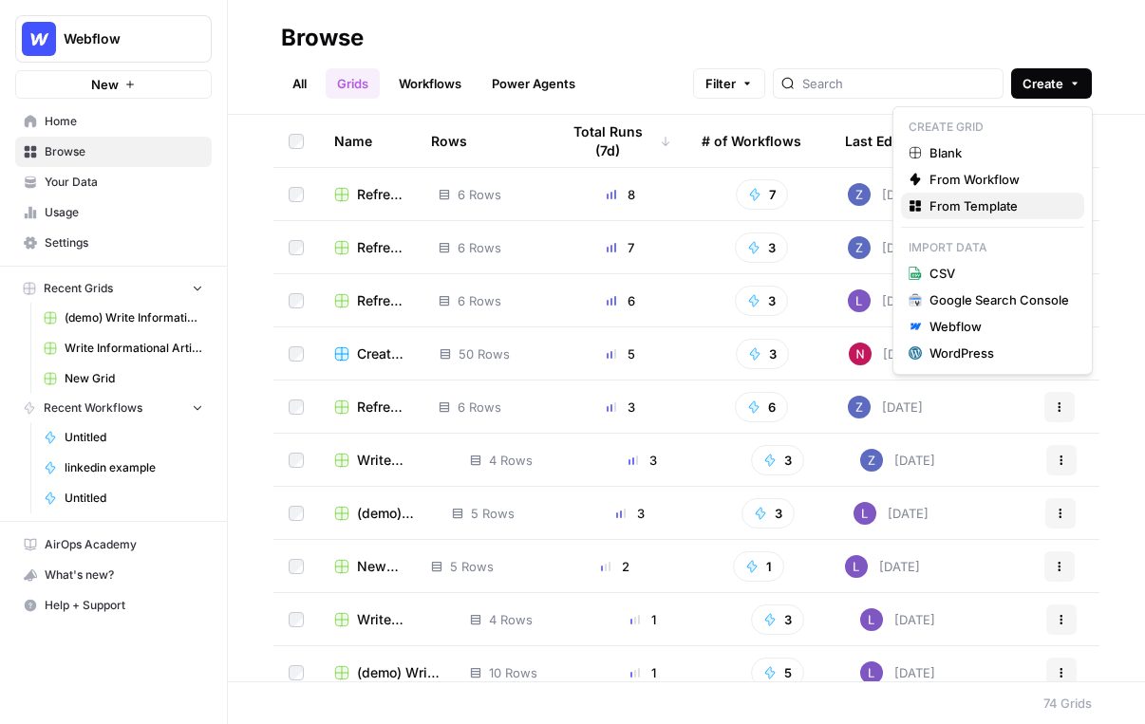
click at [976, 209] on span "From Template" at bounding box center [999, 206] width 140 height 19
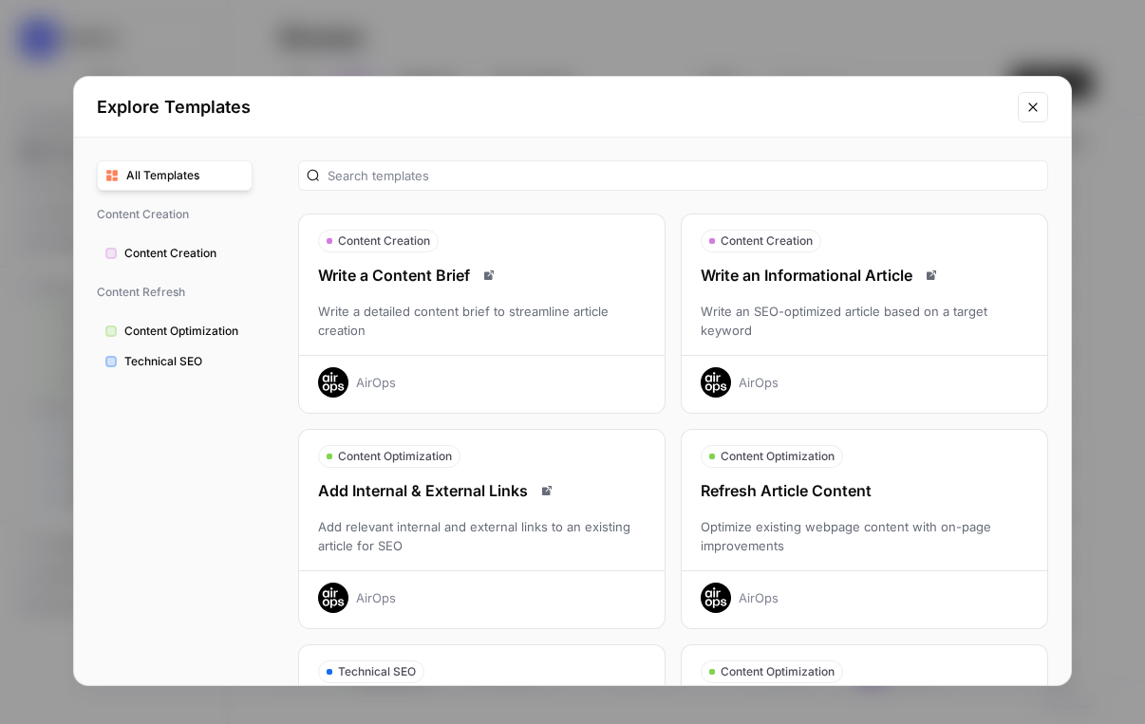
click at [954, 308] on div "Write an SEO-optimized article based on a target keyword" at bounding box center [865, 321] width 366 height 38
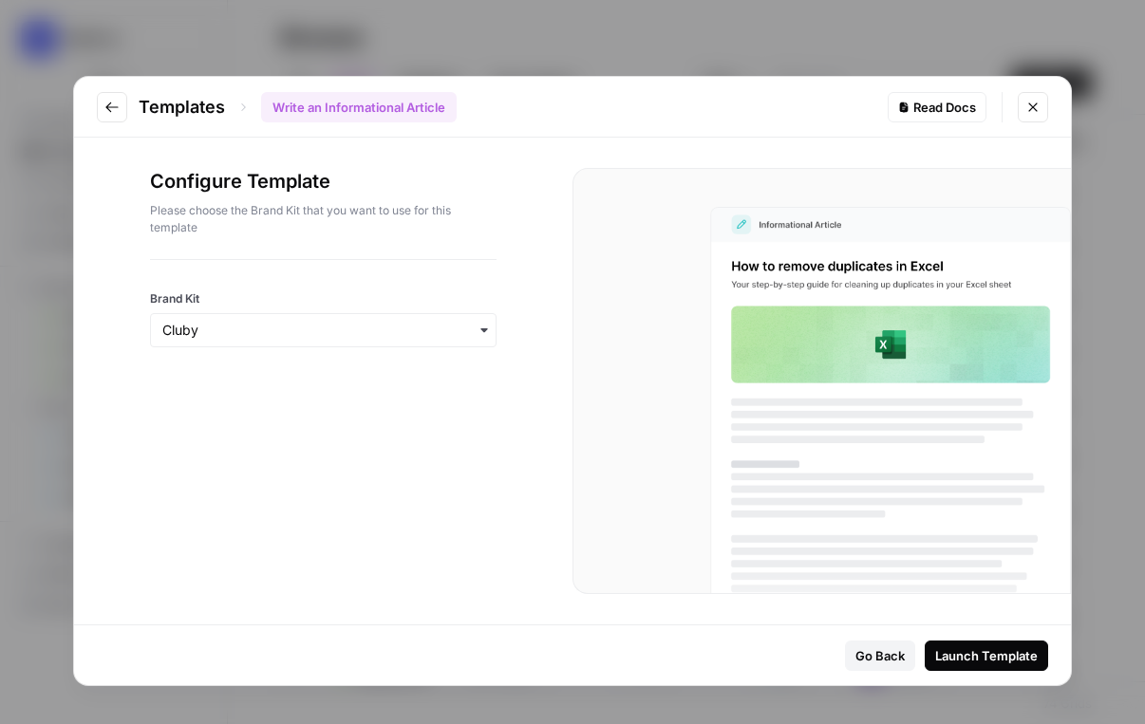
click at [1010, 655] on div "Launch Template" at bounding box center [986, 656] width 103 height 19
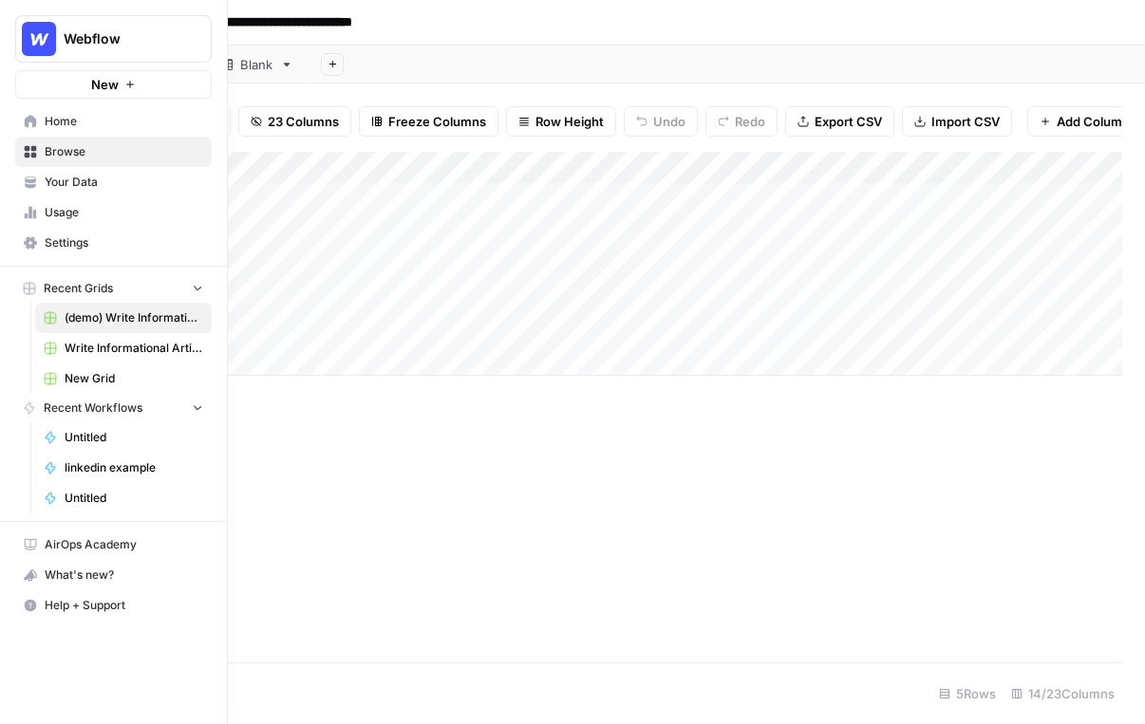
click at [41, 120] on link "Home" at bounding box center [113, 121] width 197 height 30
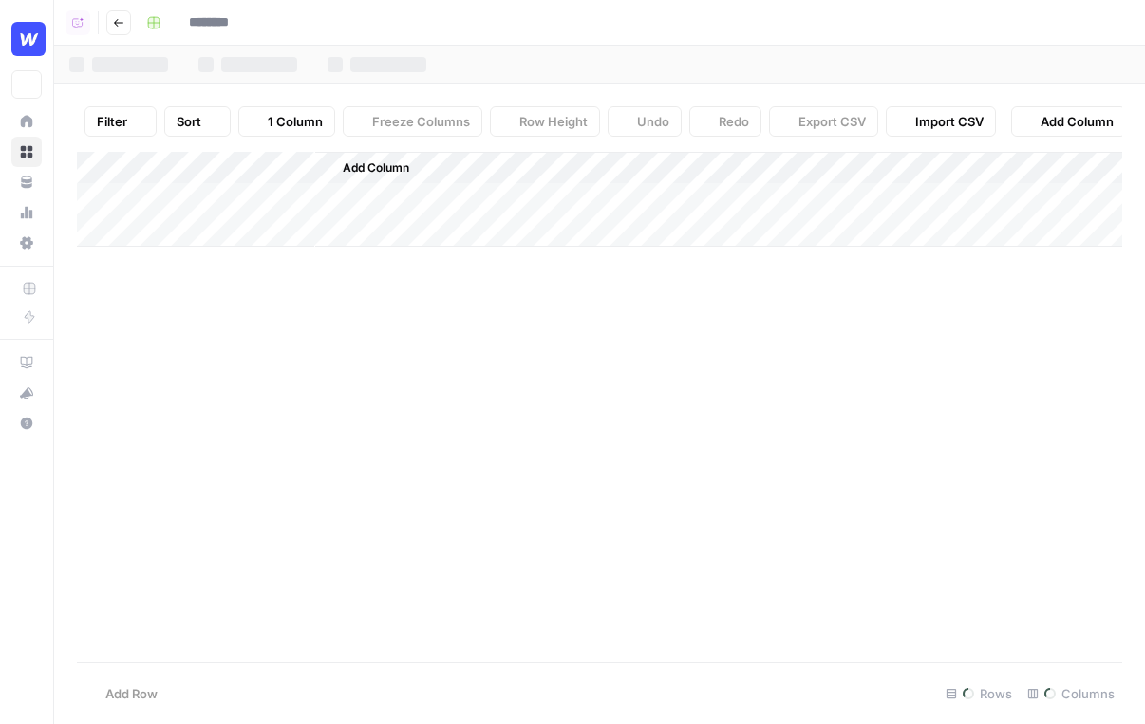
type input "**********"
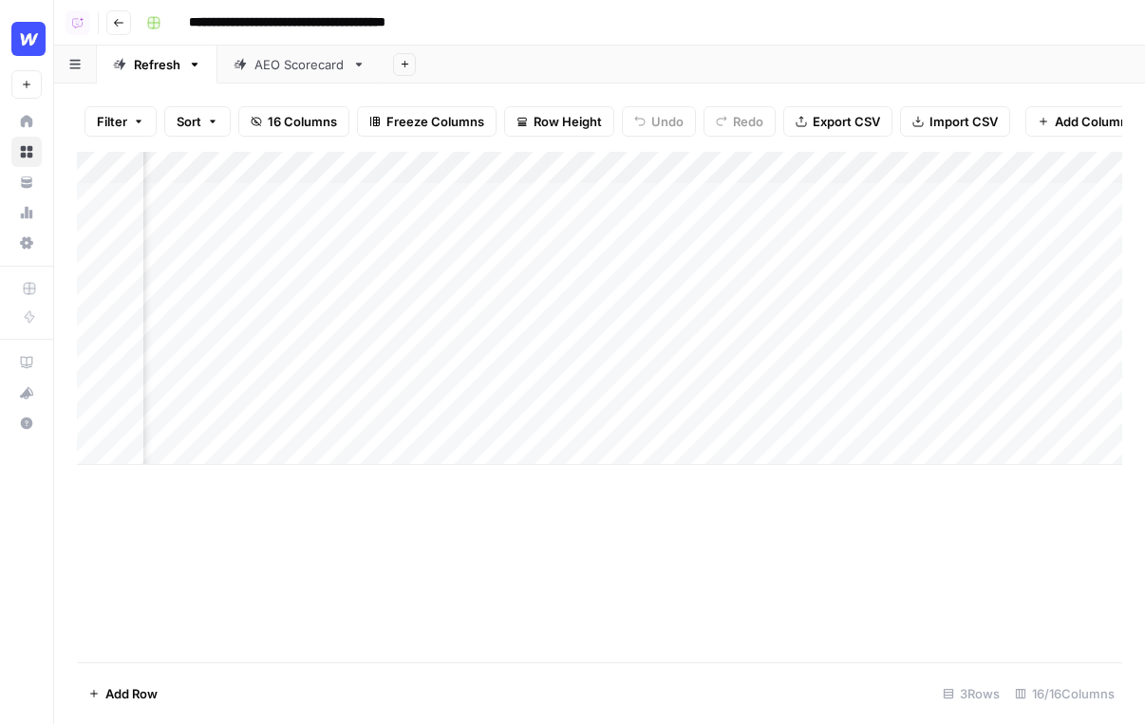
scroll to position [0, 2502]
click at [214, 198] on div "Add Column" at bounding box center [599, 264] width 1045 height 224
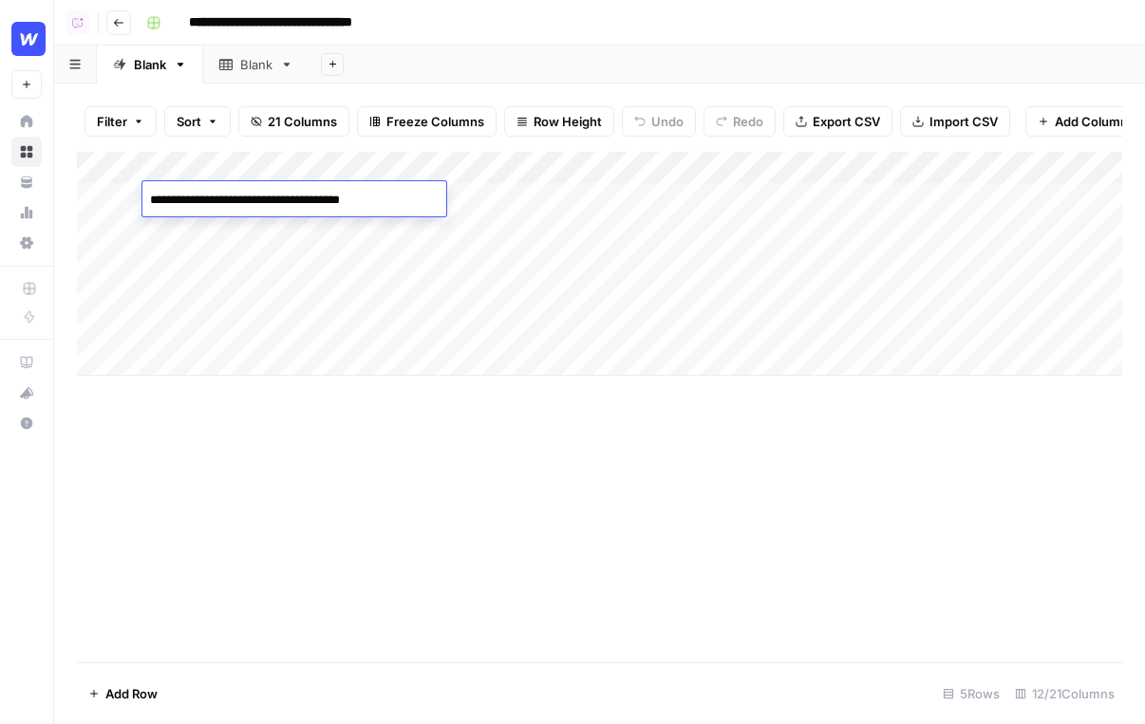
click at [327, 483] on div "Add Column" at bounding box center [599, 407] width 1045 height 511
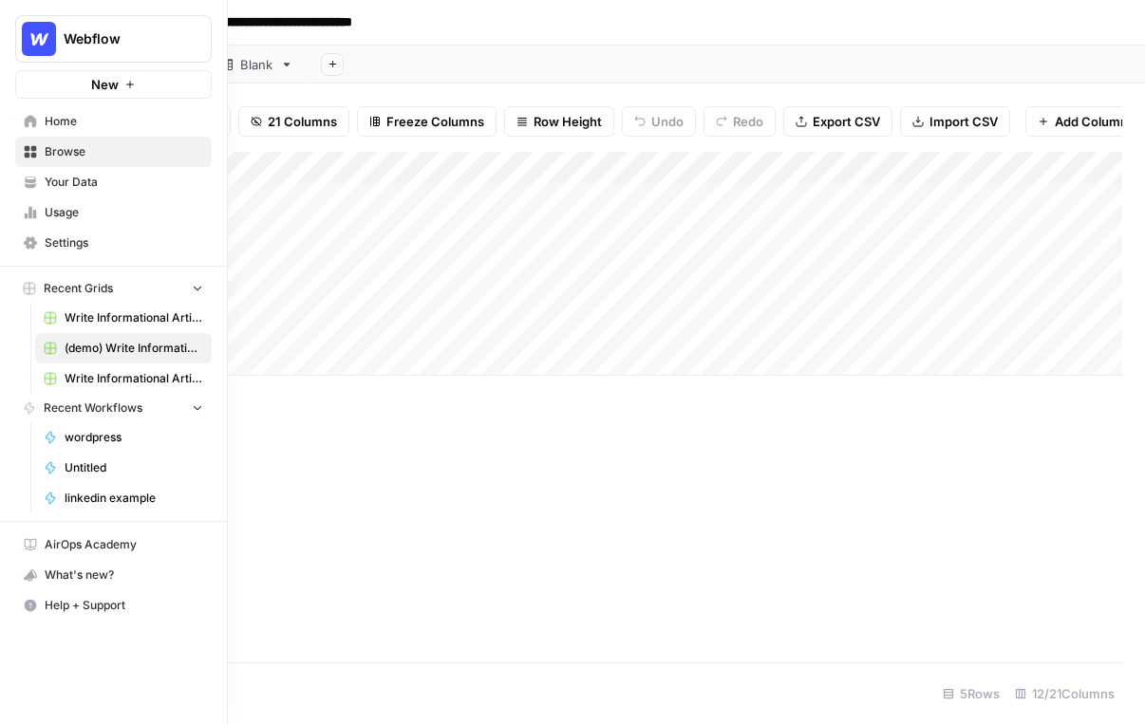
click at [81, 151] on span "Browse" at bounding box center [124, 151] width 159 height 17
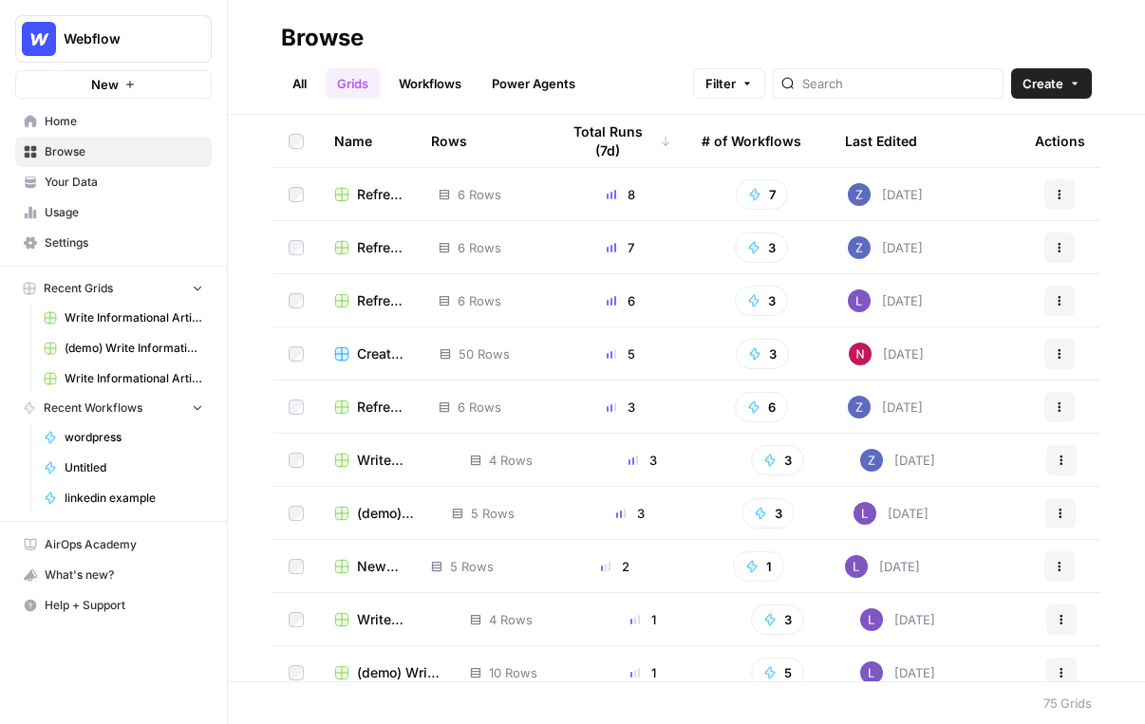
click at [99, 121] on span "Home" at bounding box center [124, 121] width 159 height 17
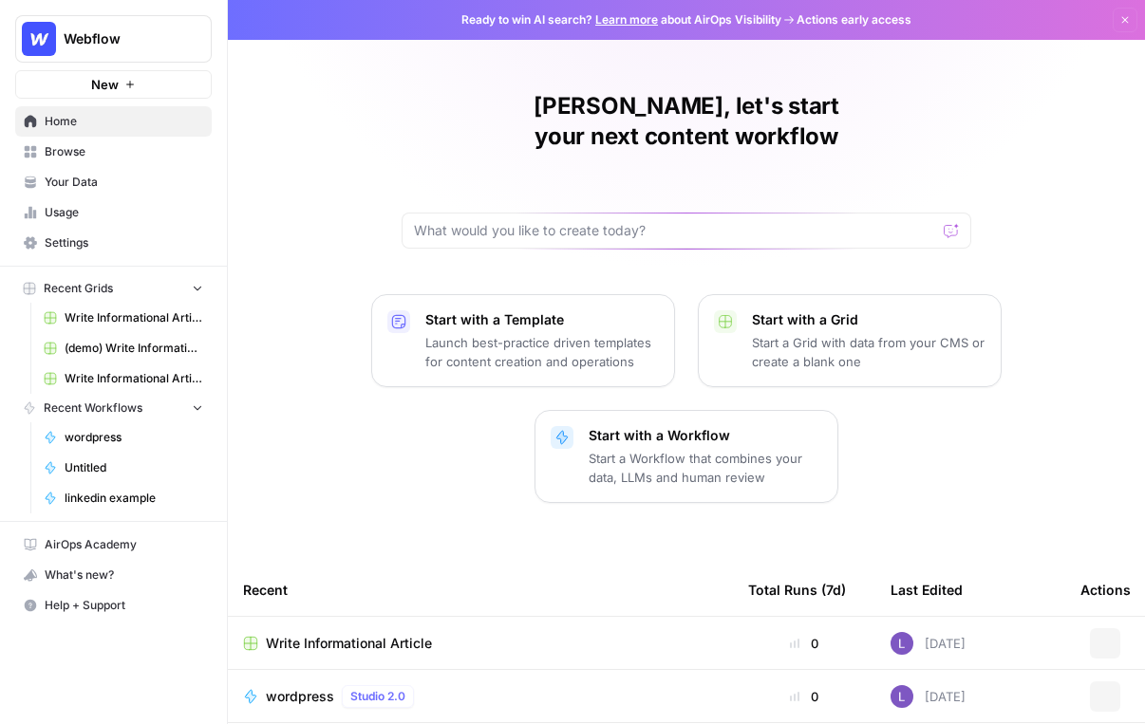
click at [131, 159] on span "Browse" at bounding box center [124, 151] width 159 height 17
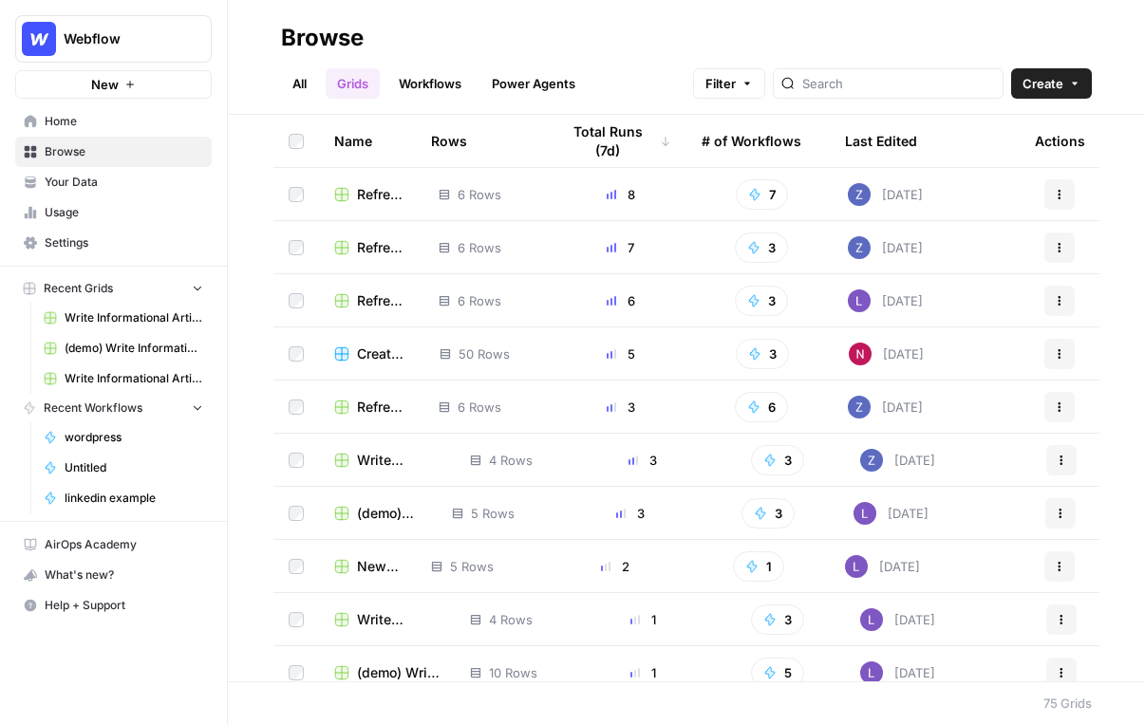
click at [1072, 88] on icon "button" at bounding box center [1074, 83] width 11 height 11
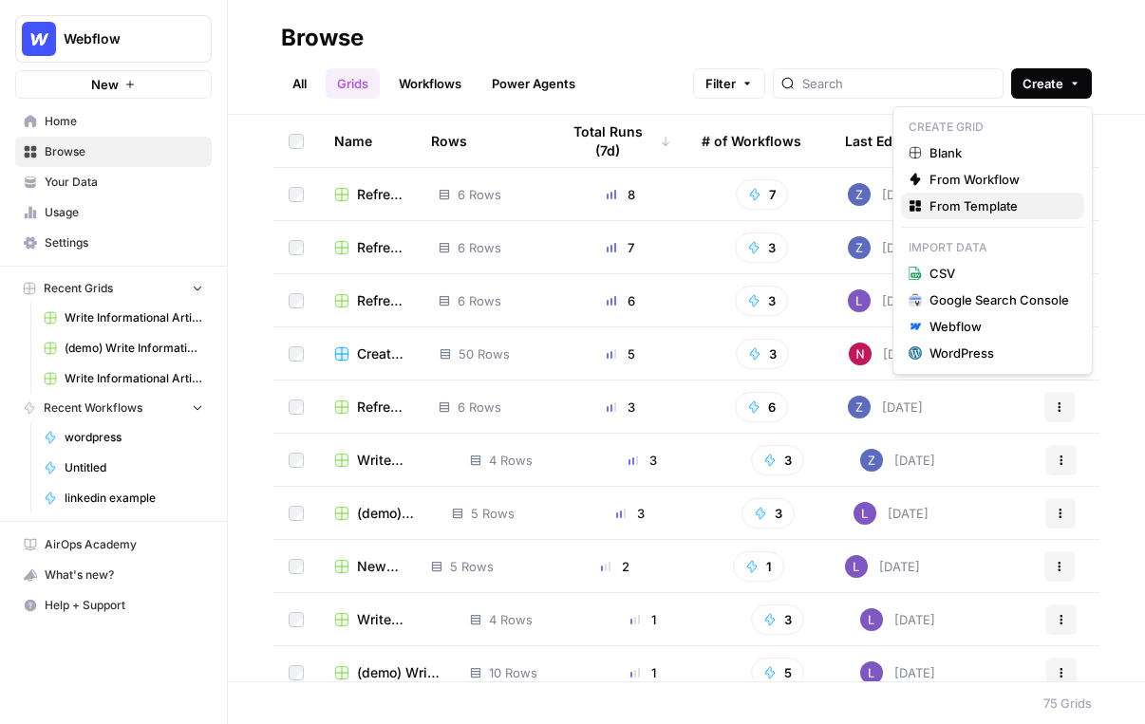
click at [963, 209] on span "From Template" at bounding box center [999, 206] width 140 height 19
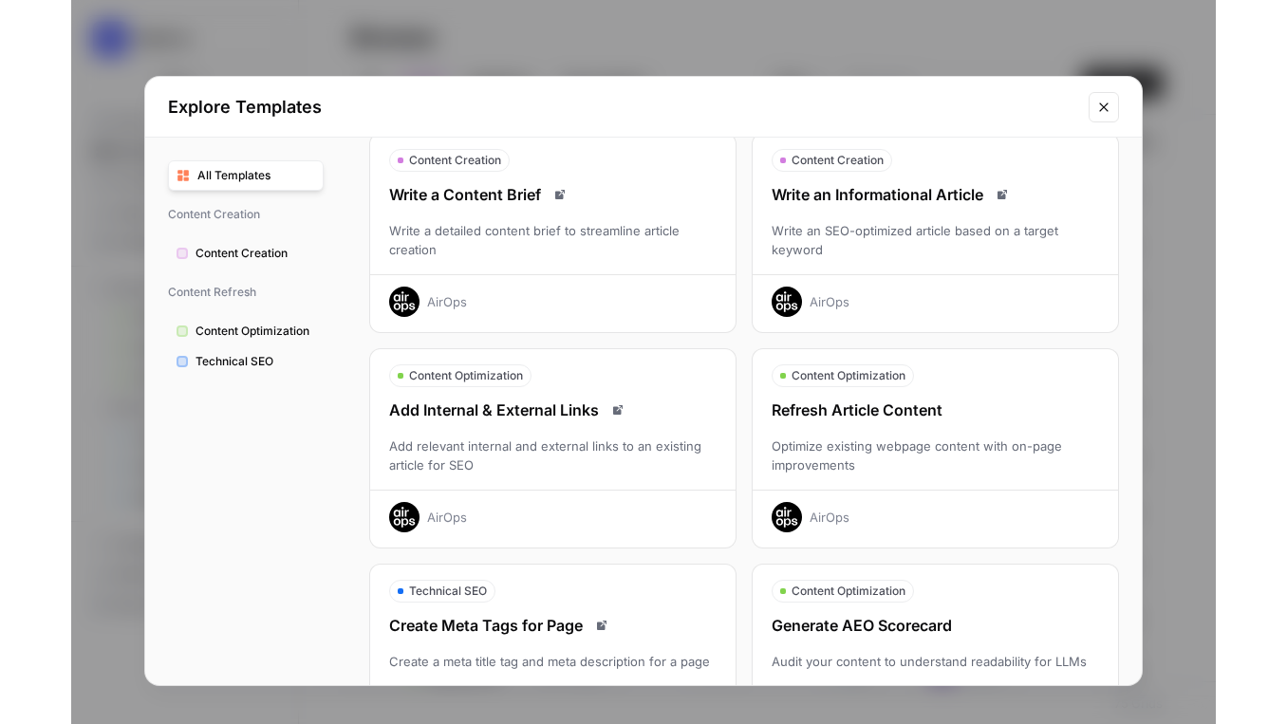
scroll to position [90, 0]
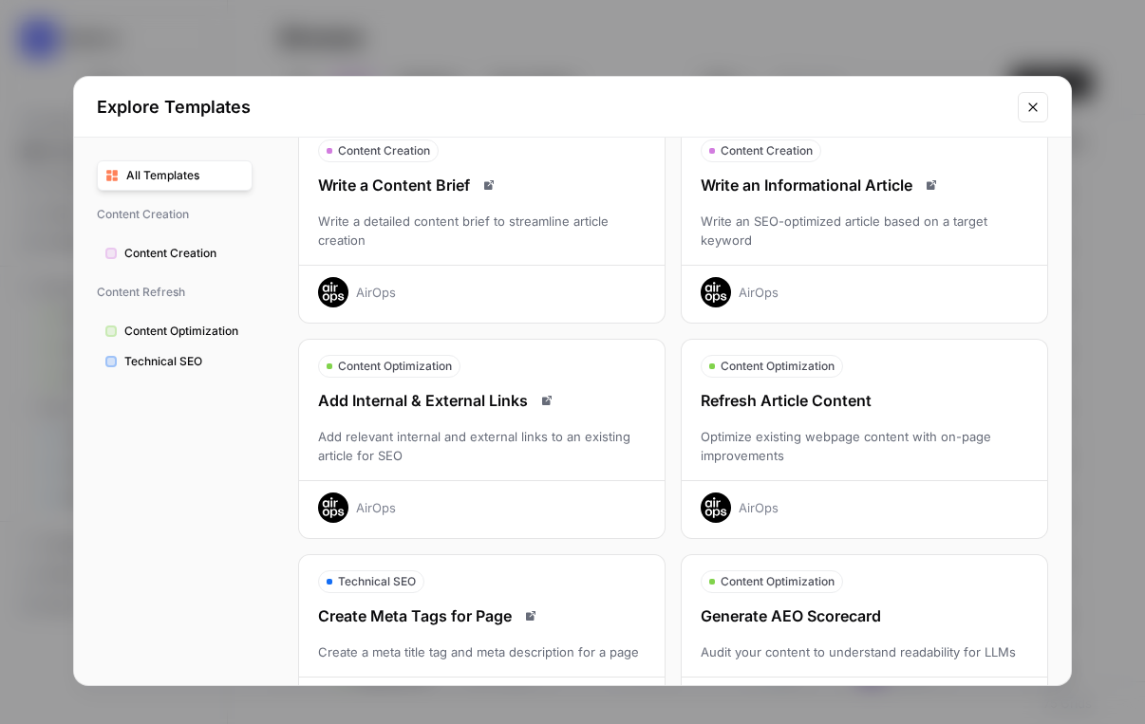
click at [772, 210] on div "Write an Informational Article Write an SEO-optimized article based on a target…" at bounding box center [865, 241] width 366 height 134
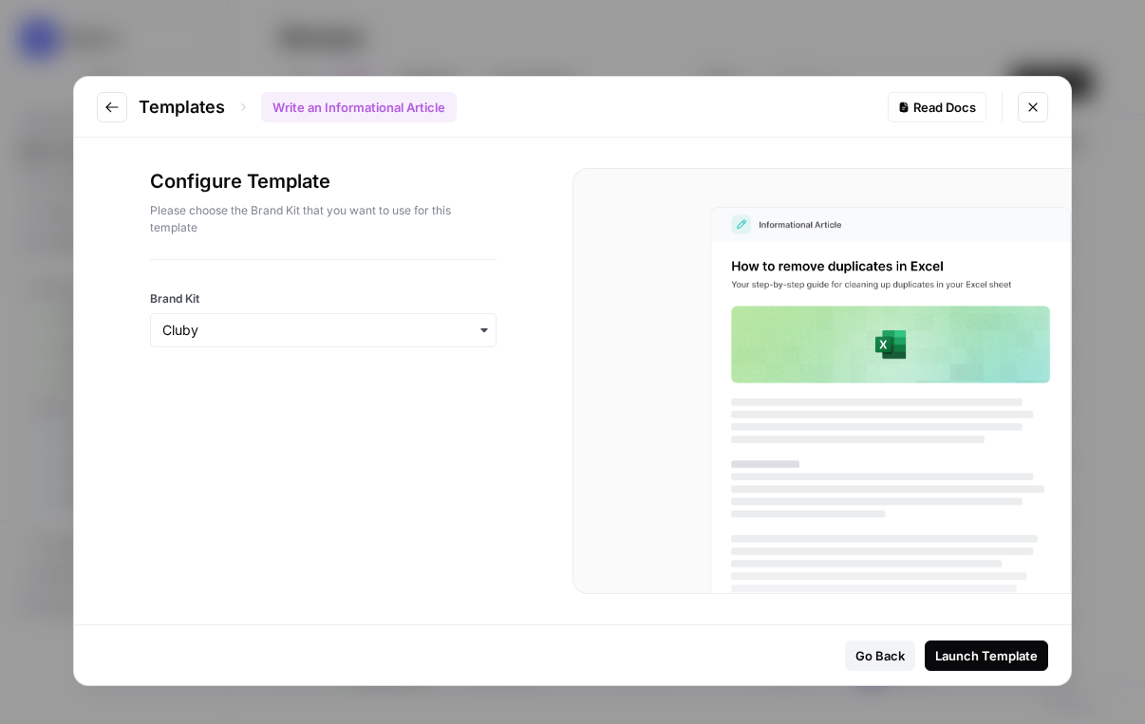
click at [236, 341] on div "button" at bounding box center [323, 330] width 347 height 34
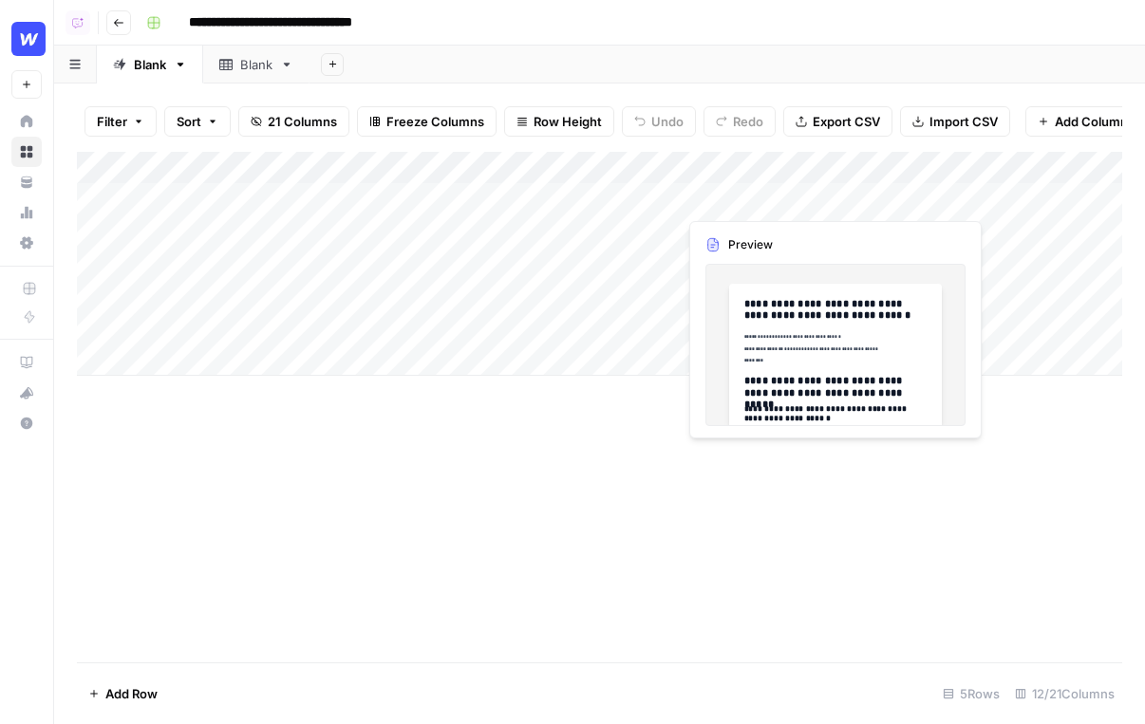
click at [743, 207] on div "Add Column" at bounding box center [599, 264] width 1045 height 224
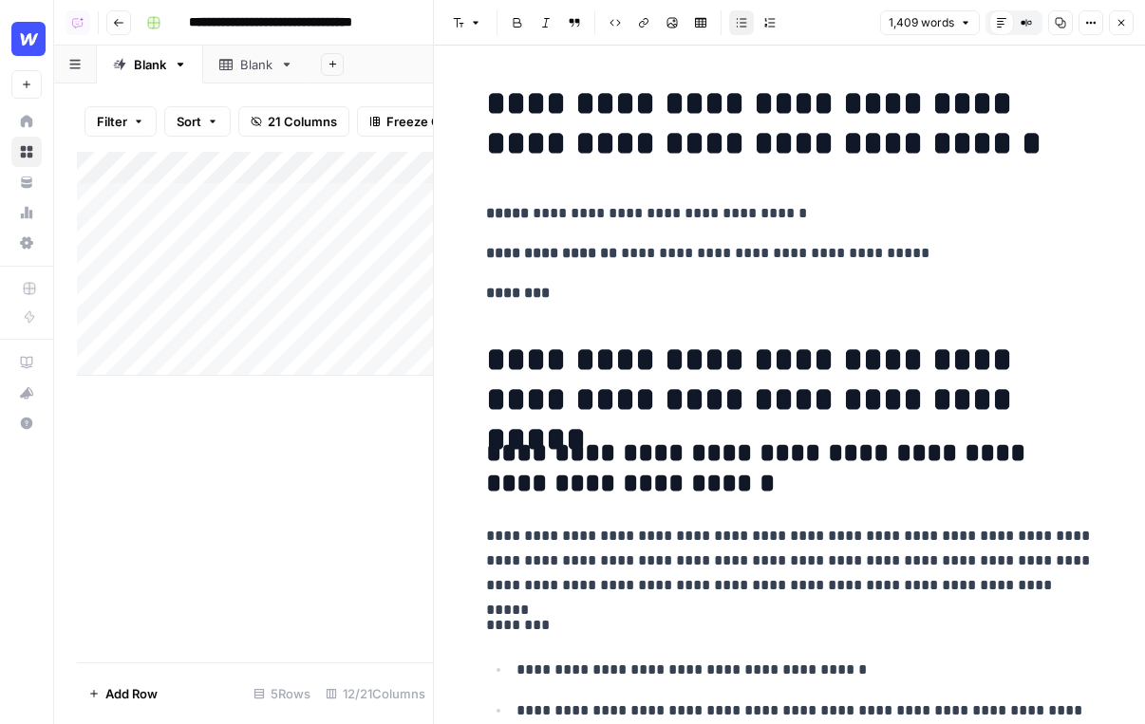
scroll to position [36, 0]
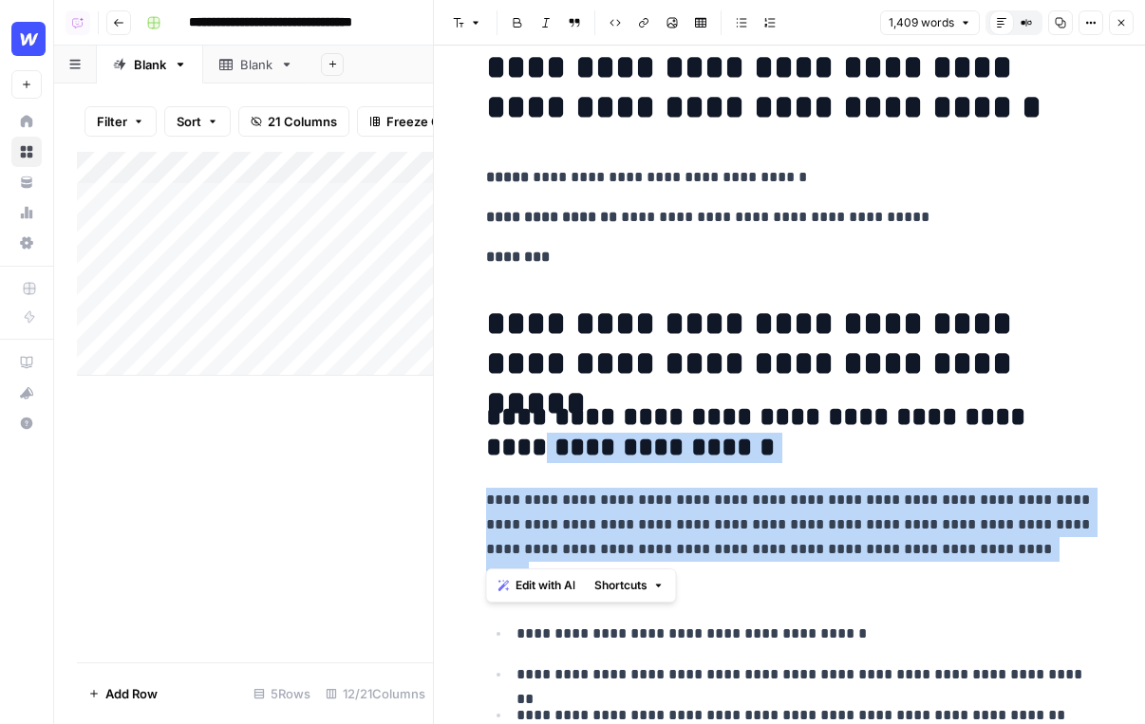
drag, startPoint x: 988, startPoint y: 556, endPoint x: 516, endPoint y: 441, distance: 486.8
click at [1122, 11] on button "Close" at bounding box center [1121, 22] width 25 height 25
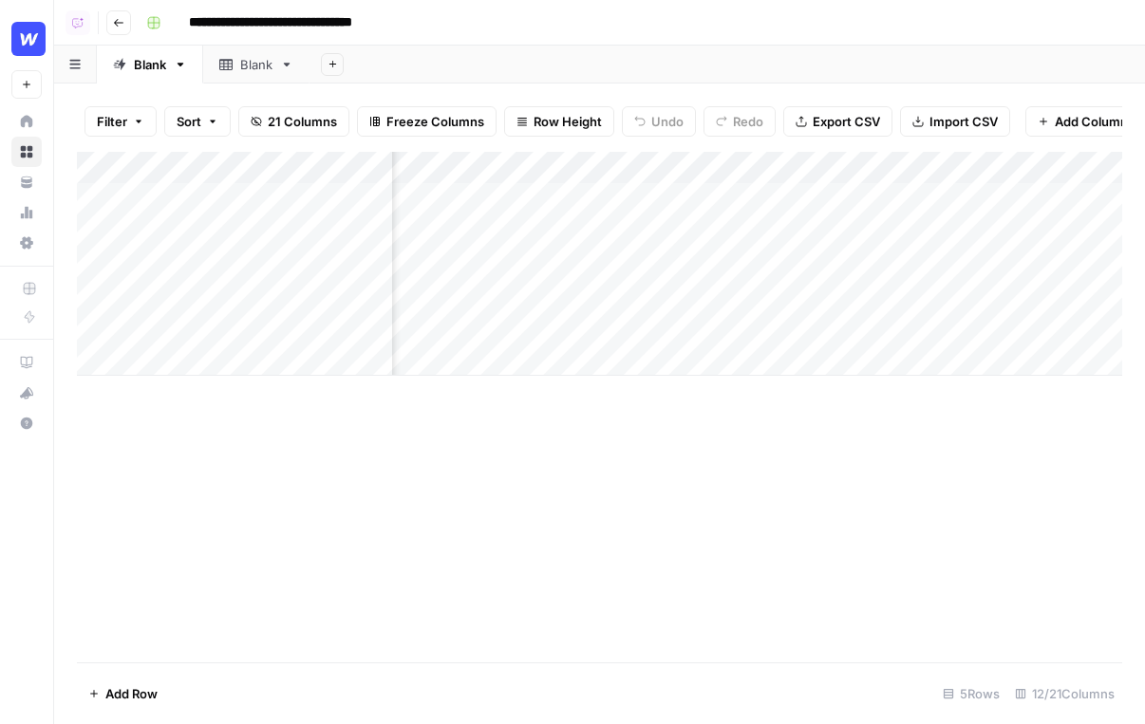
scroll to position [0, 450]
click at [715, 201] on div "Add Column" at bounding box center [599, 264] width 1045 height 224
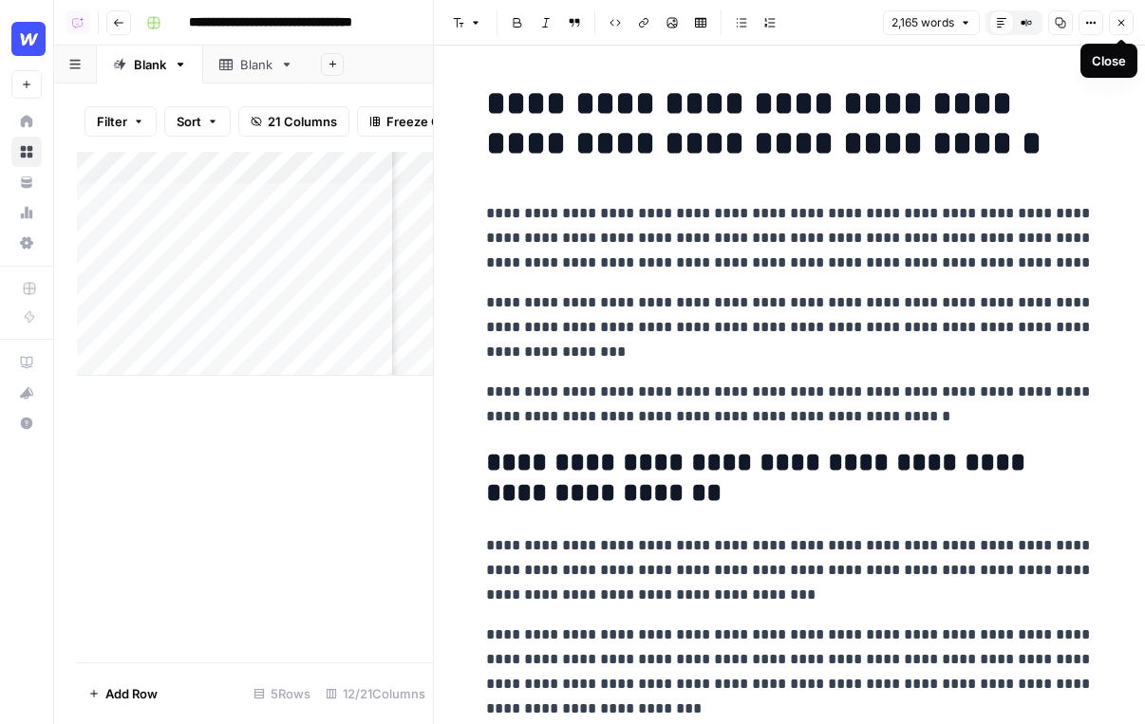
click at [1118, 17] on icon "button" at bounding box center [1121, 22] width 11 height 11
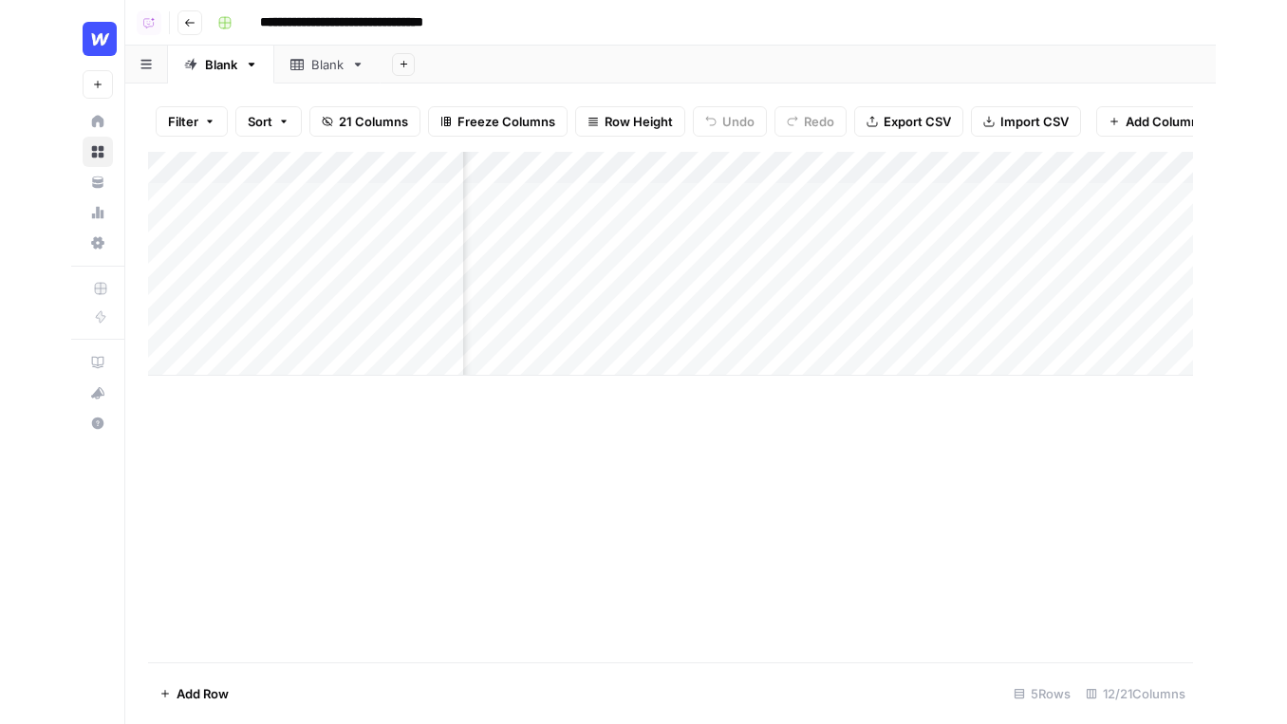
scroll to position [0, 478]
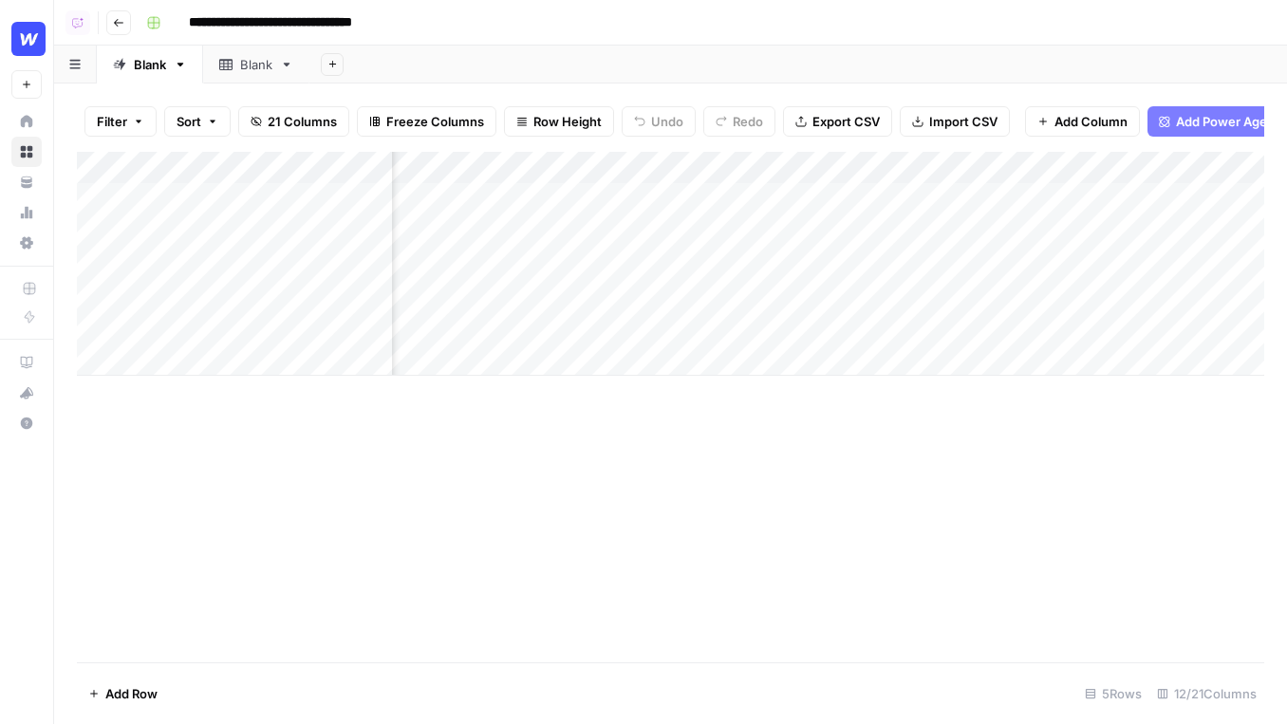
click at [1144, 118] on span "Add Power Agent" at bounding box center [1227, 121] width 103 height 19
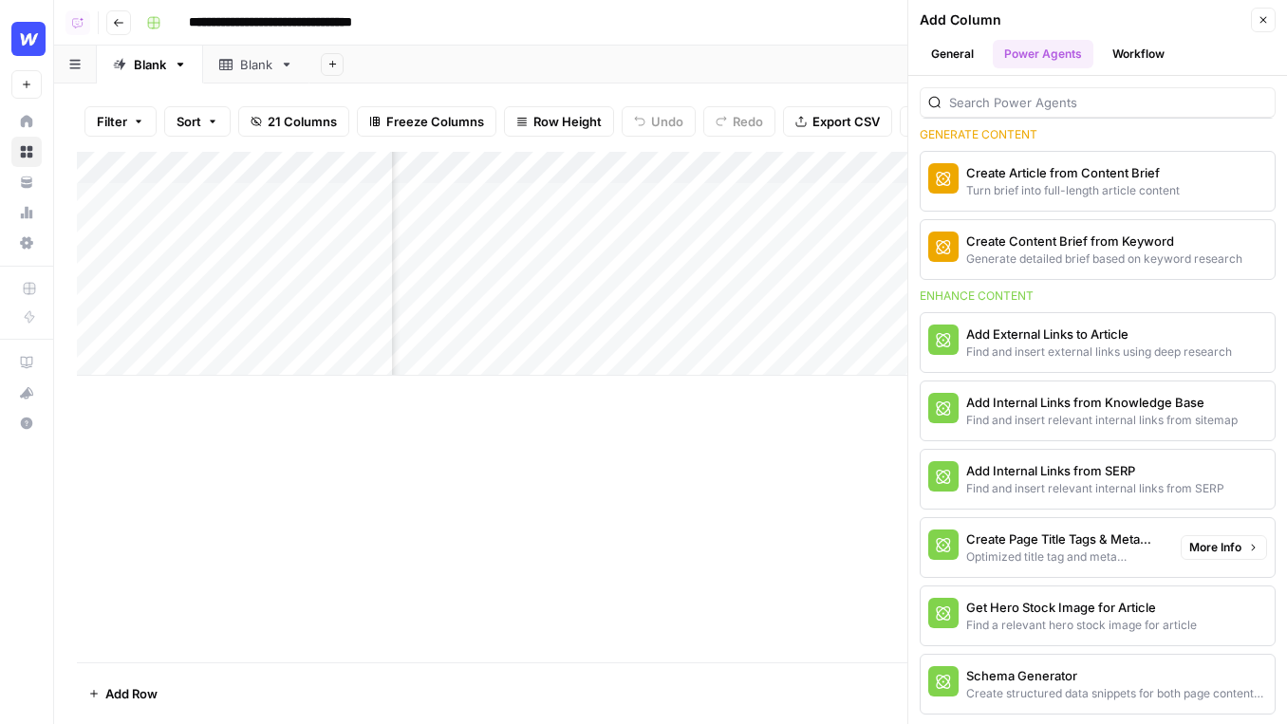
scroll to position [554, 0]
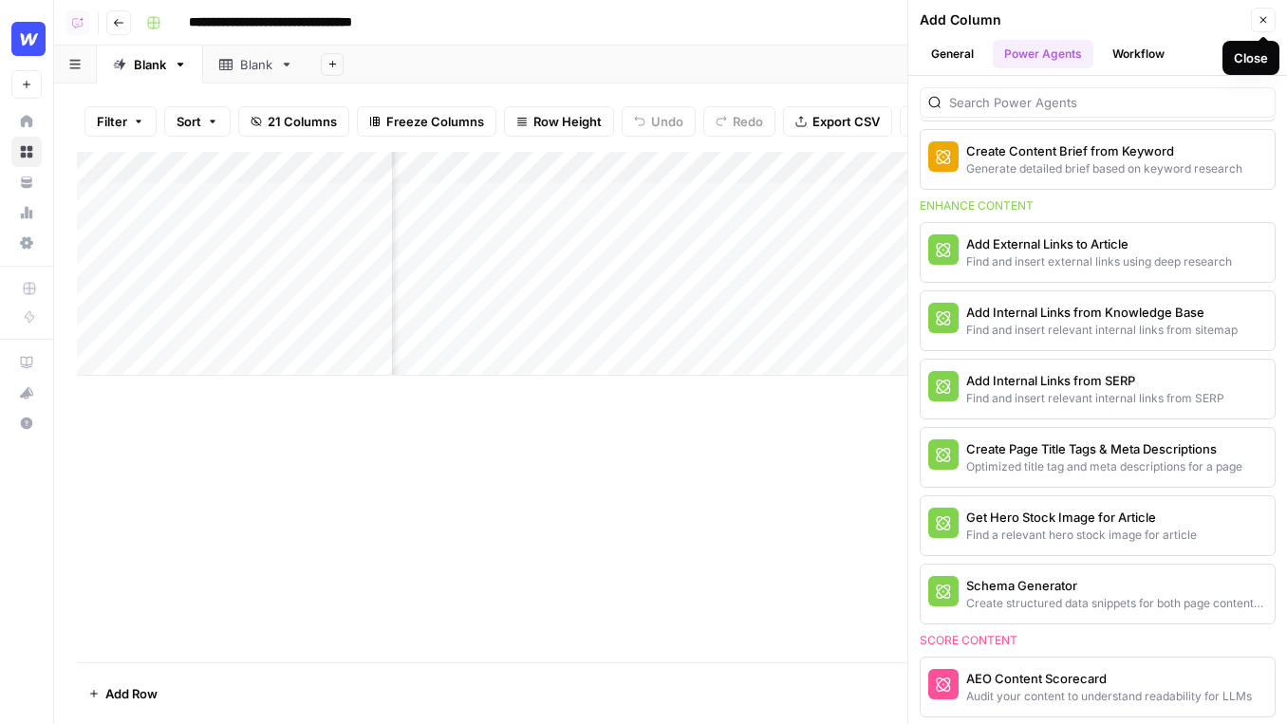
click at [1144, 24] on icon "button" at bounding box center [1263, 19] width 11 height 11
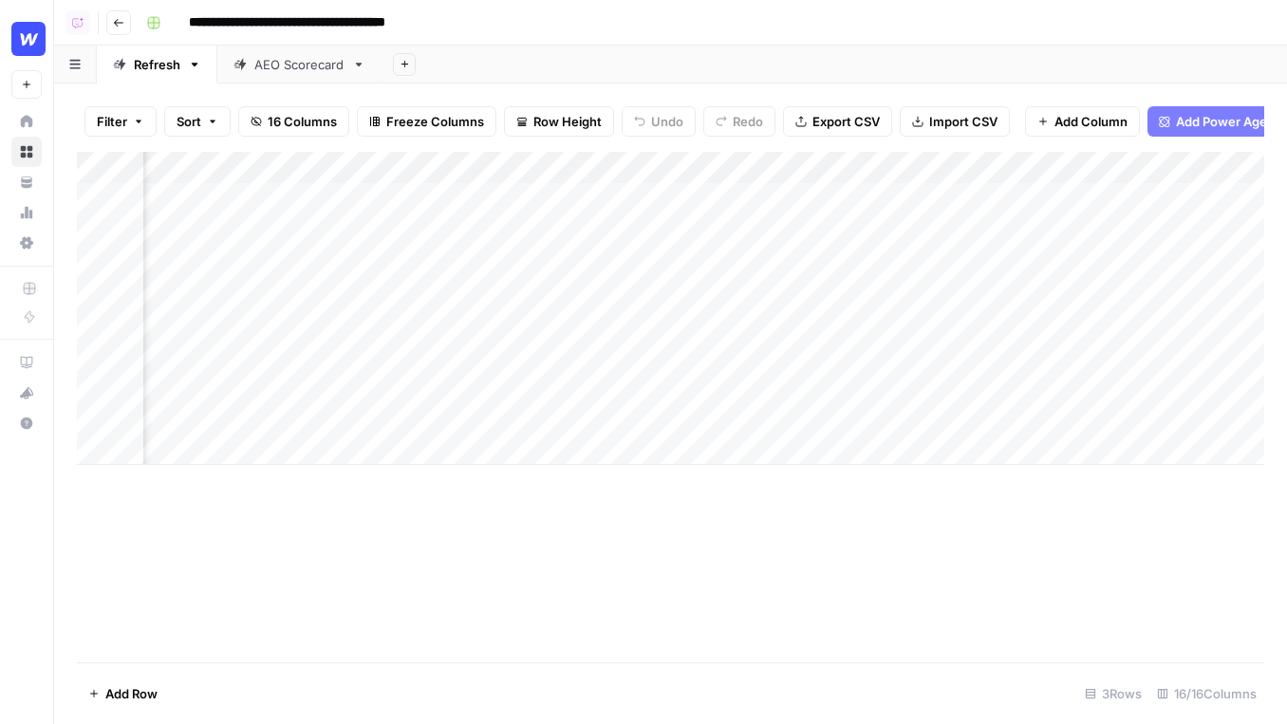
scroll to position [0, 1103]
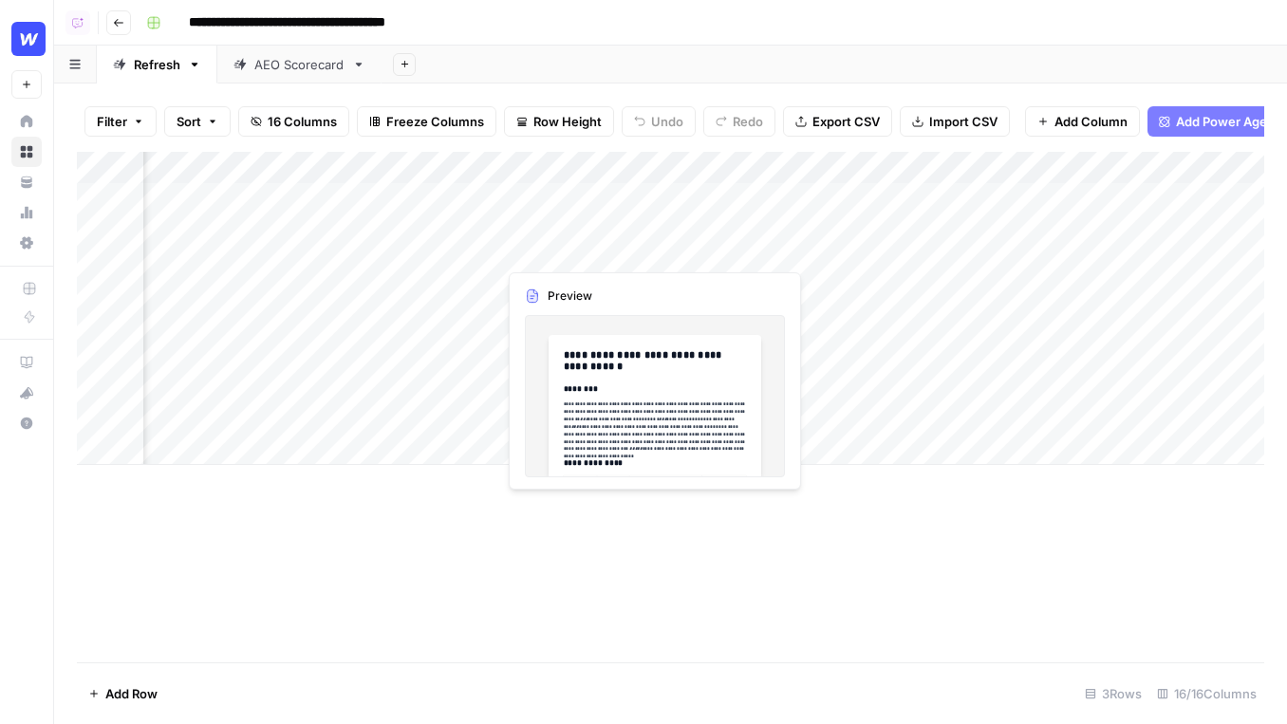
click at [580, 204] on div "Add Column" at bounding box center [671, 308] width 1188 height 313
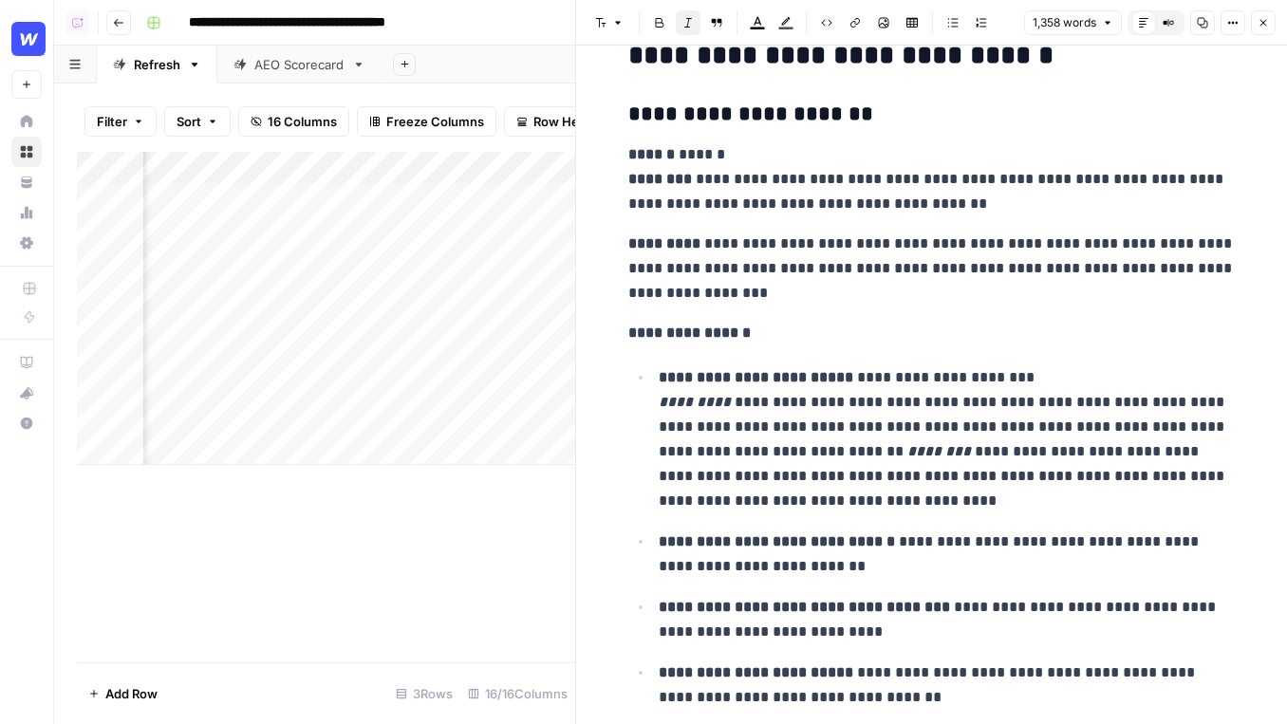
scroll to position [3113, 0]
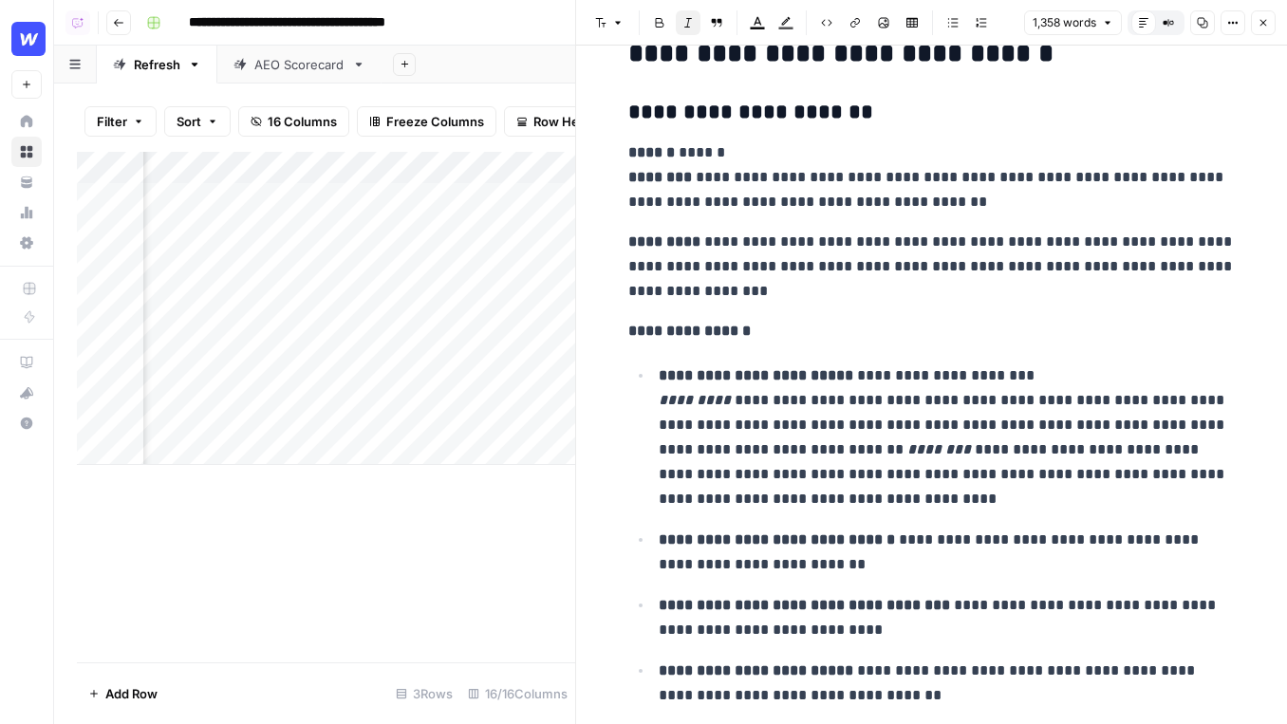
click at [1257, 23] on button "Close" at bounding box center [1263, 22] width 25 height 25
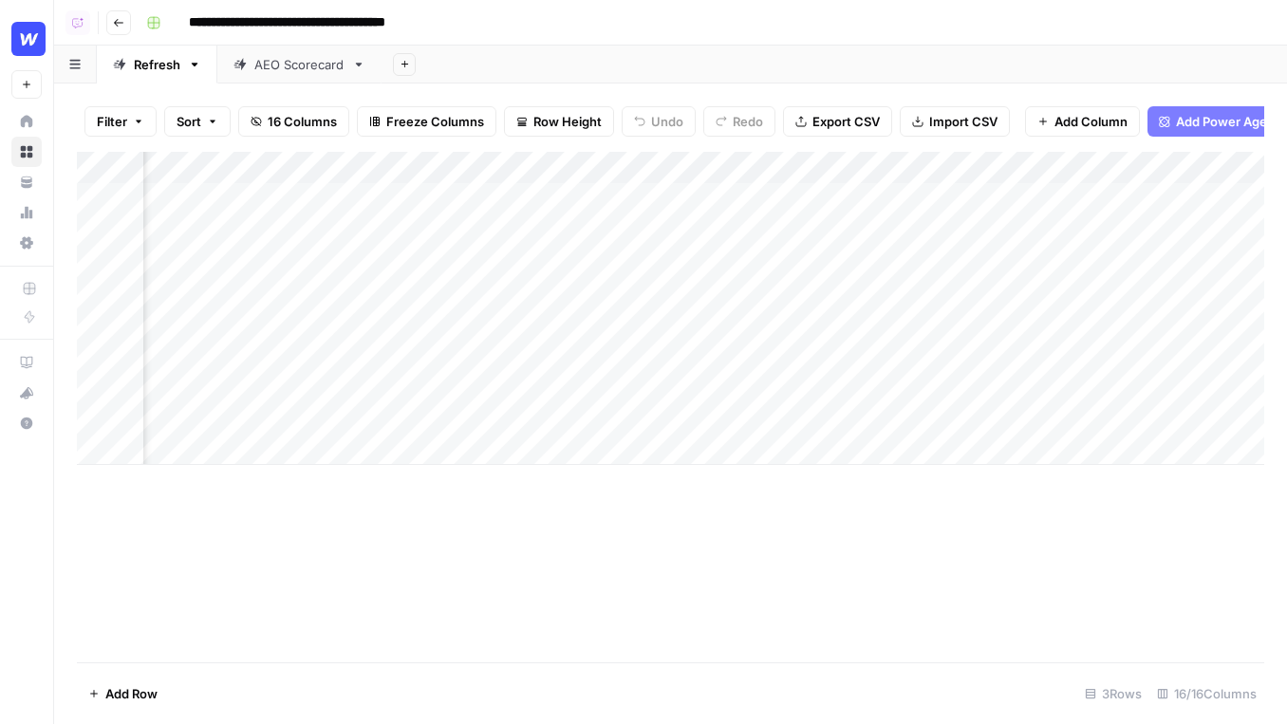
scroll to position [0, 2120]
click at [985, 197] on div "Add Column" at bounding box center [671, 308] width 1188 height 313
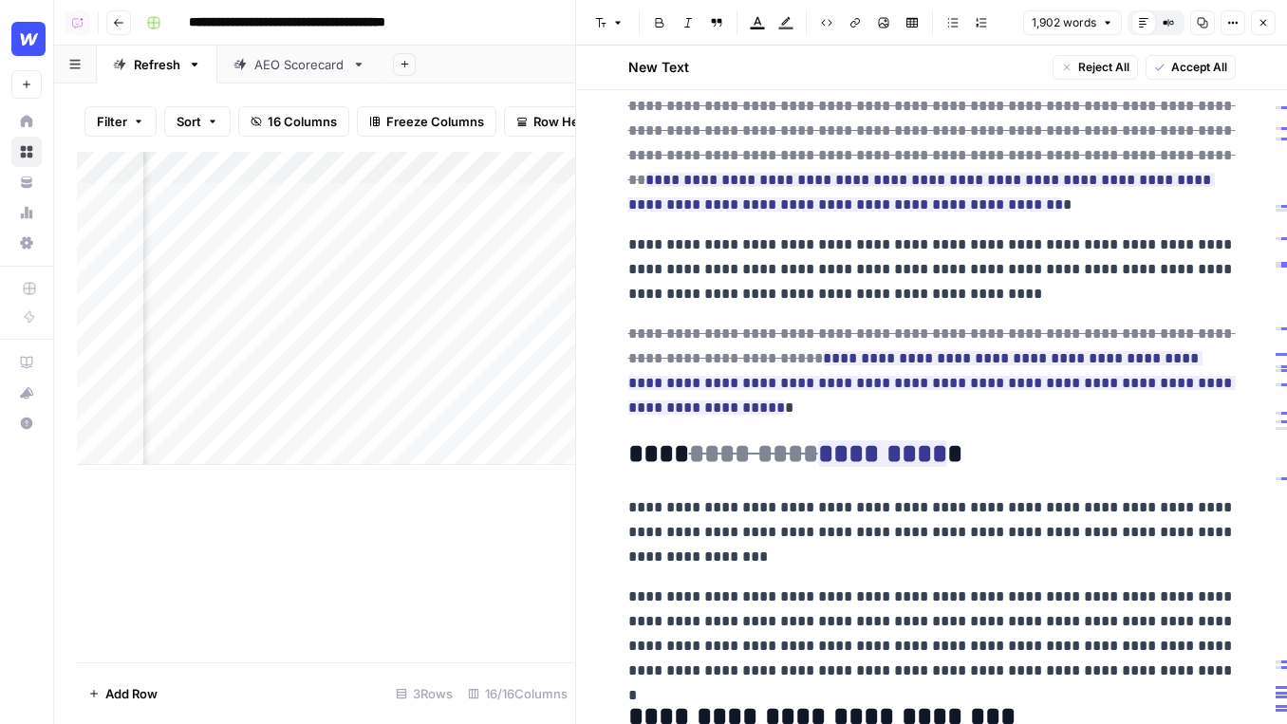
scroll to position [635, 0]
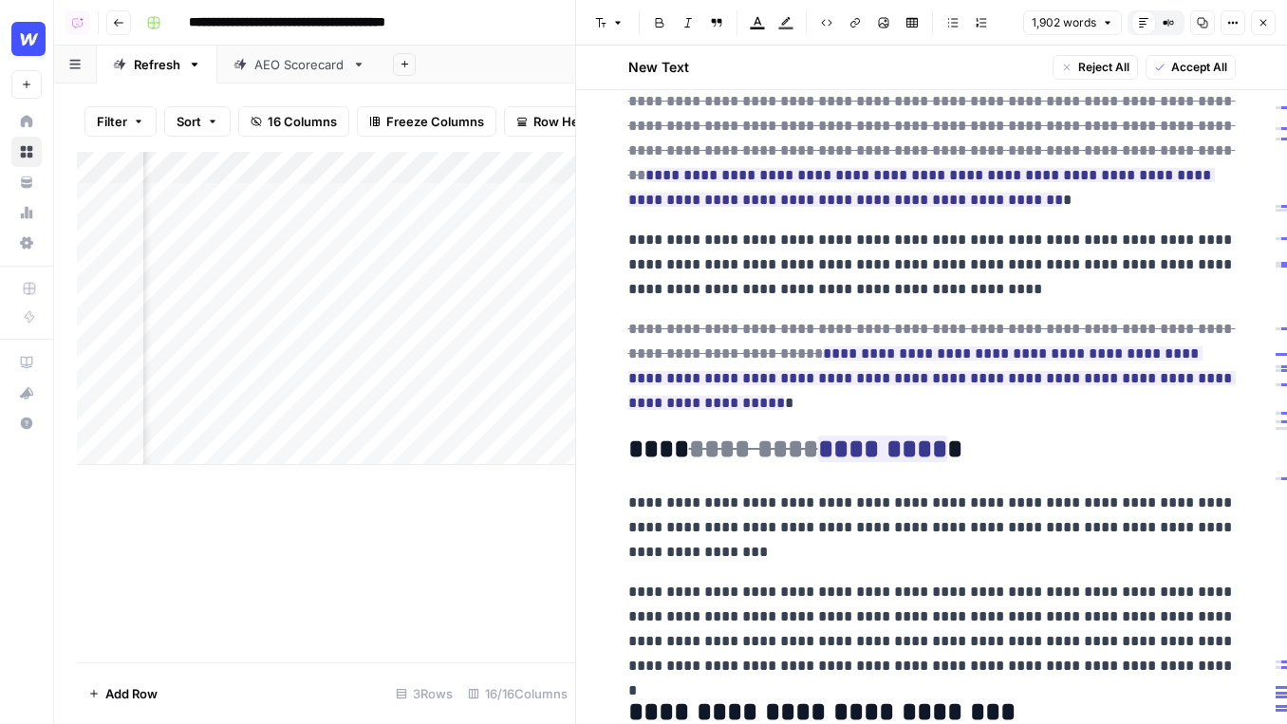
click at [1090, 233] on p "**********" at bounding box center [933, 265] width 608 height 74
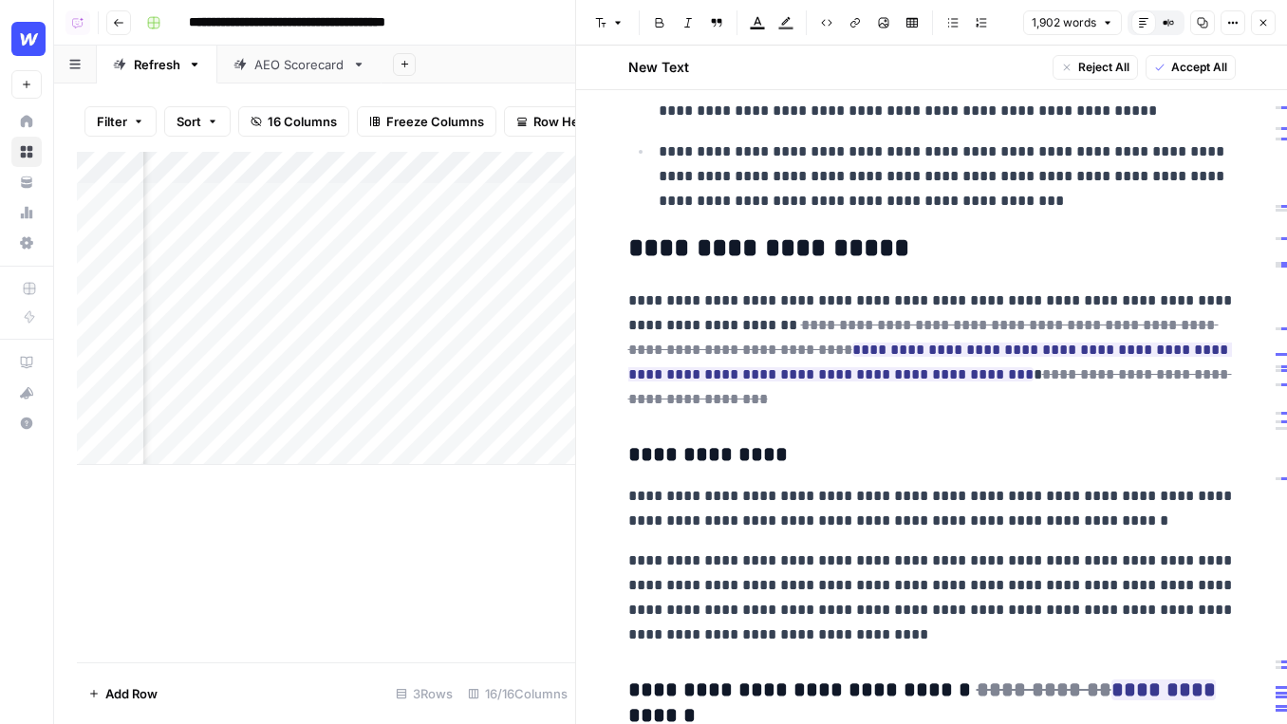
scroll to position [1524, 0]
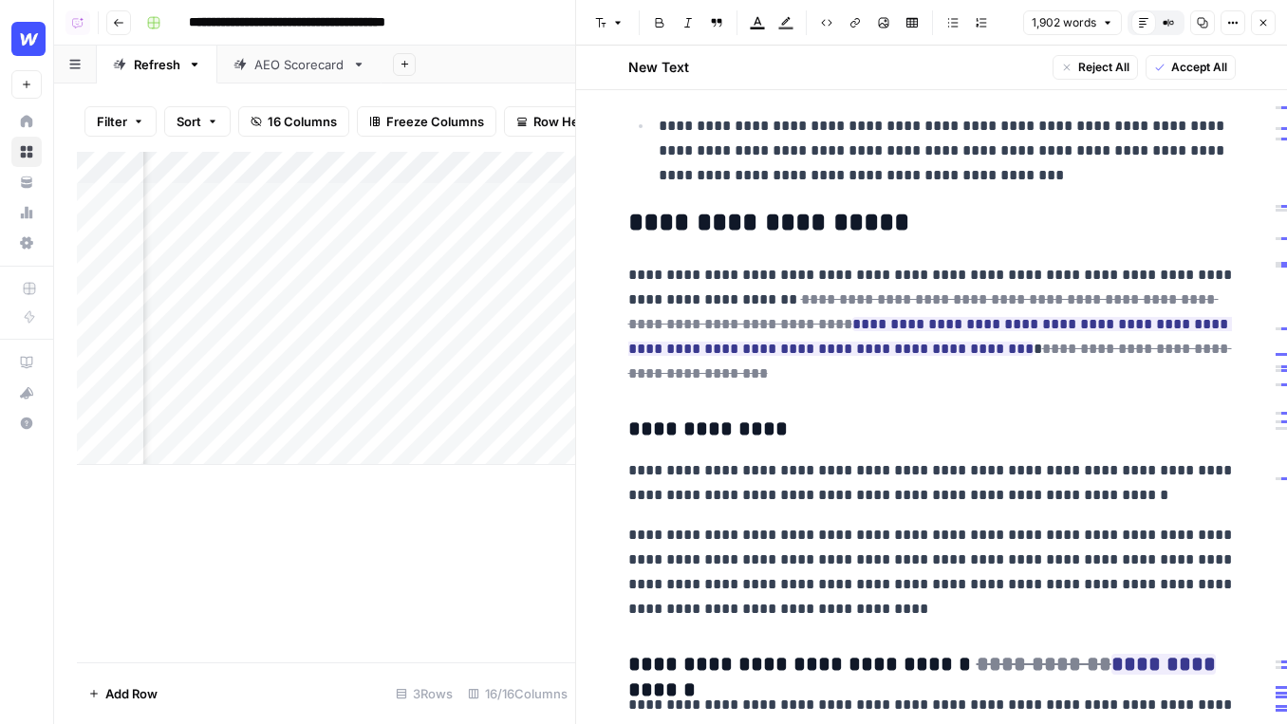
click at [1264, 16] on button "Close" at bounding box center [1263, 22] width 25 height 25
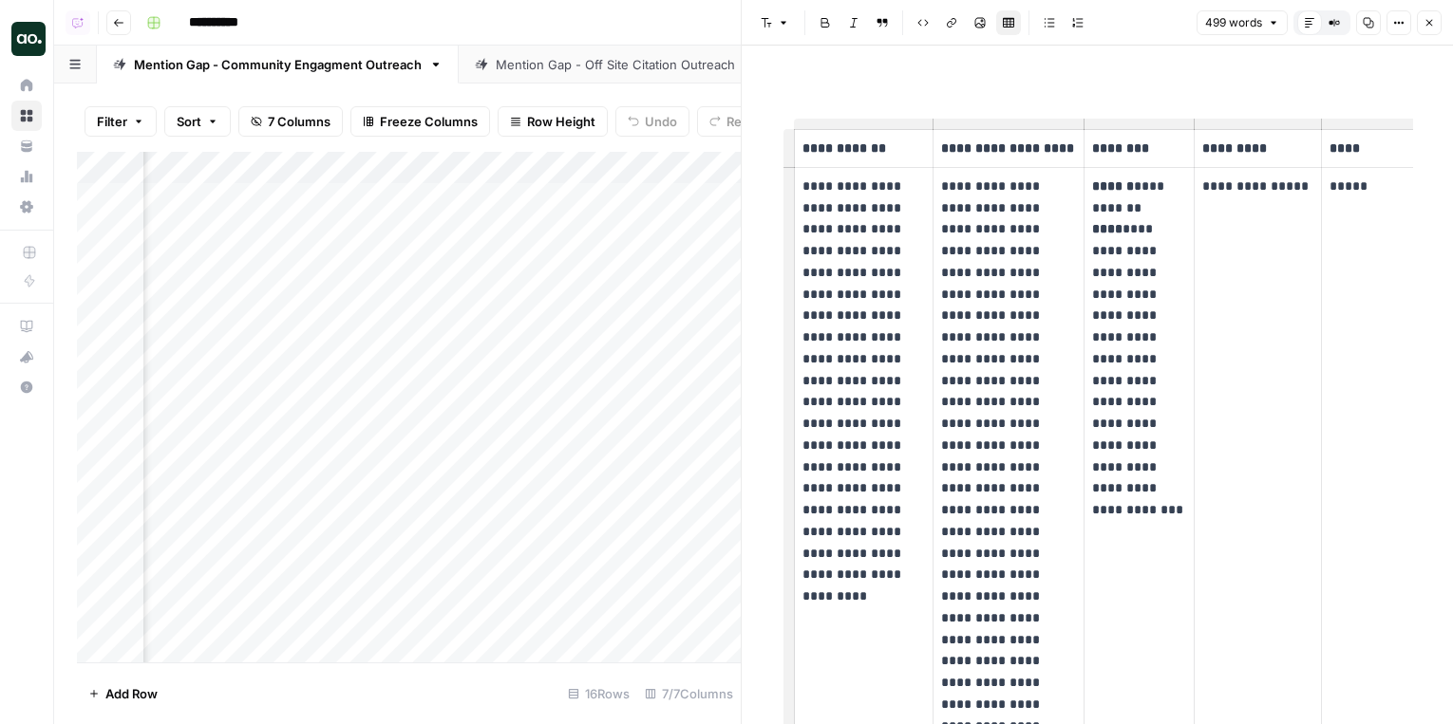
click at [610, 68] on div "Mention Gap - Off Site Citation Outreach" at bounding box center [615, 64] width 239 height 19
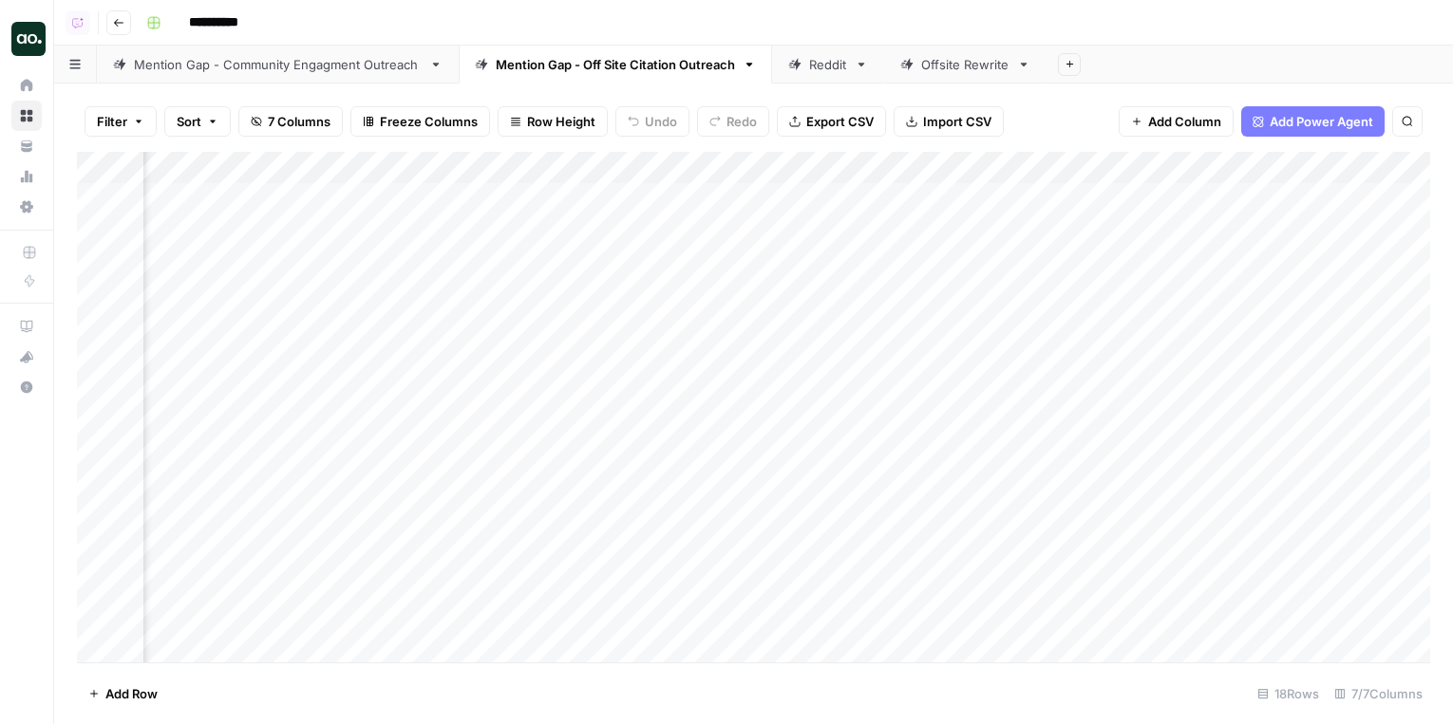
scroll to position [0, 337]
click at [1275, 196] on div "Add Column" at bounding box center [753, 407] width 1353 height 511
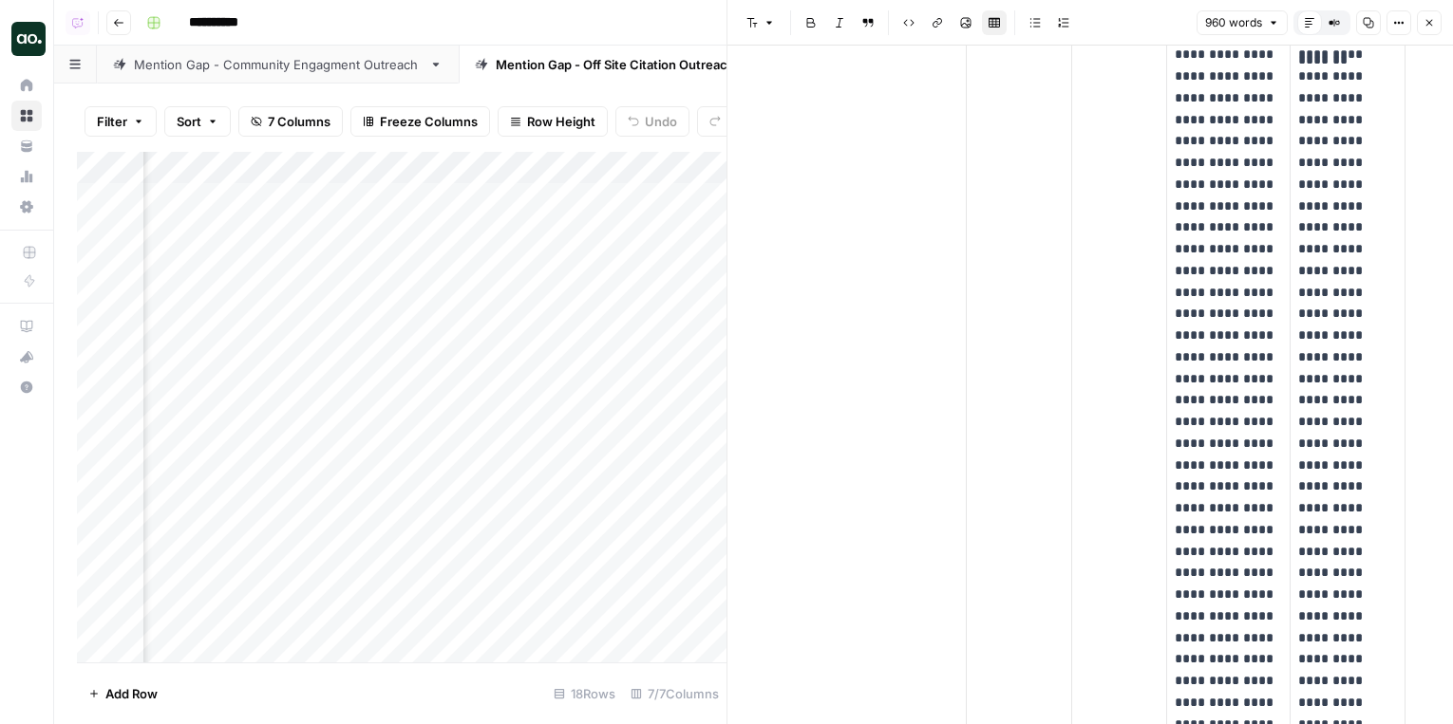
scroll to position [1294, 0]
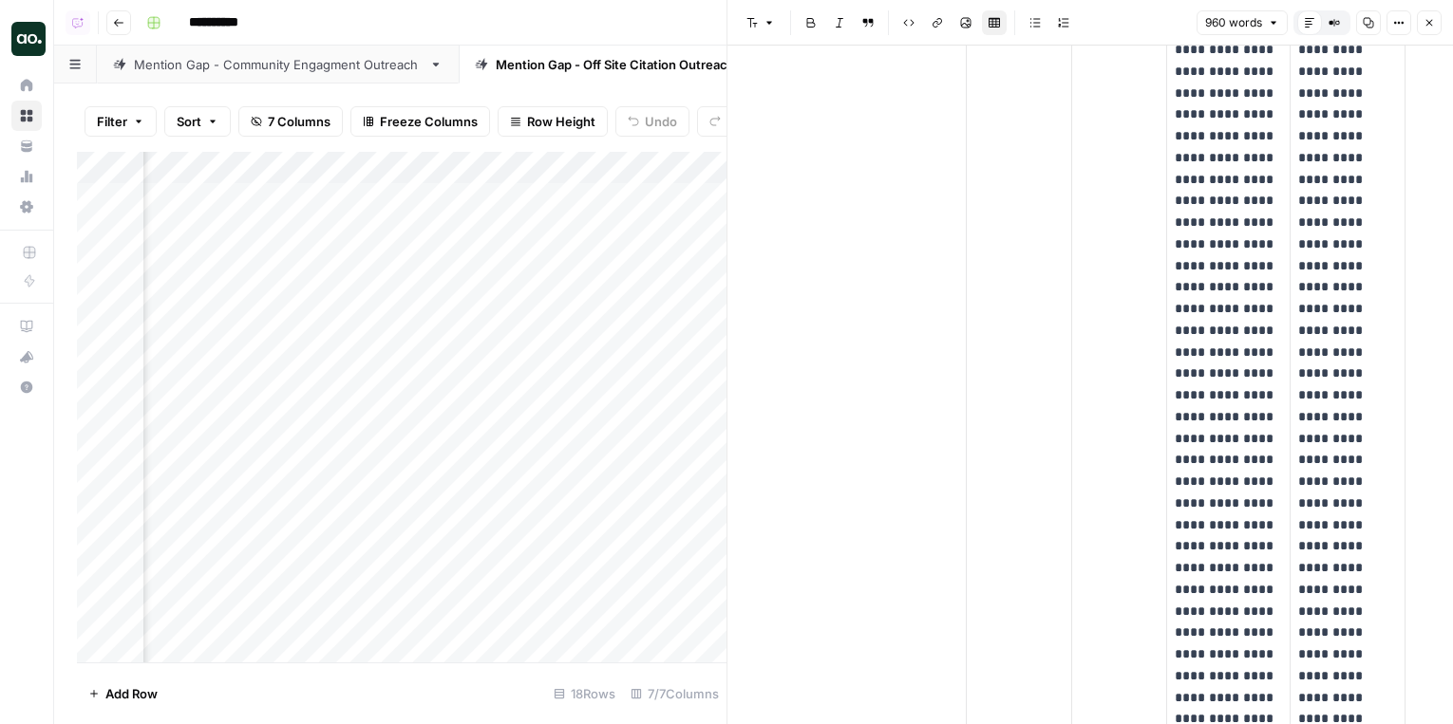
click at [366, 80] on link "Mention Gap - Community Engagment Outreach" at bounding box center [278, 65] width 362 height 38
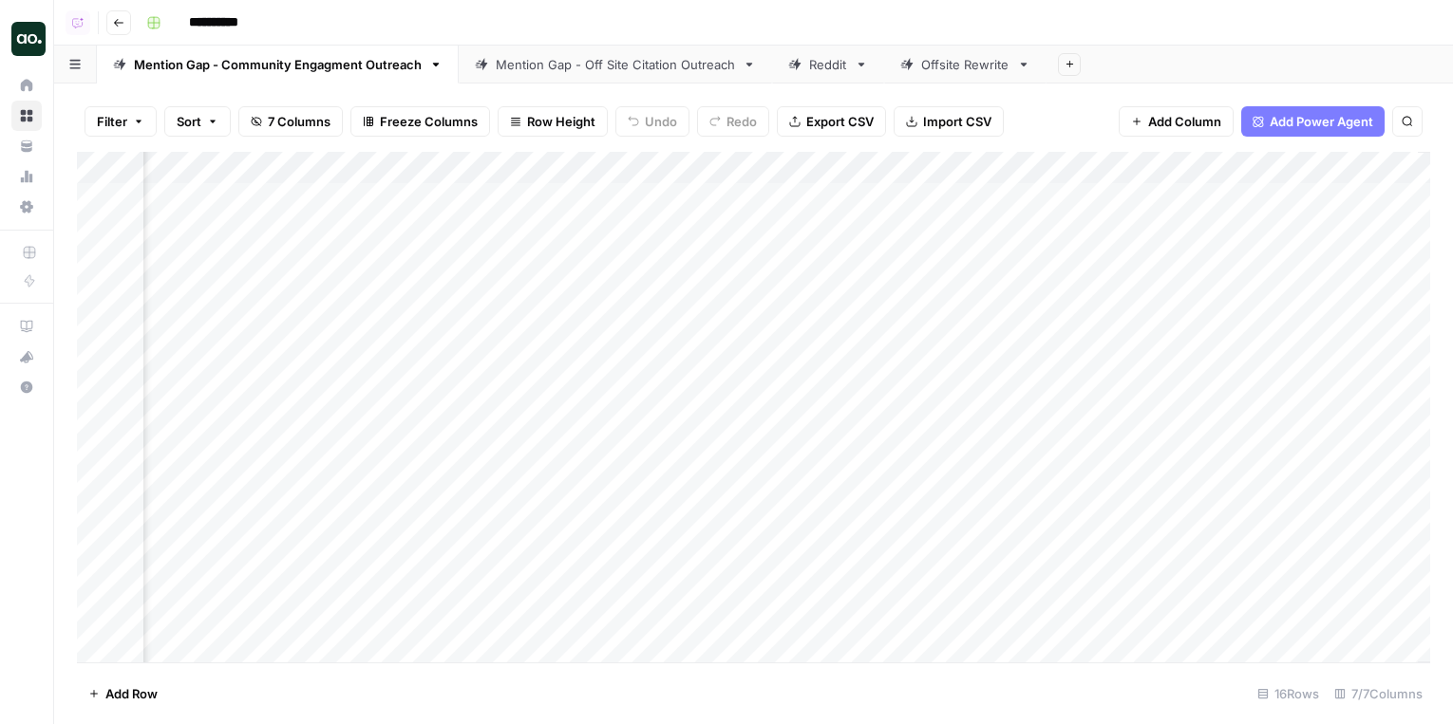
scroll to position [0, 1442]
click at [1280, 202] on div "Add Column" at bounding box center [753, 407] width 1353 height 511
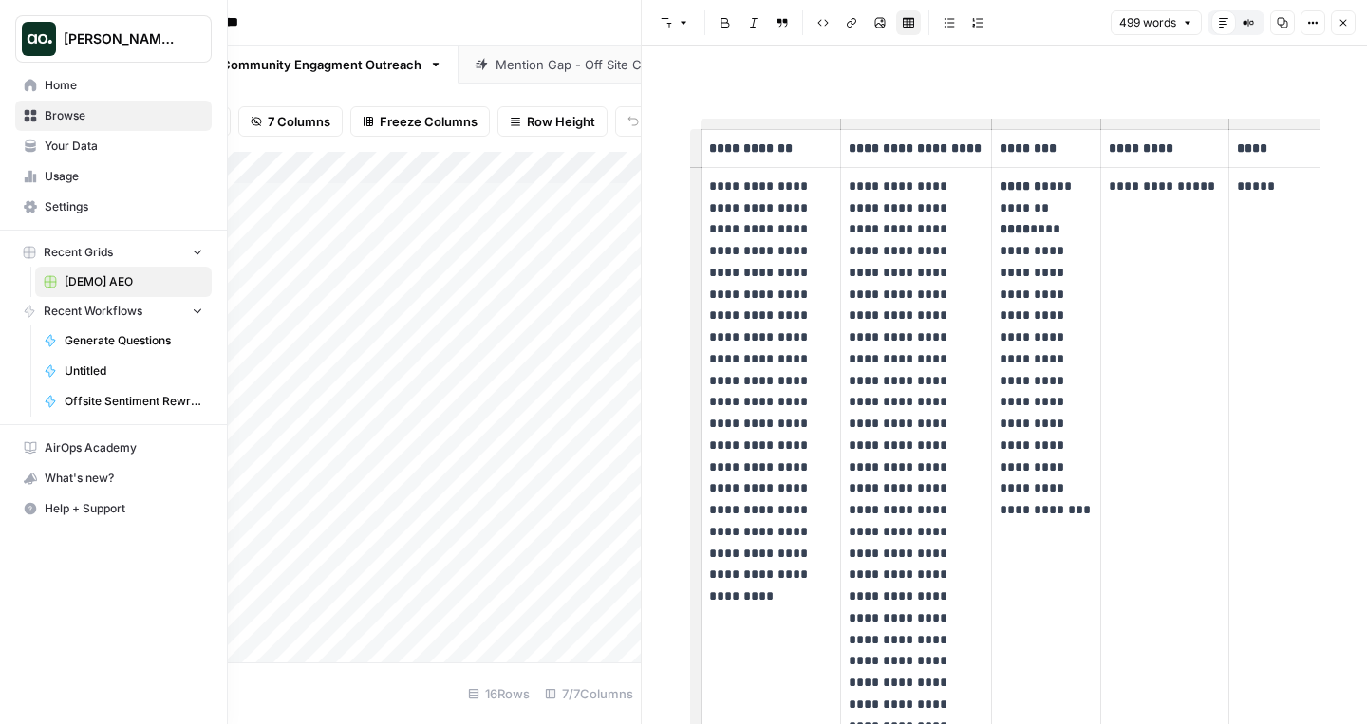
click at [50, 97] on link "Home" at bounding box center [113, 85] width 197 height 30
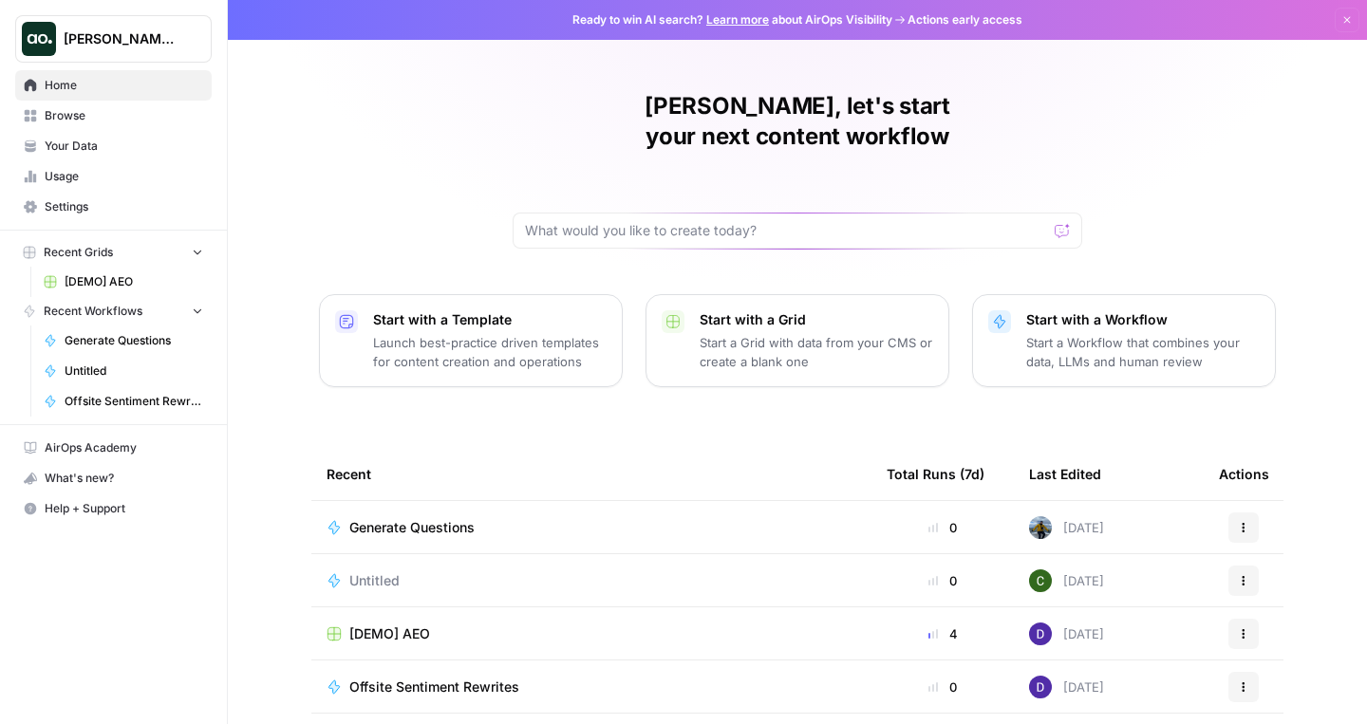
click at [83, 124] on link "Browse" at bounding box center [113, 116] width 197 height 30
